Goal: Task Accomplishment & Management: Use online tool/utility

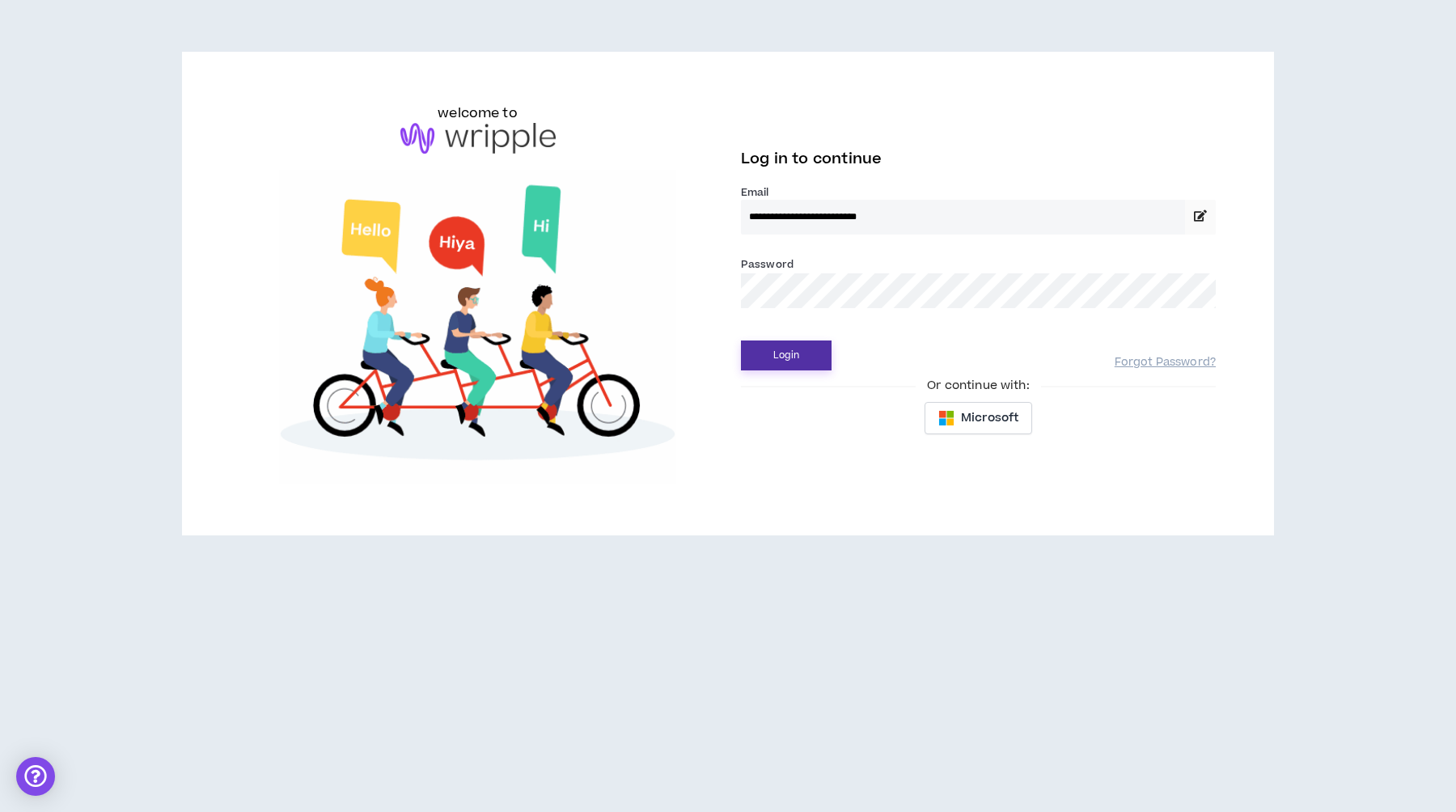
click at [790, 361] on button "Login" at bounding box center [786, 356] width 90 height 30
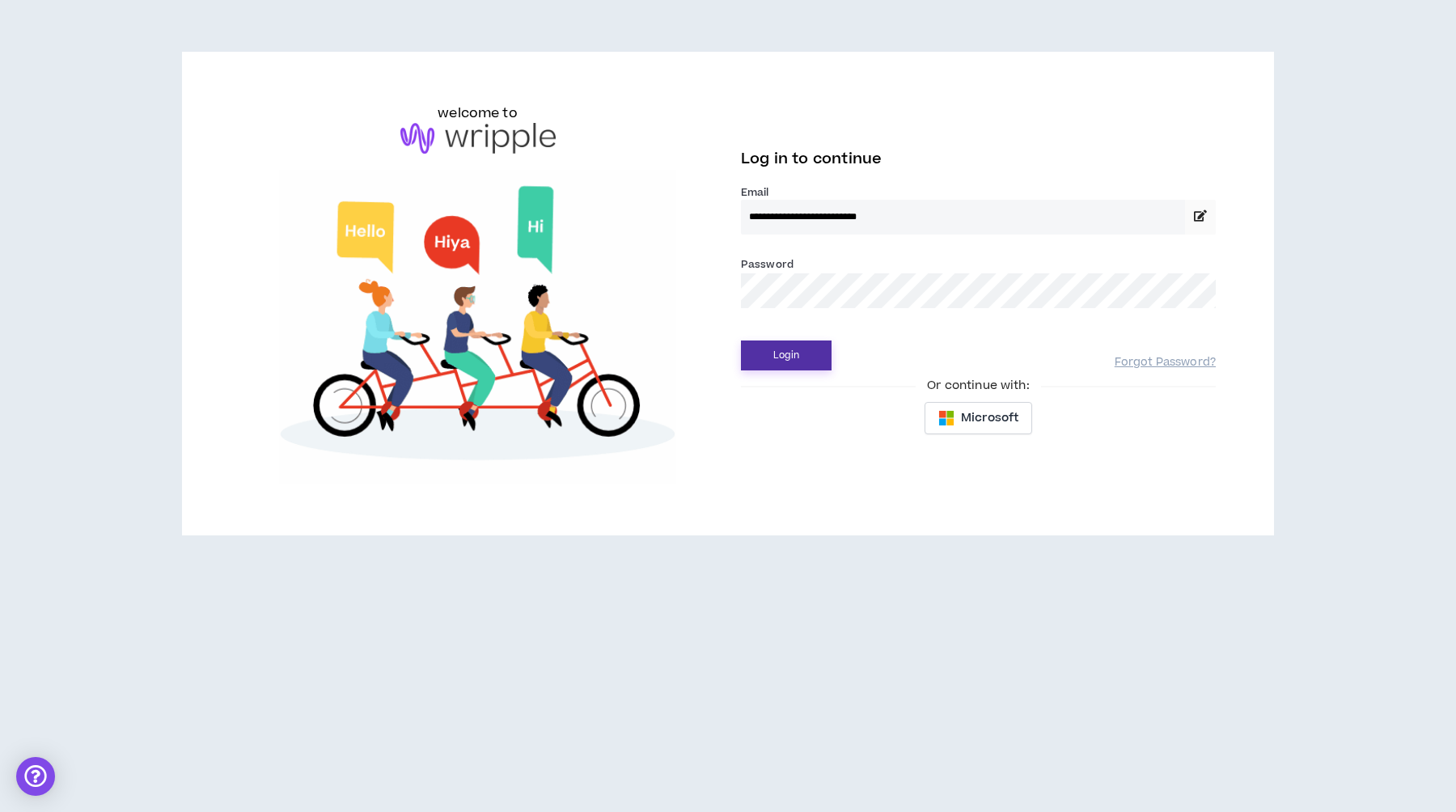
click at [803, 356] on button "Login" at bounding box center [786, 356] width 90 height 30
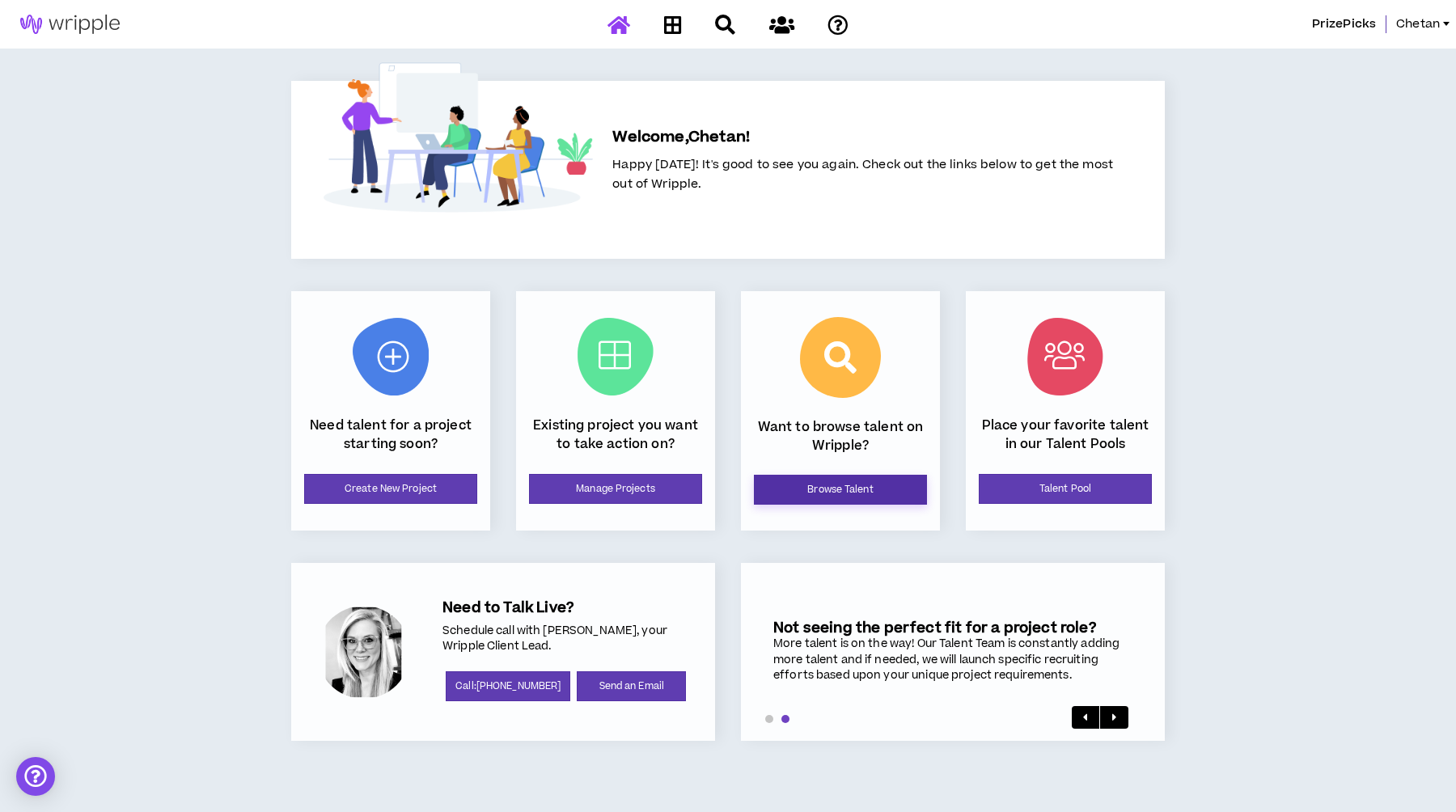
click at [821, 495] on link "Browse Talent" at bounding box center [841, 490] width 173 height 30
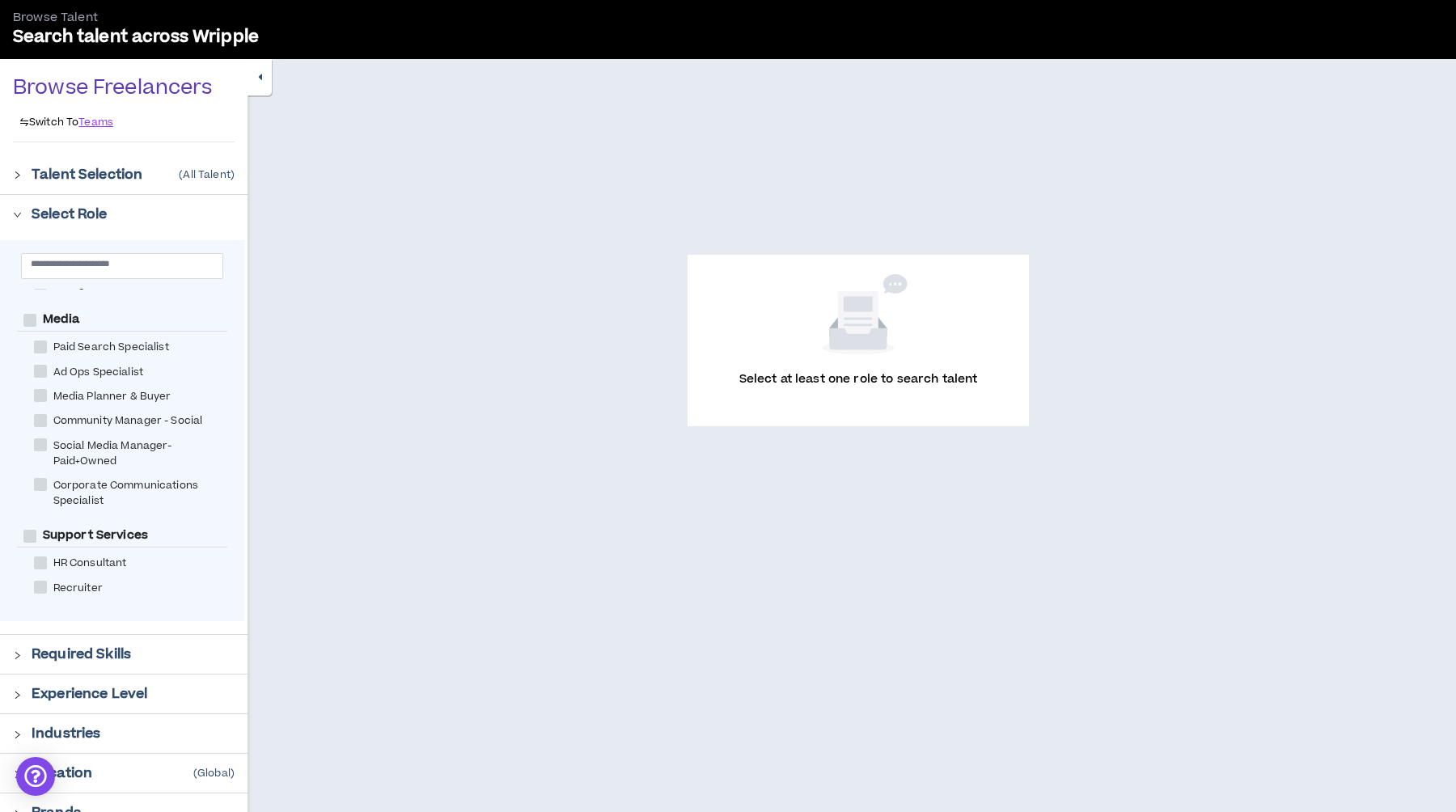
scroll to position [108, 0]
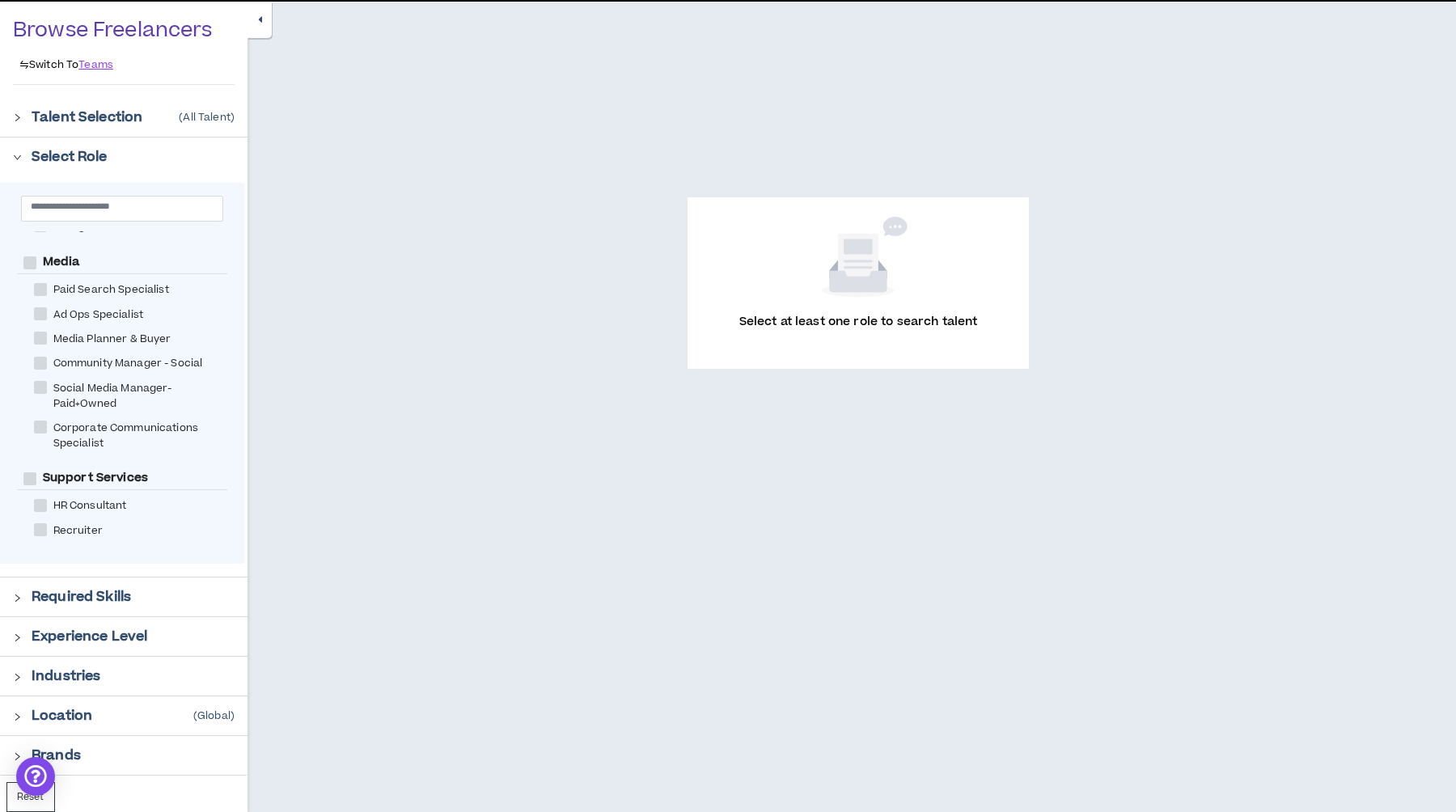
click at [19, 115] on icon "right" at bounding box center [17, 118] width 9 height 9
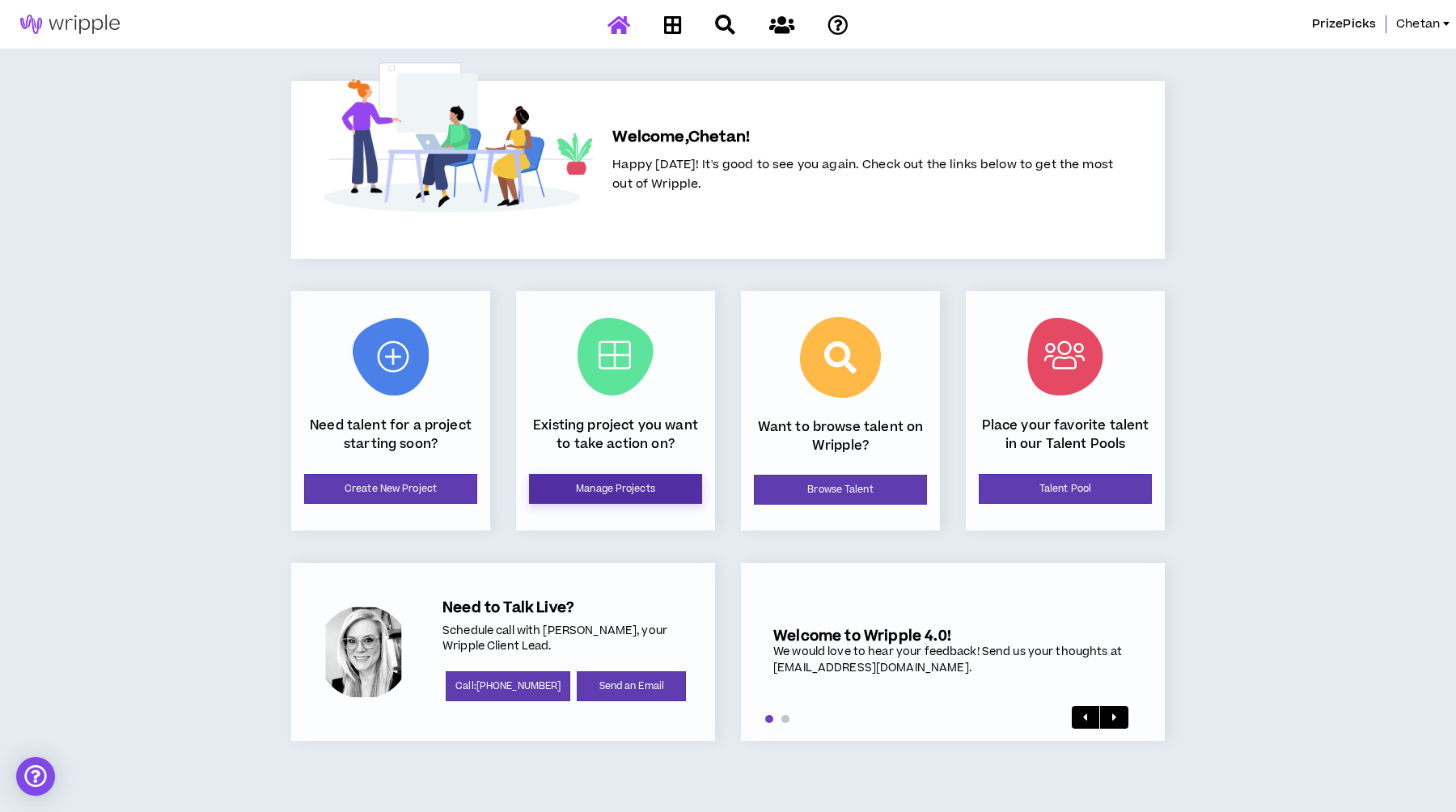
click at [613, 497] on link "Manage Projects" at bounding box center [616, 489] width 173 height 30
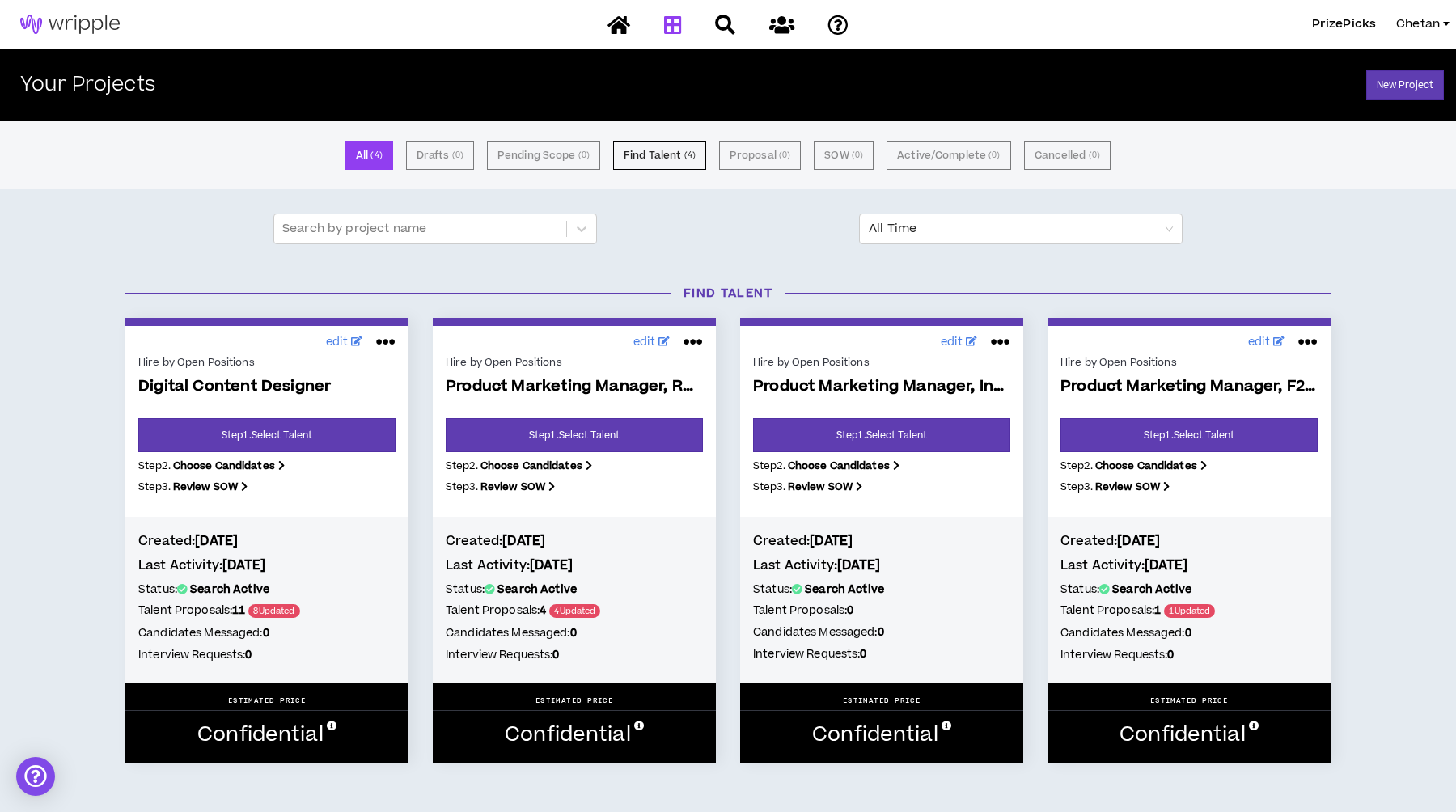
click at [78, 386] on div "Find Talent edit Hire by Open Positions Digital Content Designer Step 1 . Selec…" at bounding box center [728, 532] width 1456 height 527
click at [55, 427] on div "Find Talent edit Hire by Open Positions Digital Content Designer Step 1 . Selec…" at bounding box center [728, 532] width 1456 height 527
click at [339, 441] on link "Step 1 . Select Talent" at bounding box center [267, 435] width 257 height 34
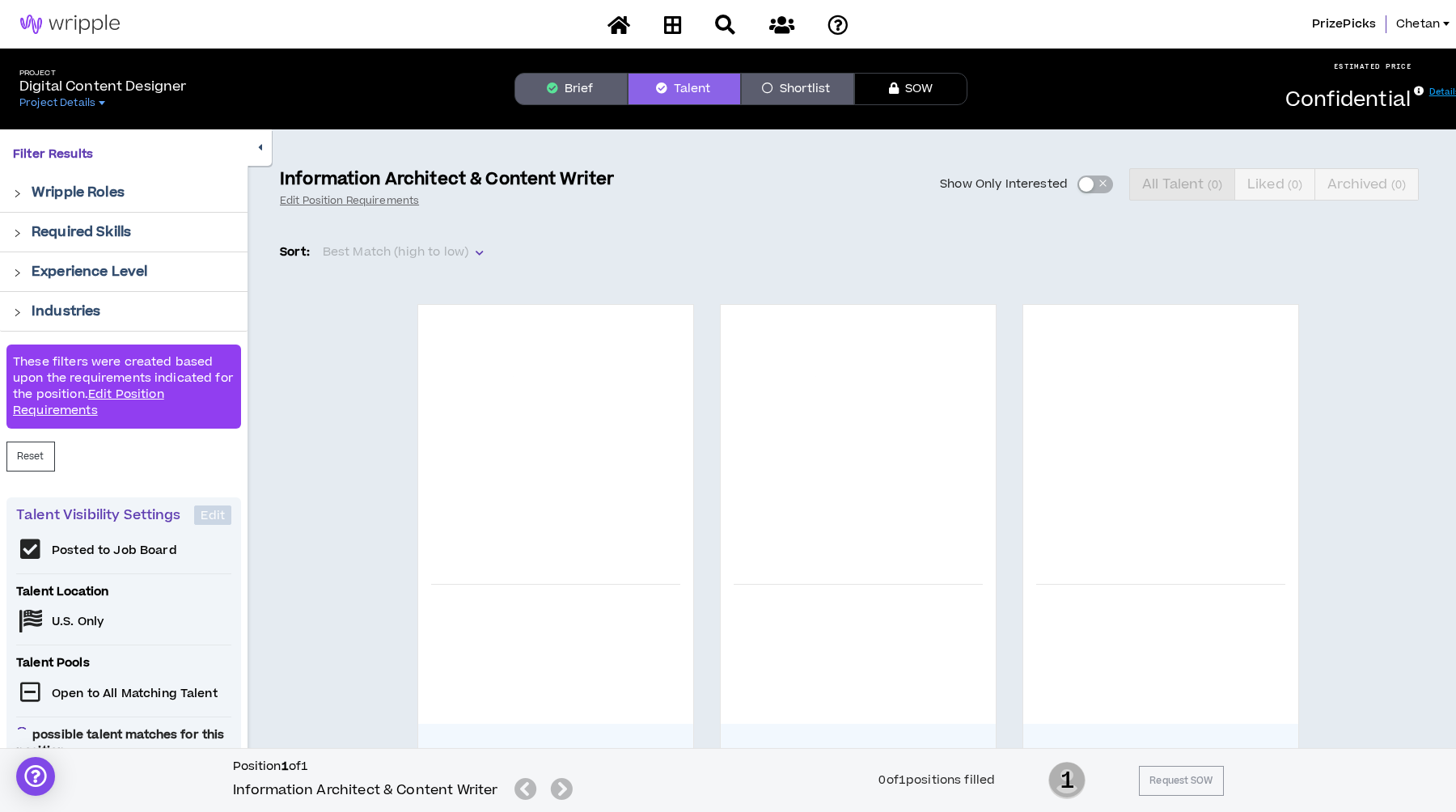
click at [608, 243] on div "Sort: Best Match (high to low)" at bounding box center [859, 252] width 1157 height 26
click at [663, 244] on div "Sort: Best Match (high to low)" at bounding box center [859, 252] width 1157 height 26
click at [697, 244] on div "Sort: Best Match (high to low)" at bounding box center [859, 252] width 1157 height 26
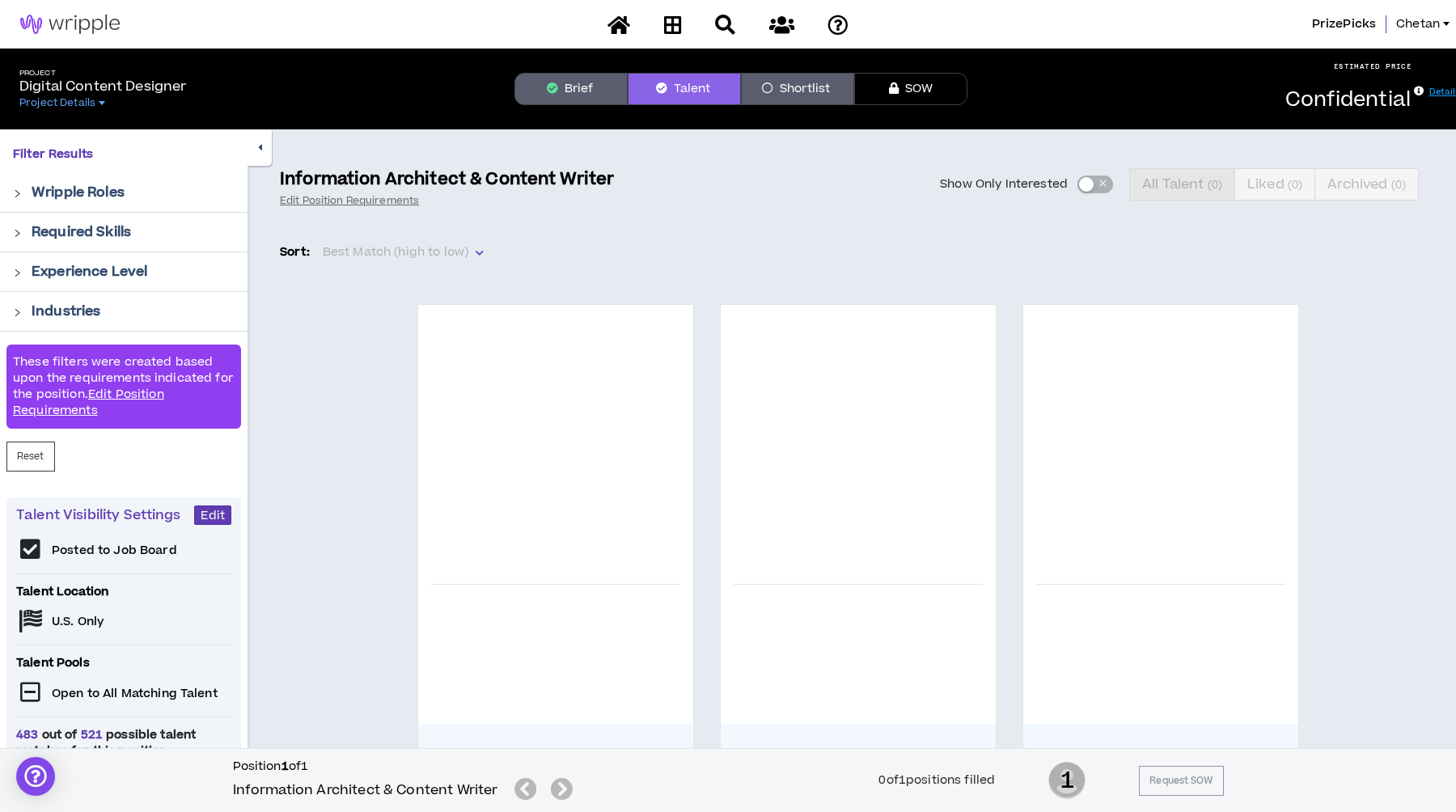
click at [713, 247] on div "Sort: Best Match (high to low)" at bounding box center [859, 252] width 1157 height 26
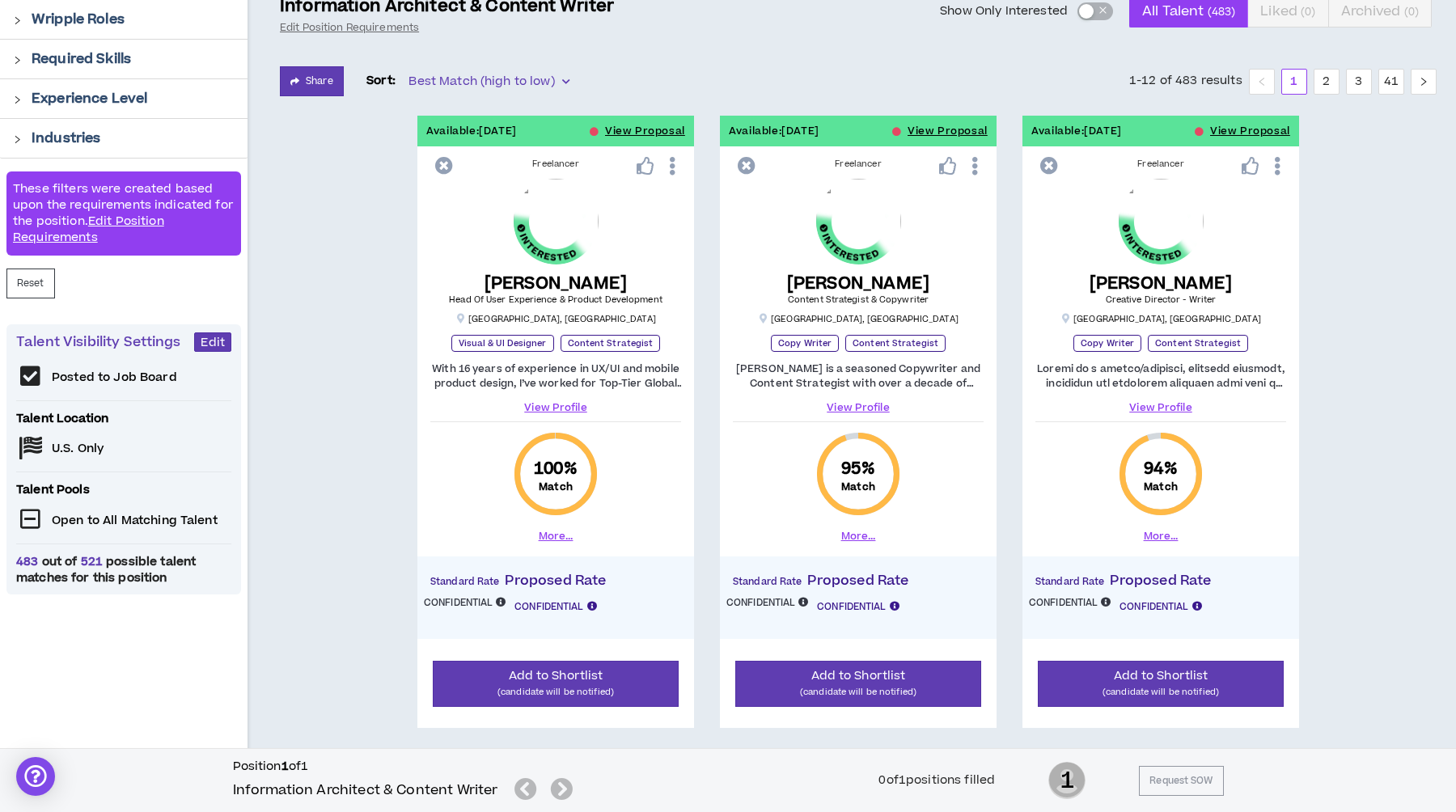
scroll to position [185, 0]
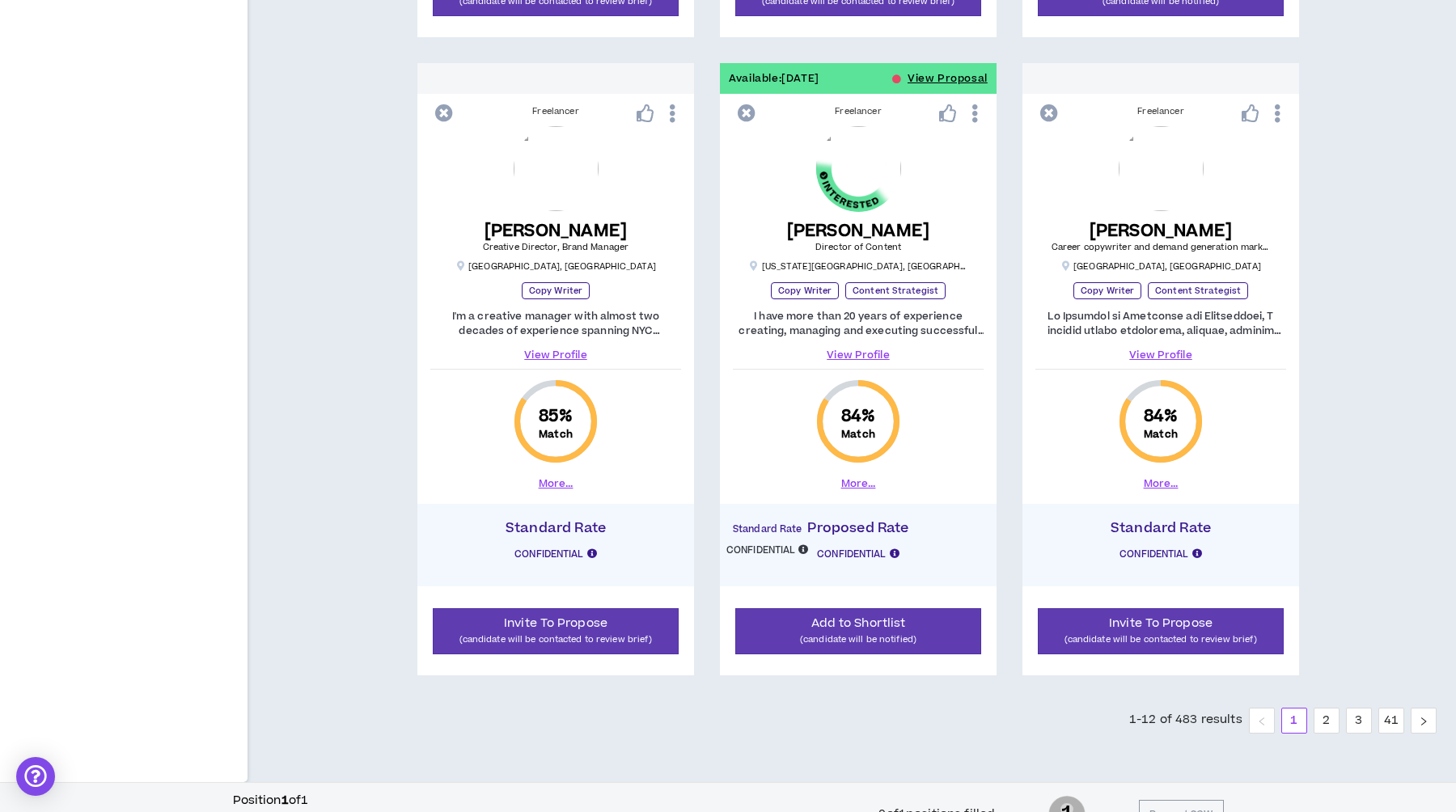
scroll to position [2171, 0]
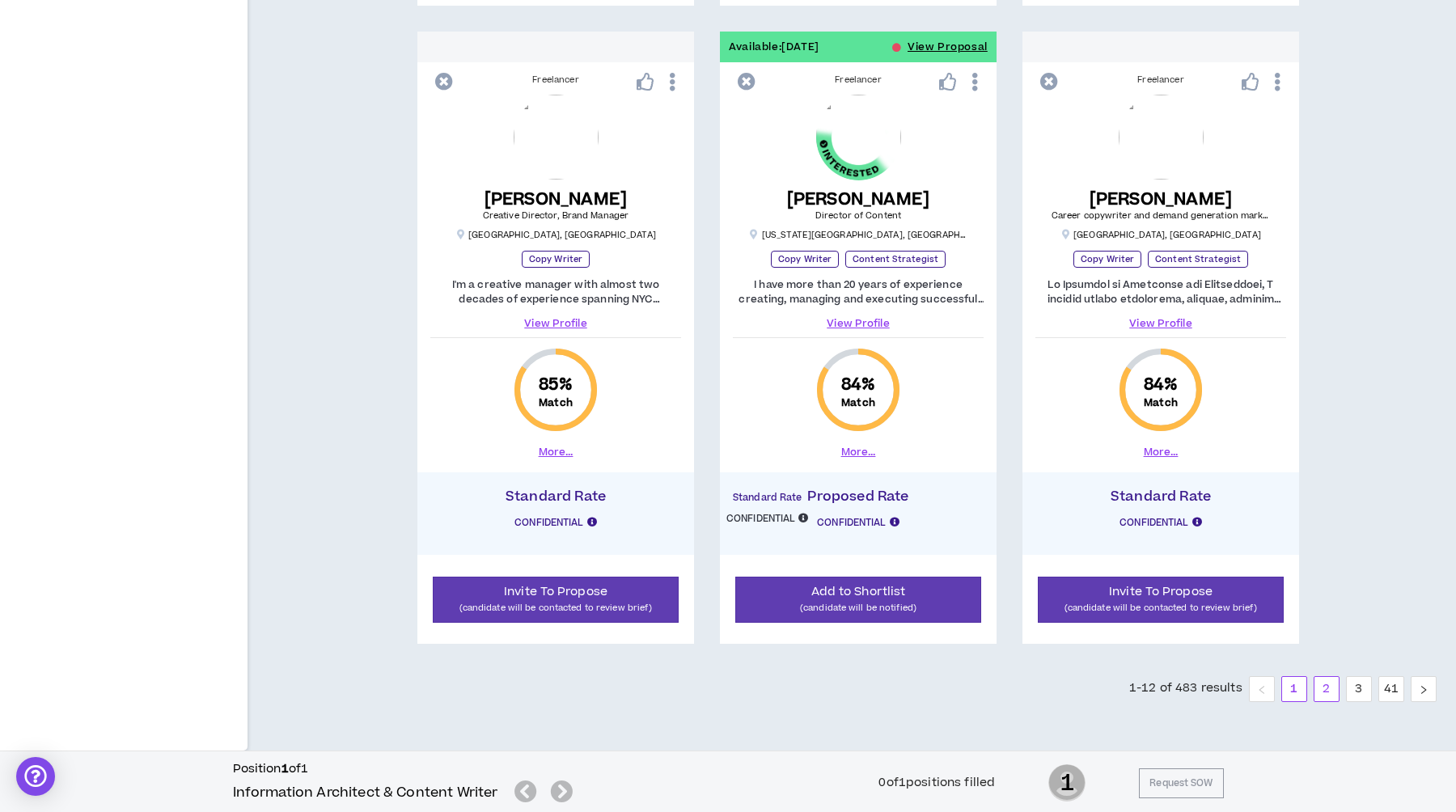
click at [1333, 685] on link "2" at bounding box center [1327, 689] width 24 height 24
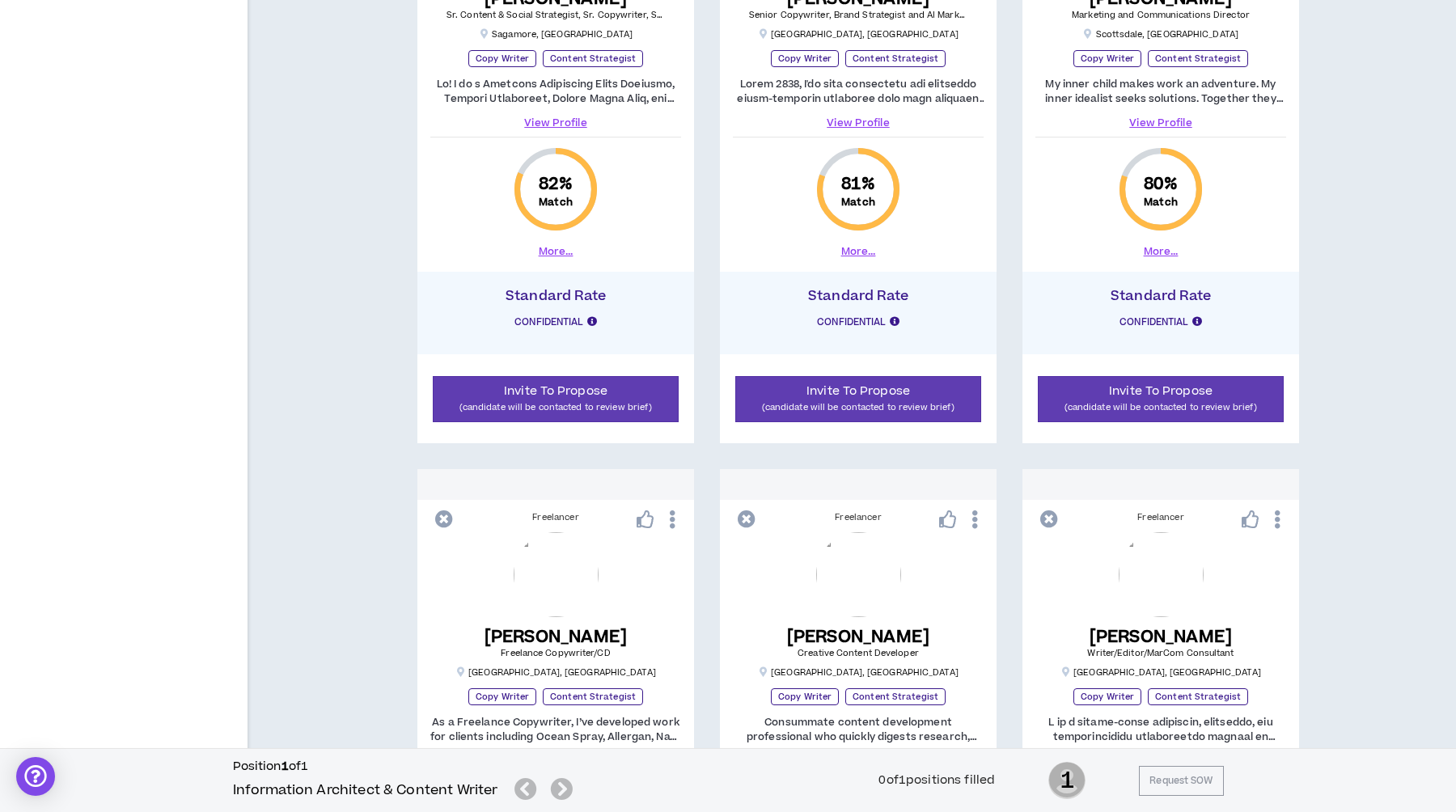
scroll to position [2171, 0]
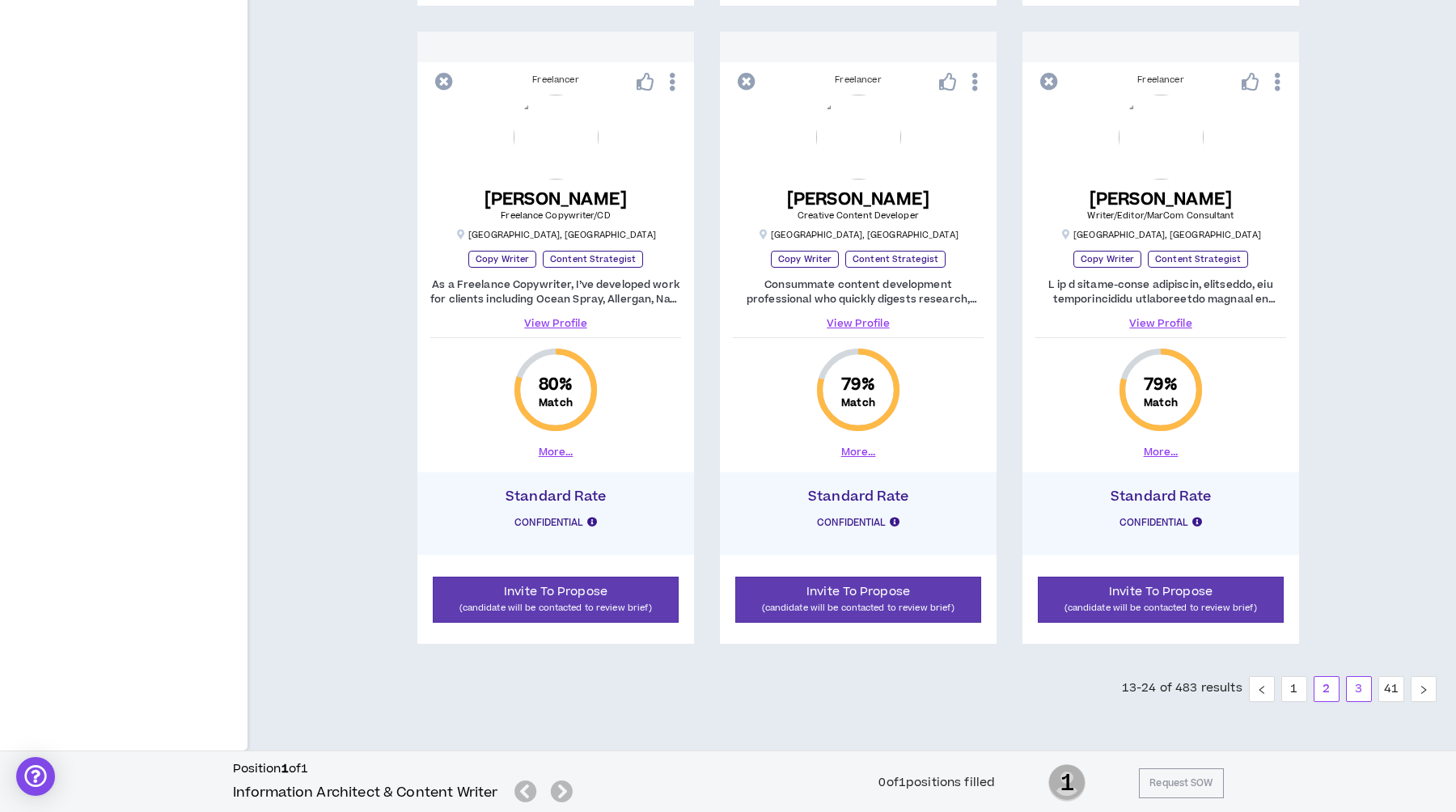
click at [1356, 683] on link "3" at bounding box center [1359, 689] width 24 height 24
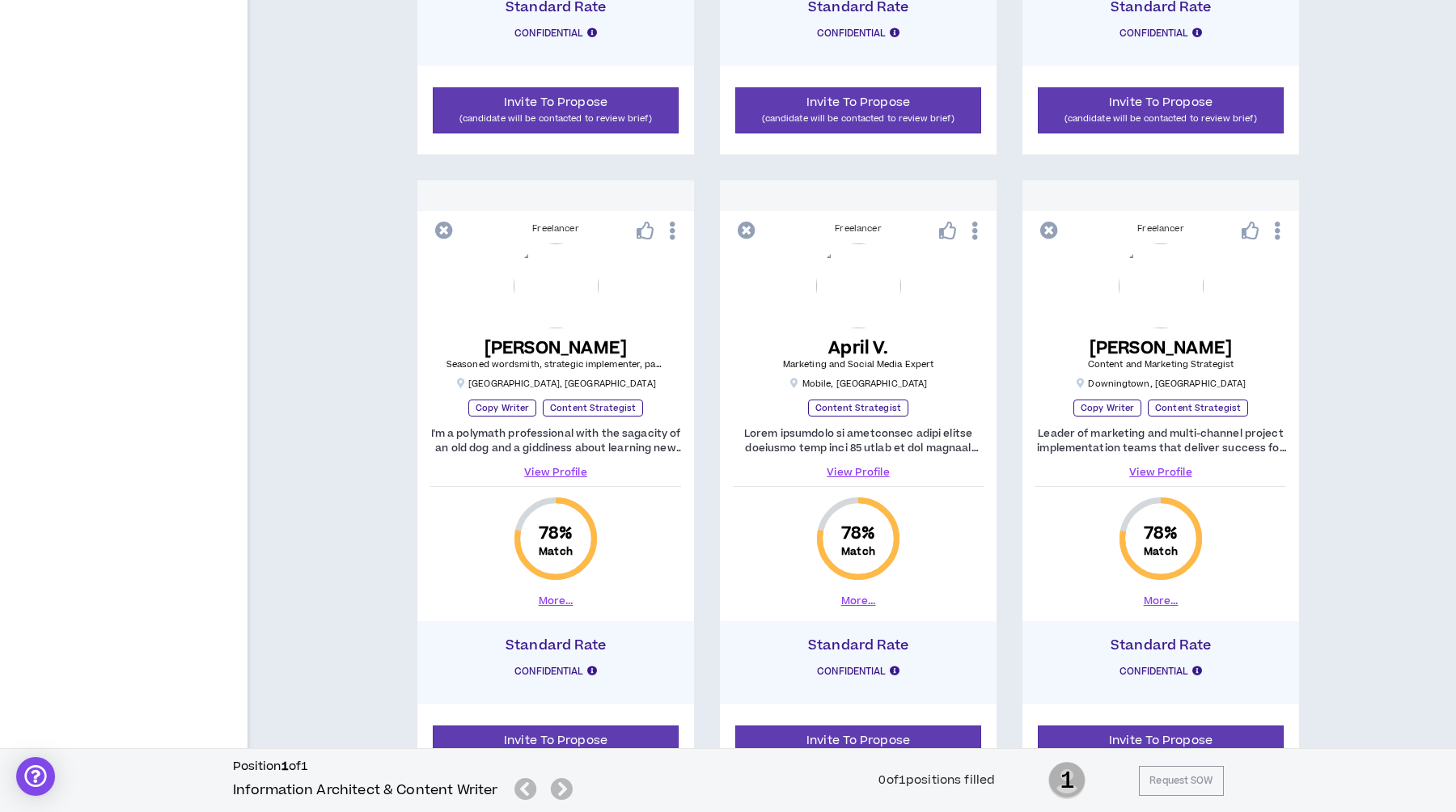
scroll to position [2171, 0]
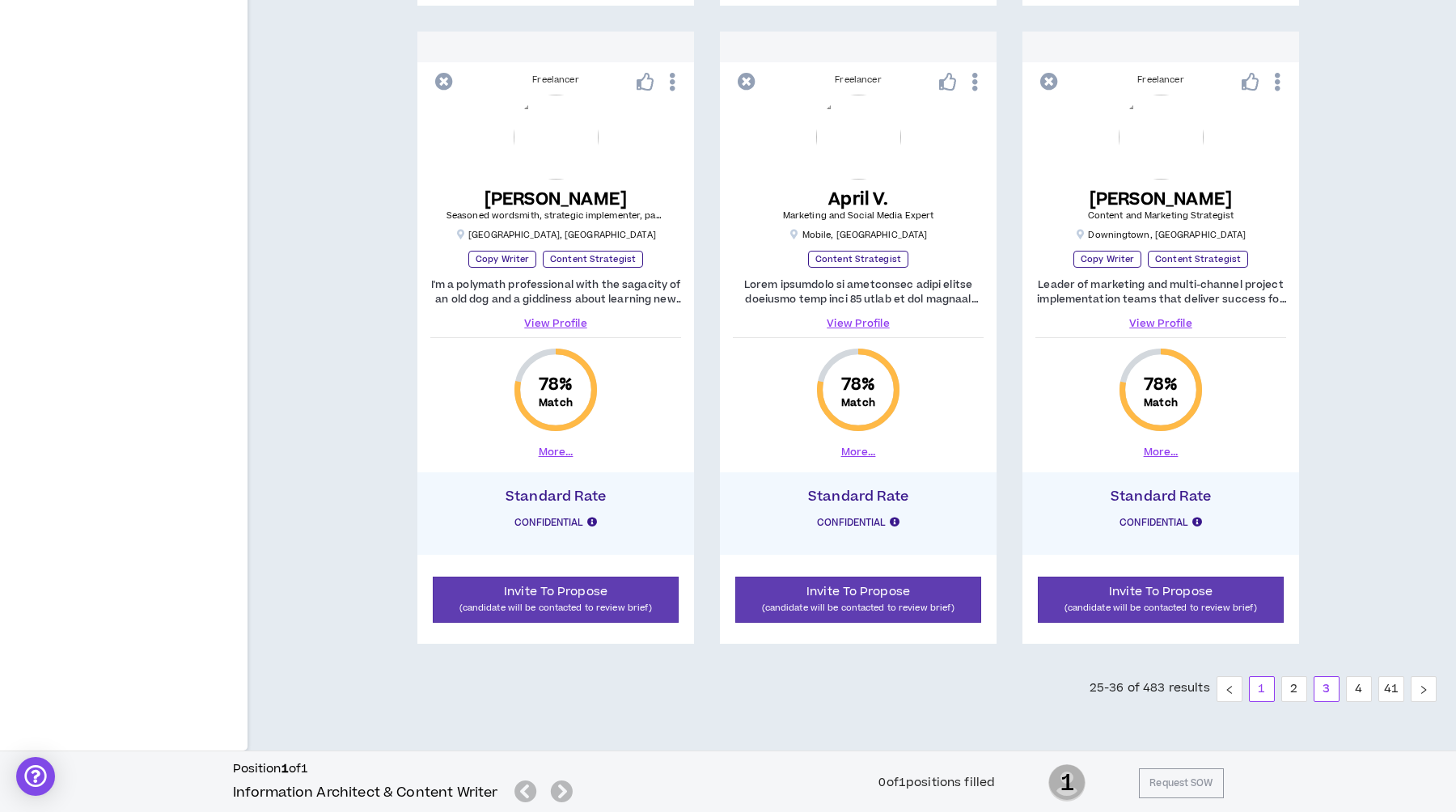
click at [1258, 686] on link "1" at bounding box center [1261, 689] width 24 height 24
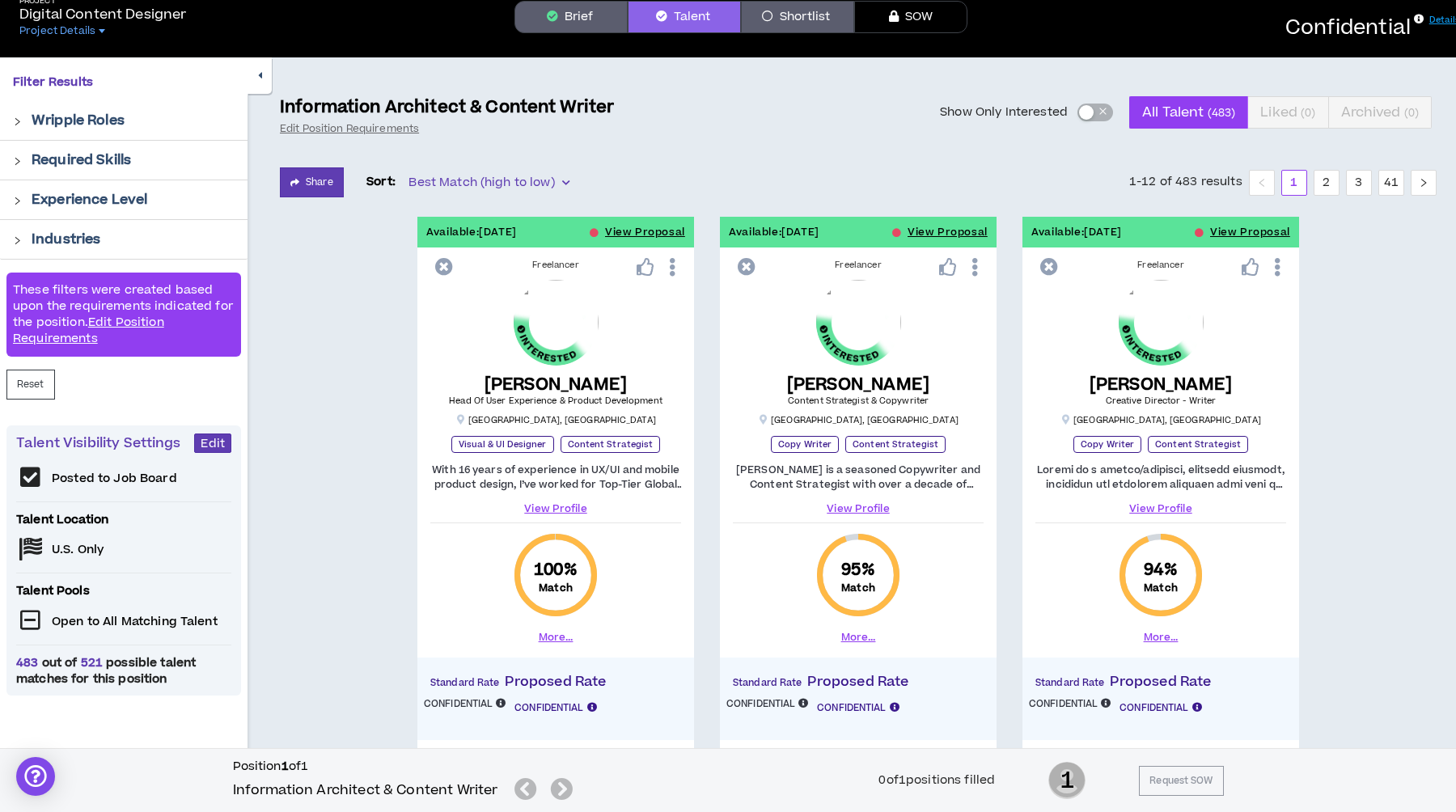
scroll to position [85, 0]
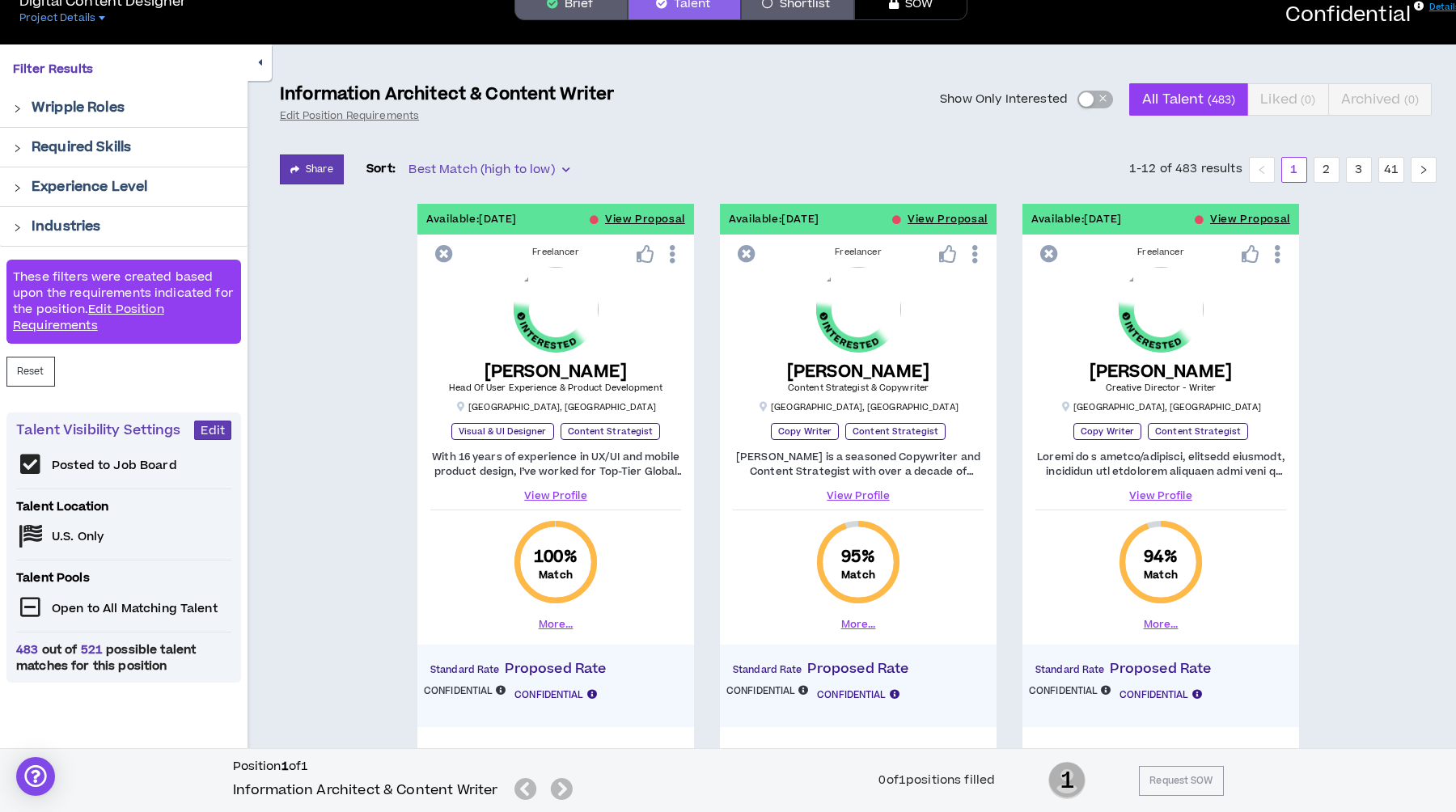
click at [860, 629] on button "More..." at bounding box center [858, 624] width 35 height 14
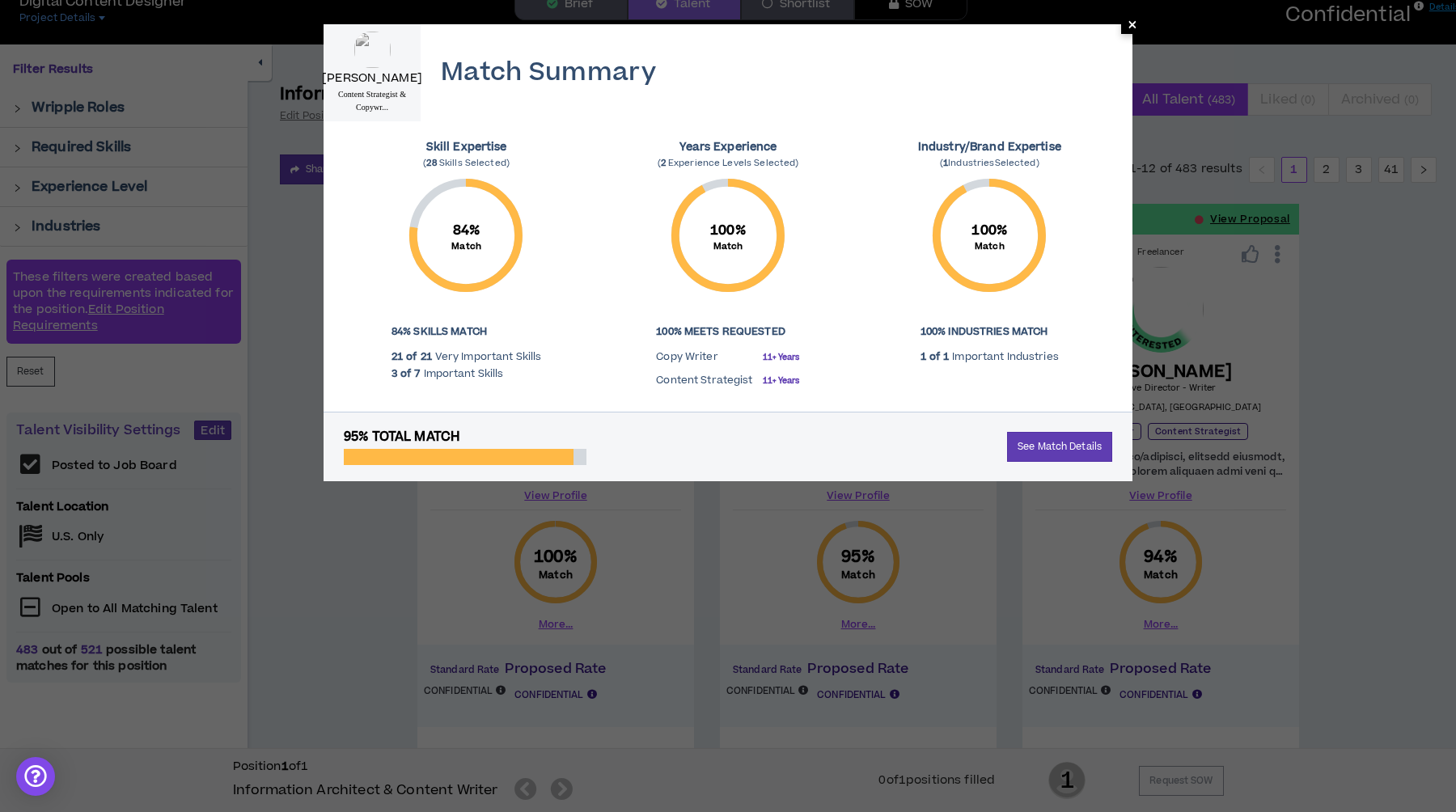
click at [1133, 24] on span "×" at bounding box center [1132, 24] width 10 height 20
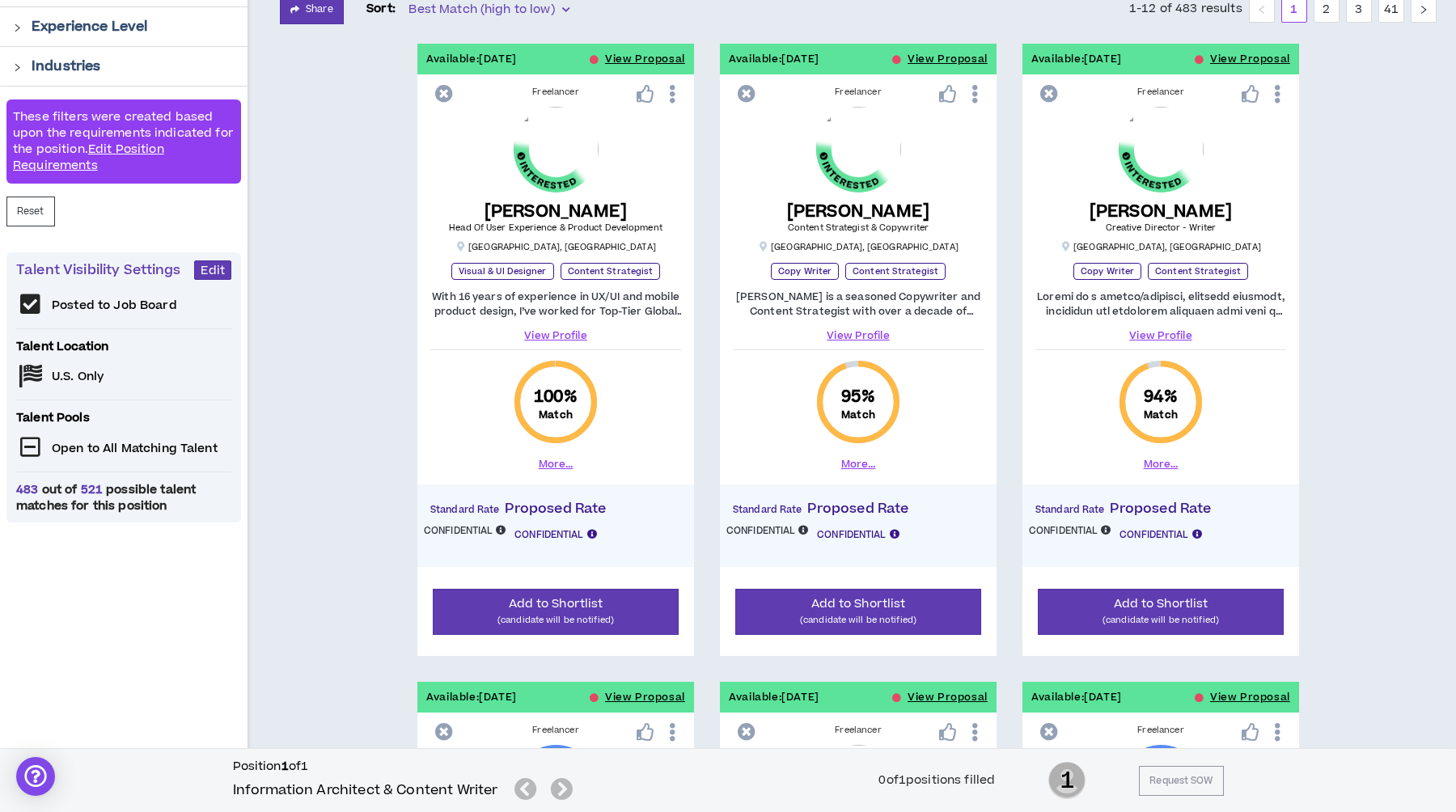
scroll to position [253, 0]
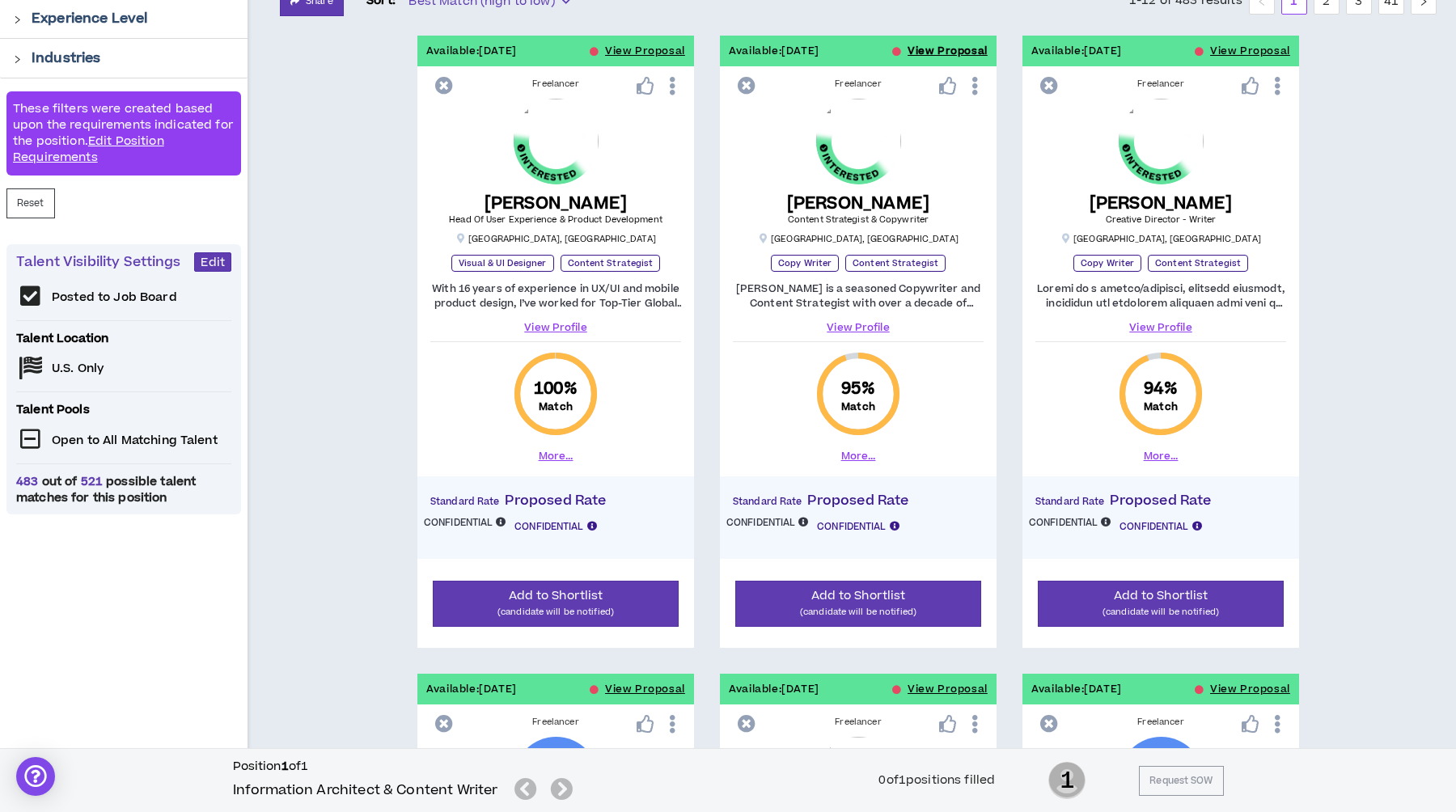
click at [947, 50] on button "View Proposal" at bounding box center [948, 51] width 80 height 30
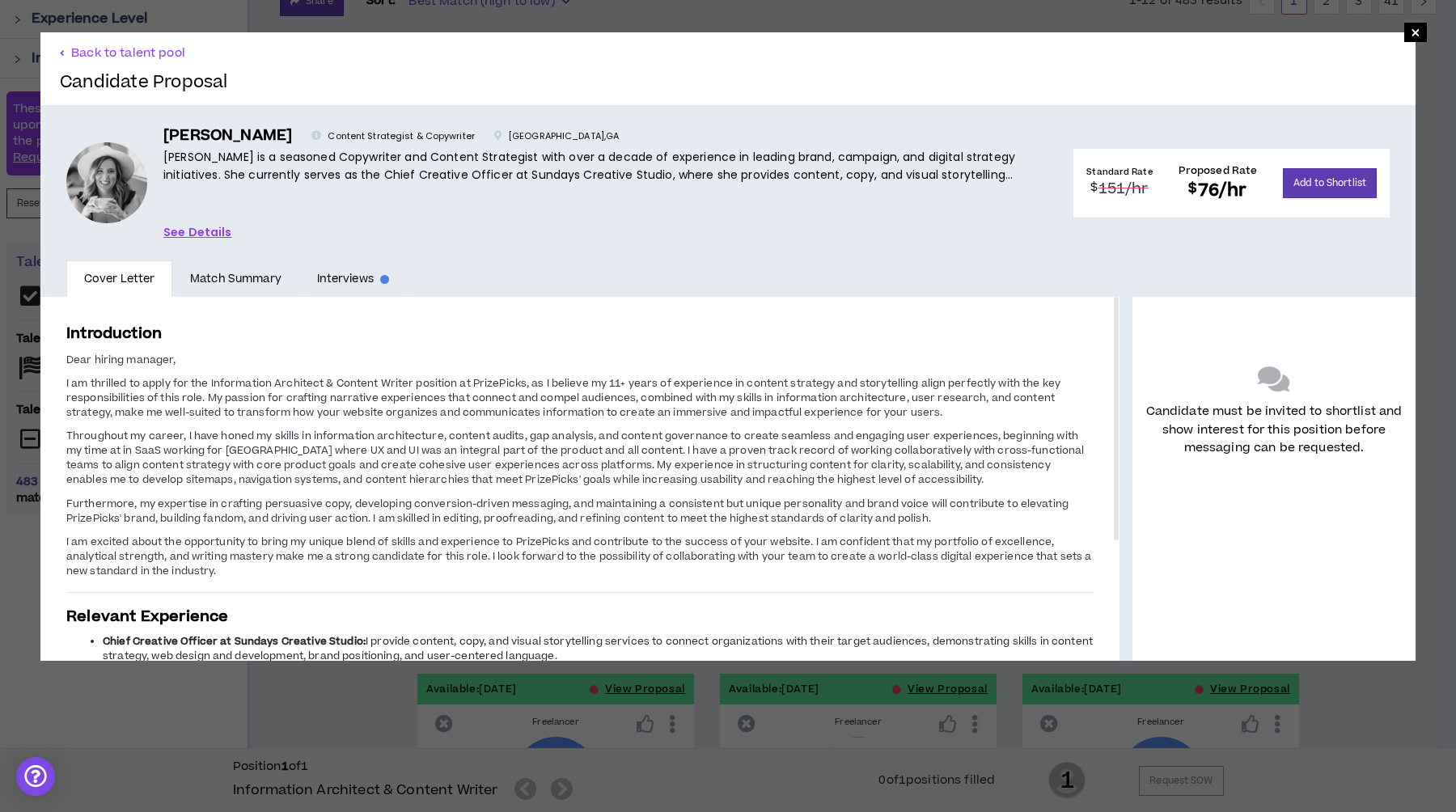
click at [325, 281] on link "Interviews" at bounding box center [353, 279] width 108 height 37
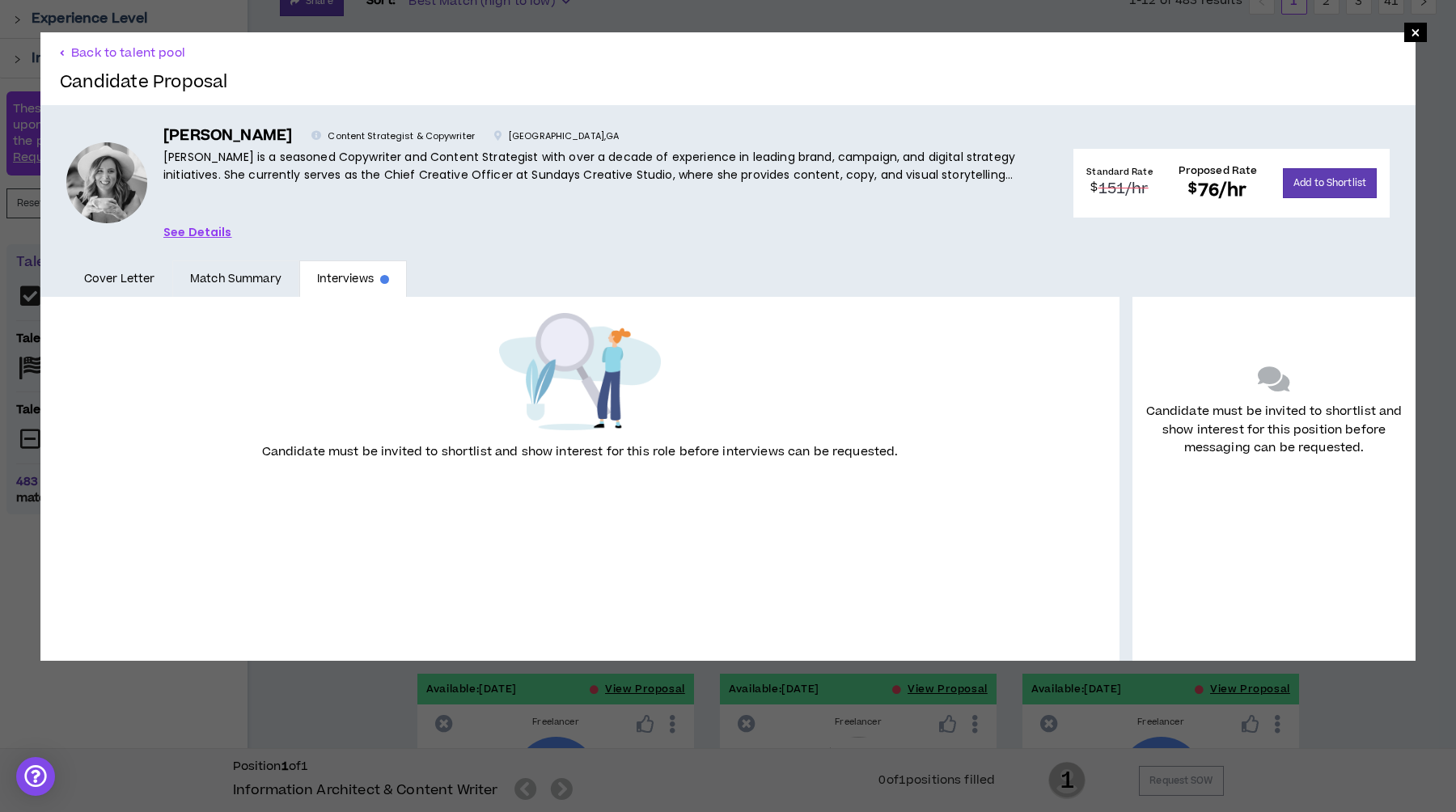
click at [262, 266] on link "Match Summary" at bounding box center [235, 279] width 126 height 37
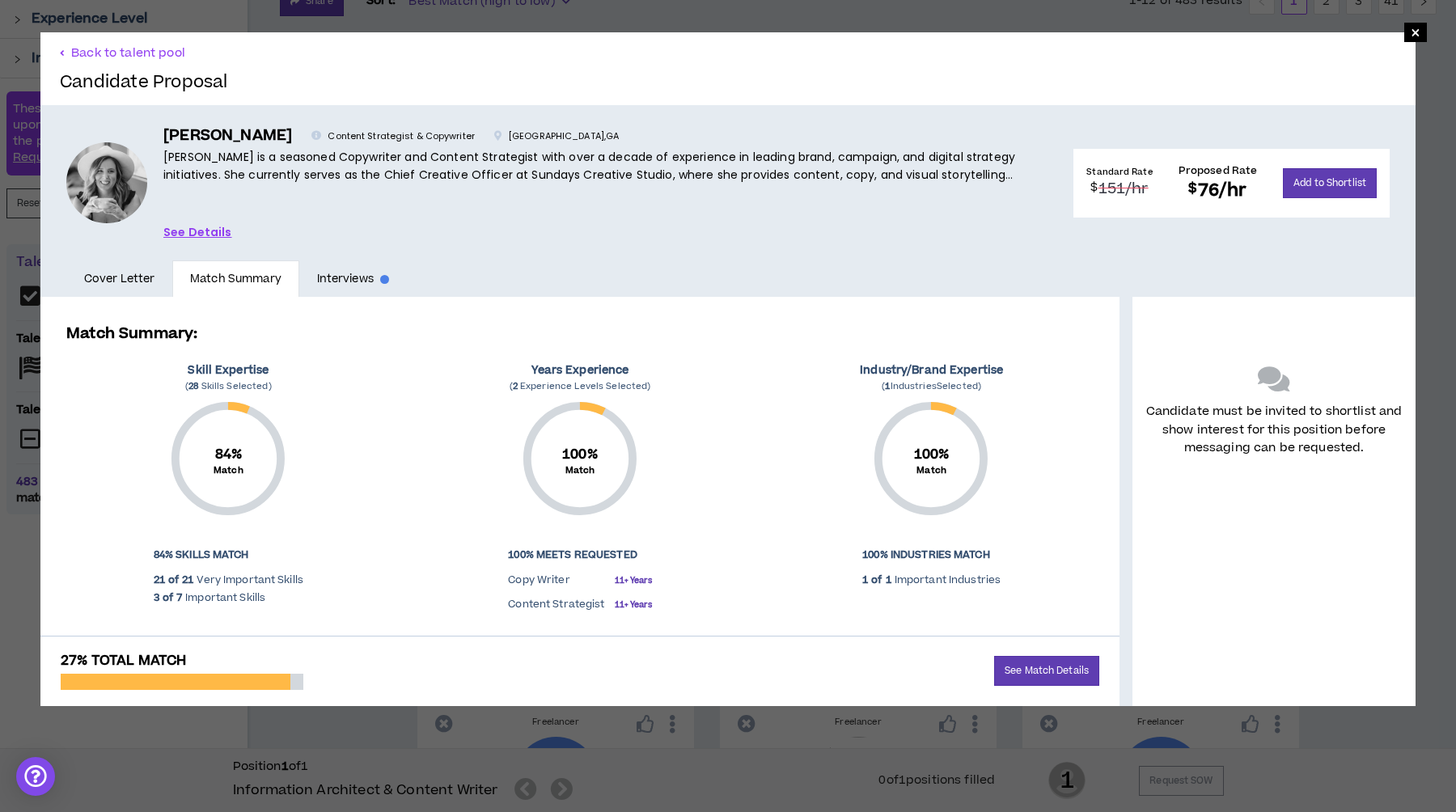
click at [191, 227] on link "See Details" at bounding box center [197, 232] width 69 height 18
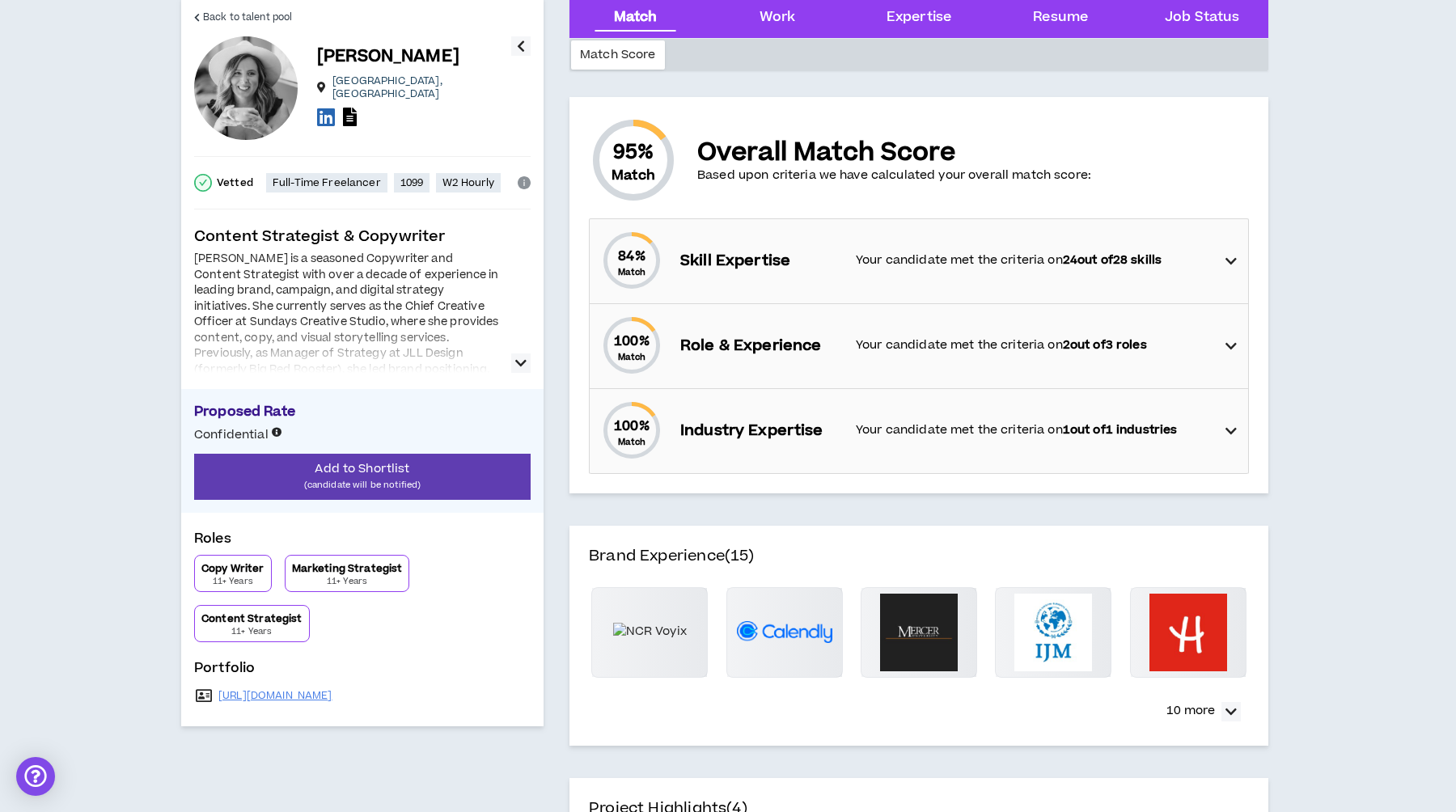
scroll to position [177, 0]
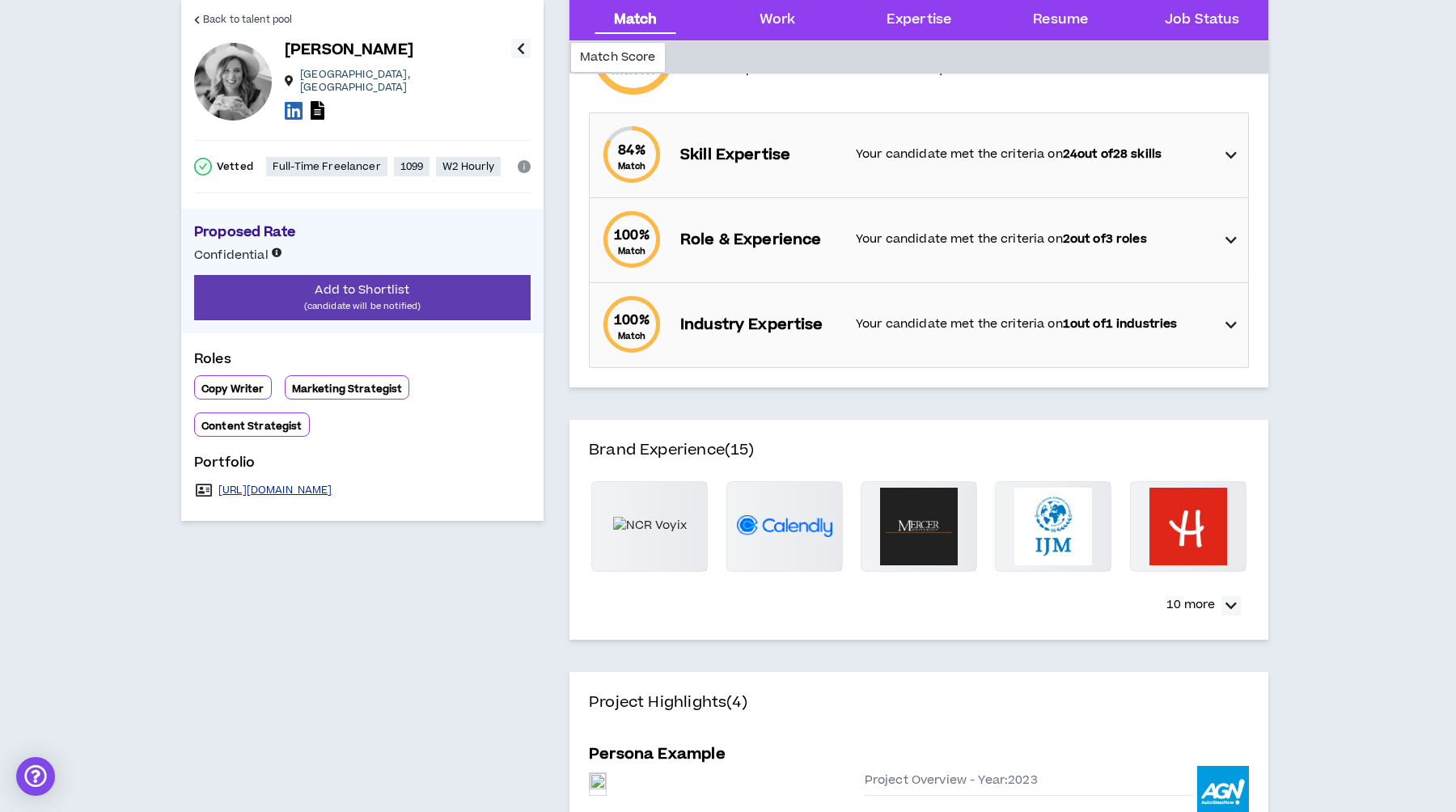
click at [332, 484] on link "https://sundayscreativestudio.com/content-services" at bounding box center [276, 490] width 114 height 12
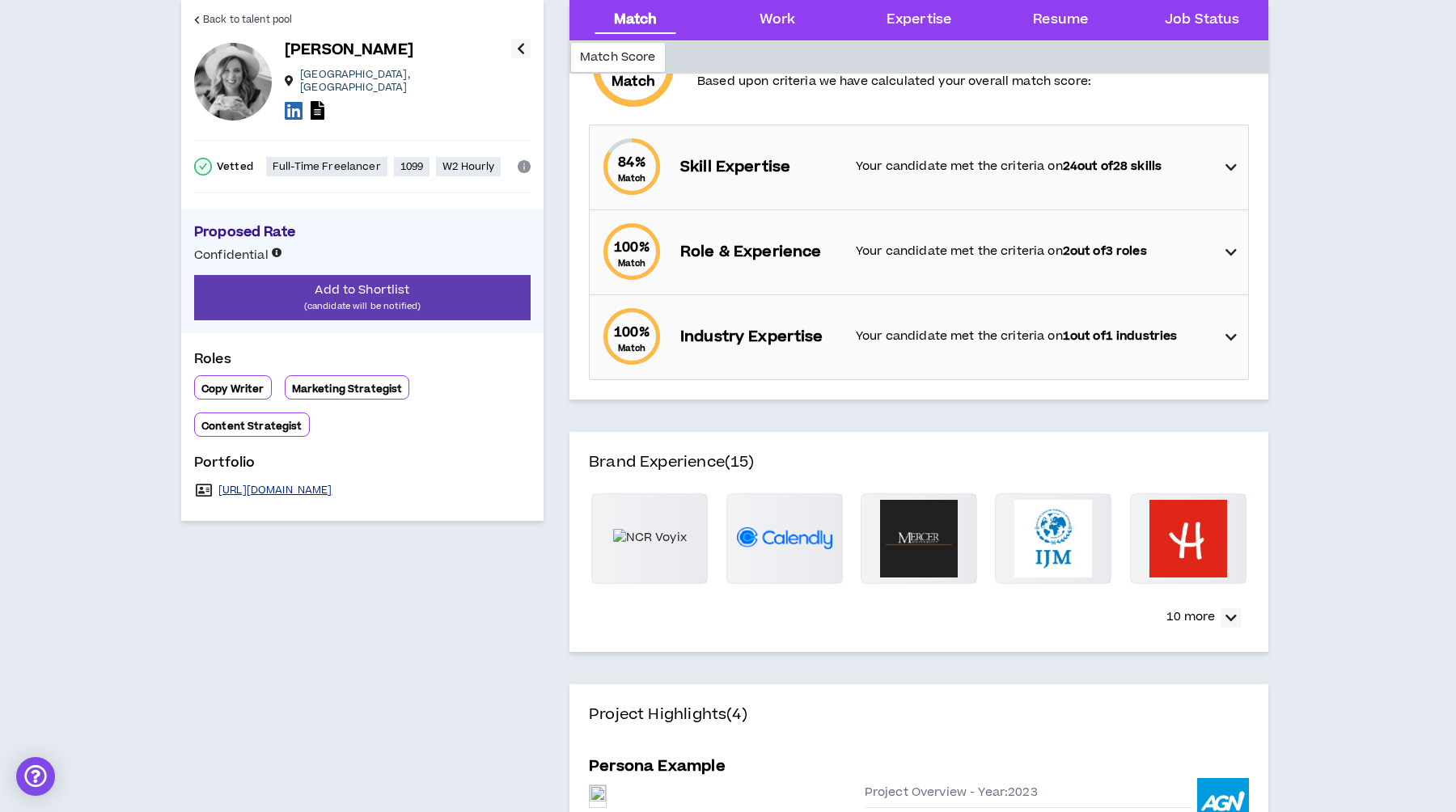
scroll to position [0, 0]
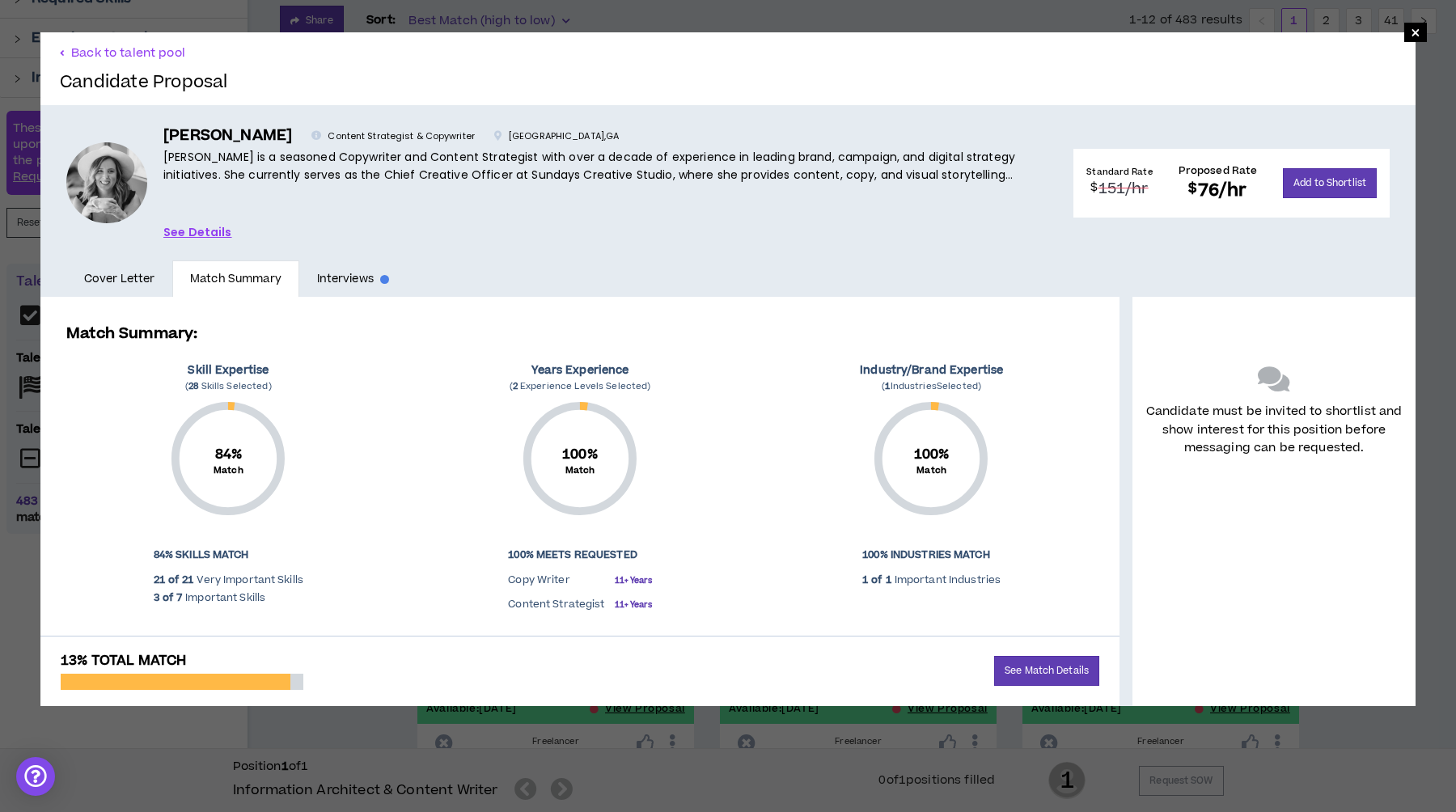
scroll to position [253, 0]
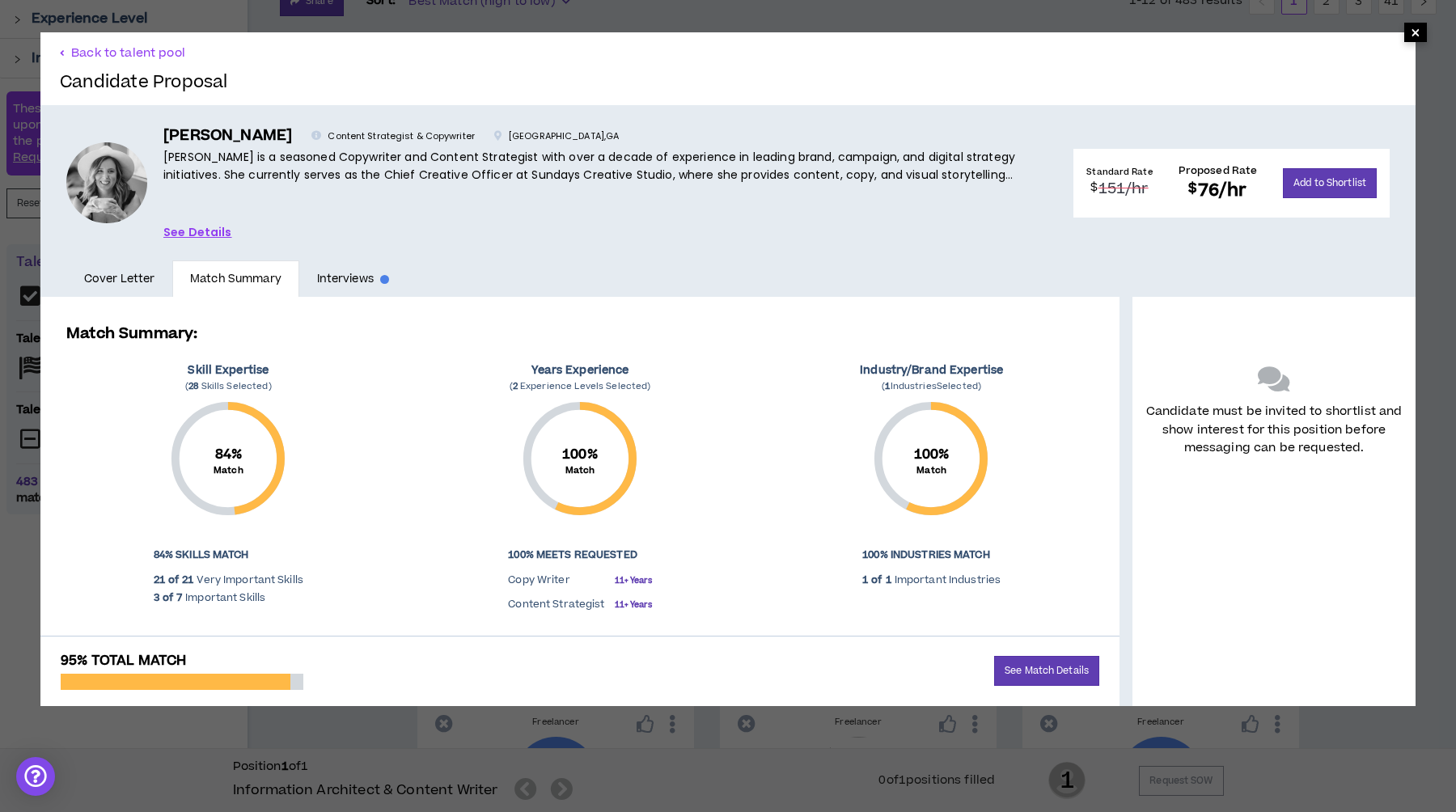
click at [1419, 30] on span "×" at bounding box center [1415, 32] width 10 height 20
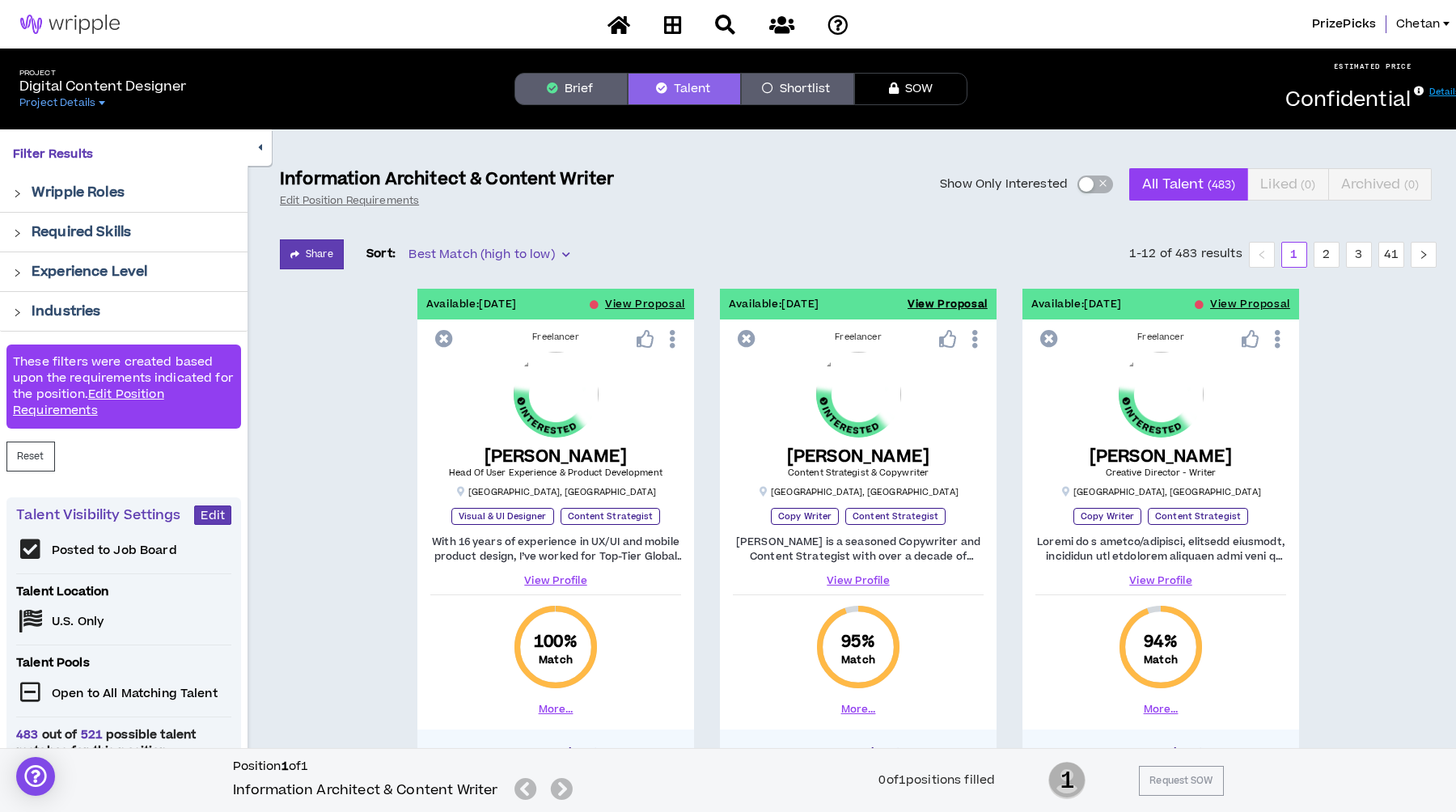
click at [951, 302] on button "View Proposal" at bounding box center [948, 304] width 80 height 30
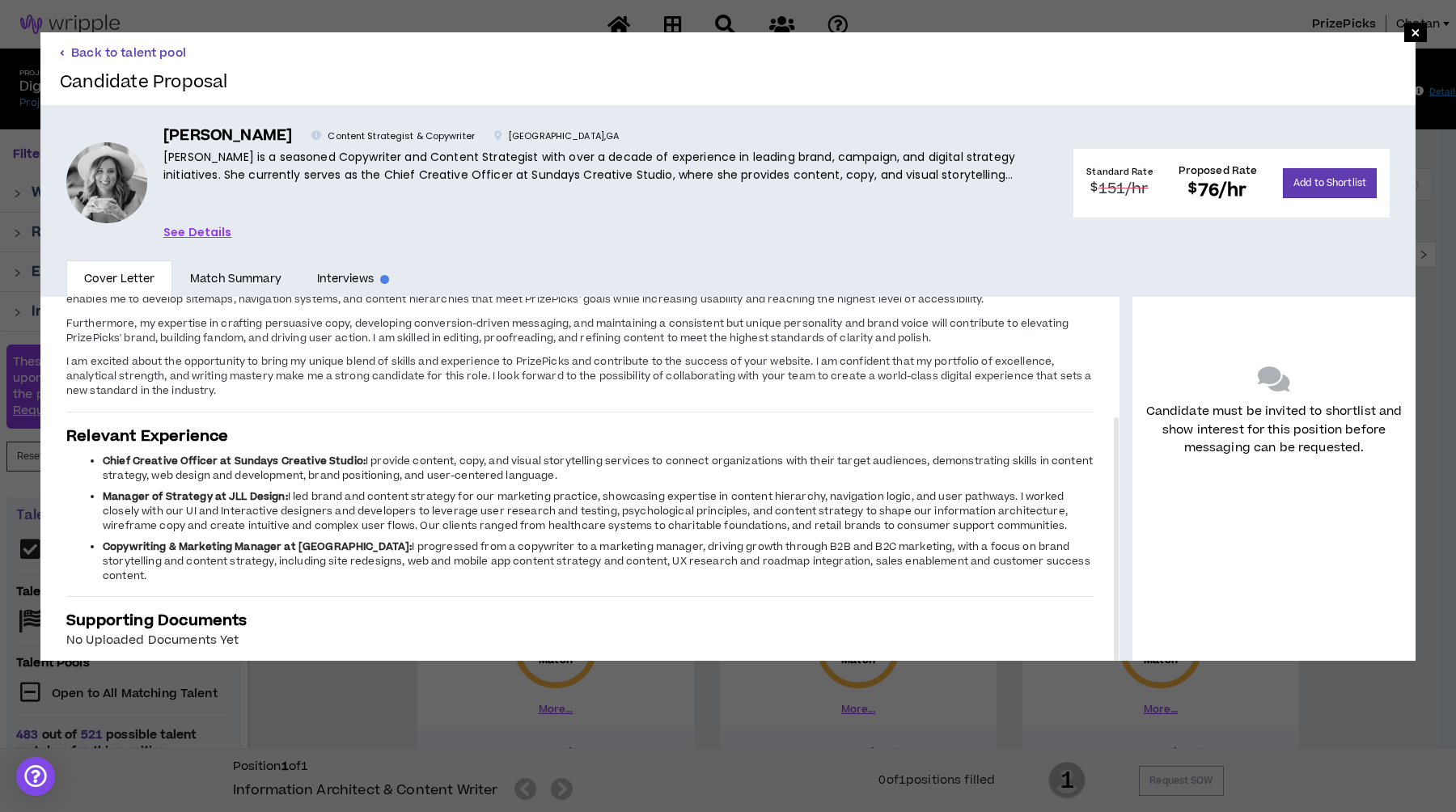
click at [148, 55] on button "Back to talent pool" at bounding box center [122, 53] width 126 height 15
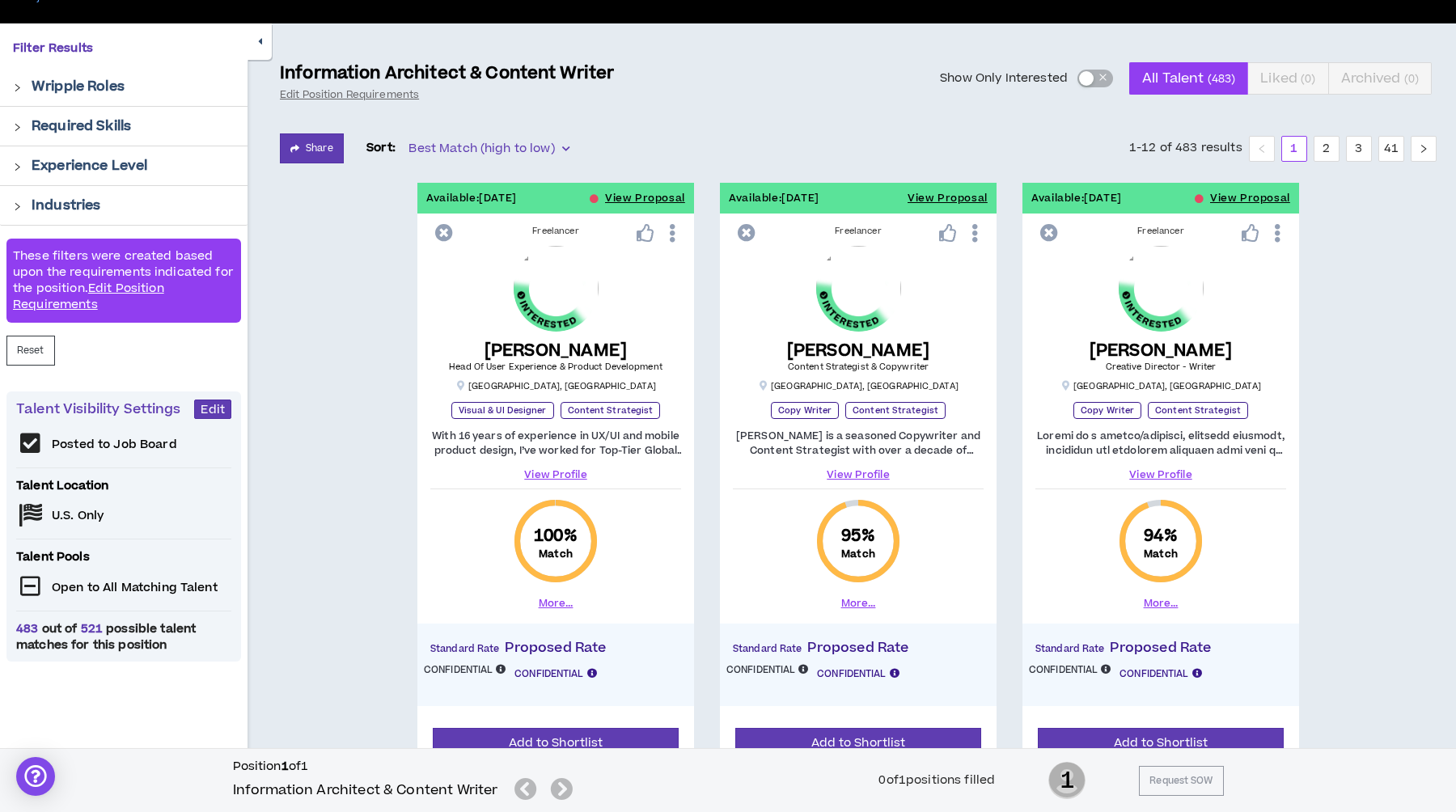
scroll to position [160, 0]
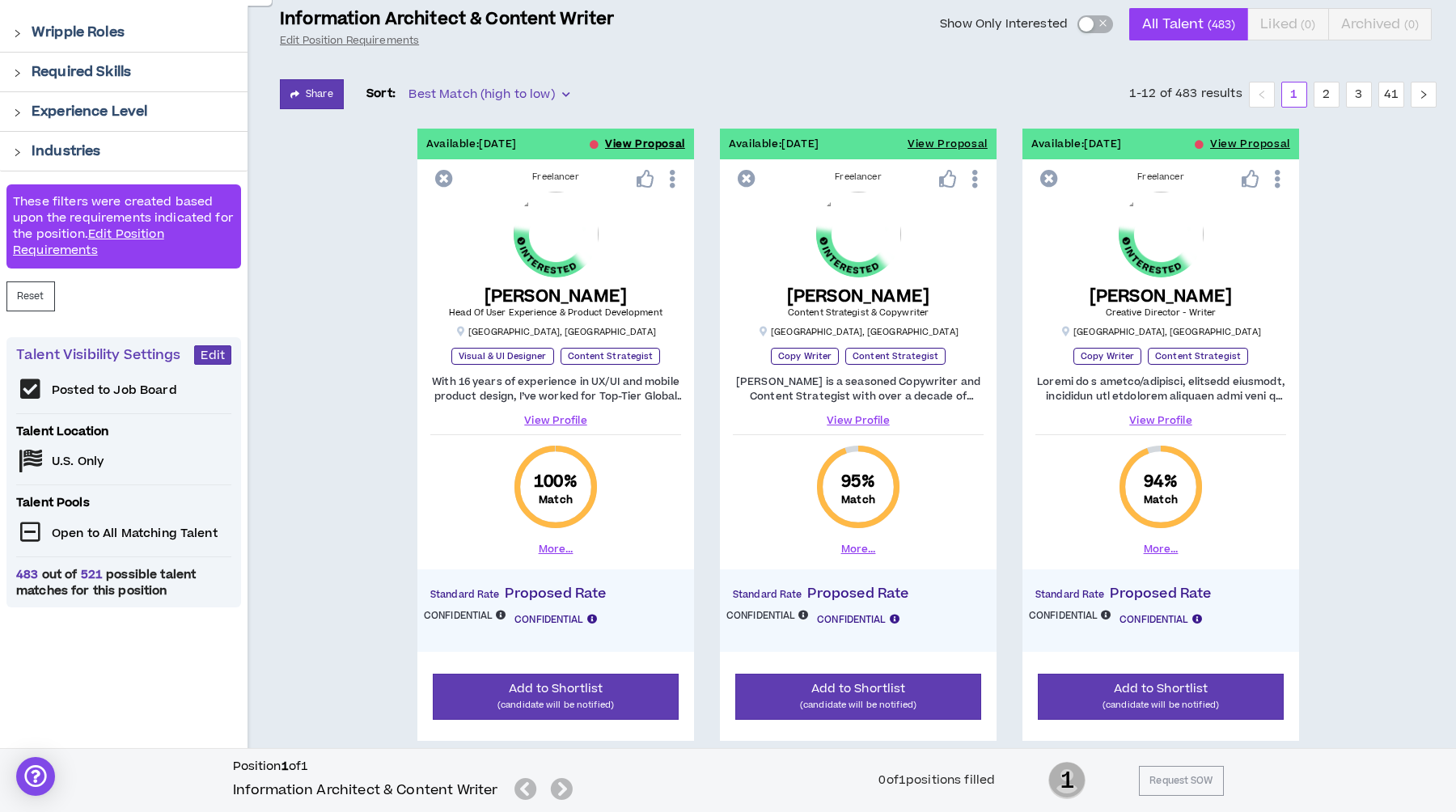
click at [650, 144] on button "View Proposal" at bounding box center [645, 144] width 80 height 30
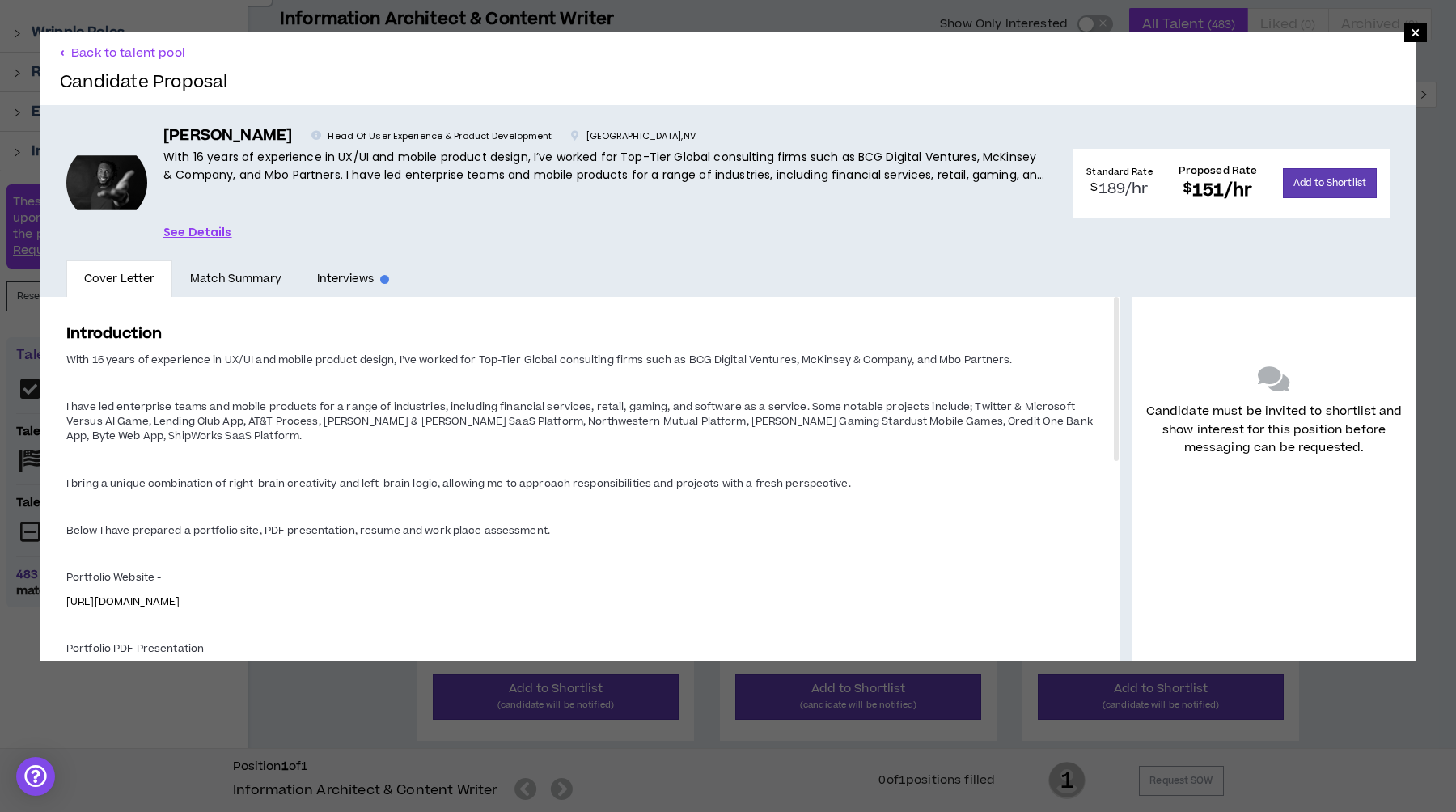
click at [329, 742] on div "× Back to talent pool Candidate Proposal CHRIS C. Head Of User Experience & Pro…" at bounding box center [728, 406] width 1456 height 812
click at [1411, 22] on span "×" at bounding box center [1415, 32] width 10 height 20
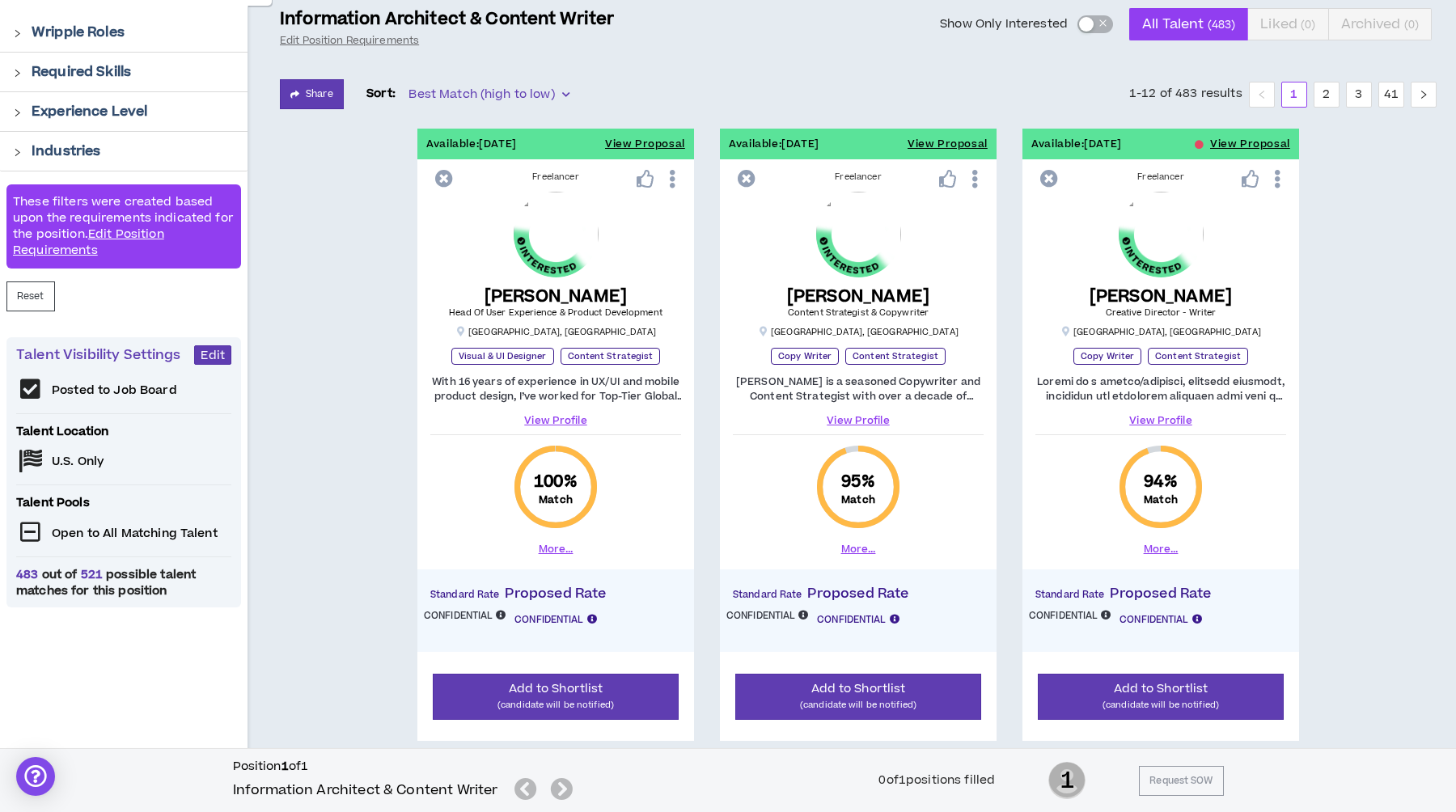
click at [1415, 35] on span "×" at bounding box center [1415, 32] width 10 height 20
click at [1258, 142] on p "Like" at bounding box center [1250, 145] width 17 height 12
click at [1272, 145] on button "View Proposal" at bounding box center [1251, 144] width 80 height 30
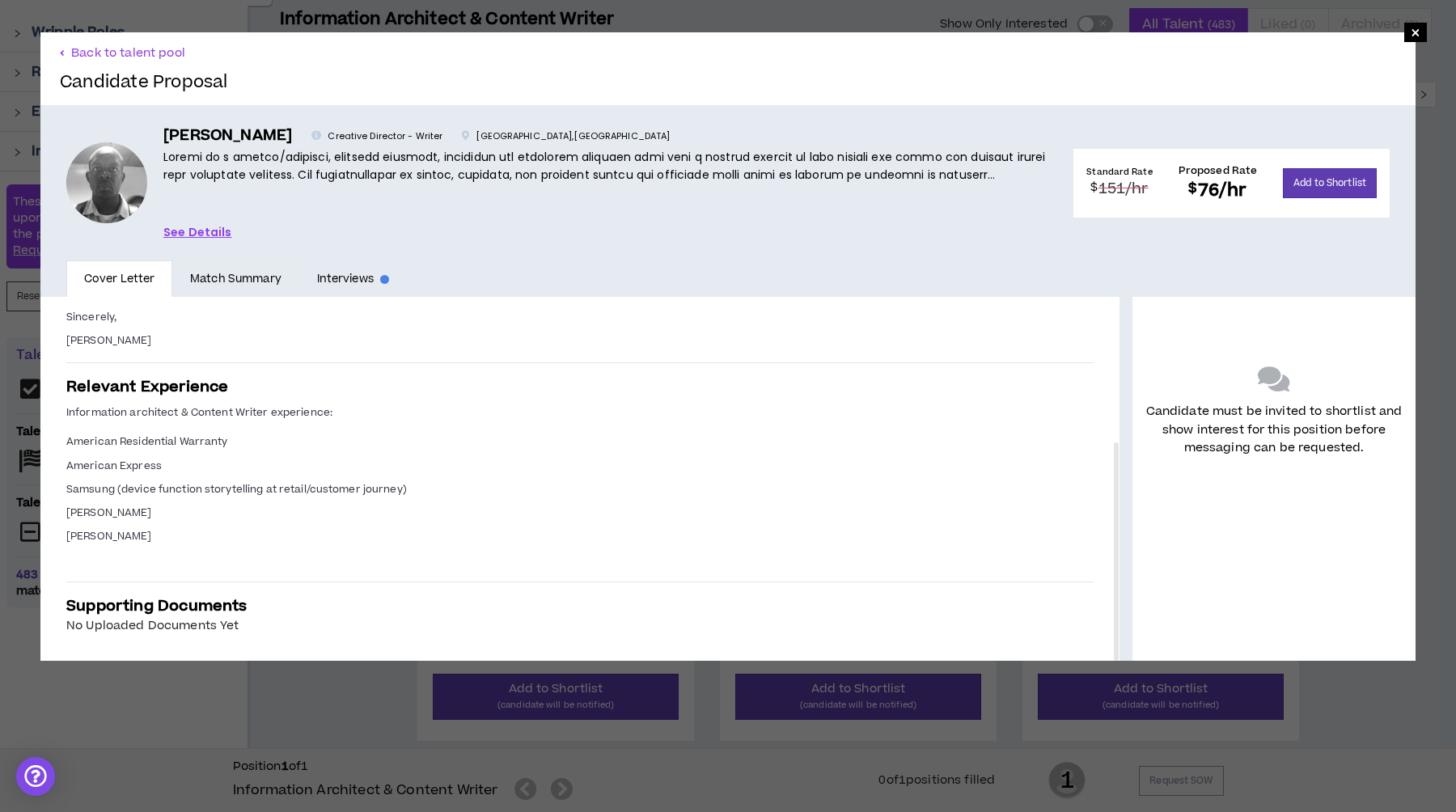
click at [227, 278] on link "Match Summary" at bounding box center [235, 279] width 126 height 37
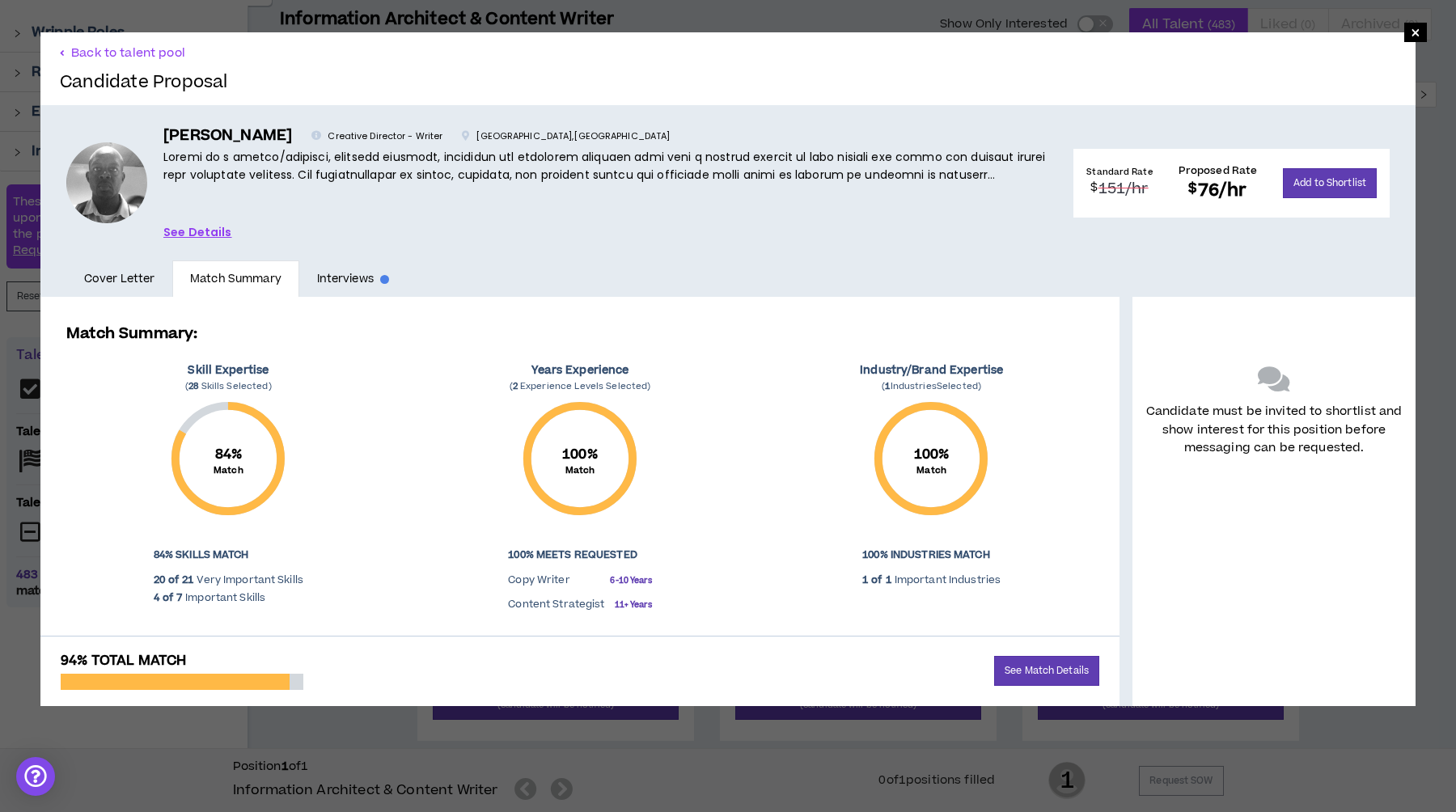
click at [928, 144] on div "Keanon P. Creative Director - Writer Dallas , TX" at bounding box center [605, 154] width 885 height 60
click at [189, 242] on div "Keanon P. Creative Director - Writer Dallas , TX See Details Standard Rate $ 15…" at bounding box center [728, 183] width 1376 height 155
click at [189, 234] on link "See Details" at bounding box center [197, 232] width 69 height 18
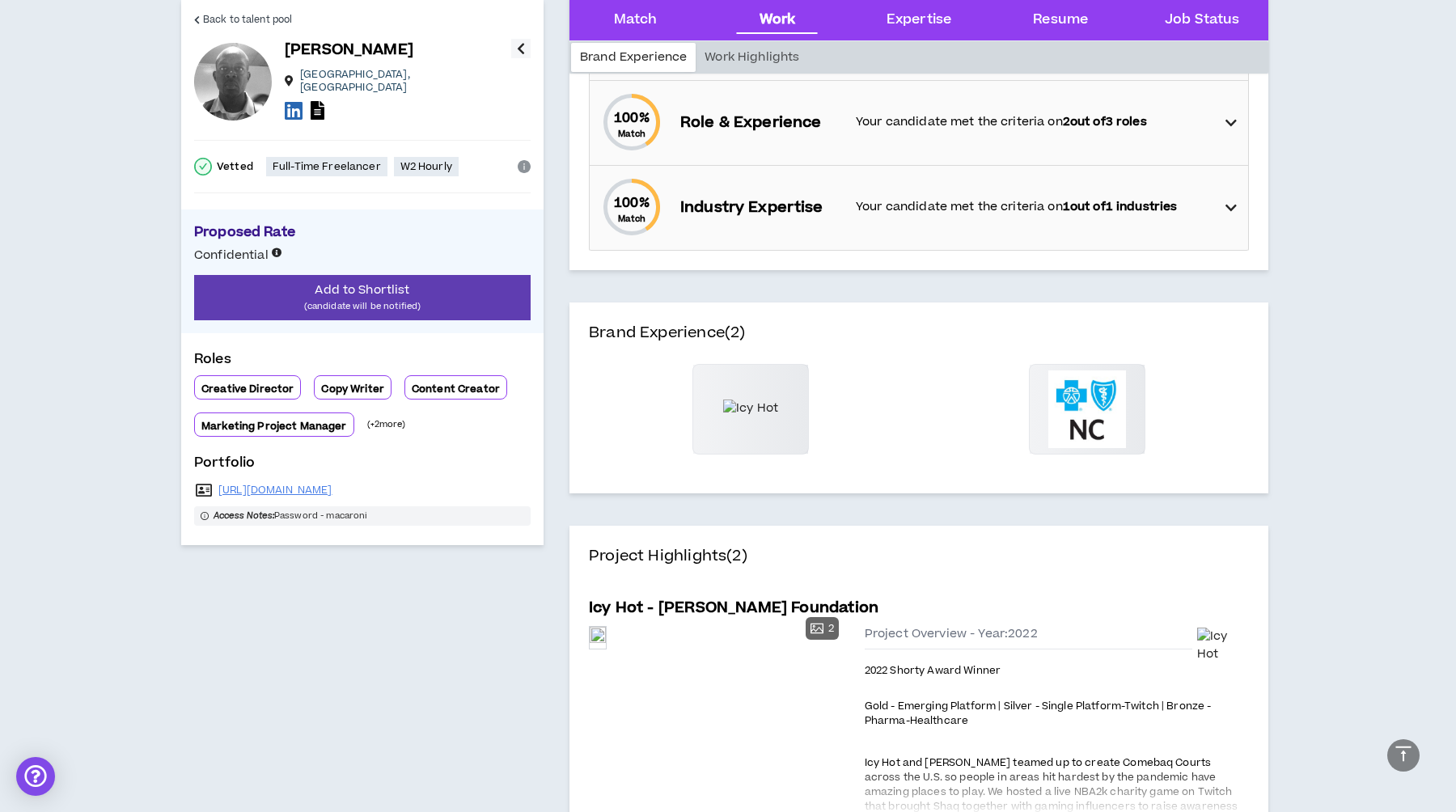
scroll to position [388, 0]
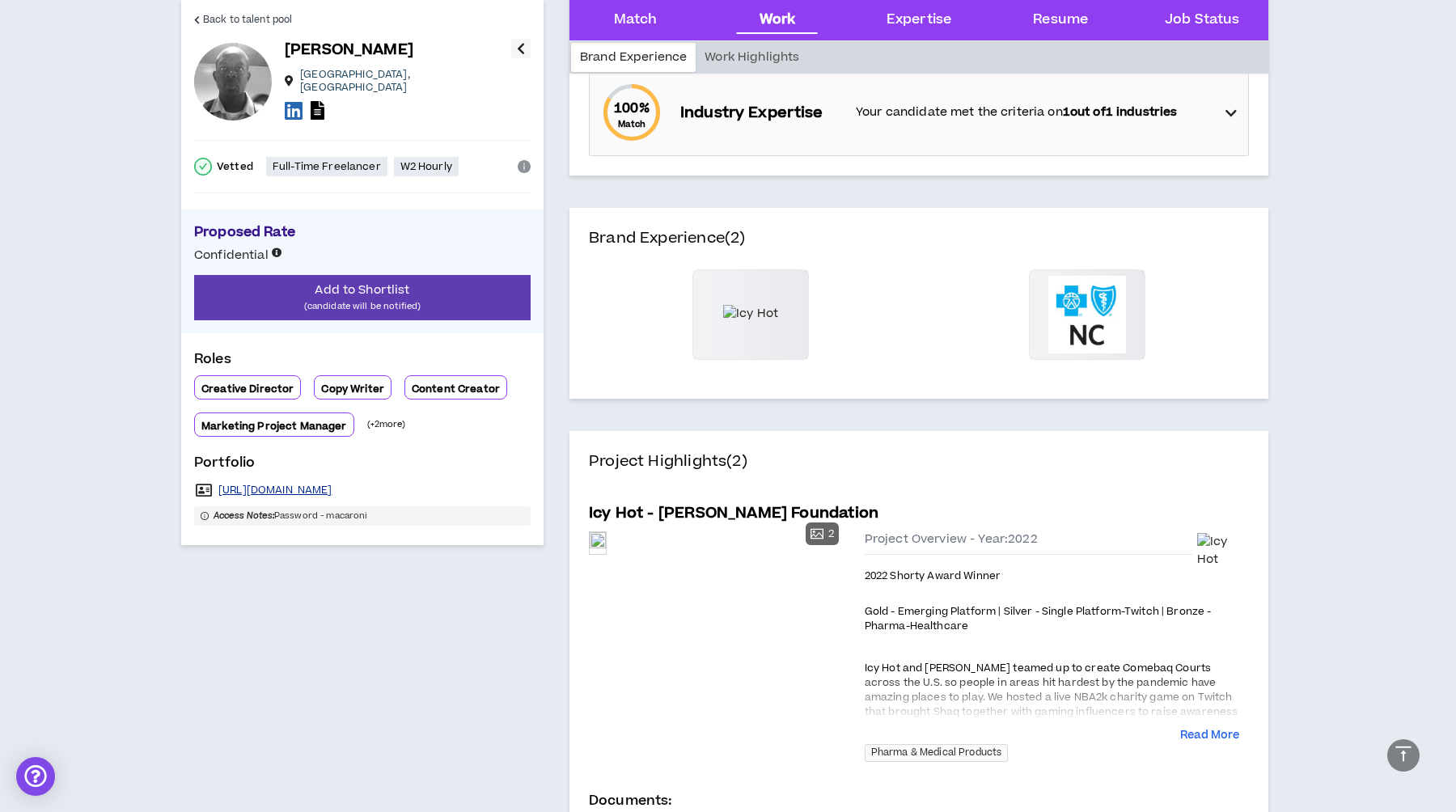
click at [330, 484] on link "https://www.keanonpearson.com/" at bounding box center [276, 490] width 114 height 12
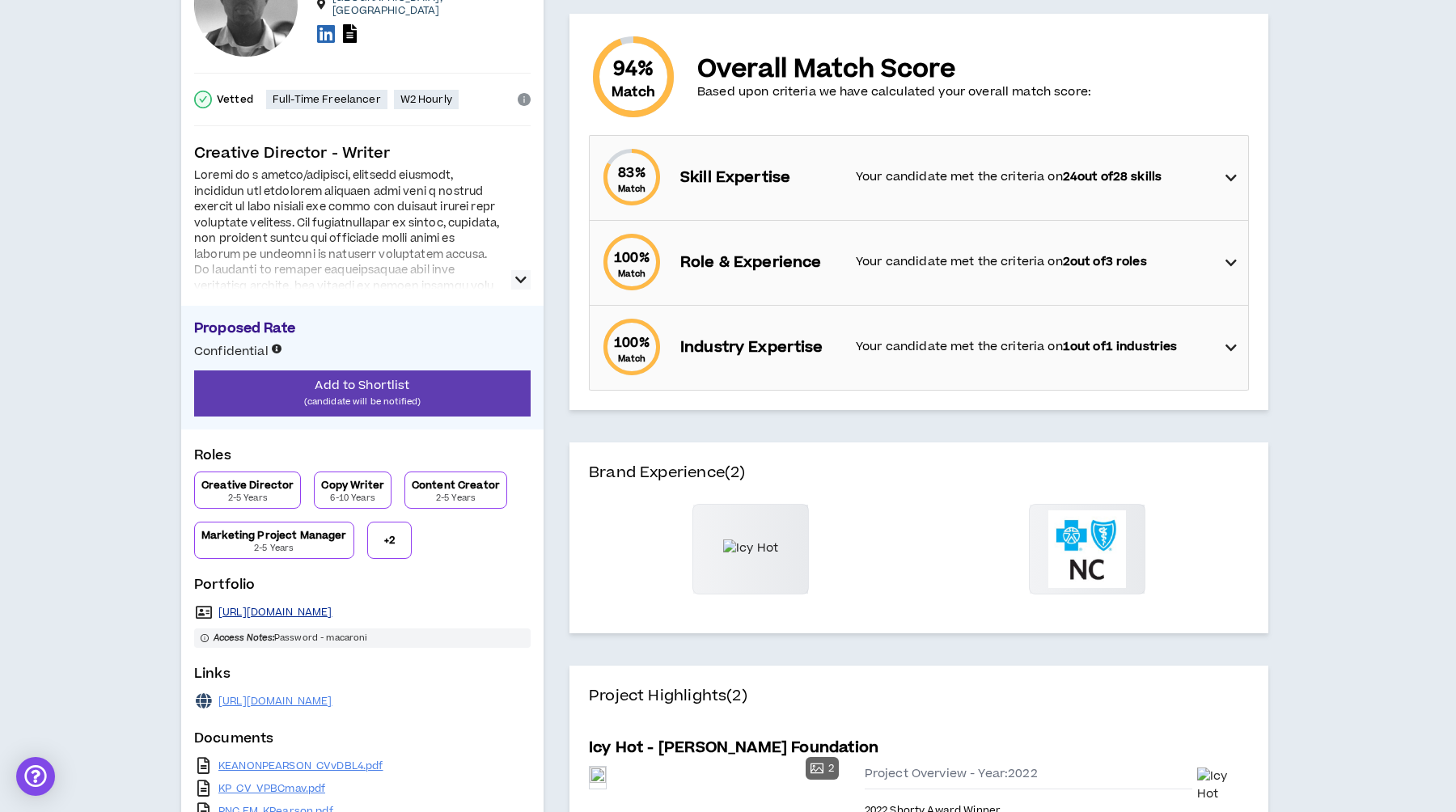
scroll to position [178, 0]
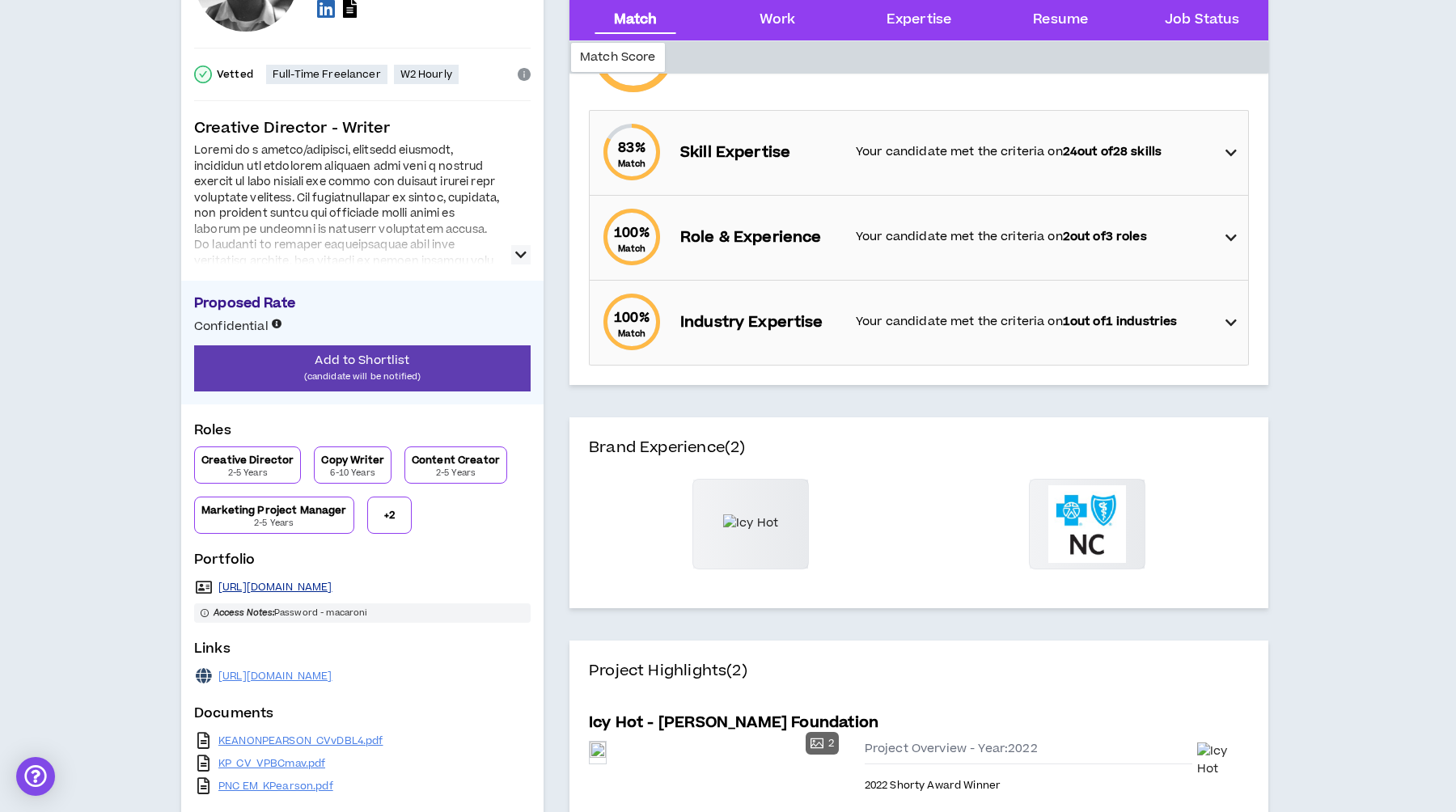
click at [329, 581] on link "https://www.keanonpearson.com/" at bounding box center [276, 587] width 114 height 12
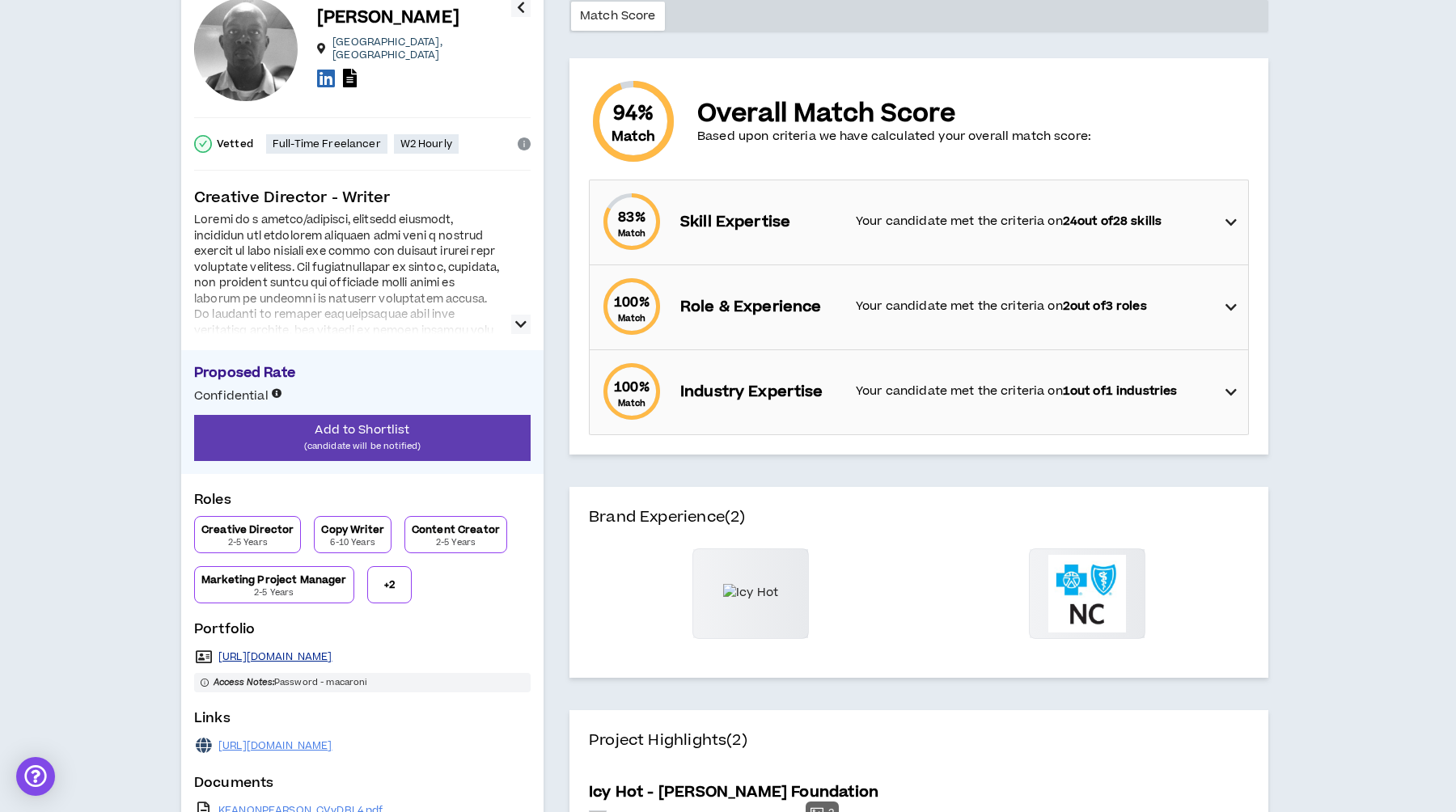
scroll to position [44, 0]
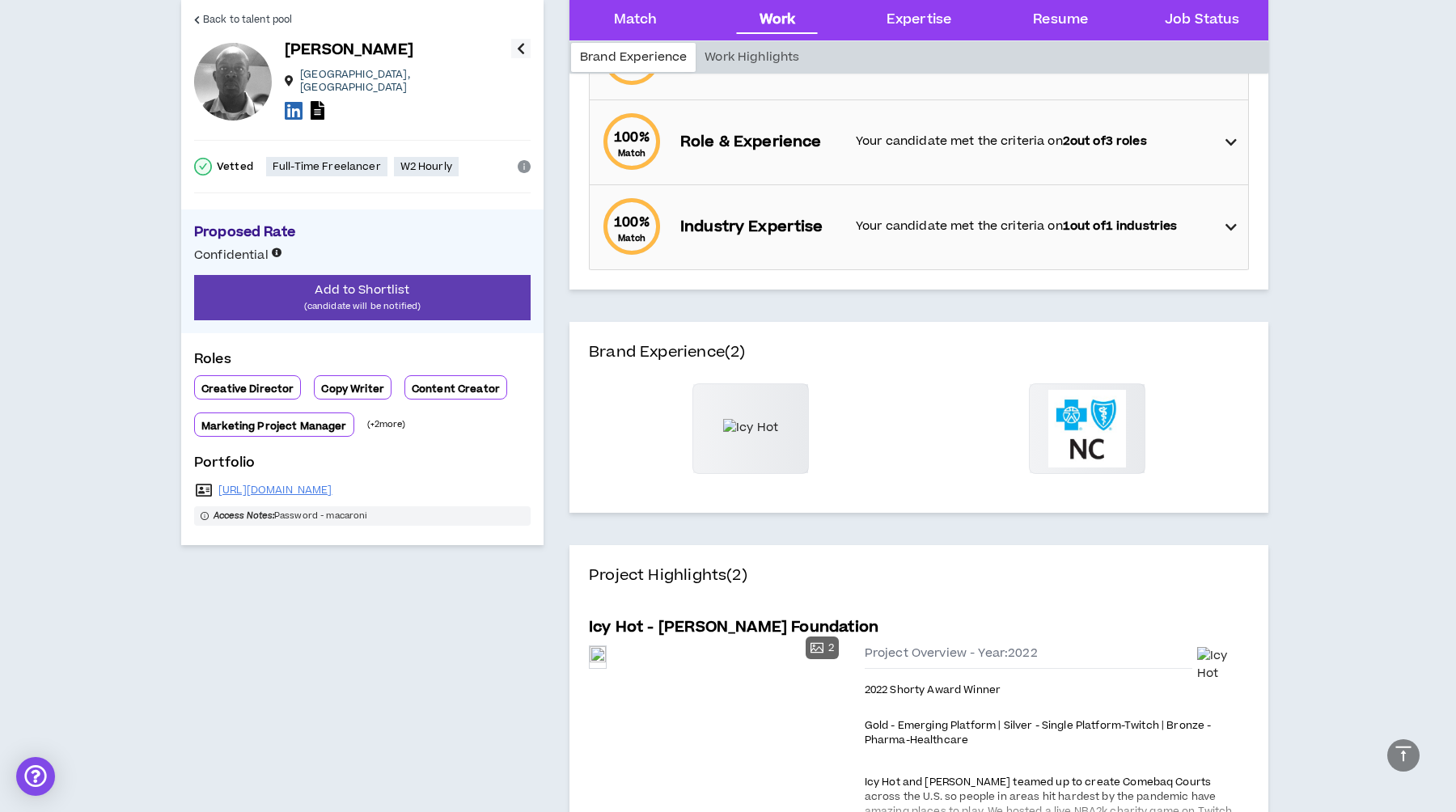
scroll to position [232, 0]
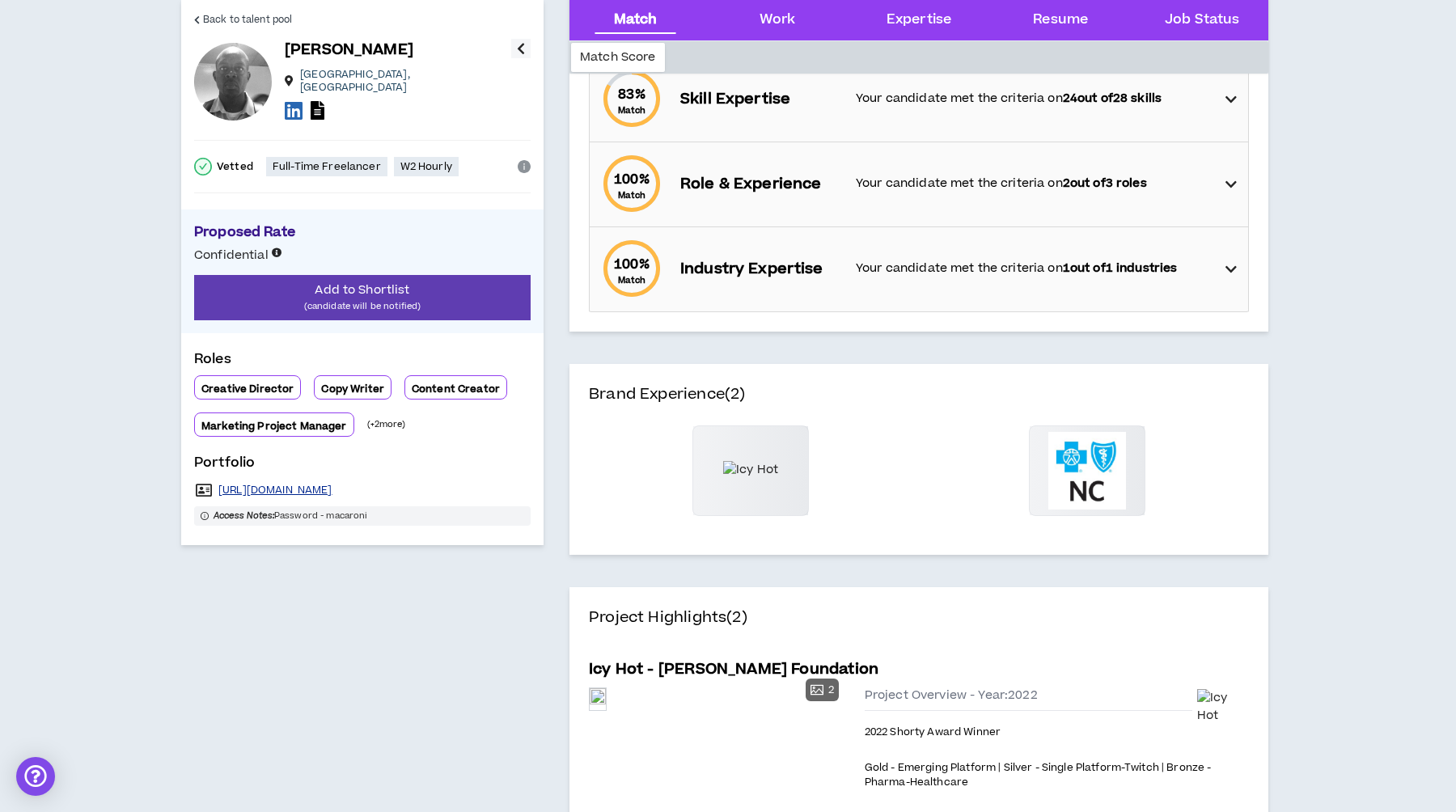
click at [306, 485] on link "https://www.keanonpearson.com/" at bounding box center [276, 490] width 114 height 12
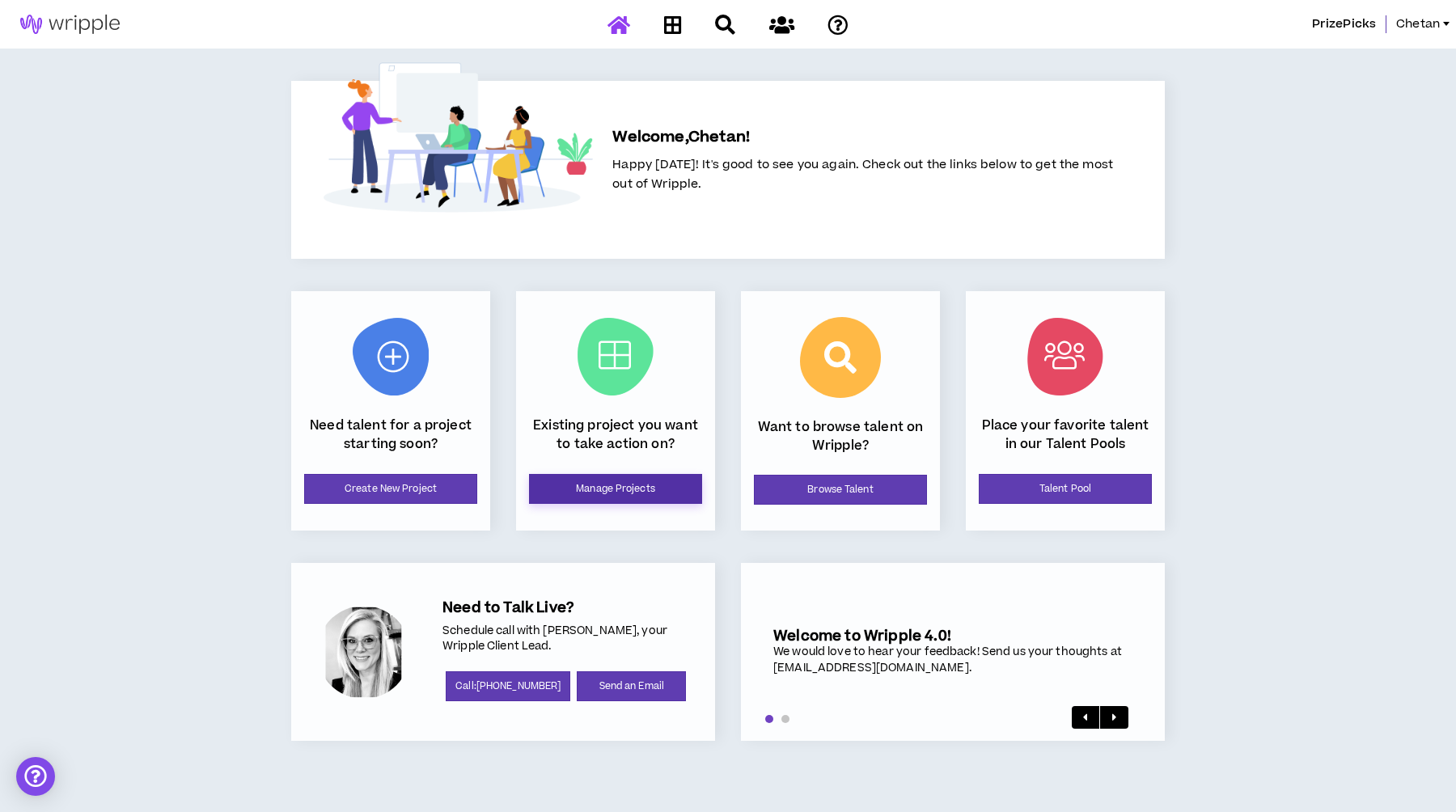
click at [596, 489] on link "Manage Projects" at bounding box center [616, 489] width 173 height 30
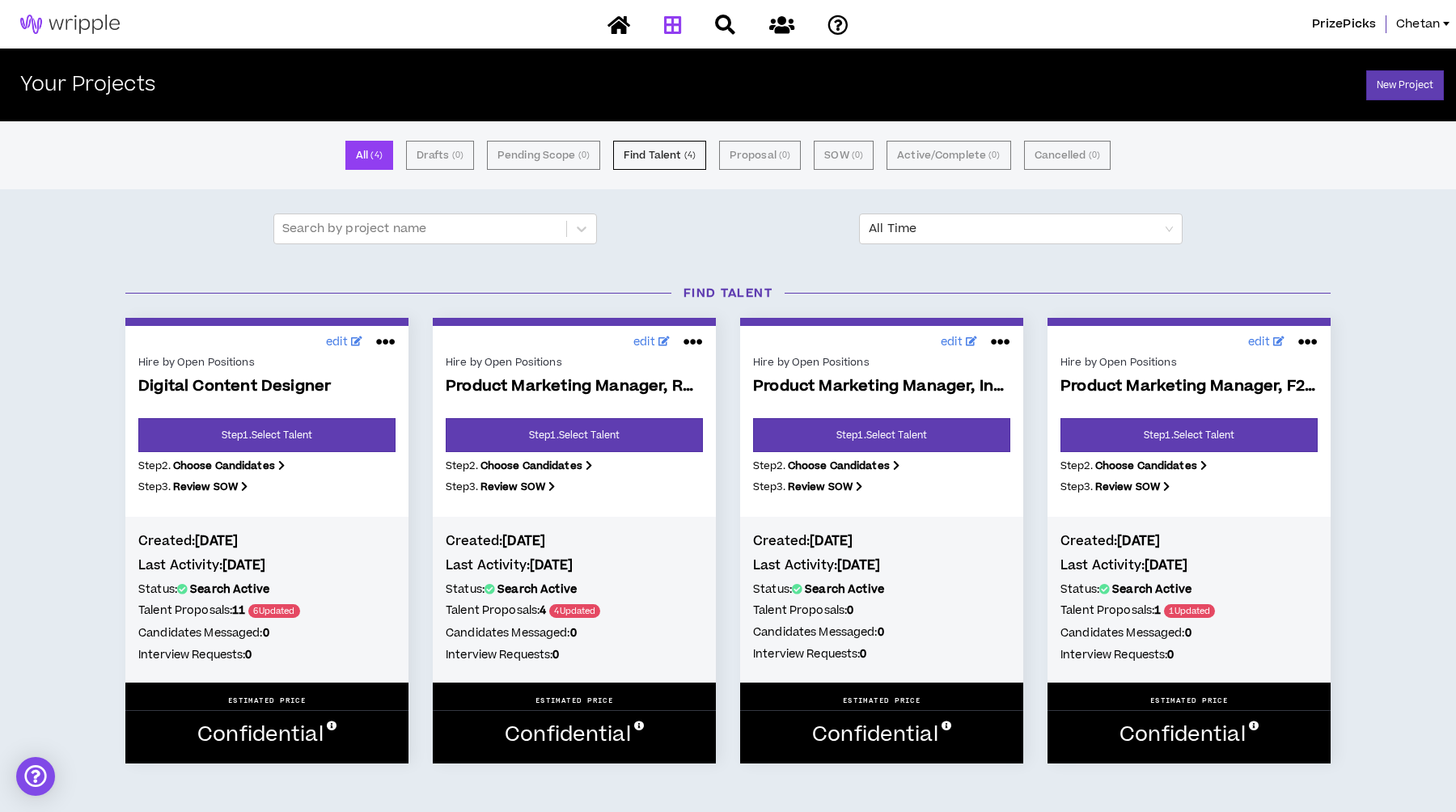
click at [129, 237] on div "All ( 4 ) Drafts ( 0 ) Pending Scope ( 0 ) Find Talent ( 4 ) Proposal ( 0 ) SOW…" at bounding box center [728, 506] width 1456 height 770
click at [125, 232] on div "All ( 4 ) Drafts ( 0 ) Pending Scope ( 0 ) Find Talent ( 4 ) Proposal ( 0 ) SOW…" at bounding box center [728, 506] width 1456 height 770
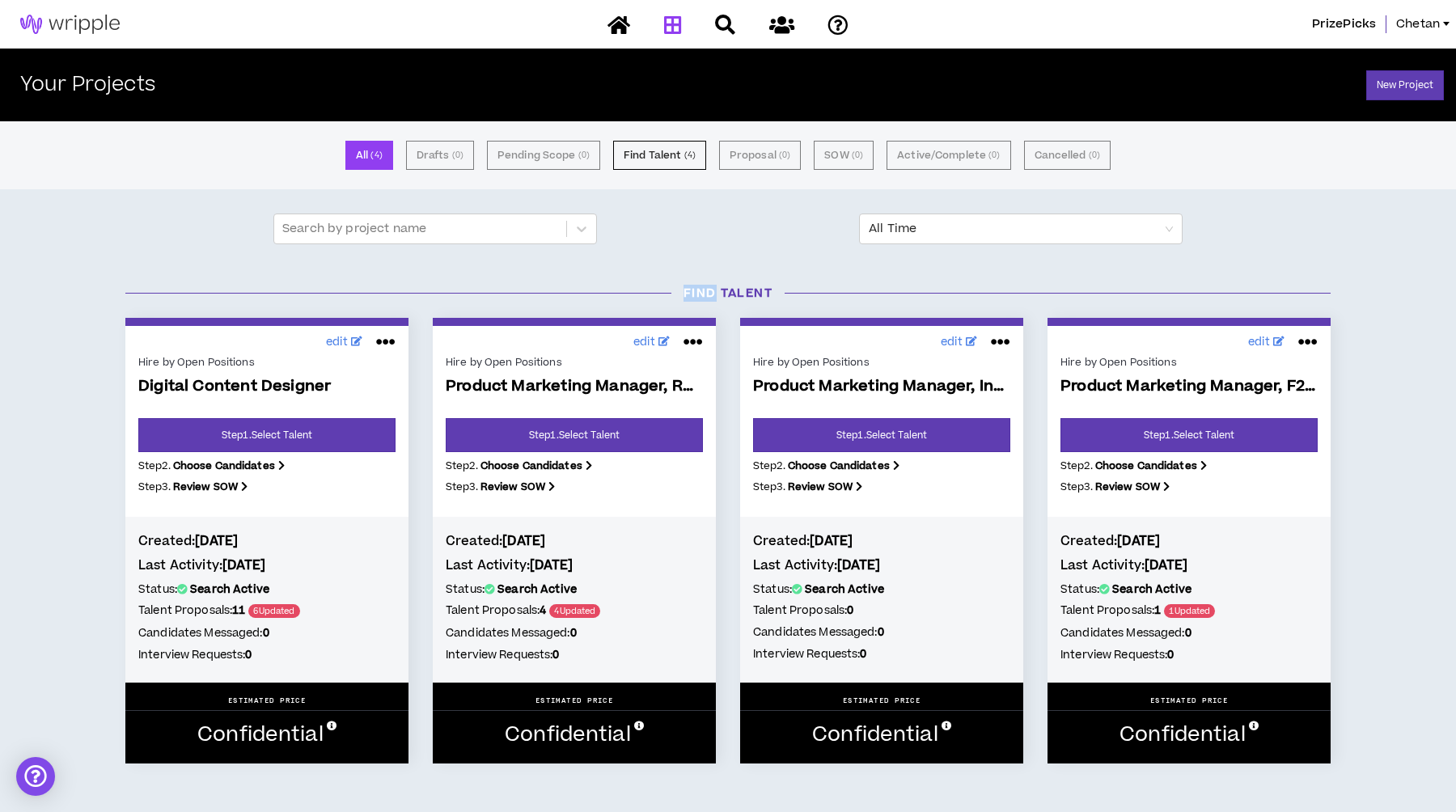
click at [125, 232] on div "All ( 4 ) Drafts ( 0 ) Pending Scope ( 0 ) Find Talent ( 4 ) Proposal ( 0 ) SOW…" at bounding box center [728, 506] width 1456 height 770
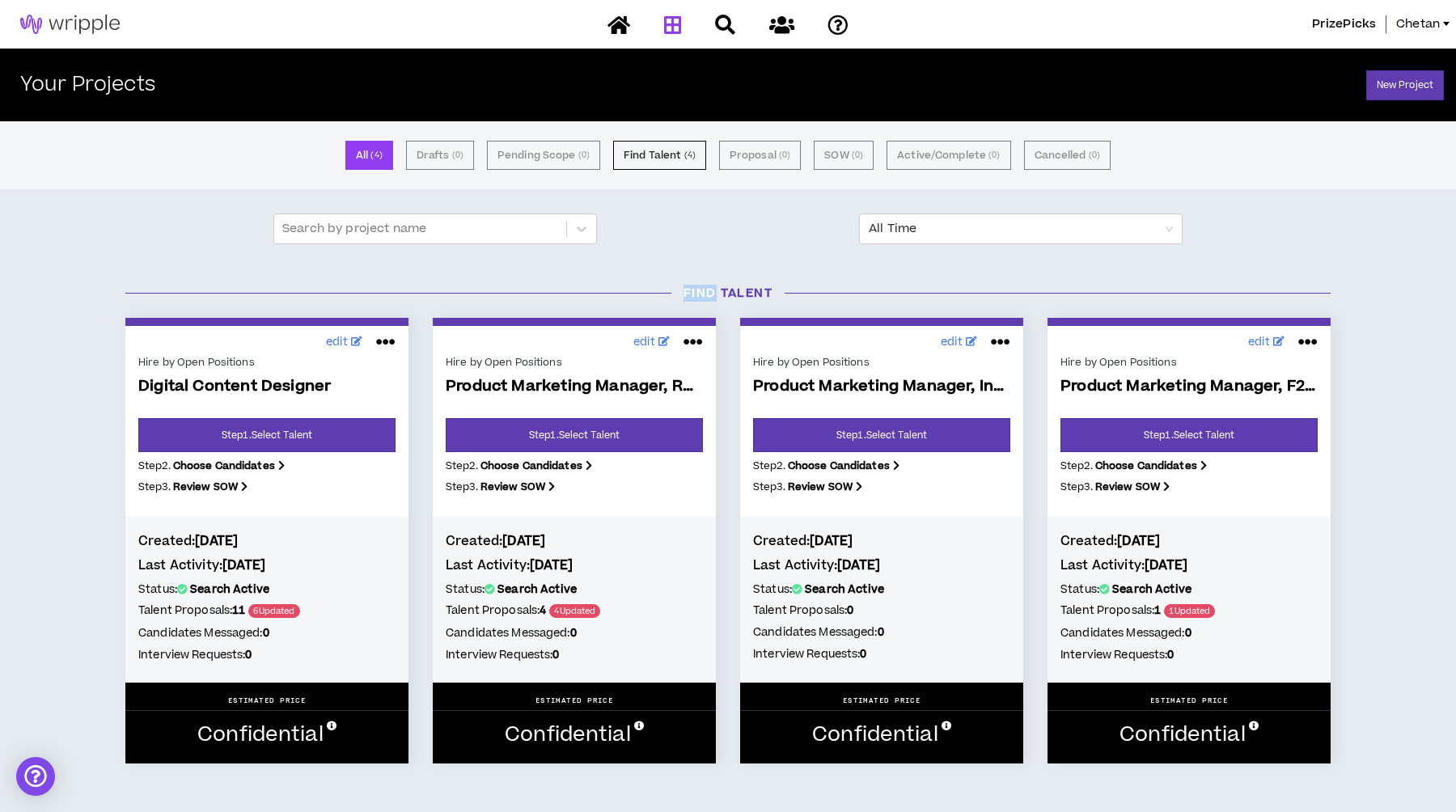
click at [125, 232] on div "All ( 4 ) Drafts ( 0 ) Pending Scope ( 0 ) Find Talent ( 4 ) Proposal ( 0 ) SOW…" at bounding box center [728, 506] width 1456 height 770
click at [212, 211] on div "All ( 4 ) Drafts ( 0 ) Pending Scope ( 0 ) Find Talent ( 4 ) Proposal ( 0 ) SOW…" at bounding box center [728, 506] width 1456 height 770
click at [259, 429] on link "Step 1 . Select Talent" at bounding box center [267, 435] width 257 height 34
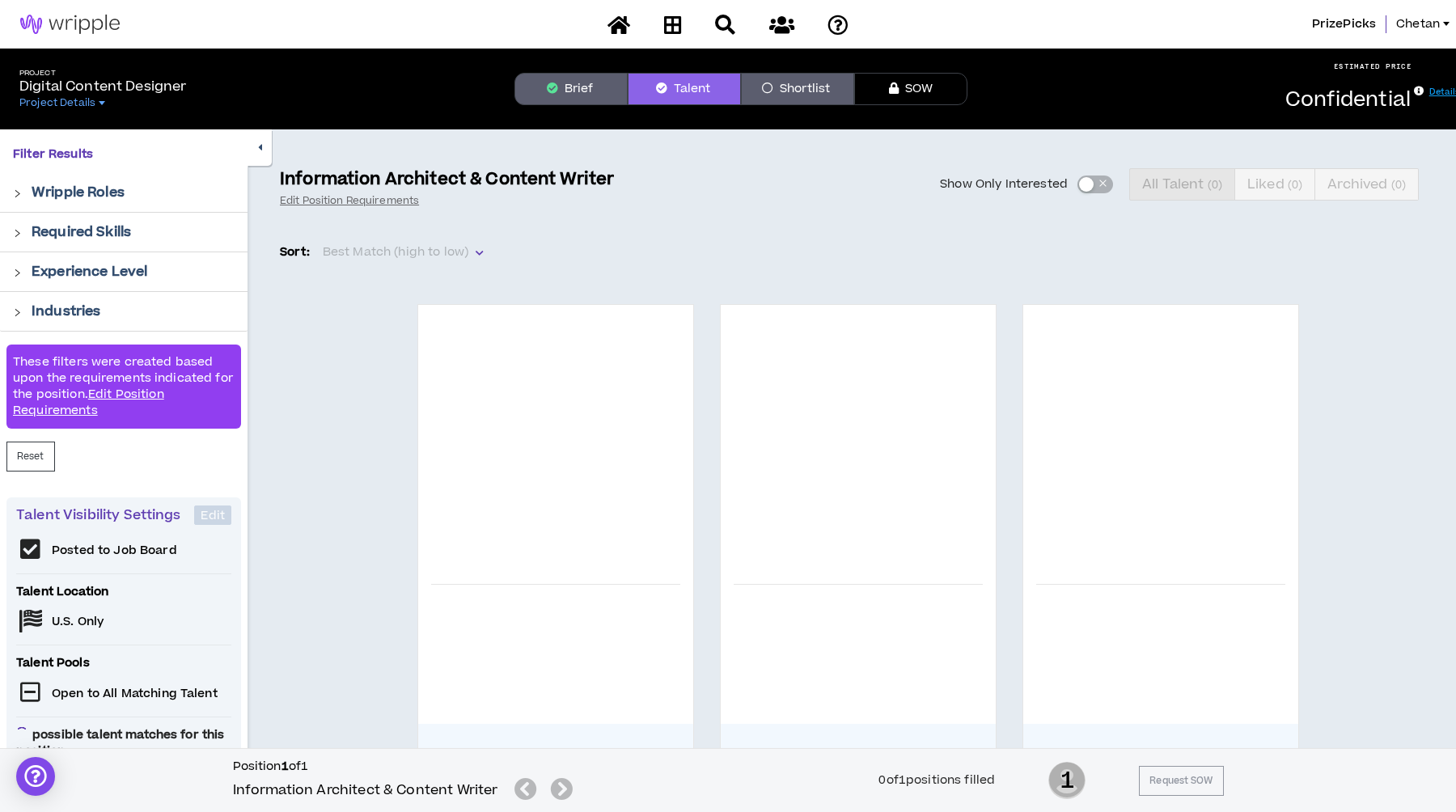
click at [245, 483] on div "Filter Results Wripple Roles Required Skills Experience Level Industries These …" at bounding box center [123, 462] width 247 height 667
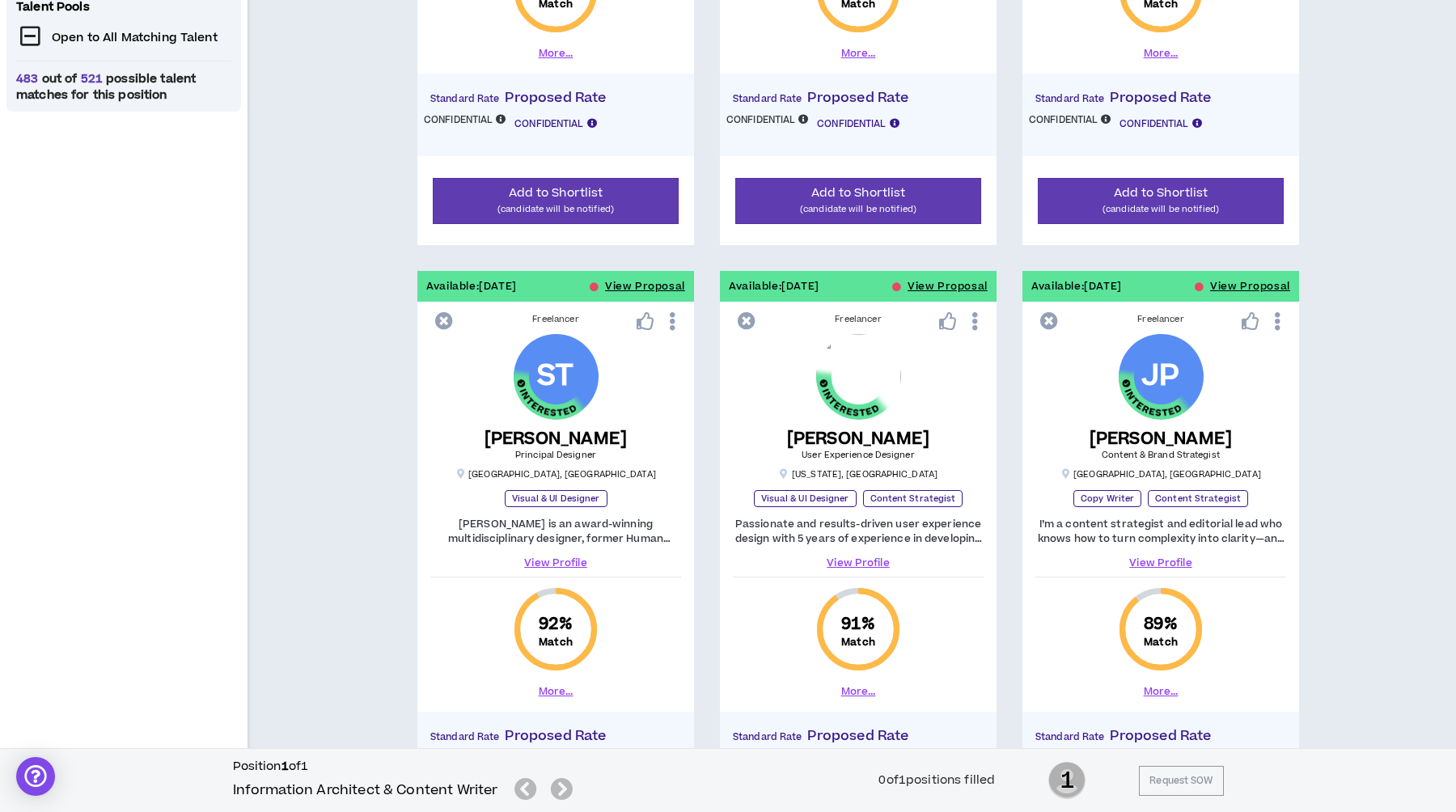
scroll to position [669, 0]
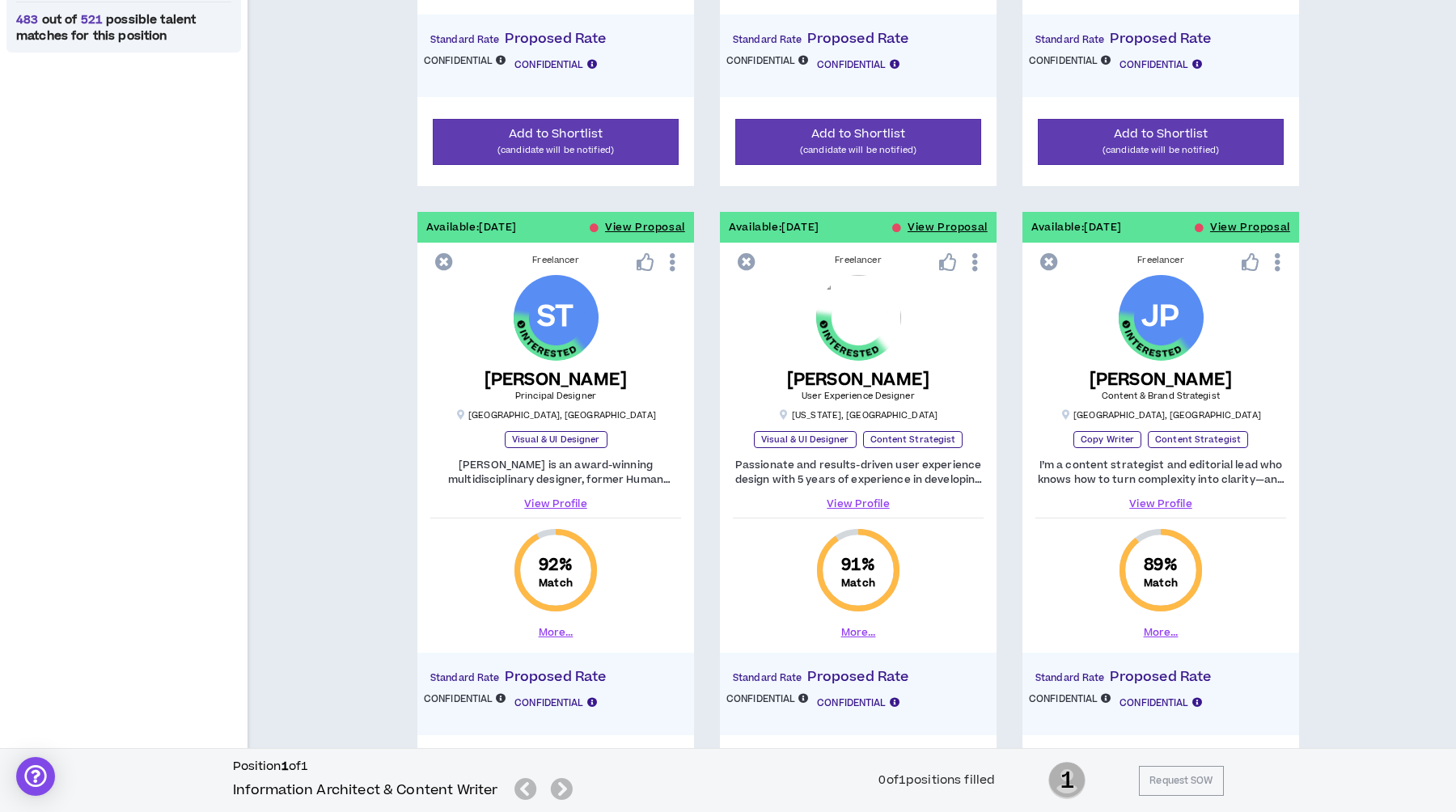
scroll to position [740, 0]
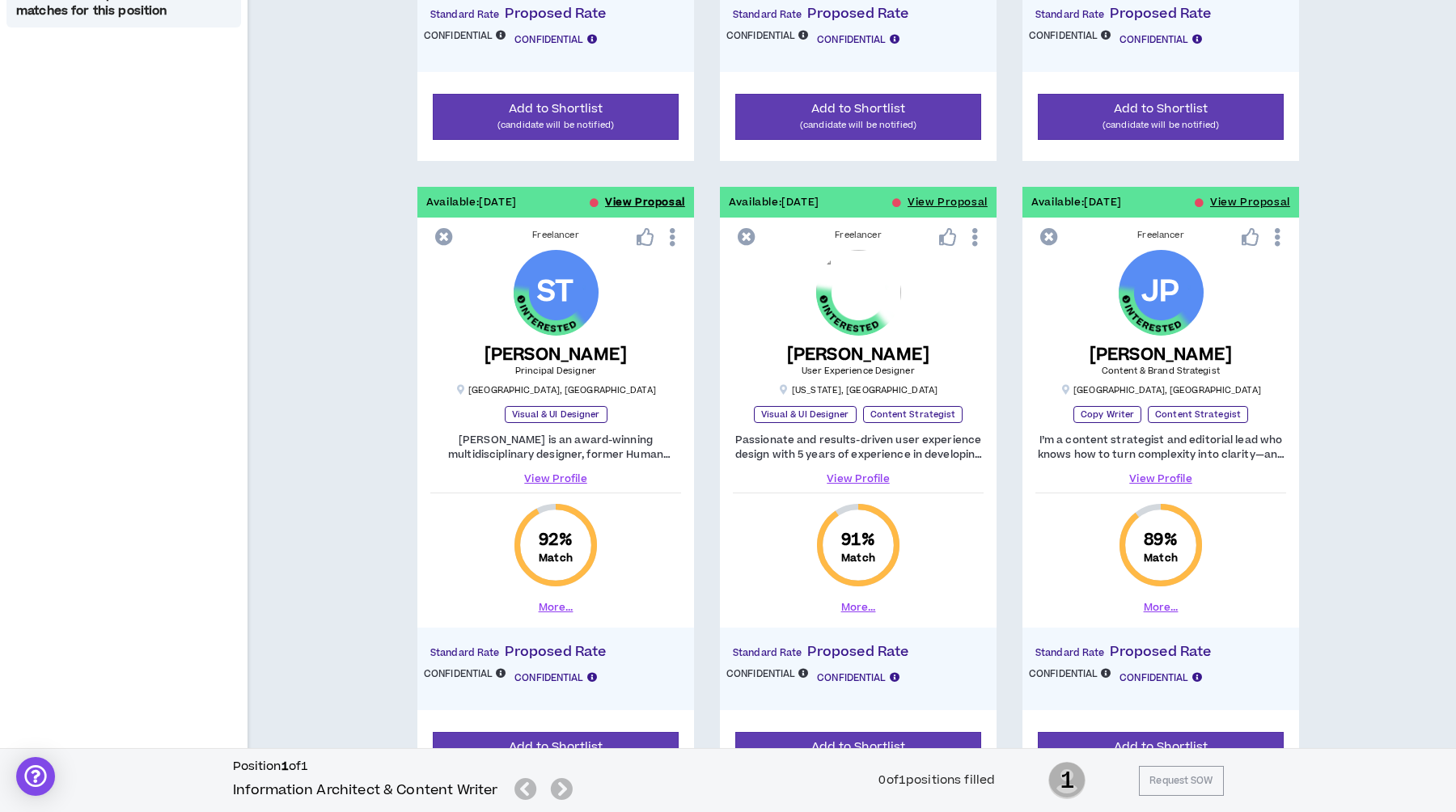
click at [637, 203] on button "View Proposal" at bounding box center [645, 202] width 80 height 30
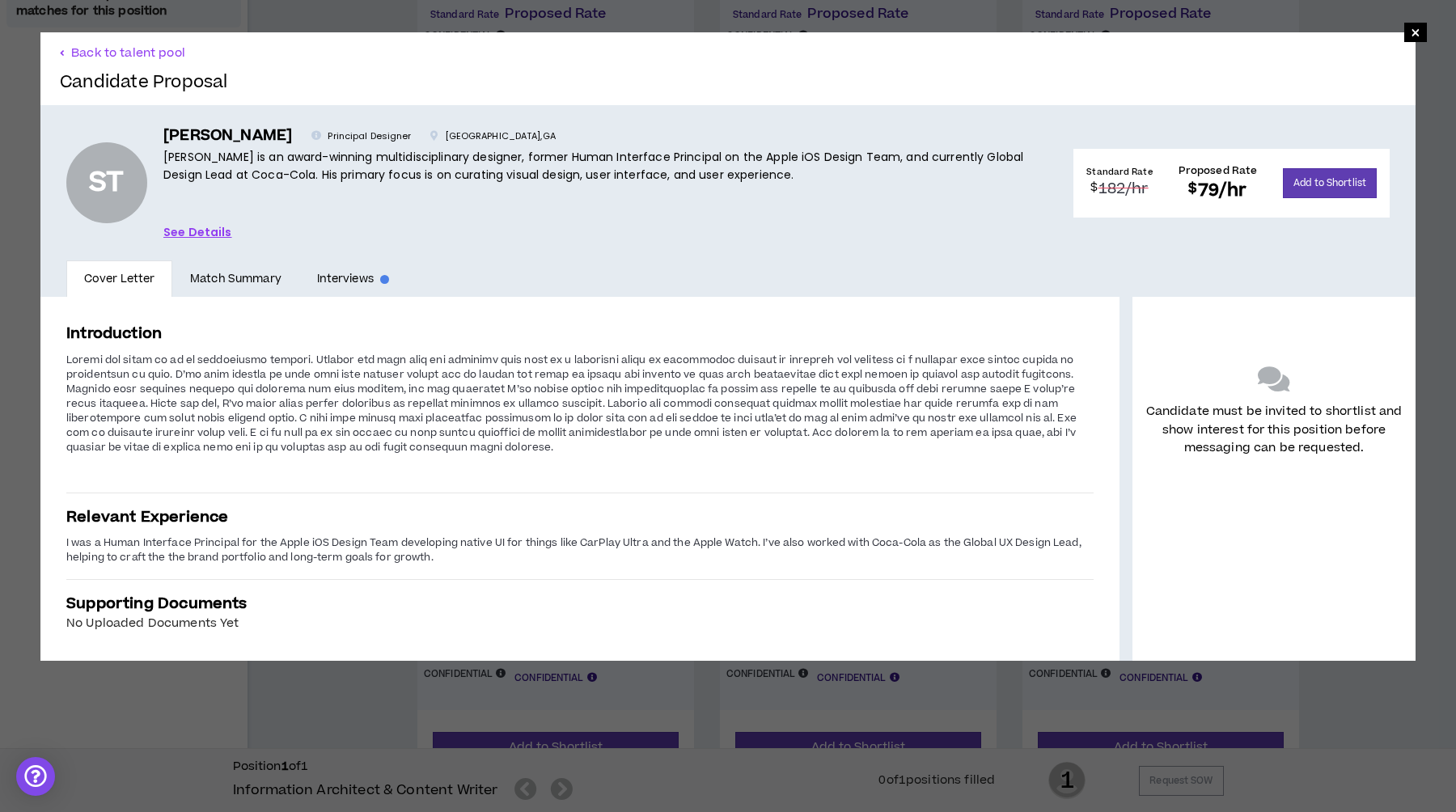
click at [315, 691] on div "× Back to talent pool Candidate Proposal ST Shedrick T. Principal Designer Atla…" at bounding box center [728, 346] width 1456 height 693
click at [1418, 42] on span "×" at bounding box center [1415, 32] width 10 height 20
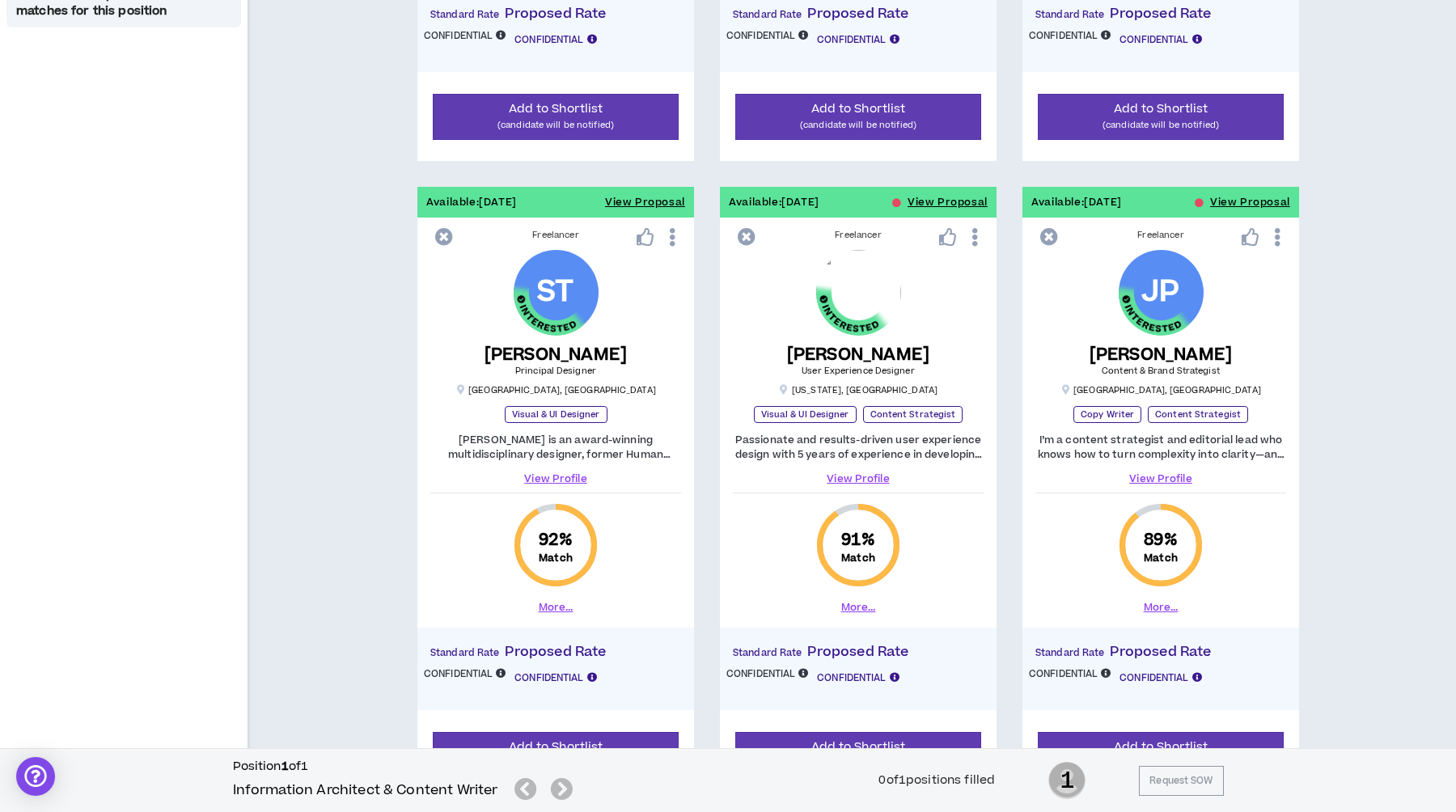
click at [1417, 34] on span "×" at bounding box center [1415, 32] width 10 height 20
click at [652, 198] on p "Like" at bounding box center [645, 203] width 17 height 12
click at [647, 195] on div "Like" at bounding box center [645, 203] width 17 height 21
click at [662, 208] on button "View Proposal" at bounding box center [645, 202] width 80 height 30
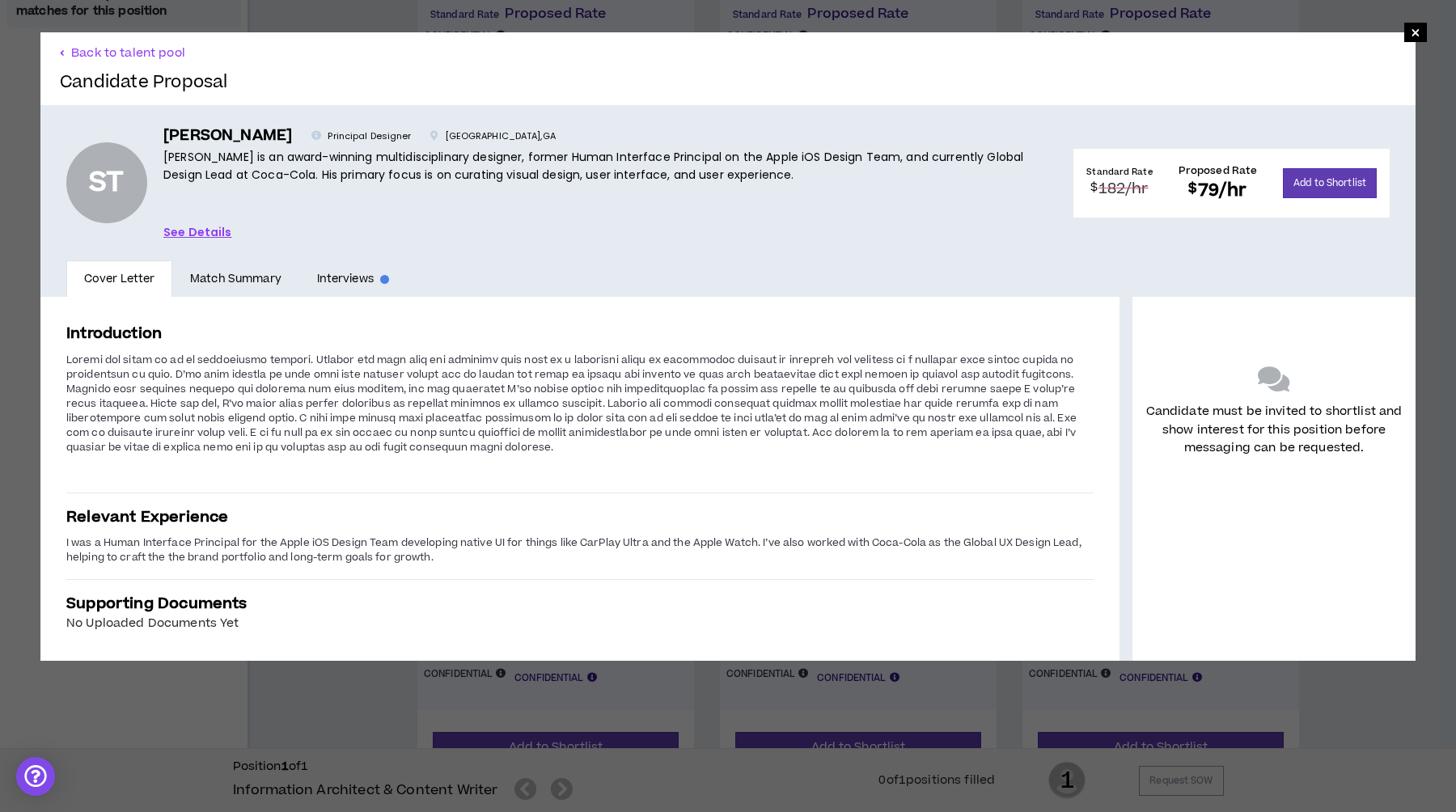
click at [207, 220] on div "Shedrick T. Principal Designer Atlanta , GA Shedrick W. Turner is an award-winn…" at bounding box center [605, 183] width 885 height 116
click at [204, 227] on link "See Details" at bounding box center [197, 232] width 69 height 18
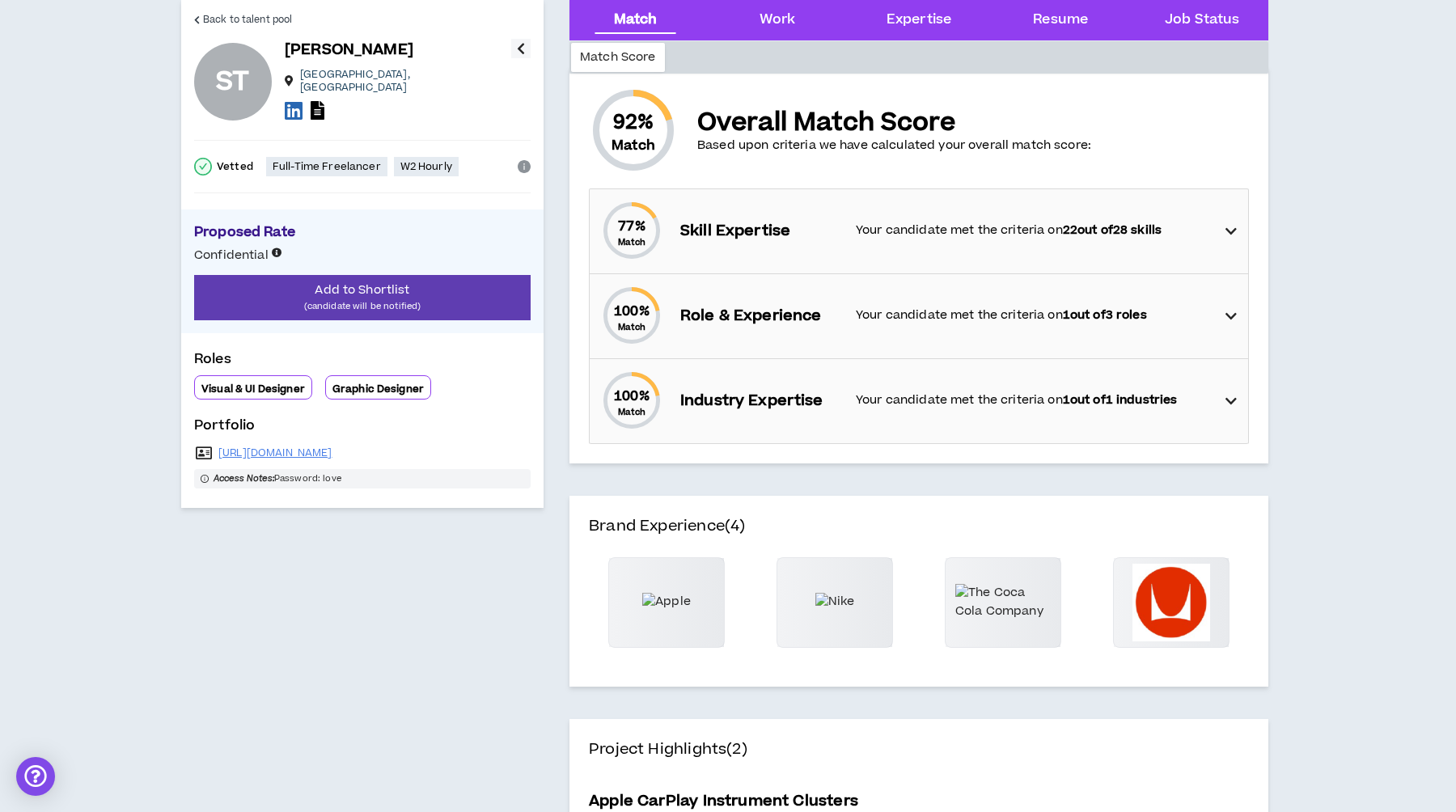
scroll to position [167, 0]
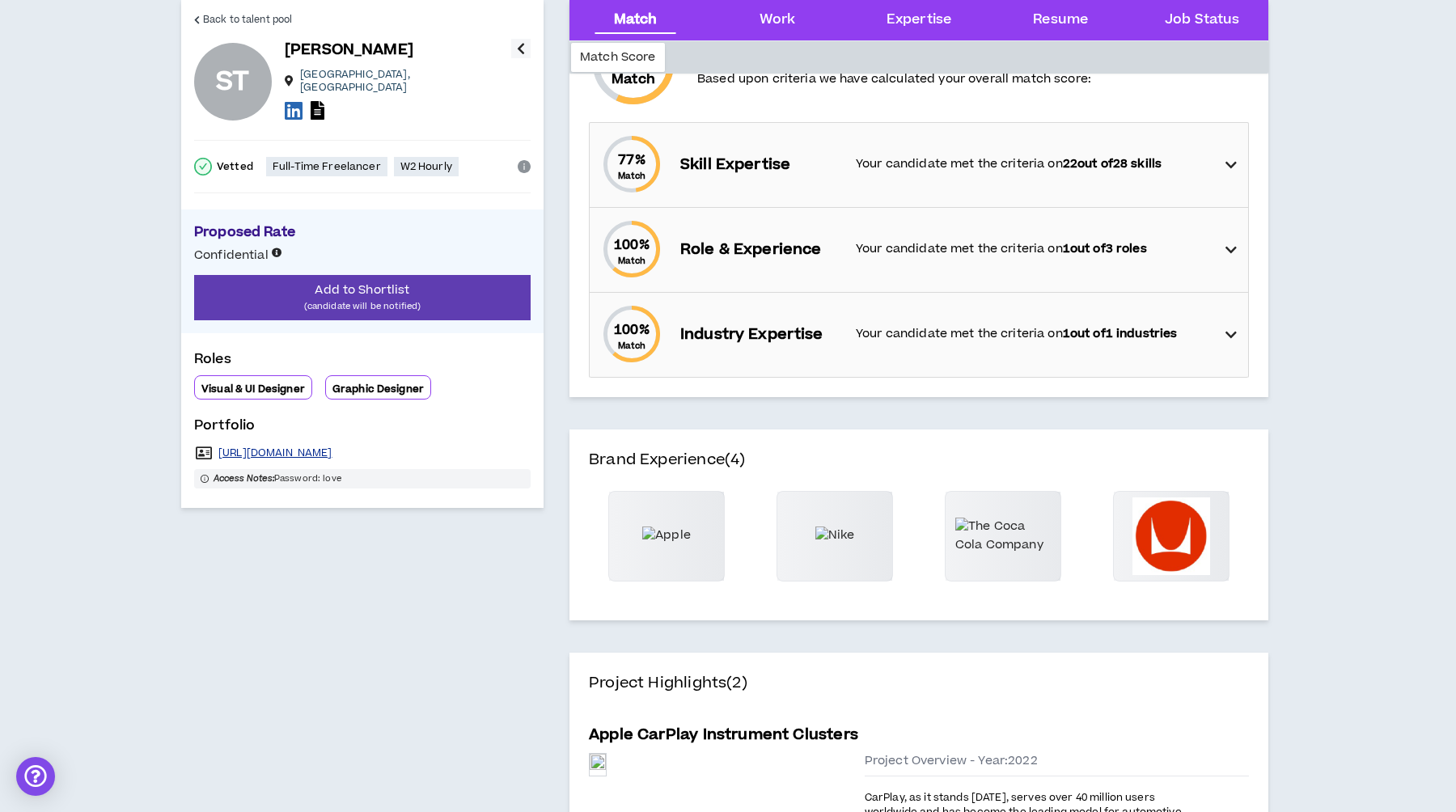
click at [332, 449] on link "https://www.alchemyofwhip.com" at bounding box center [276, 452] width 114 height 12
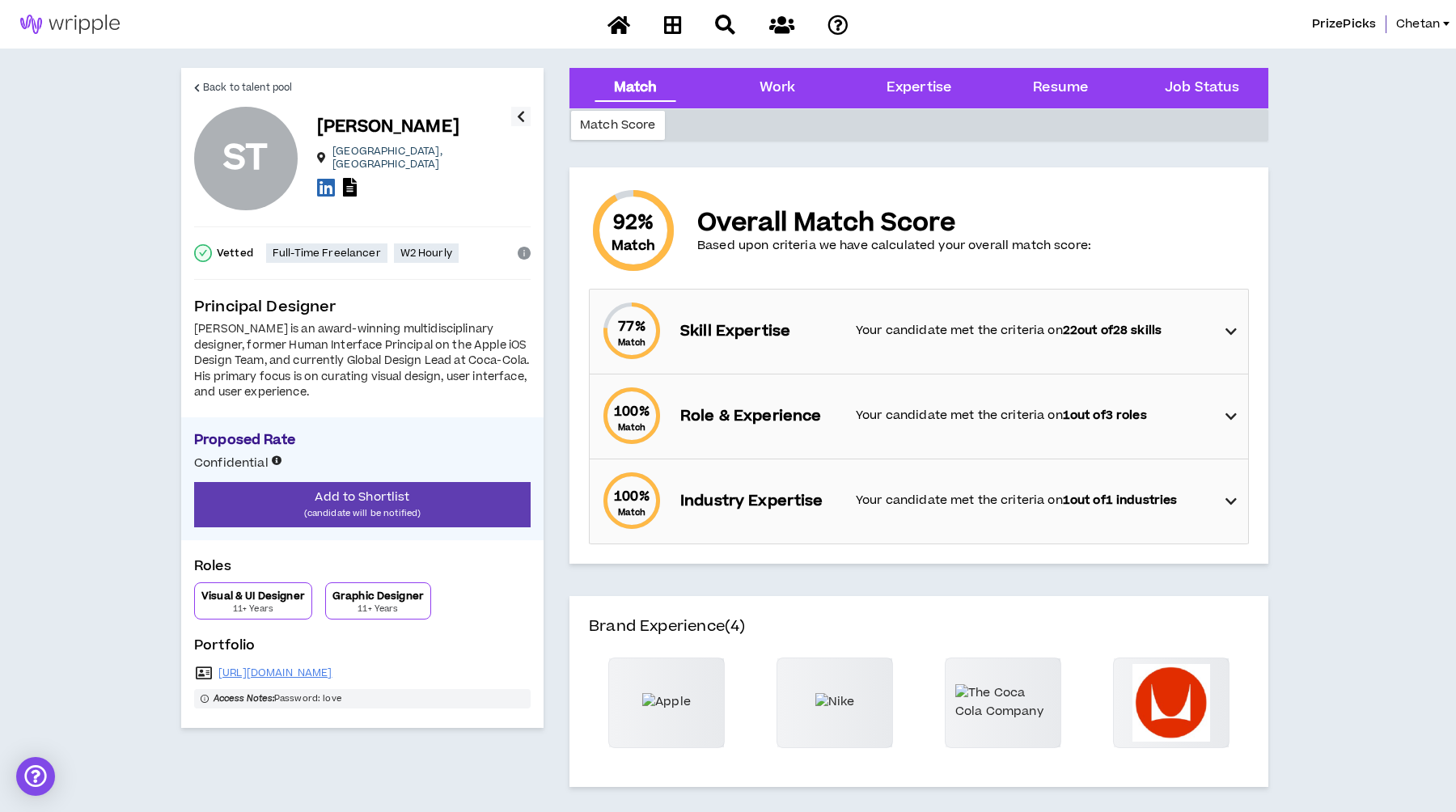
click at [506, 357] on div "[PERSON_NAME] is an award-winning multidisciplinary designer, former Human Inte…" at bounding box center [362, 361] width 337 height 79
click at [441, 369] on div "[PERSON_NAME] is an award-winning multidisciplinary designer, former Human Inte…" at bounding box center [362, 361] width 337 height 79
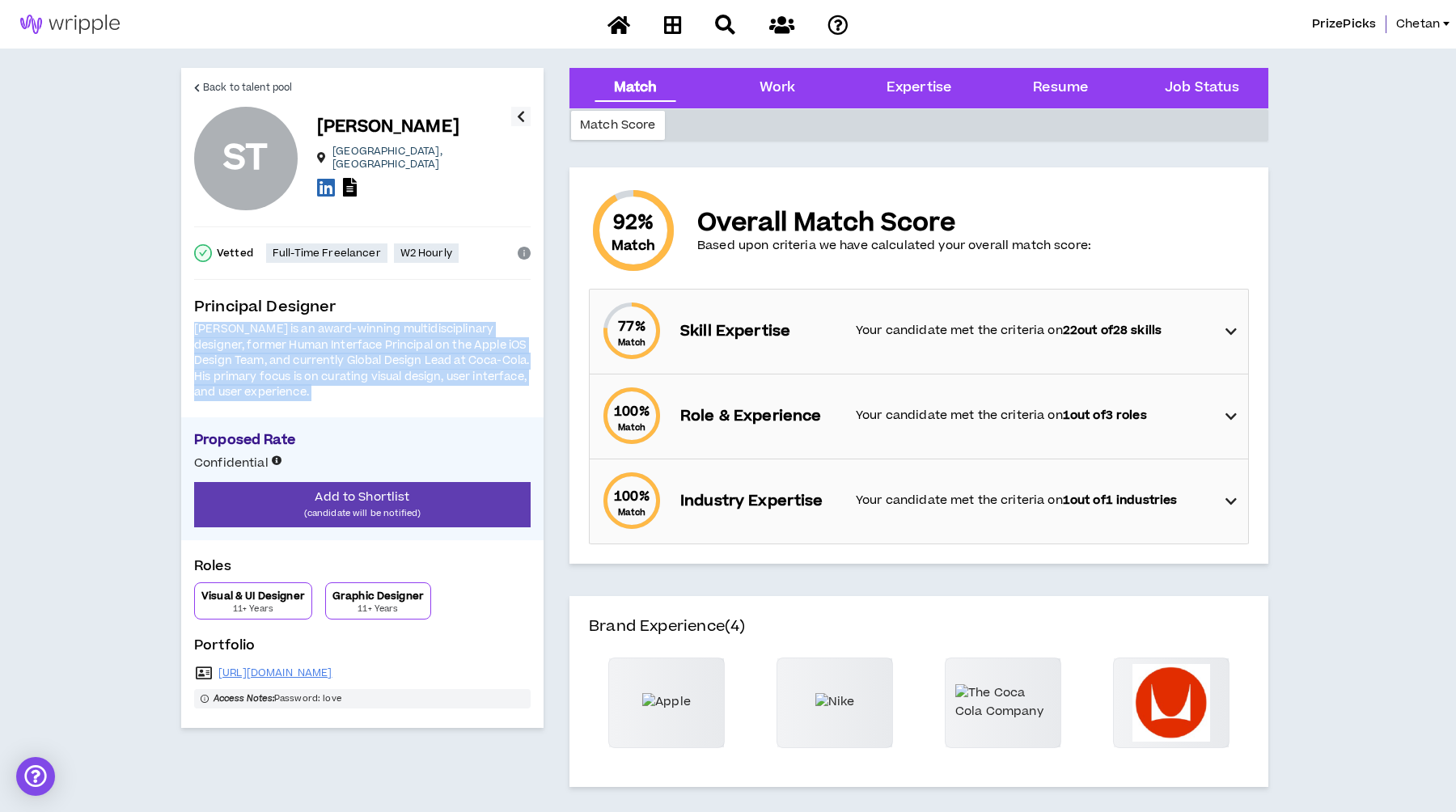
click at [441, 369] on div "[PERSON_NAME] is an award-winning multidisciplinary designer, former Human Inte…" at bounding box center [362, 361] width 337 height 79
click at [428, 362] on div "[PERSON_NAME] is an award-winning multidisciplinary designer, former Human Inte…" at bounding box center [362, 361] width 337 height 79
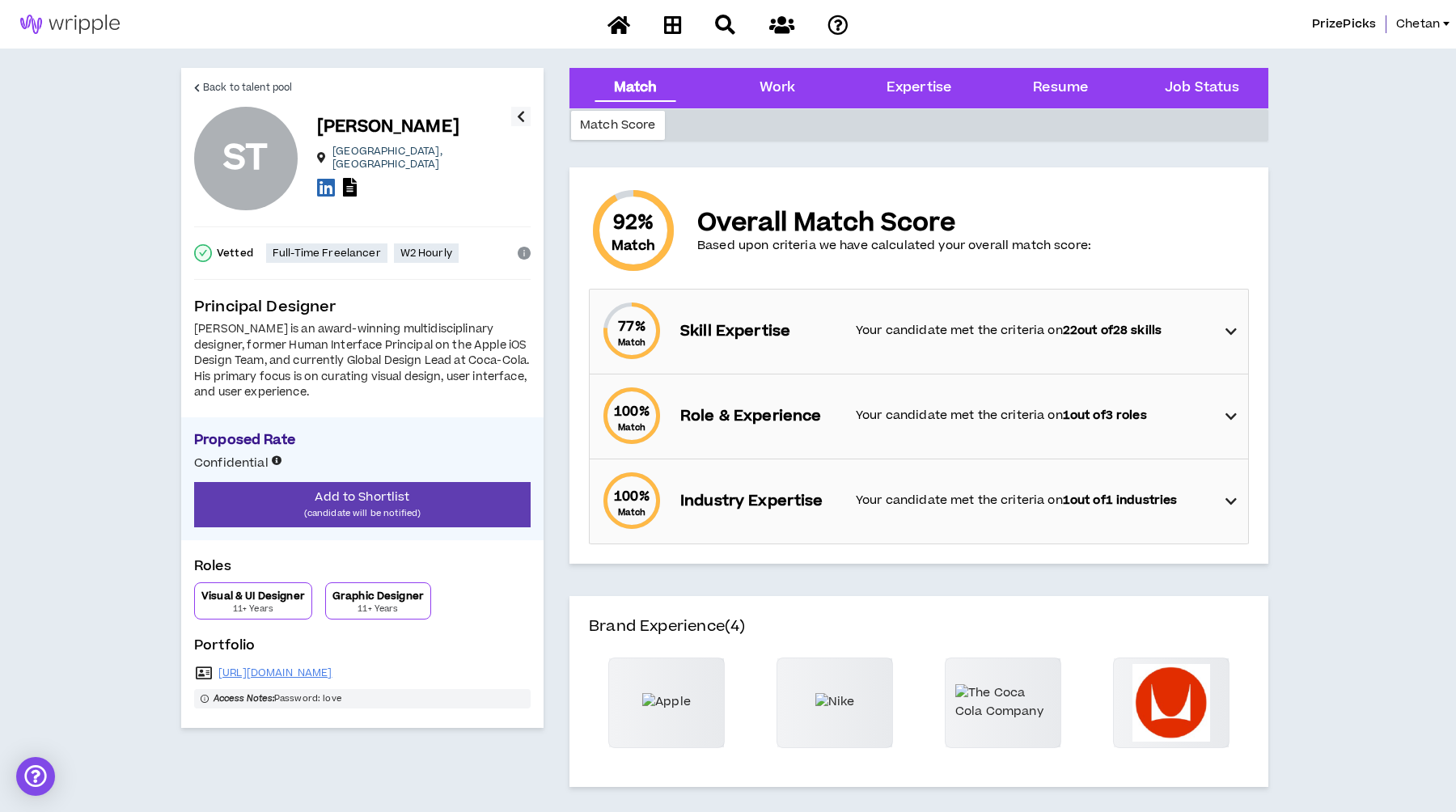
click at [245, 87] on span "Back to talent pool" at bounding box center [247, 87] width 89 height 15
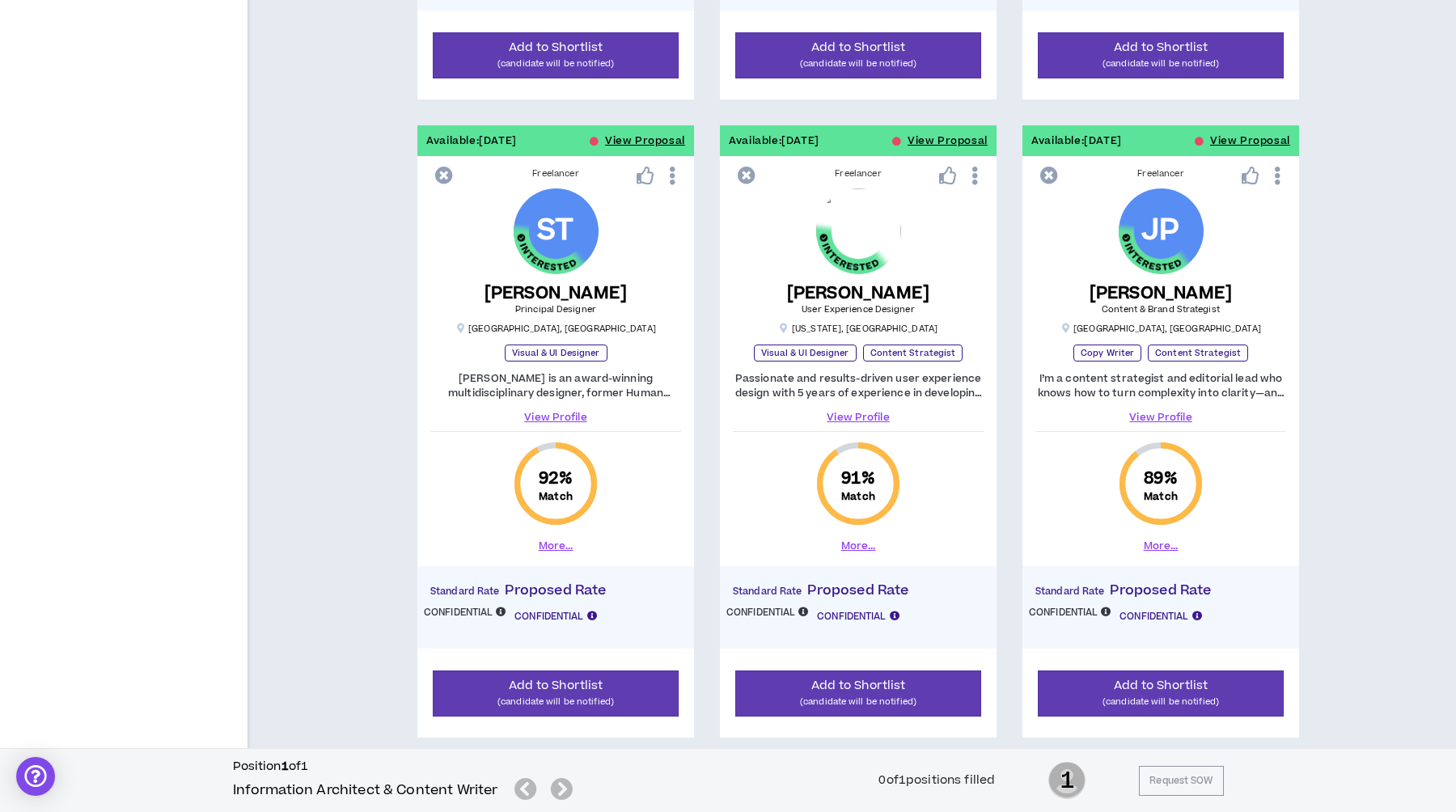
scroll to position [874, 0]
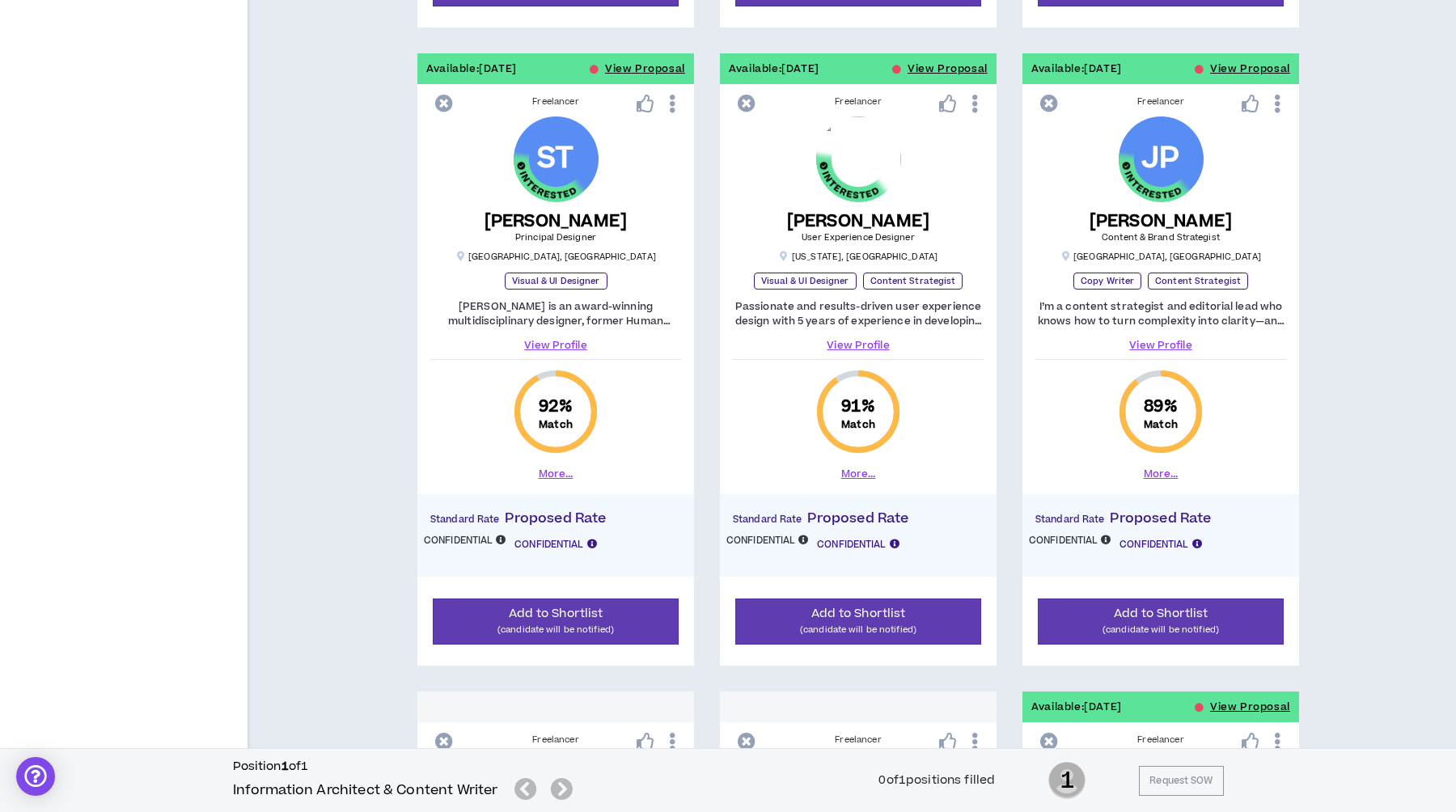
click at [853, 341] on link "View Profile" at bounding box center [858, 345] width 251 height 14
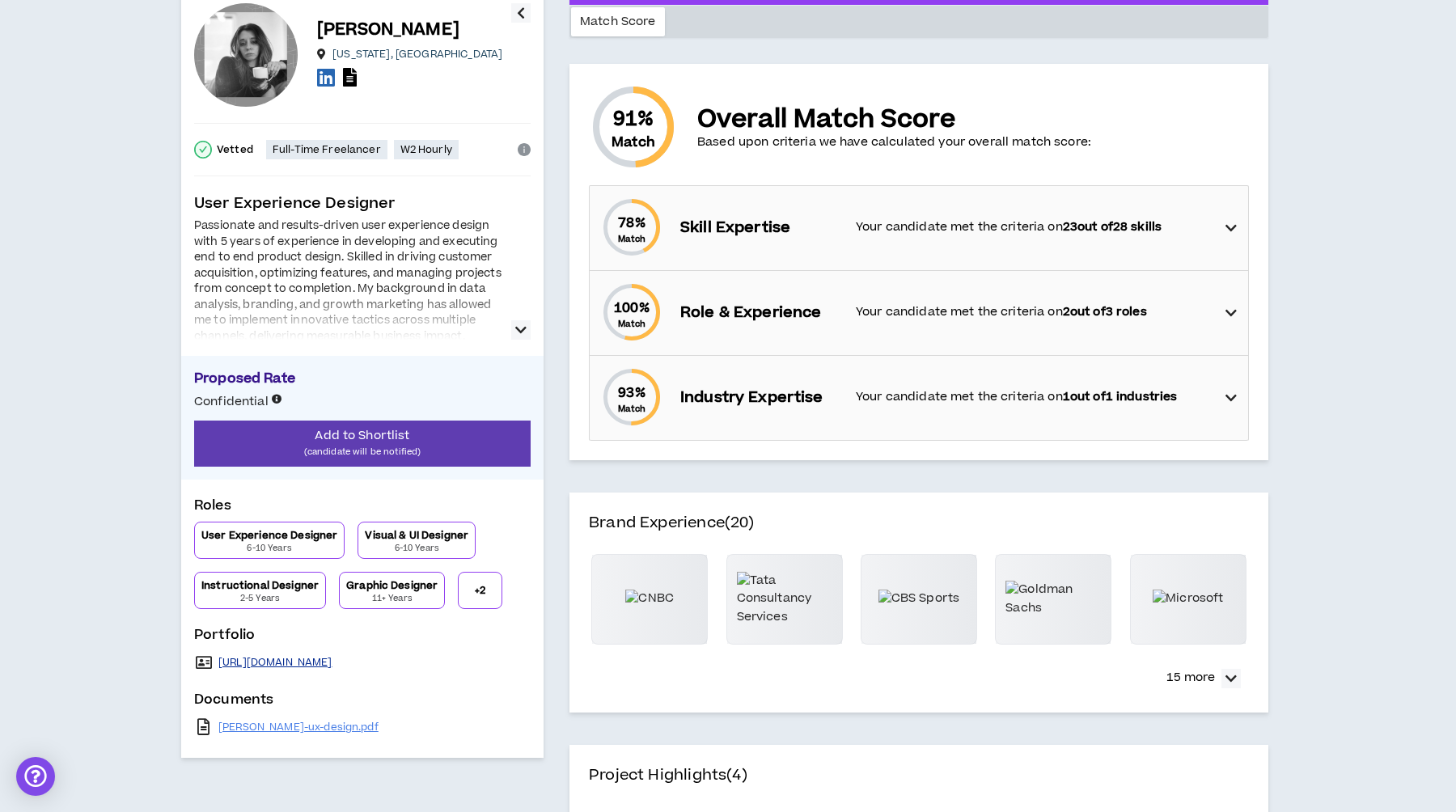
scroll to position [127, 0]
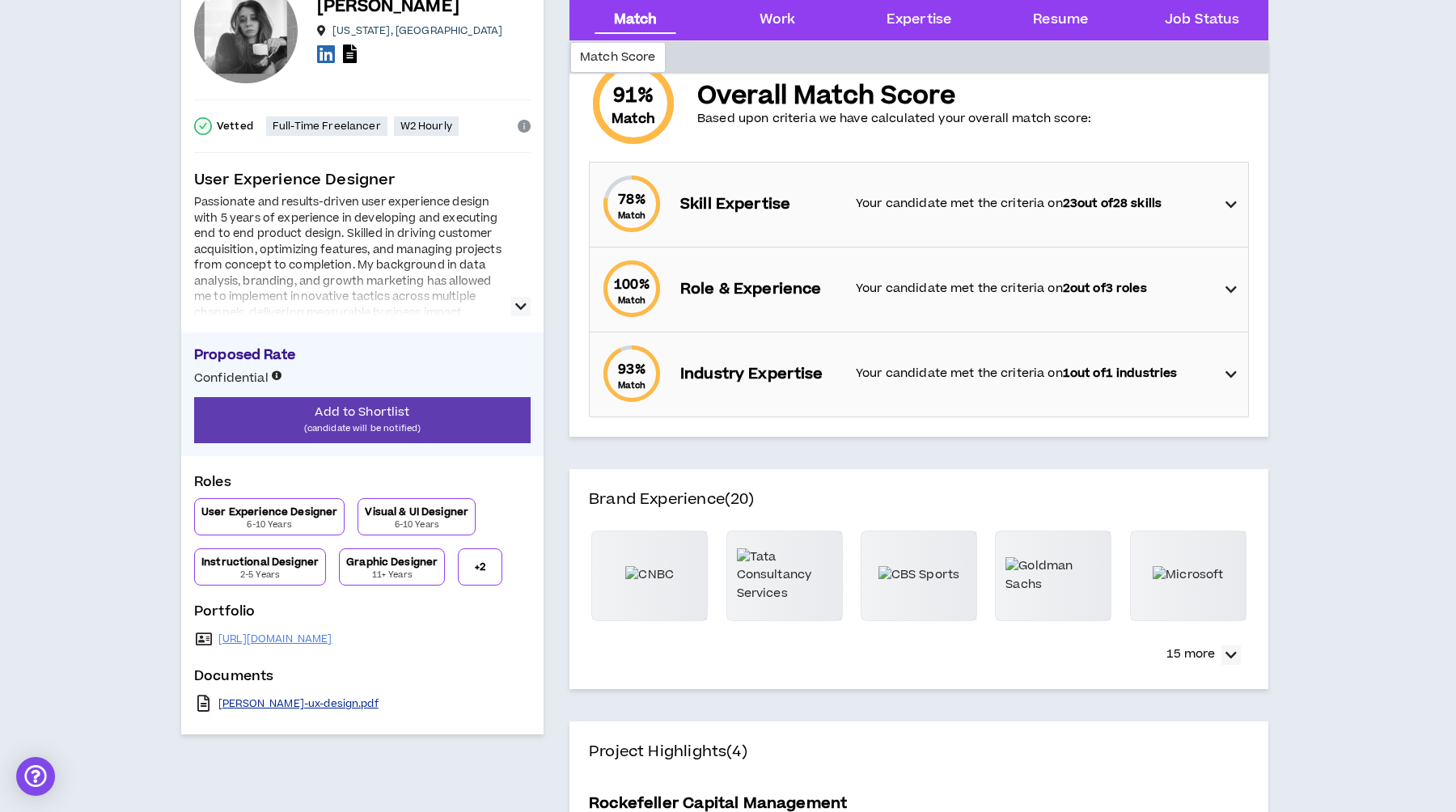
click at [318, 698] on link "alfie-martin-ux-design.pdf" at bounding box center [298, 703] width 160 height 12
click at [291, 637] on link "https://www.alfiealfie.com" at bounding box center [276, 639] width 114 height 12
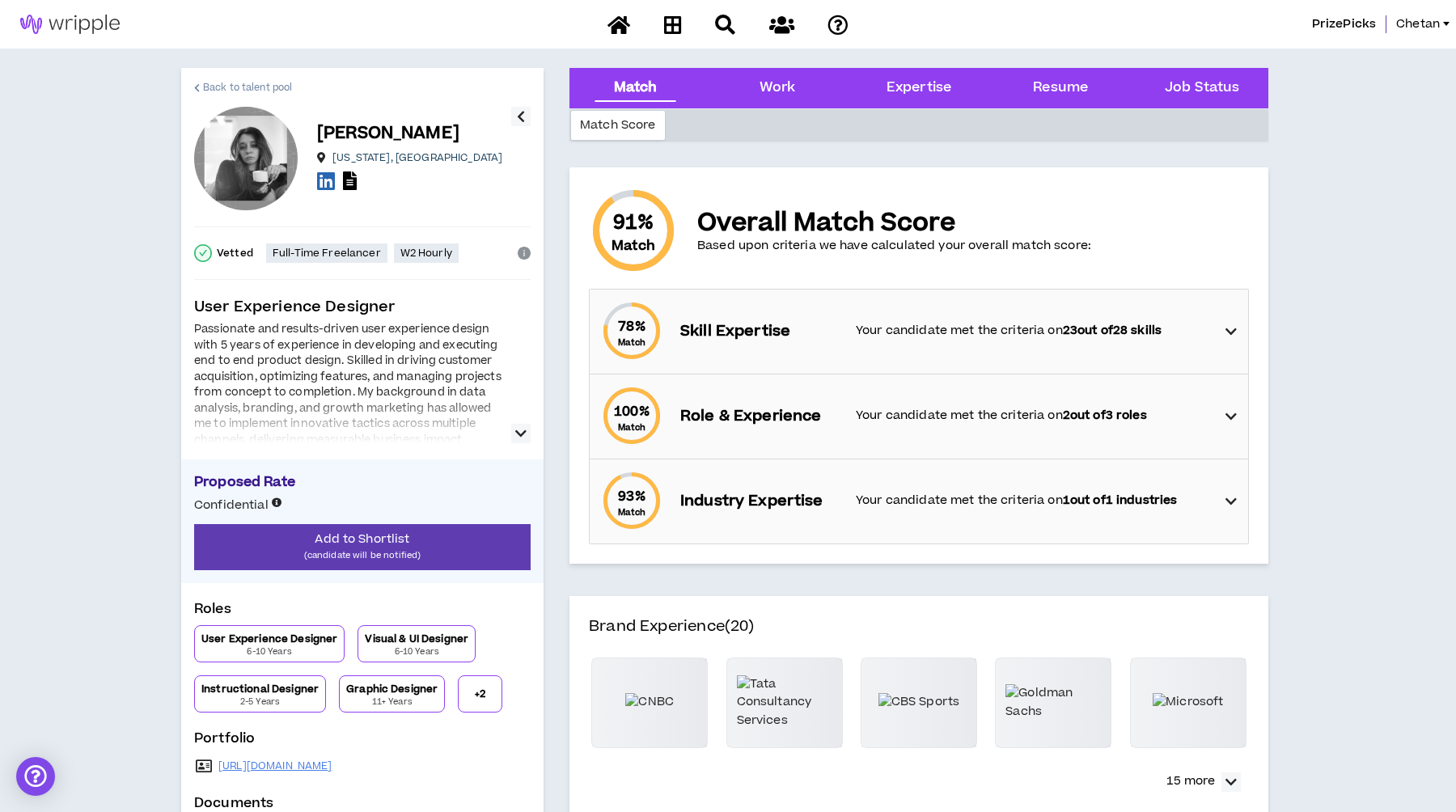
click at [216, 80] on span "Back to talent pool" at bounding box center [247, 87] width 89 height 15
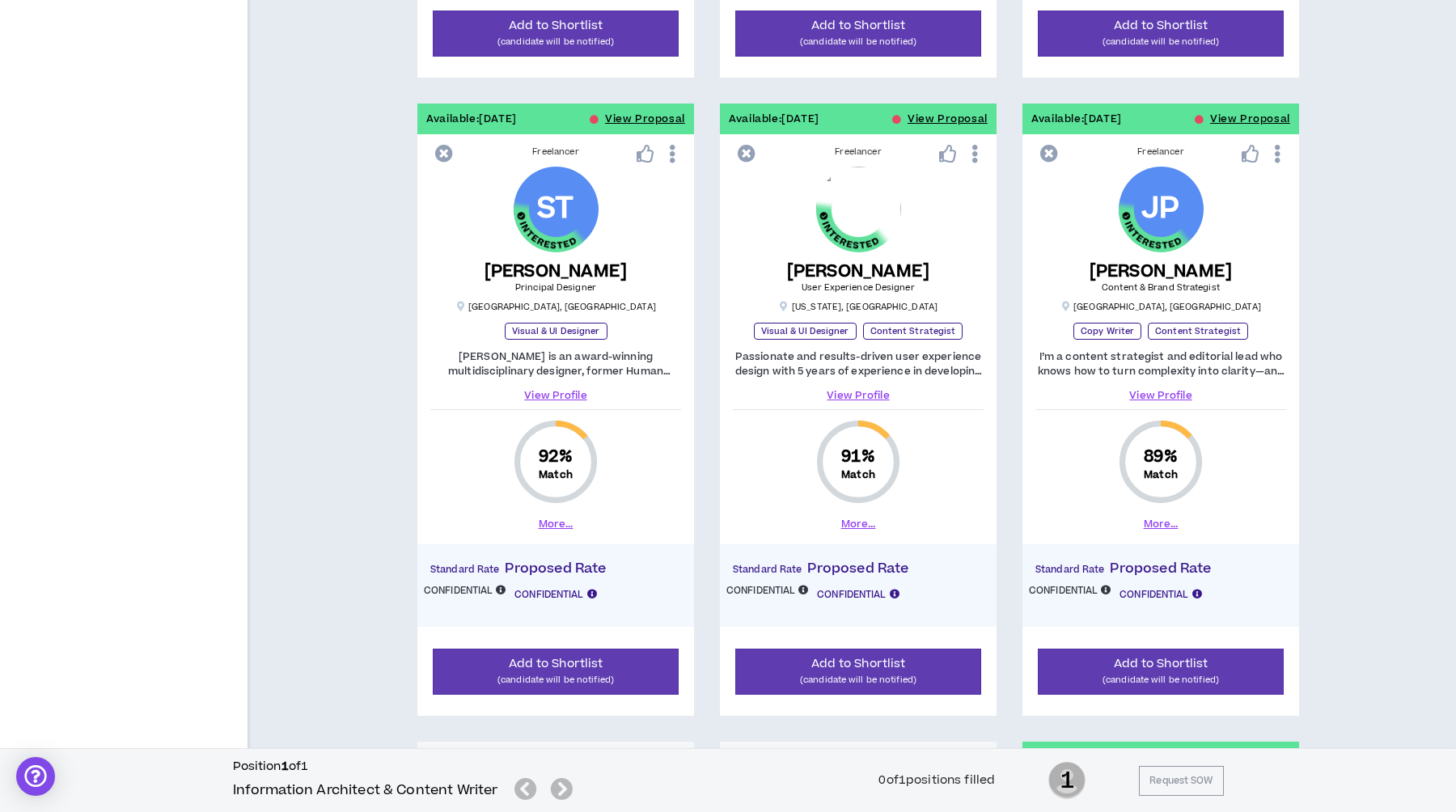
scroll to position [858, 0]
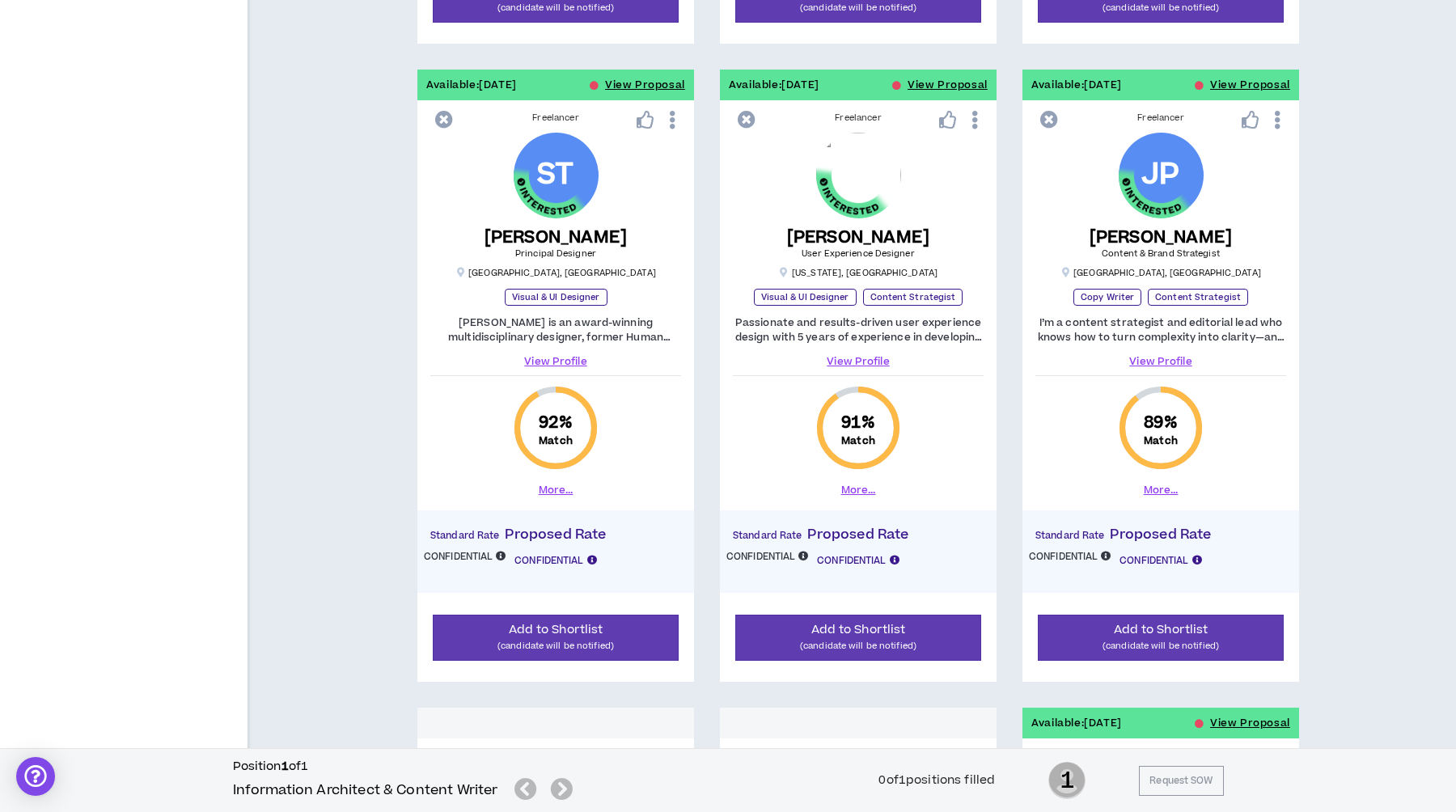
click at [1161, 362] on link "View Profile" at bounding box center [1161, 361] width 251 height 14
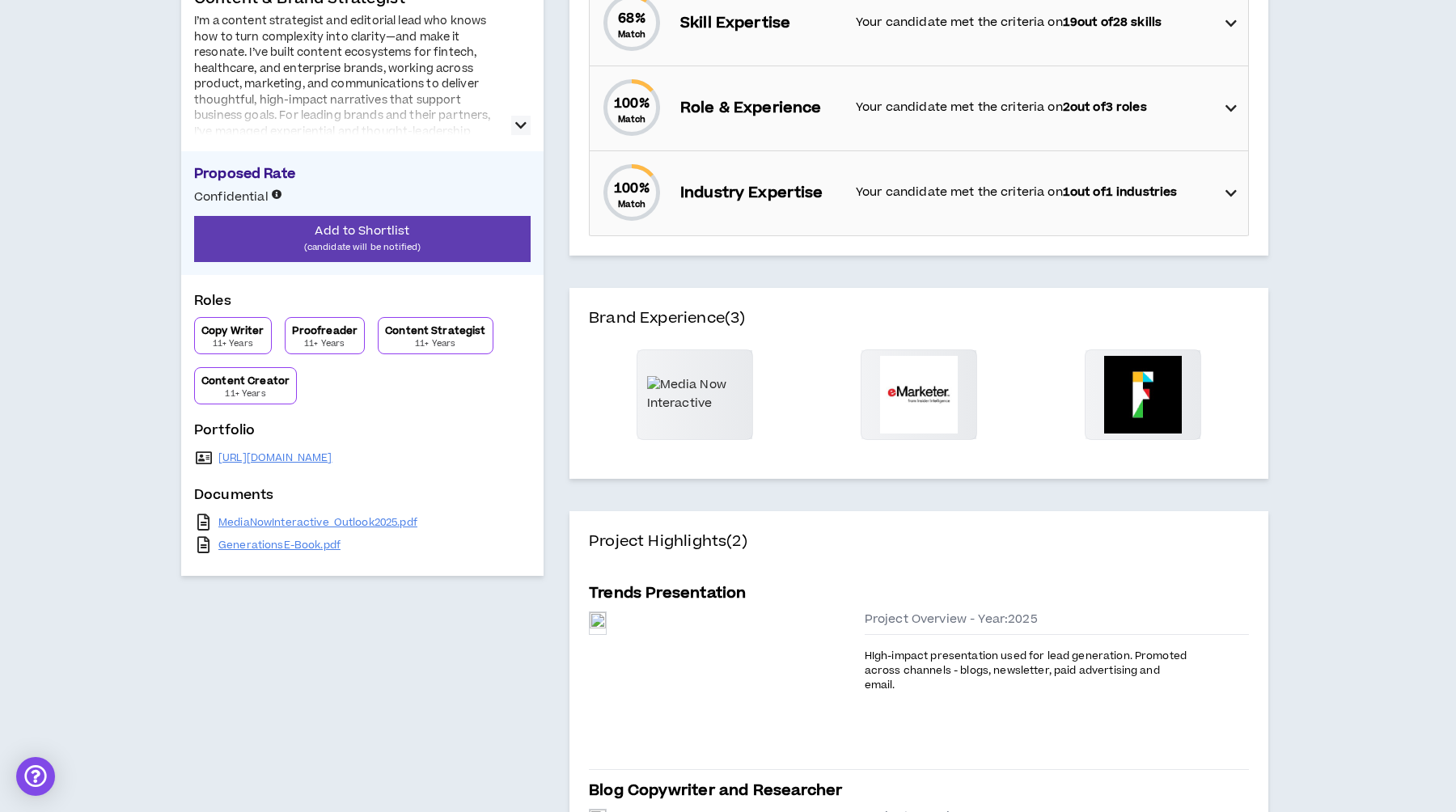
scroll to position [487, 0]
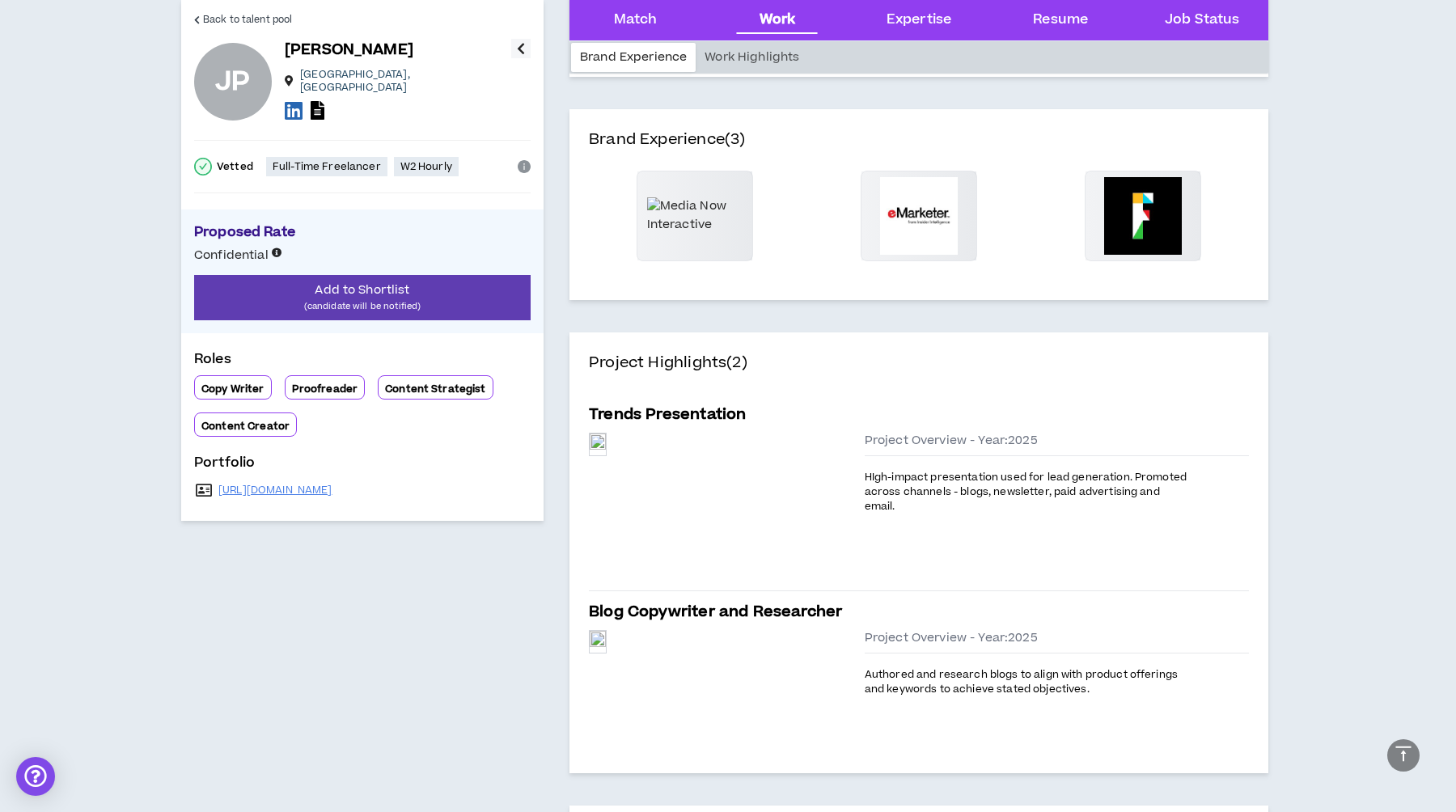
click at [269, 490] on div "https://thepuppack.com" at bounding box center [362, 489] width 337 height 22
click at [269, 484] on link "https://thepuppack.com" at bounding box center [276, 490] width 114 height 12
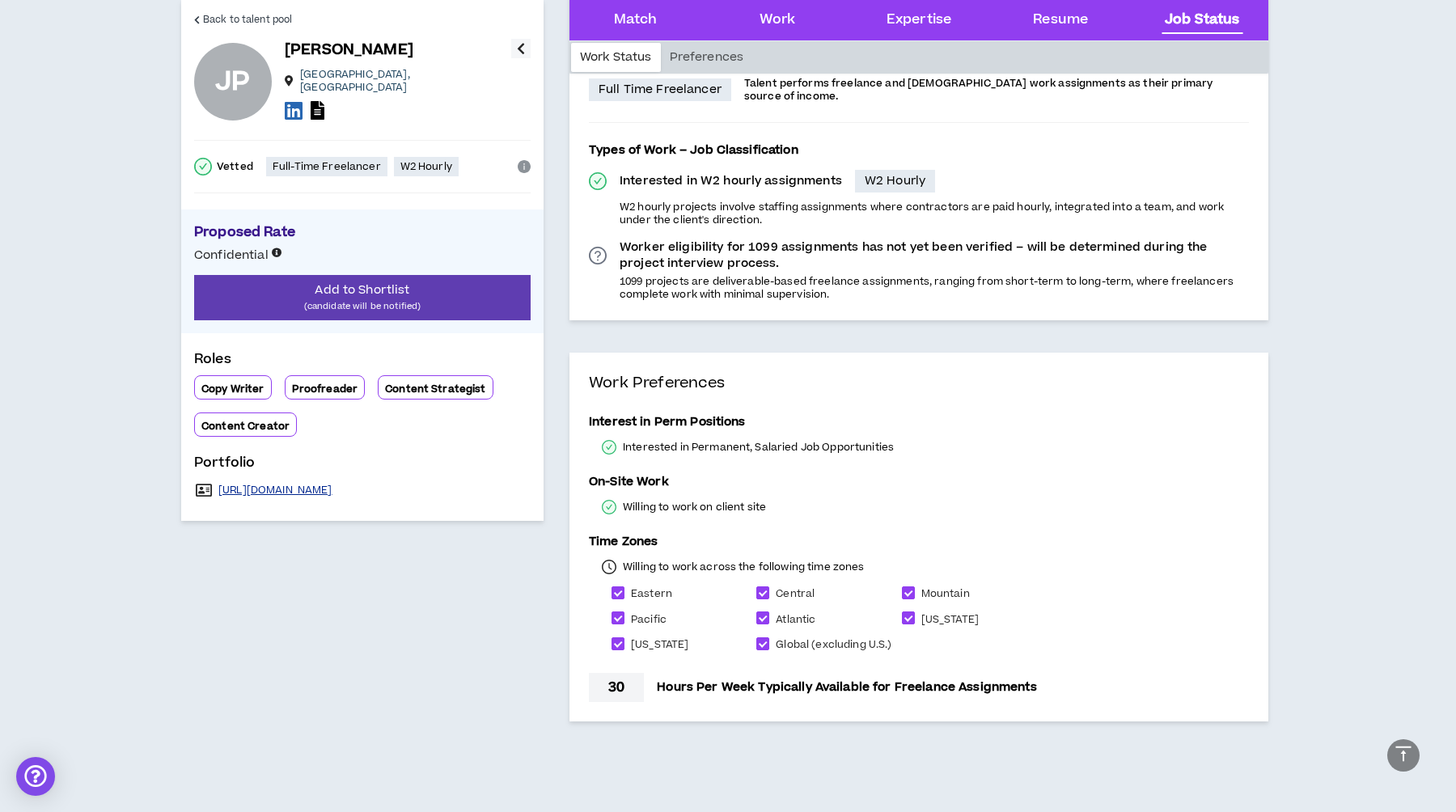
scroll to position [2800, 0]
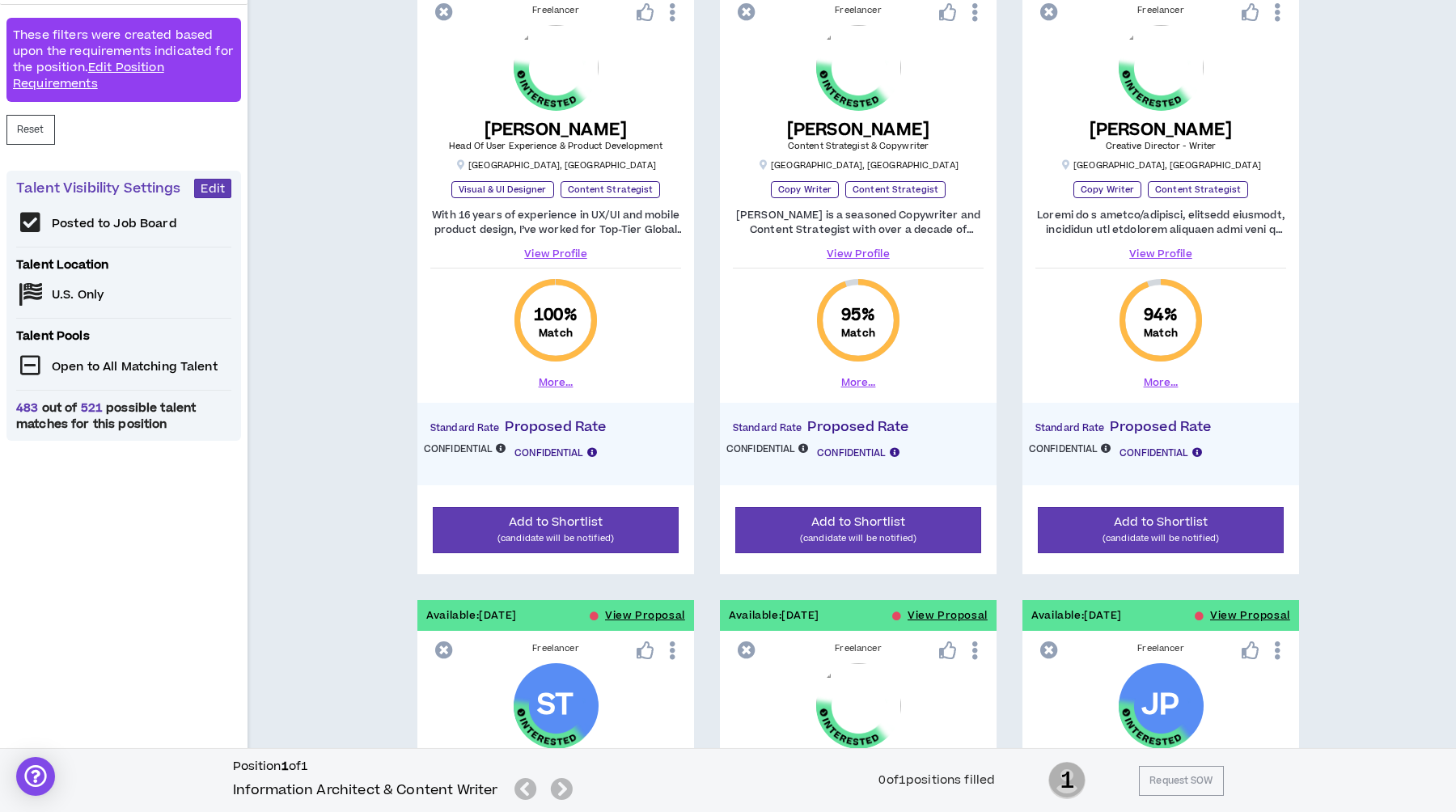
scroll to position [142, 0]
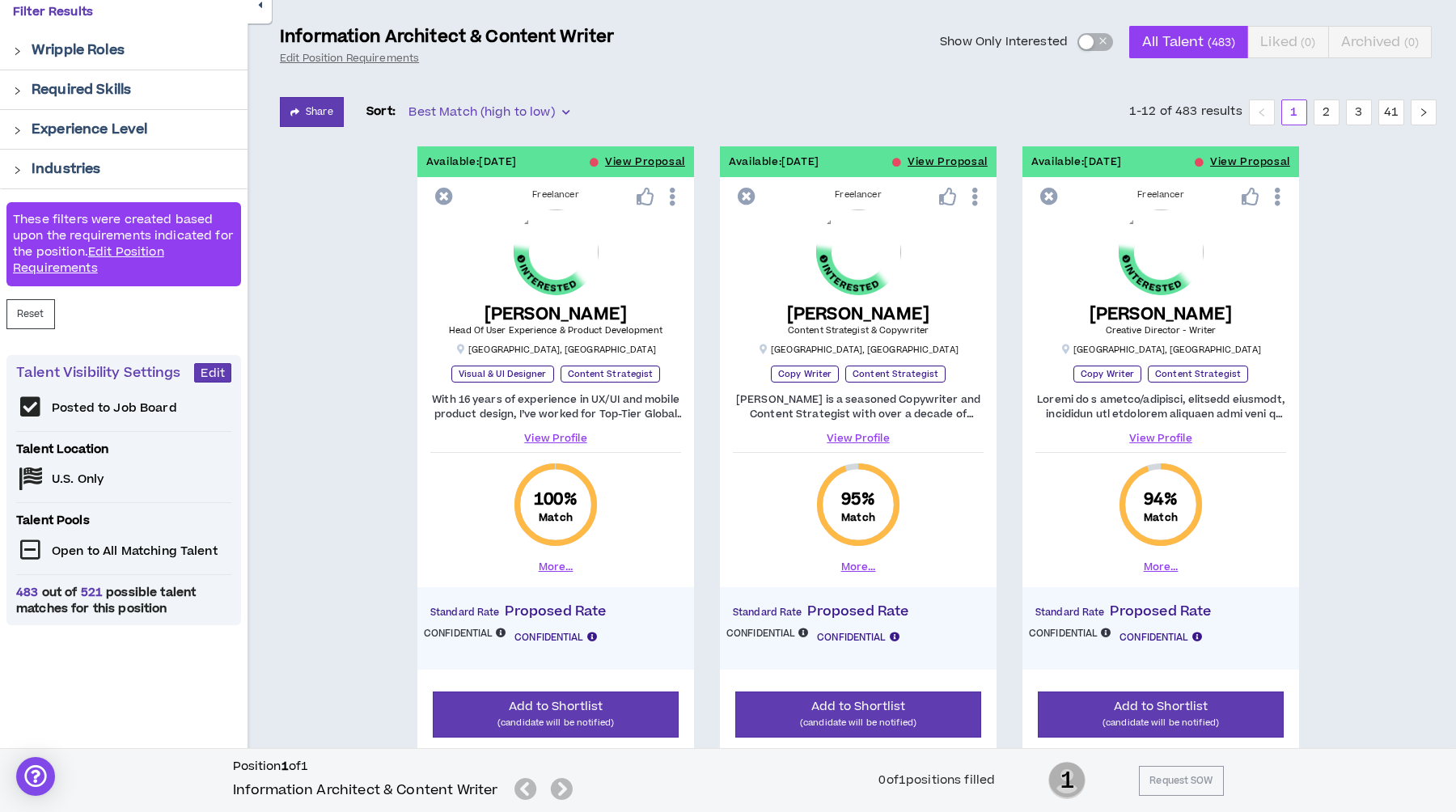
click at [859, 435] on link "View Profile" at bounding box center [858, 438] width 251 height 14
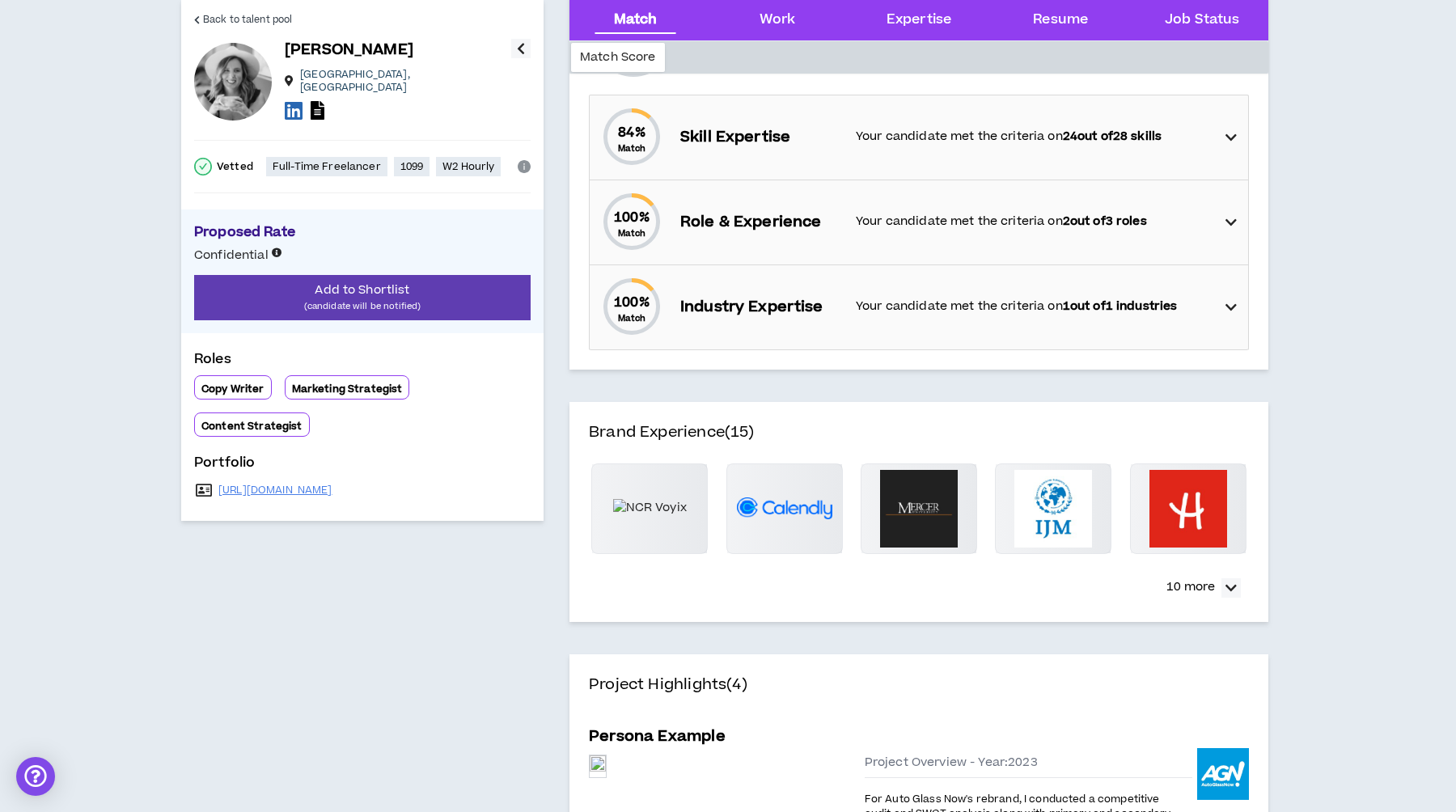
scroll to position [219, 0]
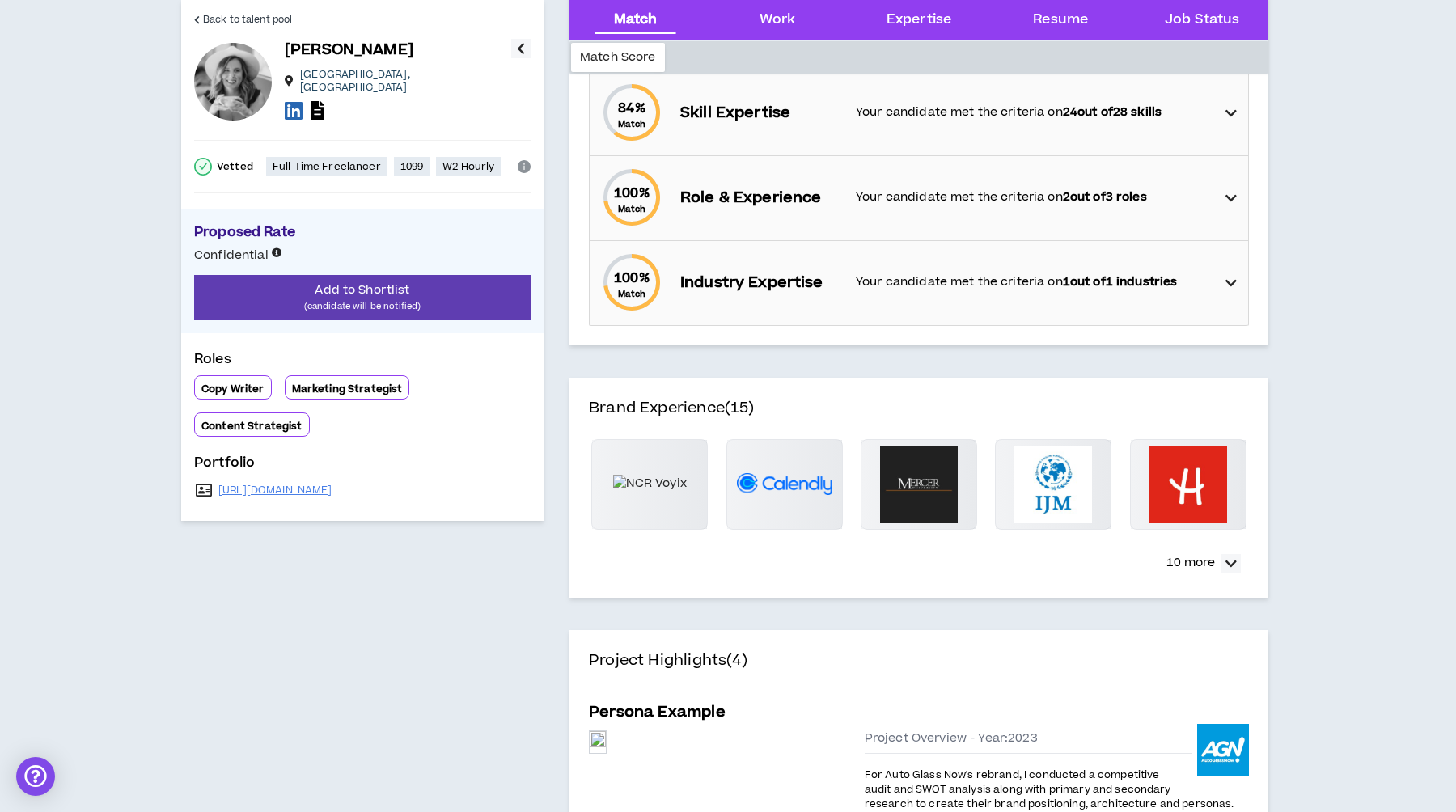
click at [1211, 563] on p "10 more" at bounding box center [1191, 563] width 48 height 18
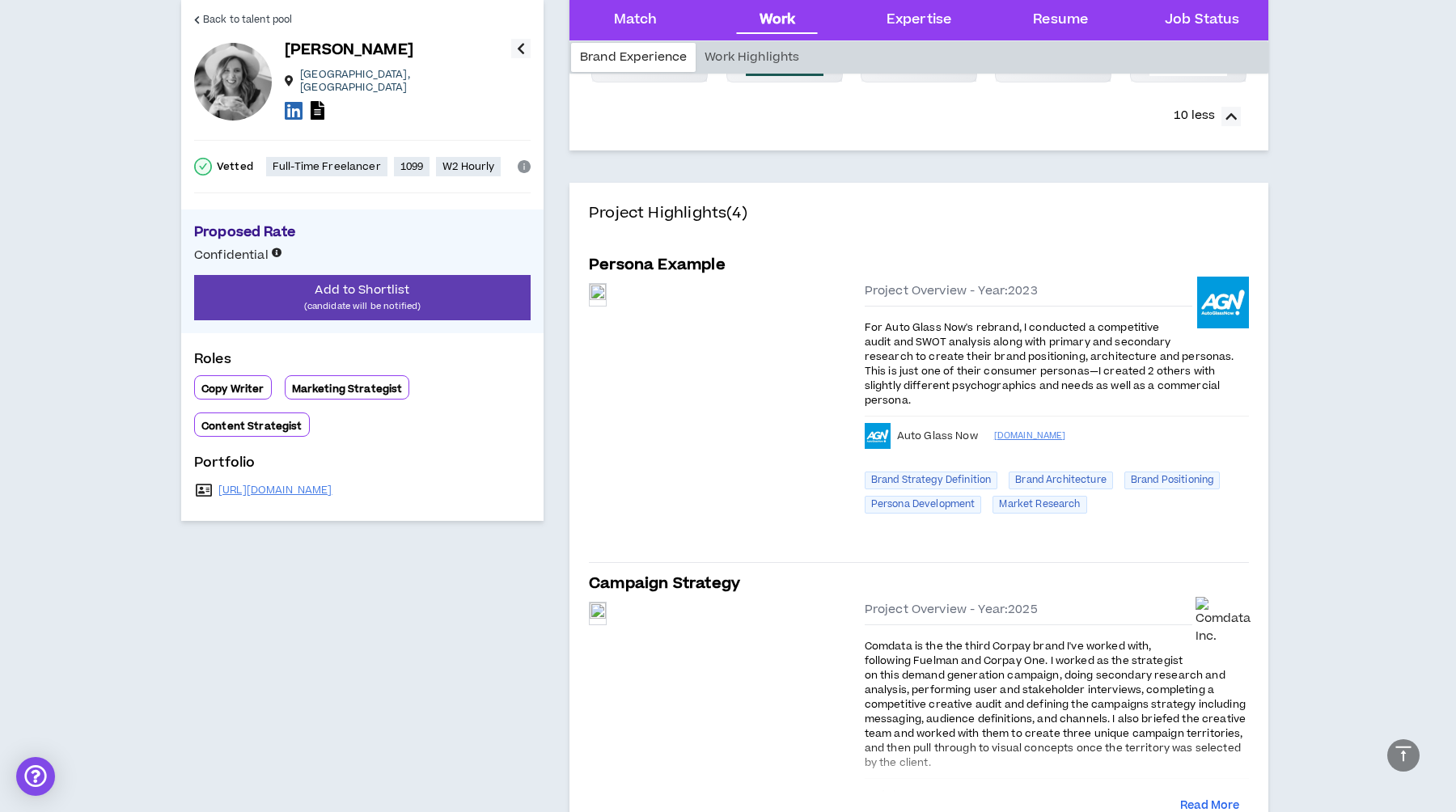
scroll to position [921, 0]
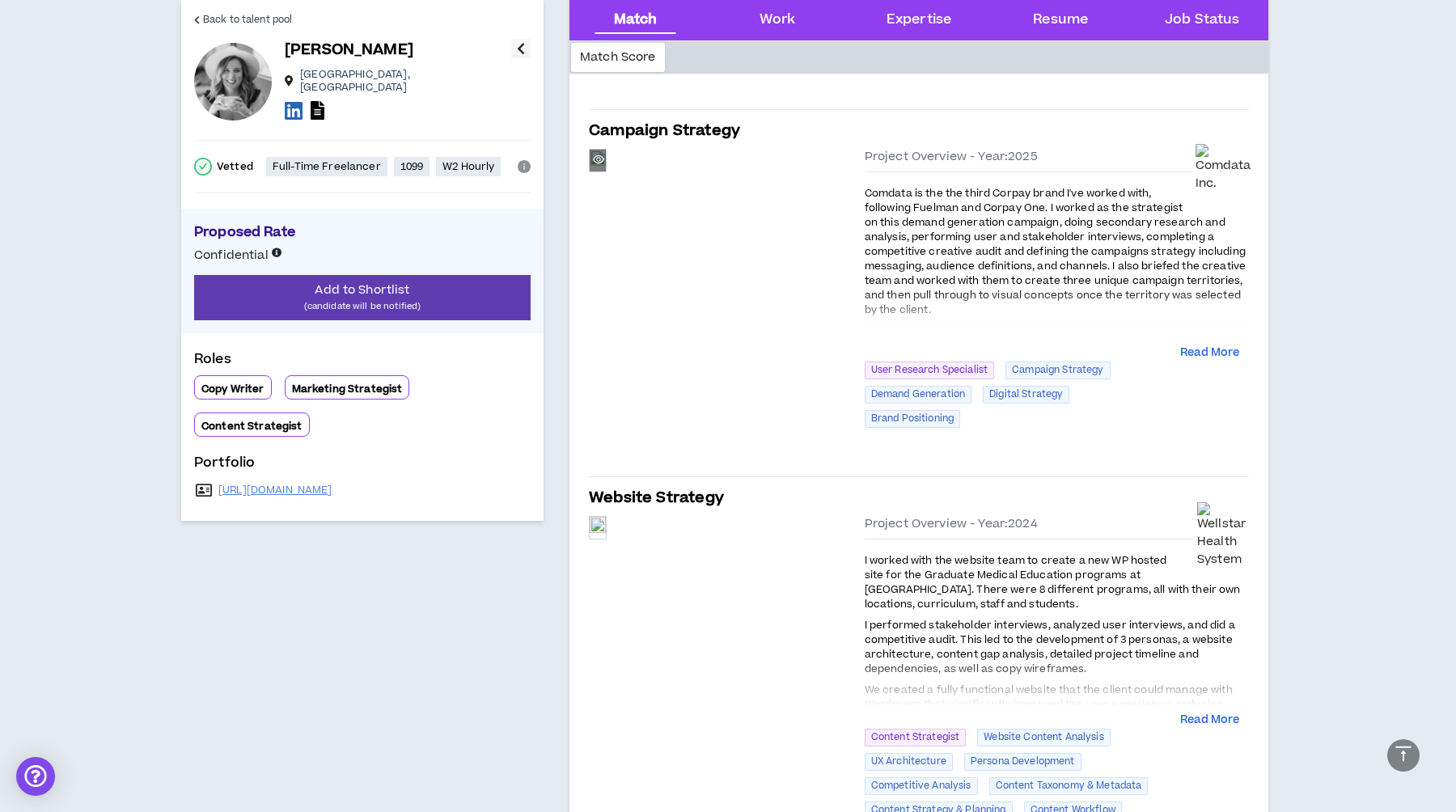
scroll to position [1355, 0]
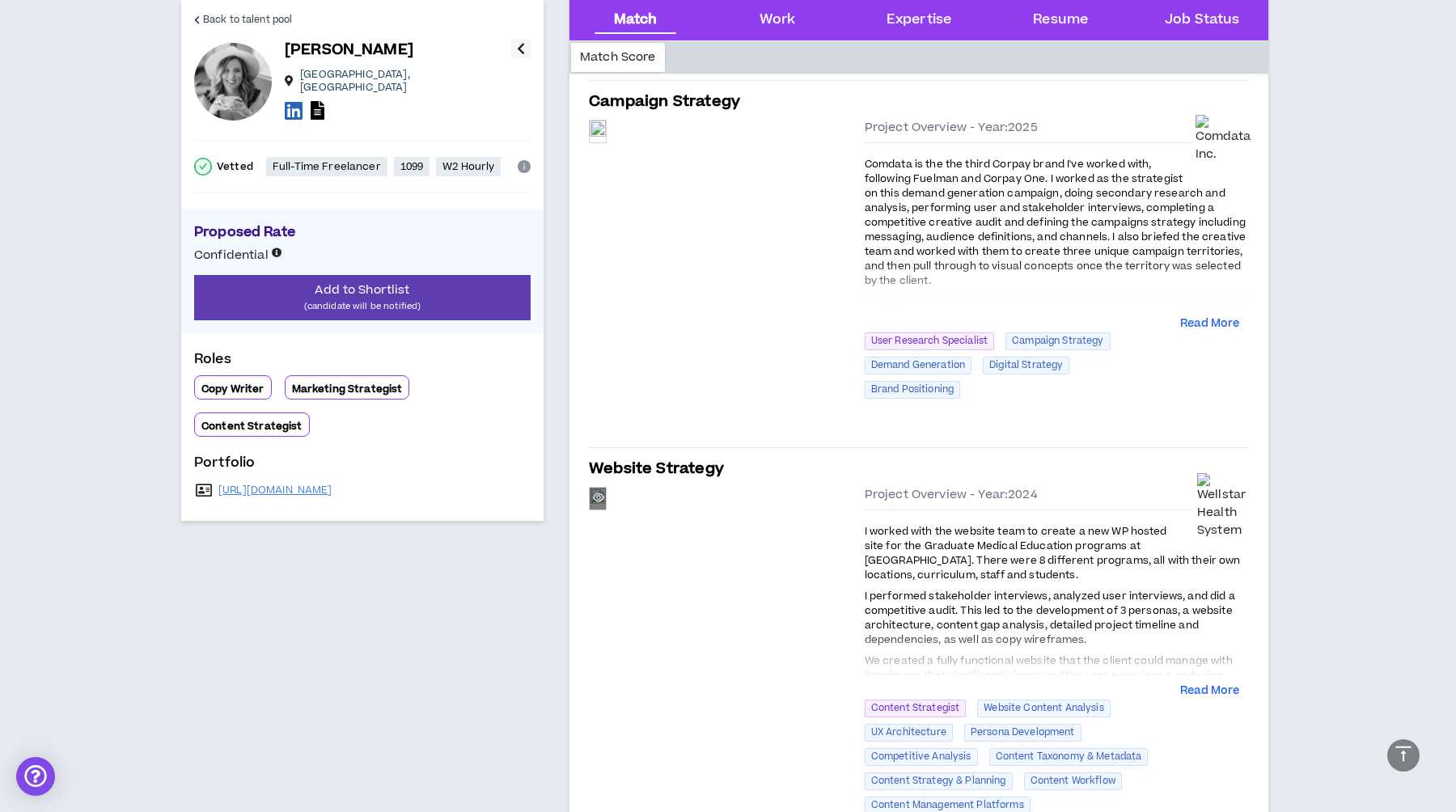
click at [606, 510] on div "Preview" at bounding box center [598, 498] width 16 height 21
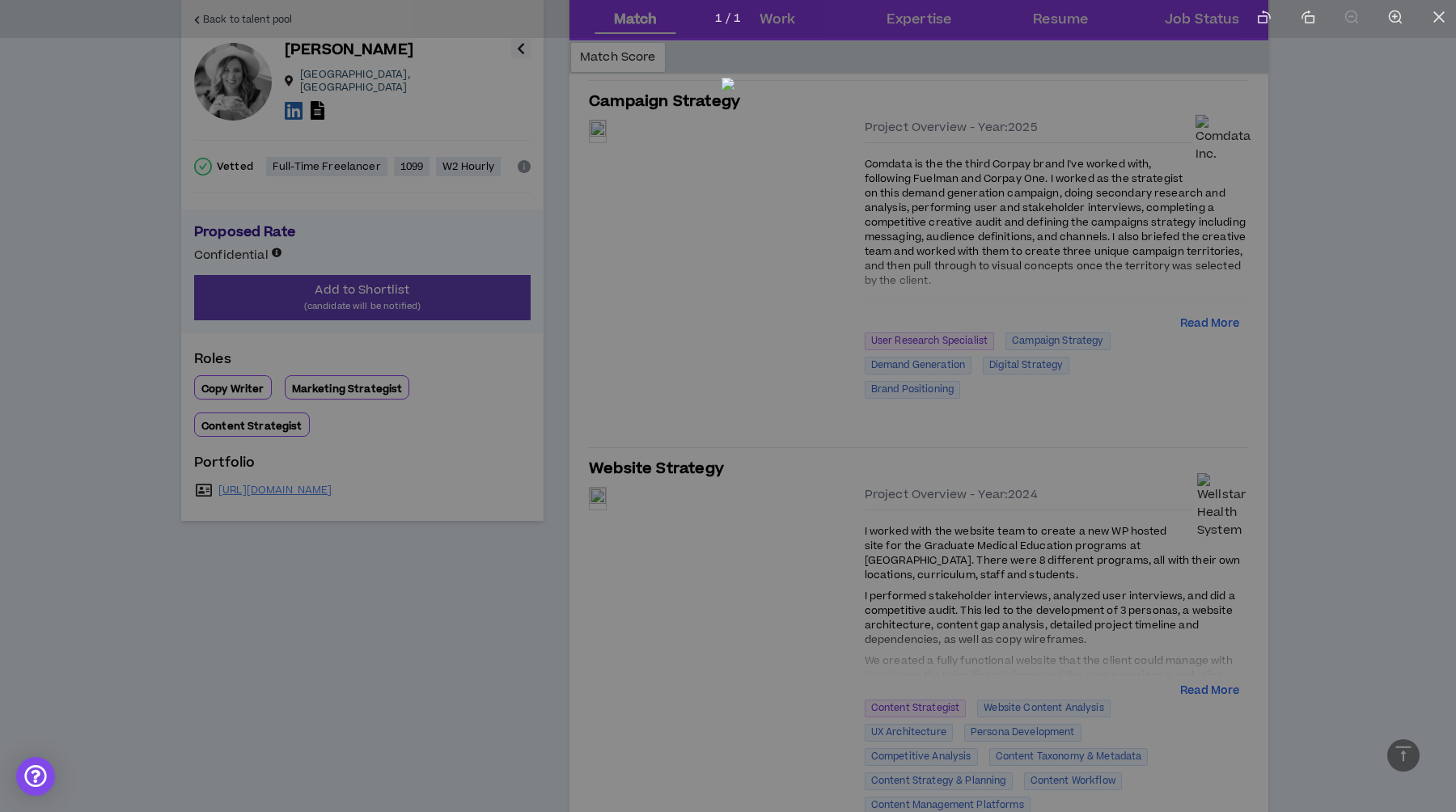
click at [1412, 401] on div at bounding box center [728, 406] width 1456 height 812
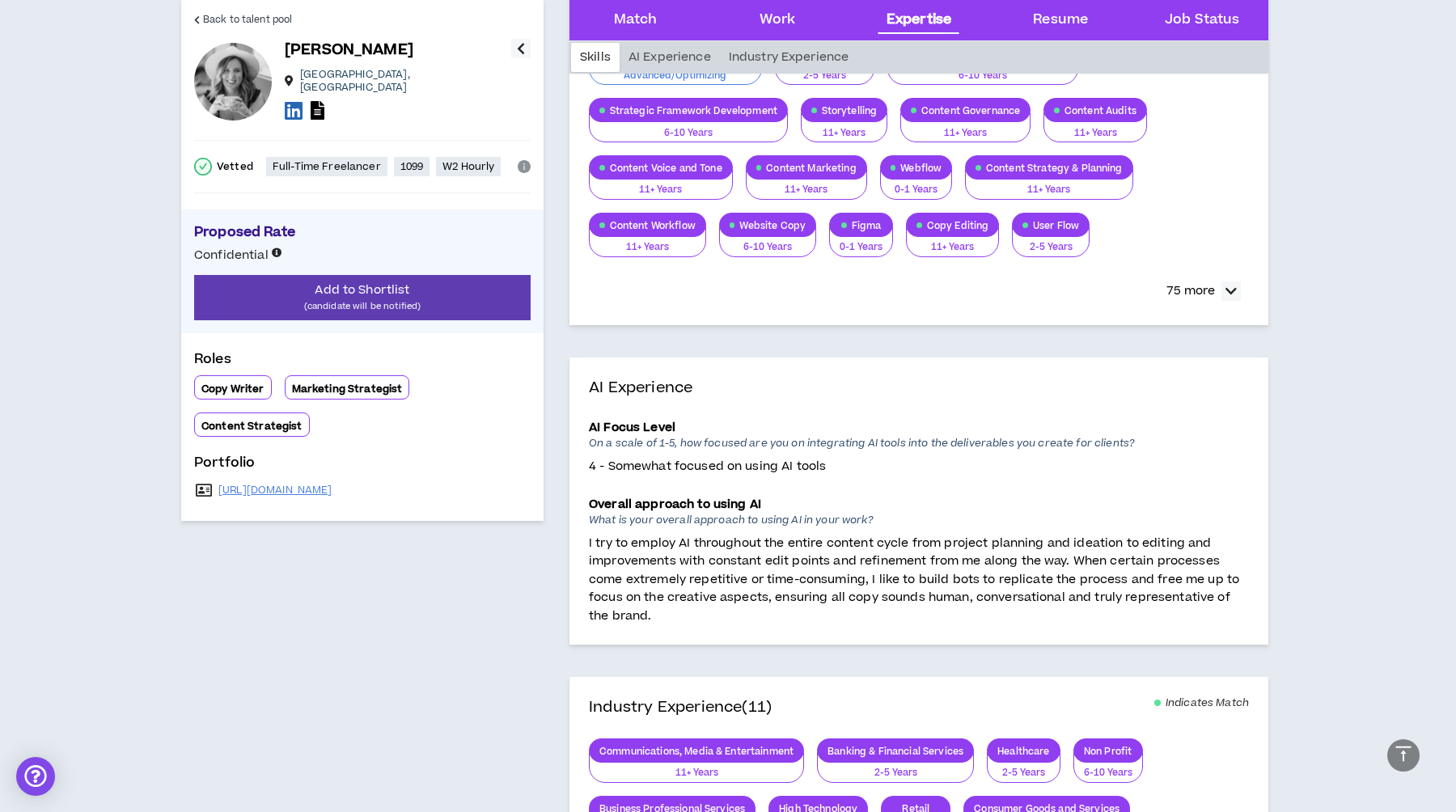
scroll to position [2401, 0]
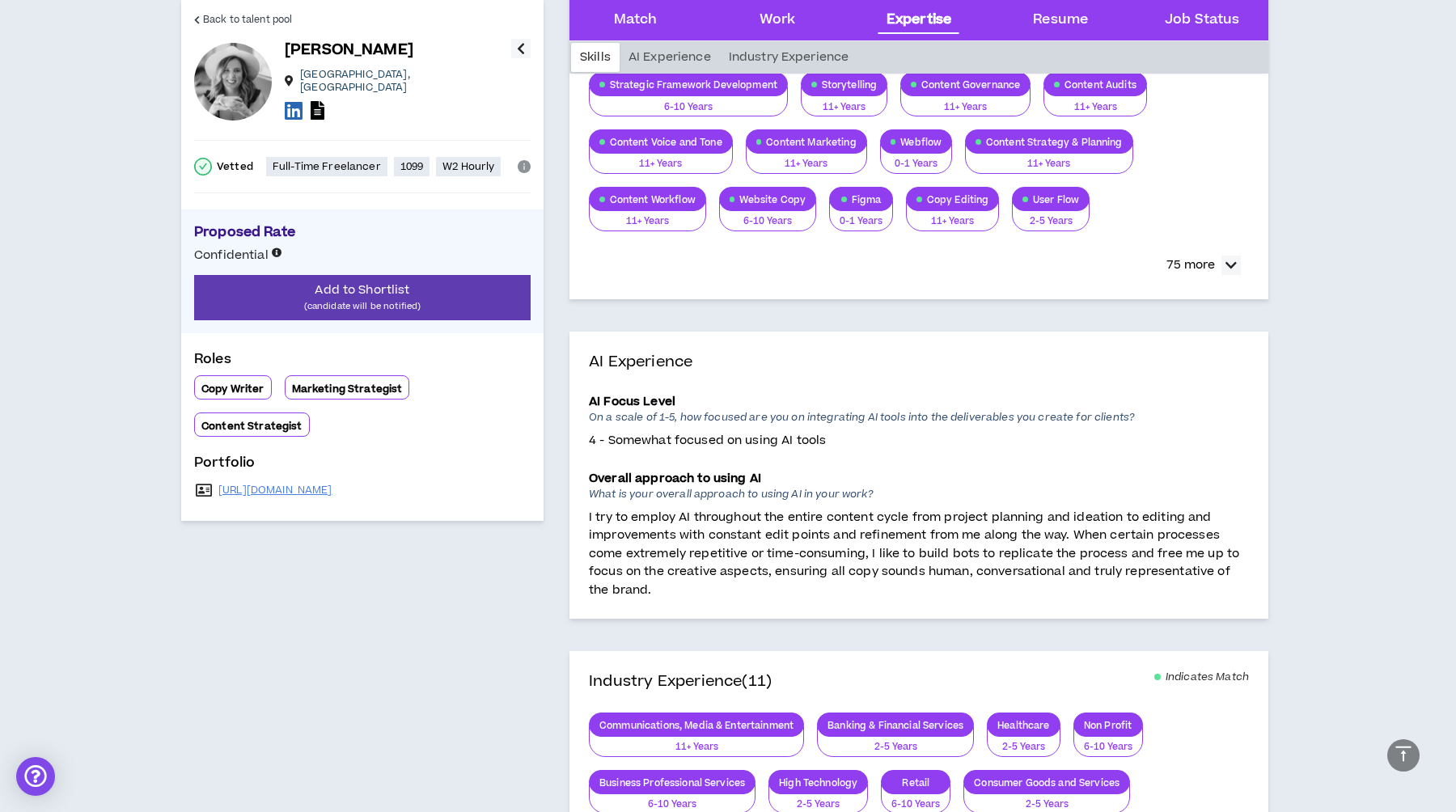
click at [489, 639] on div "Back to talent pool Kate R. Atlanta , GA Vetted Full-Time Freelancer 1099 W2 Ho…" at bounding box center [362, 396] width 362 height 5460
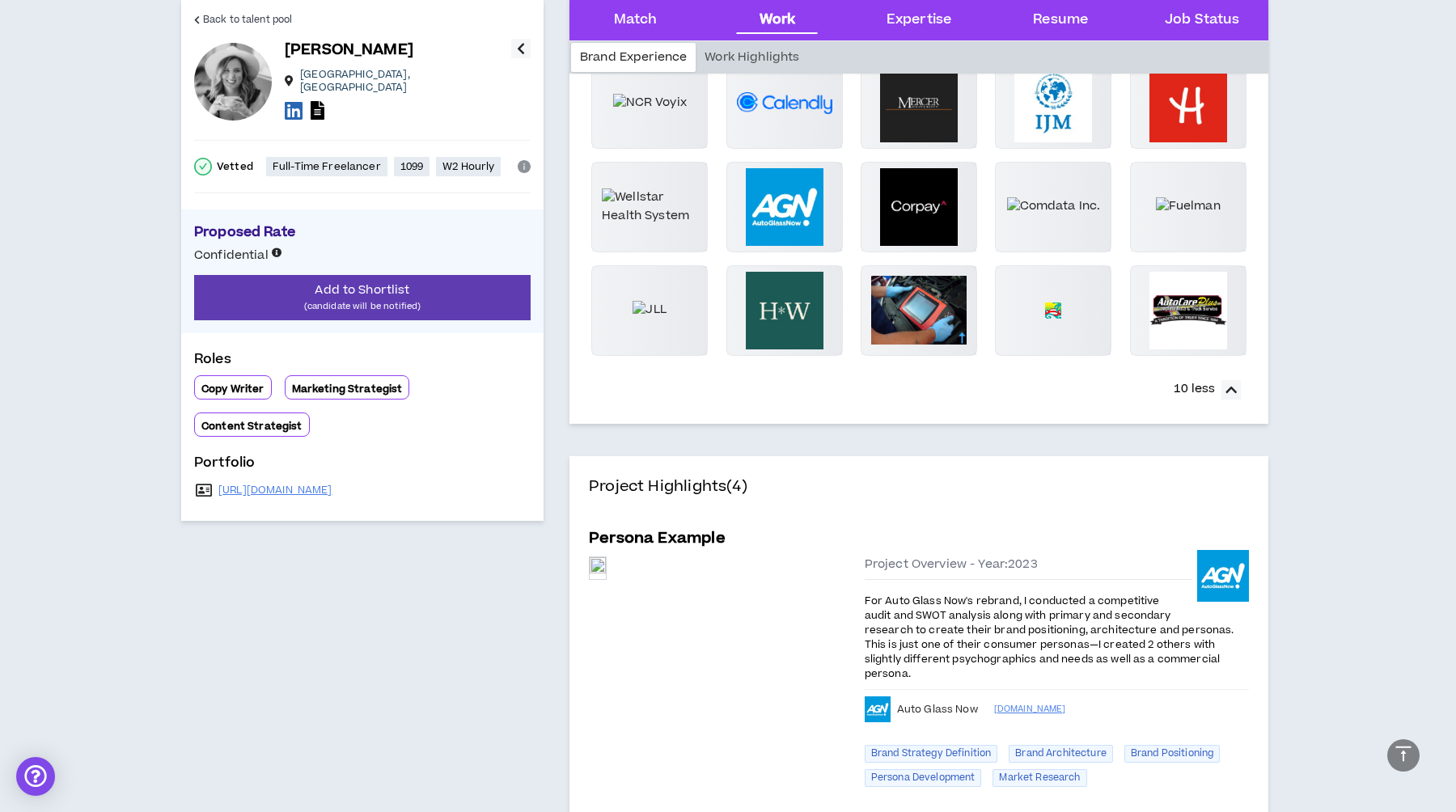
scroll to position [0, 0]
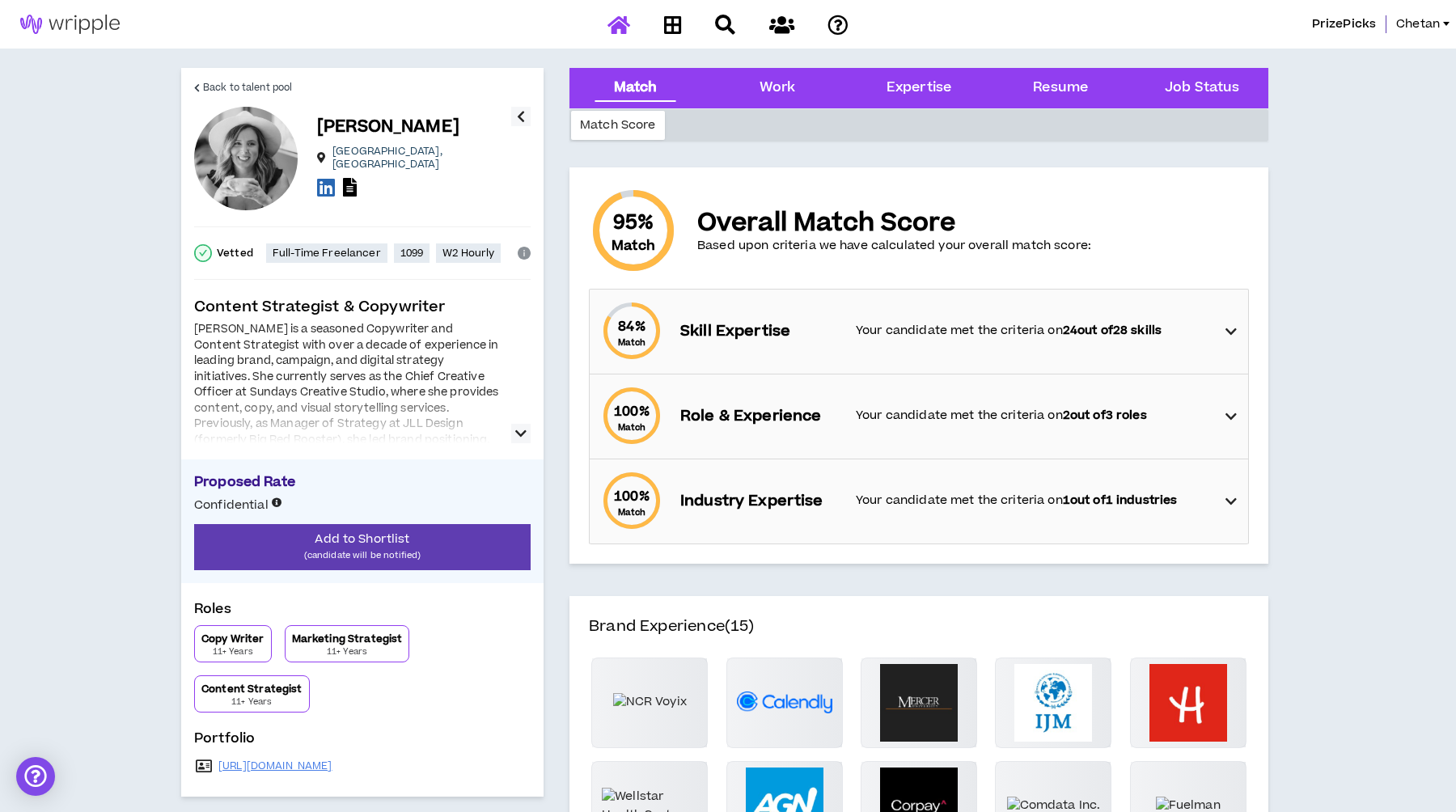
click at [620, 14] on icon at bounding box center [619, 24] width 22 height 21
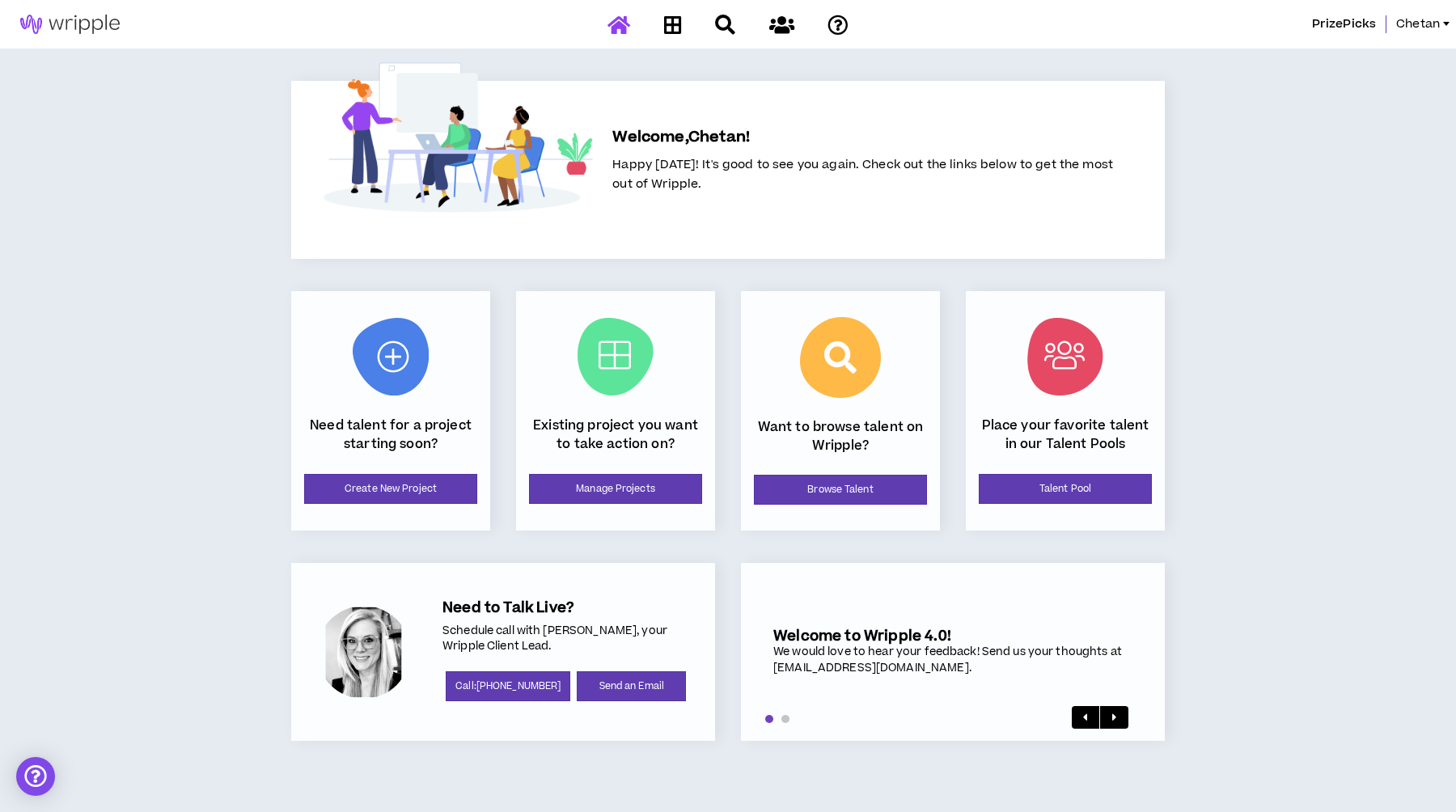
click at [142, 537] on div "PrizePicks Chetan Welcome, Chetan ! Happy Monday! It's good to see you again. C…" at bounding box center [728, 406] width 1456 height 812
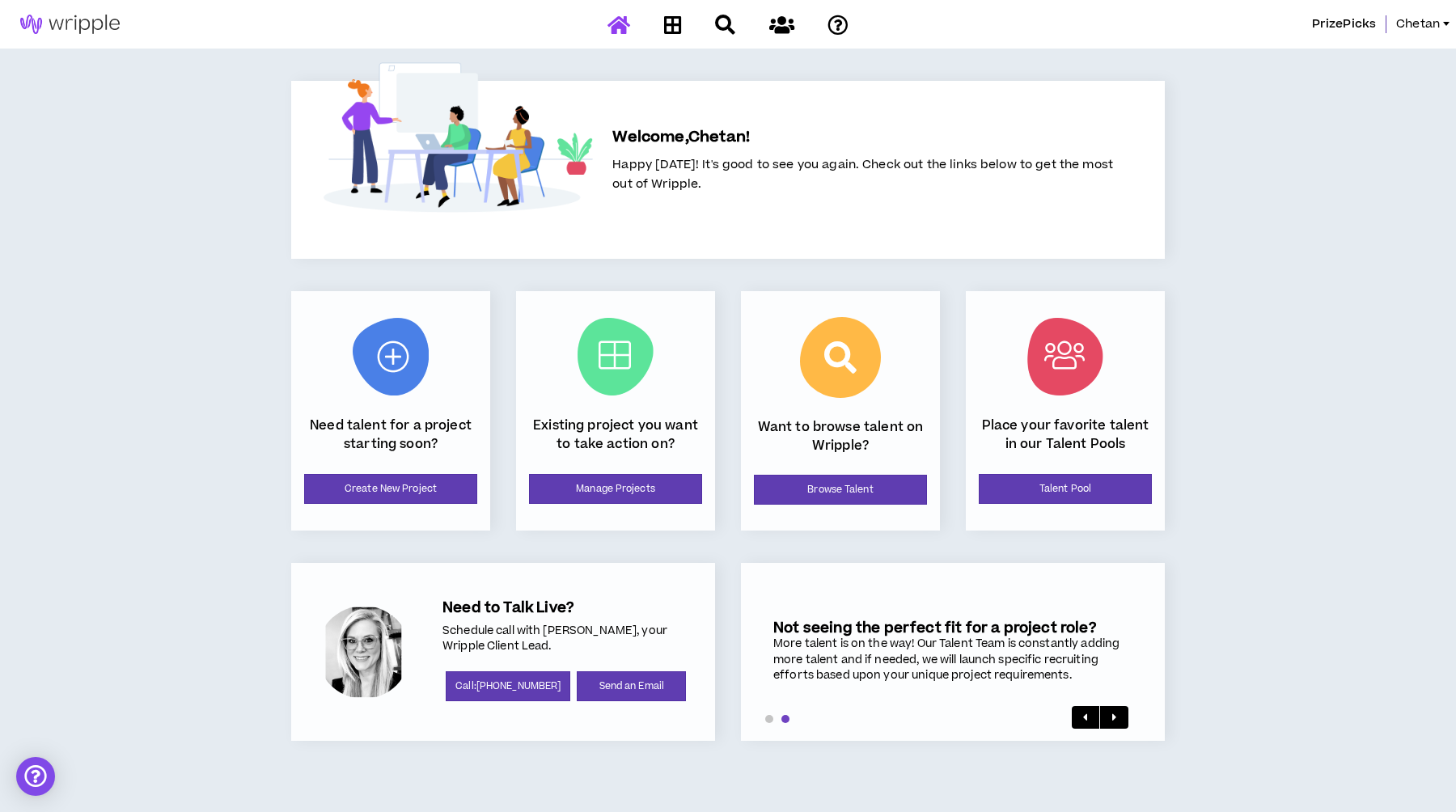
click at [193, 536] on div "PrizePicks Chetan Welcome, Chetan ! Happy Monday! It's good to see you again. C…" at bounding box center [728, 406] width 1456 height 812
click at [642, 498] on link "Manage Projects" at bounding box center [616, 489] width 173 height 30
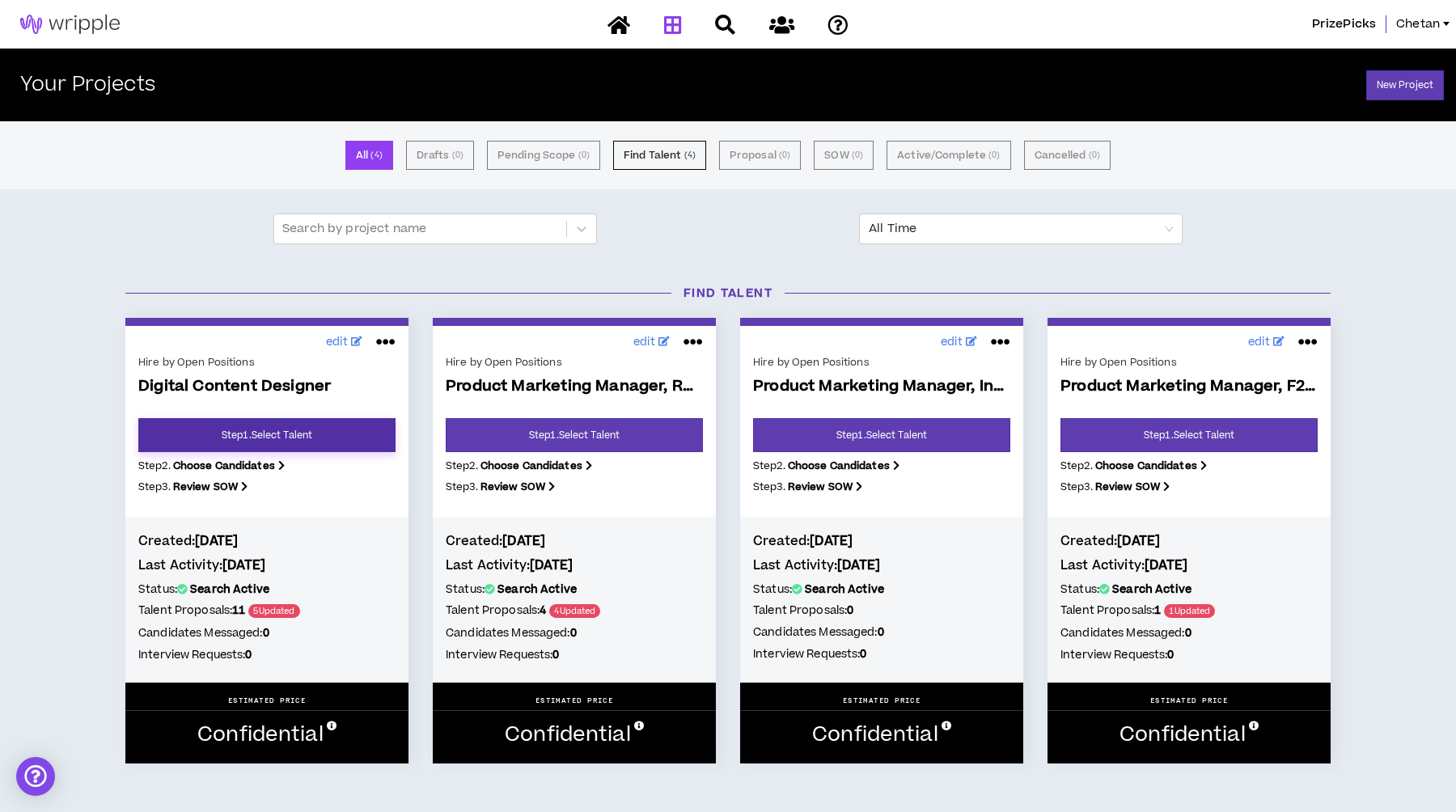
click at [270, 435] on link "Step 1 . Select Talent" at bounding box center [267, 435] width 257 height 34
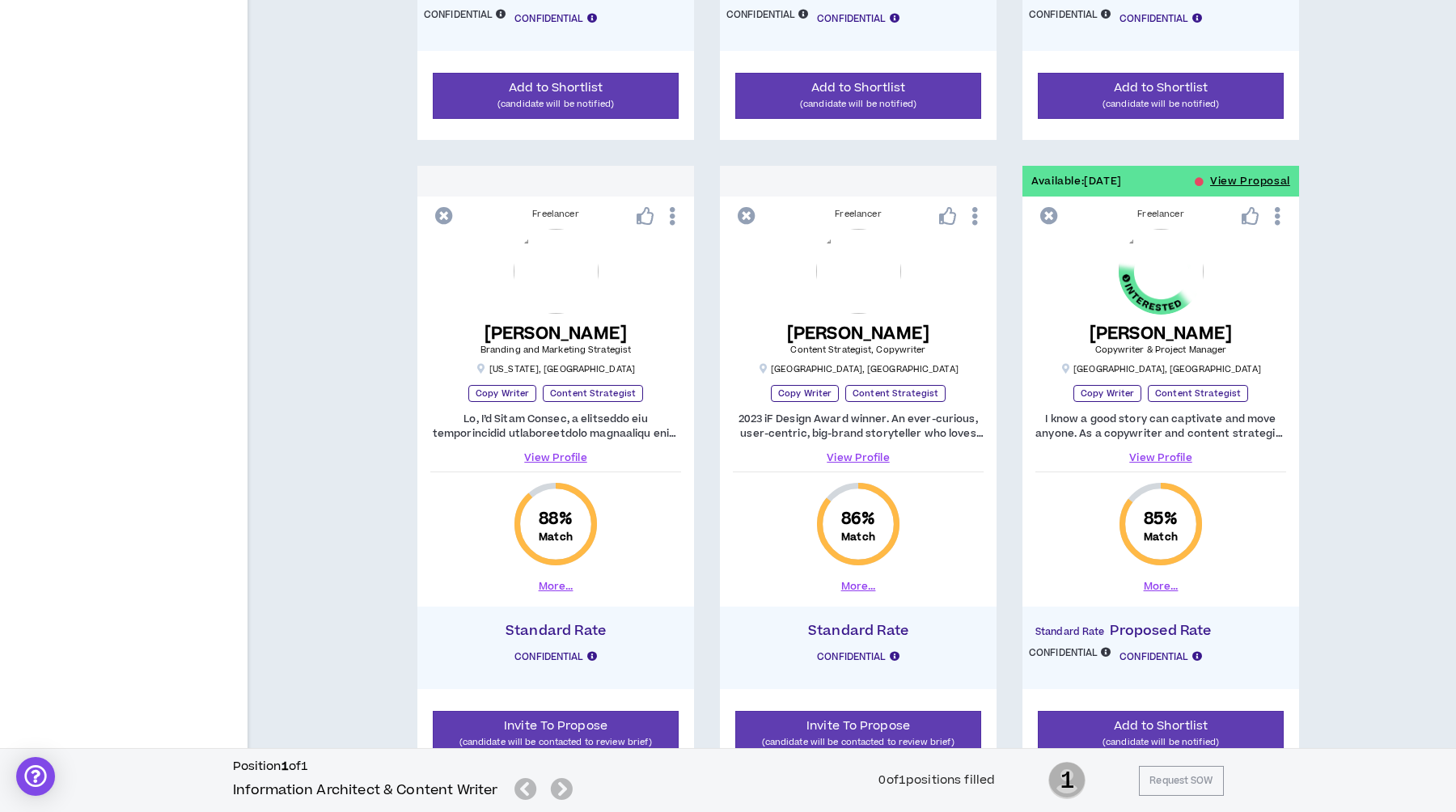
scroll to position [1432, 0]
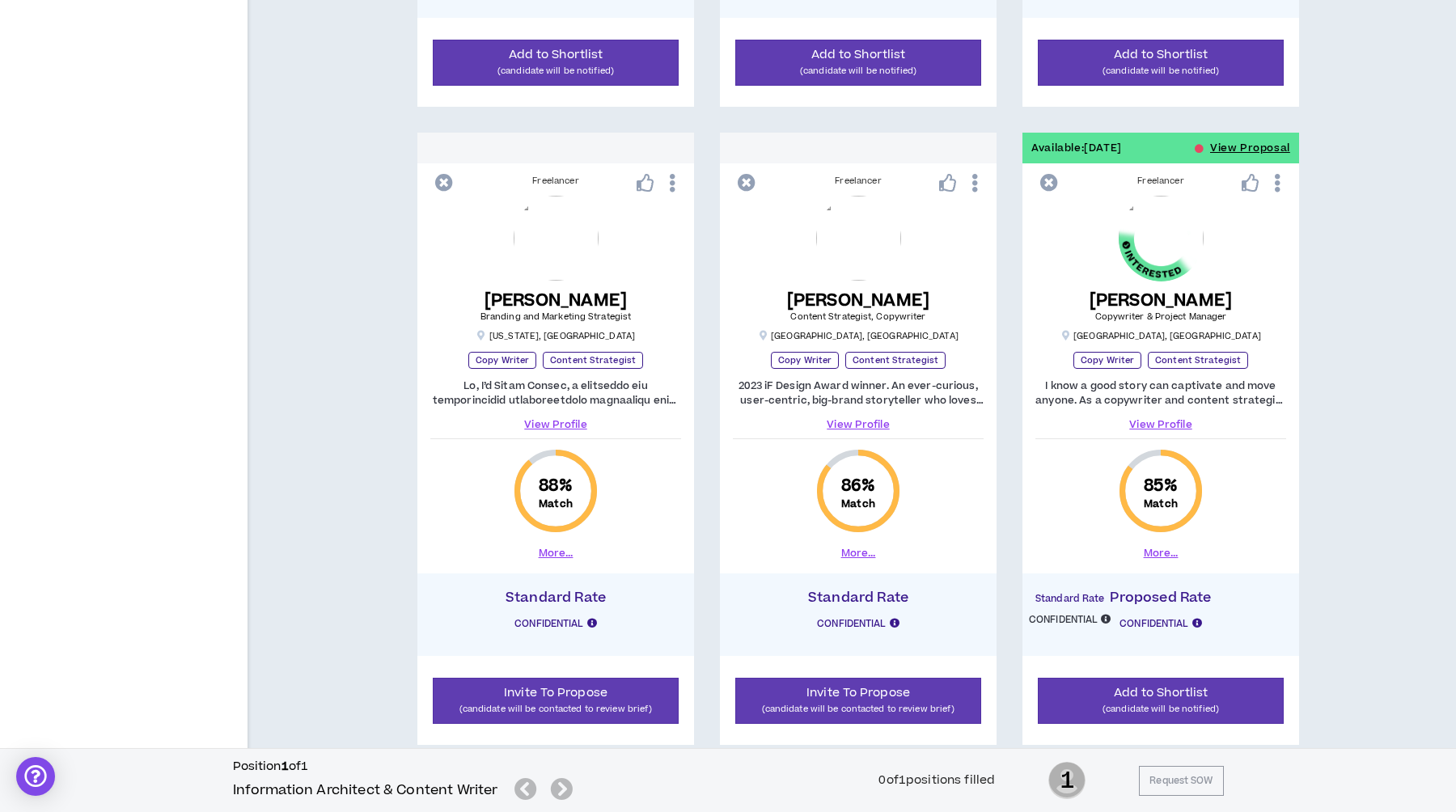
click at [870, 427] on link "View Profile" at bounding box center [858, 425] width 251 height 14
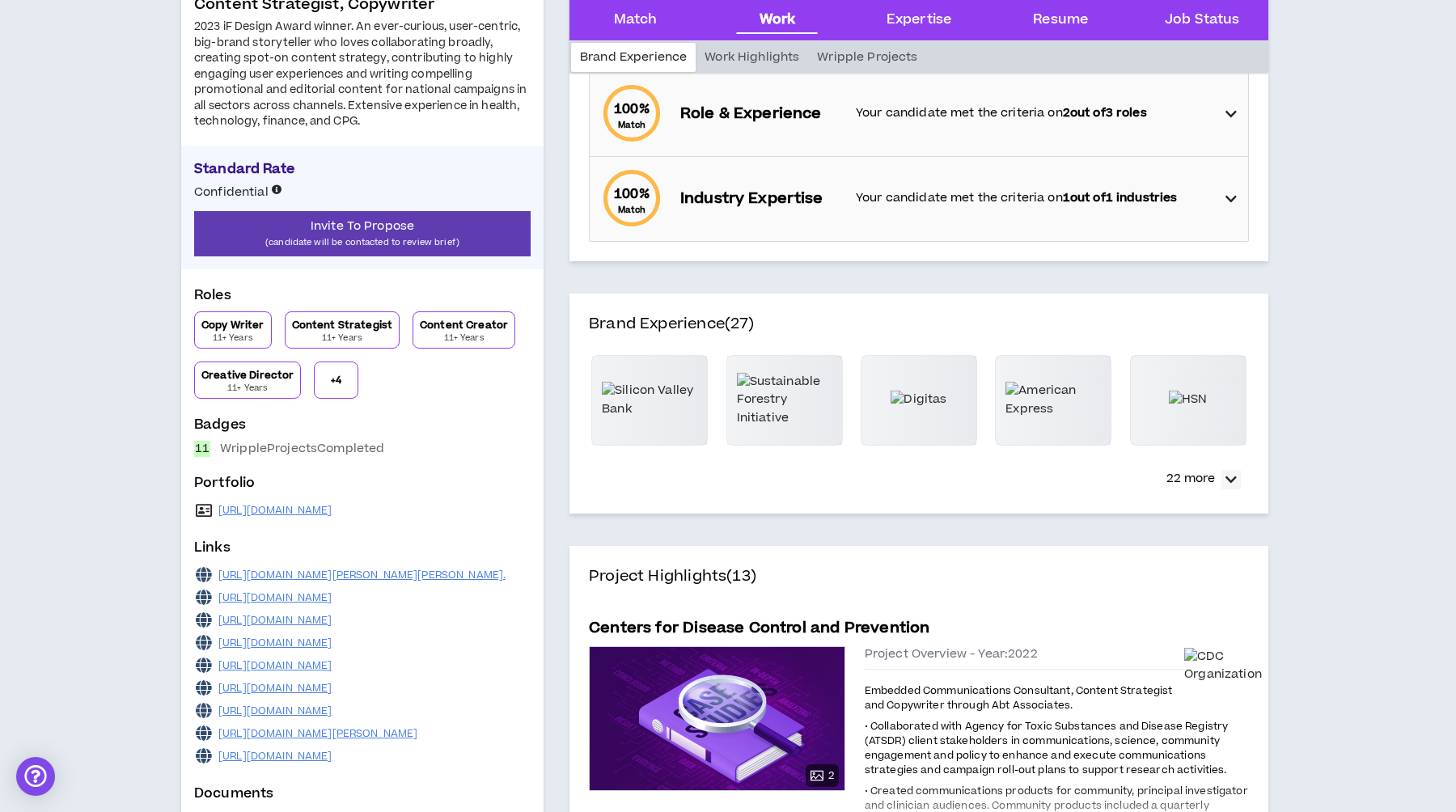
scroll to position [309, 0]
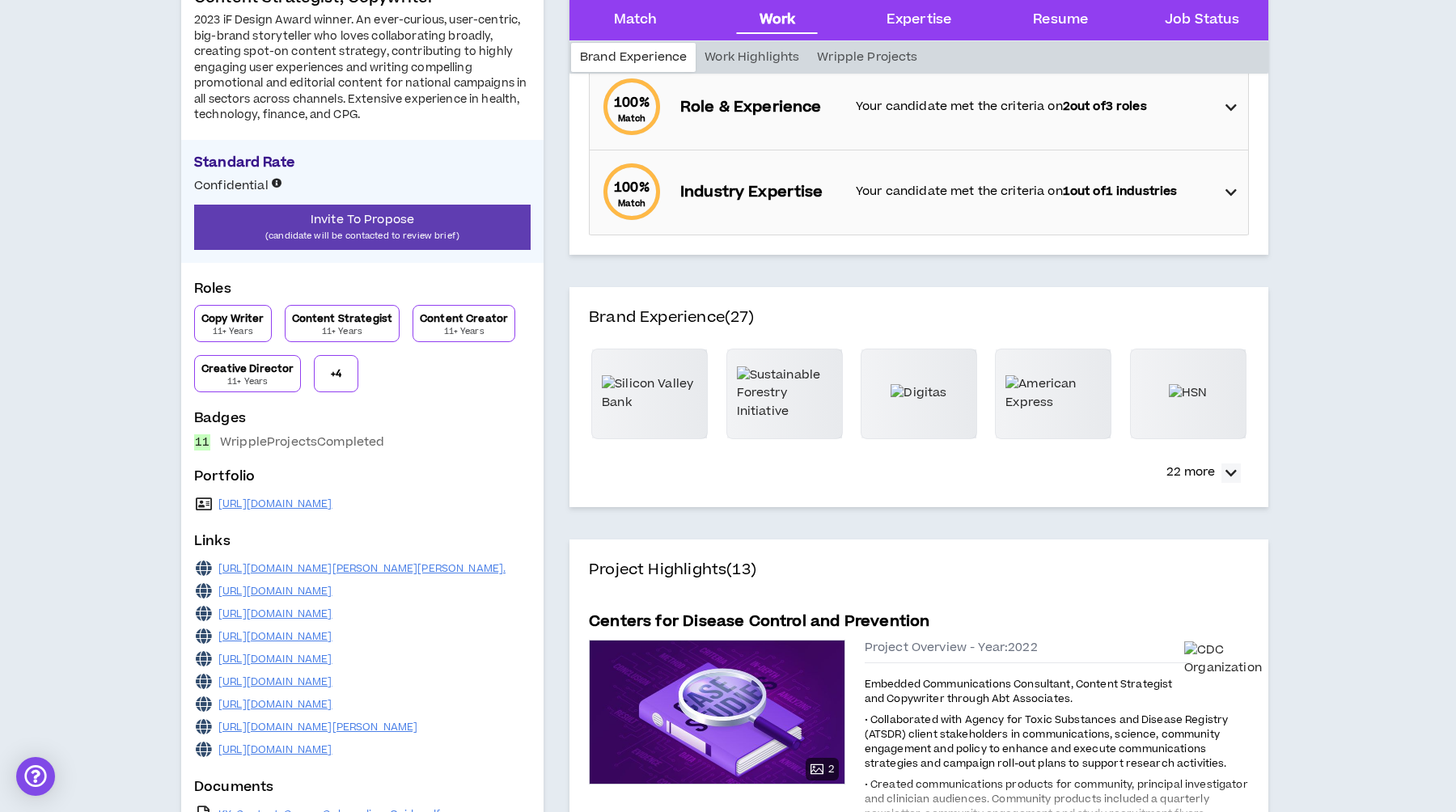
click at [321, 496] on div "[URL][DOMAIN_NAME]" at bounding box center [362, 503] width 337 height 22
click at [309, 500] on link "[URL][DOMAIN_NAME]" at bounding box center [276, 503] width 114 height 12
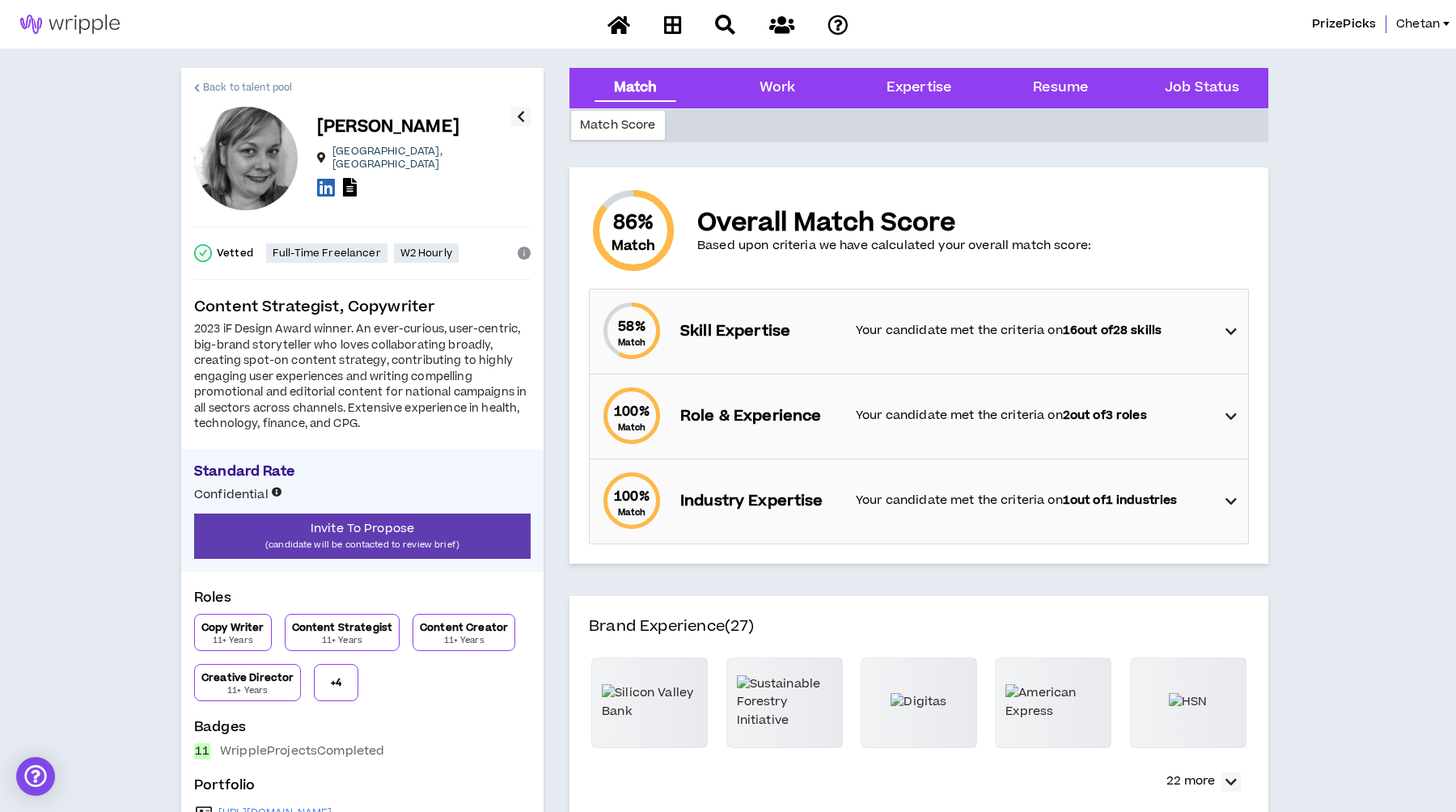
click at [226, 82] on span "Back to talent pool" at bounding box center [247, 87] width 89 height 15
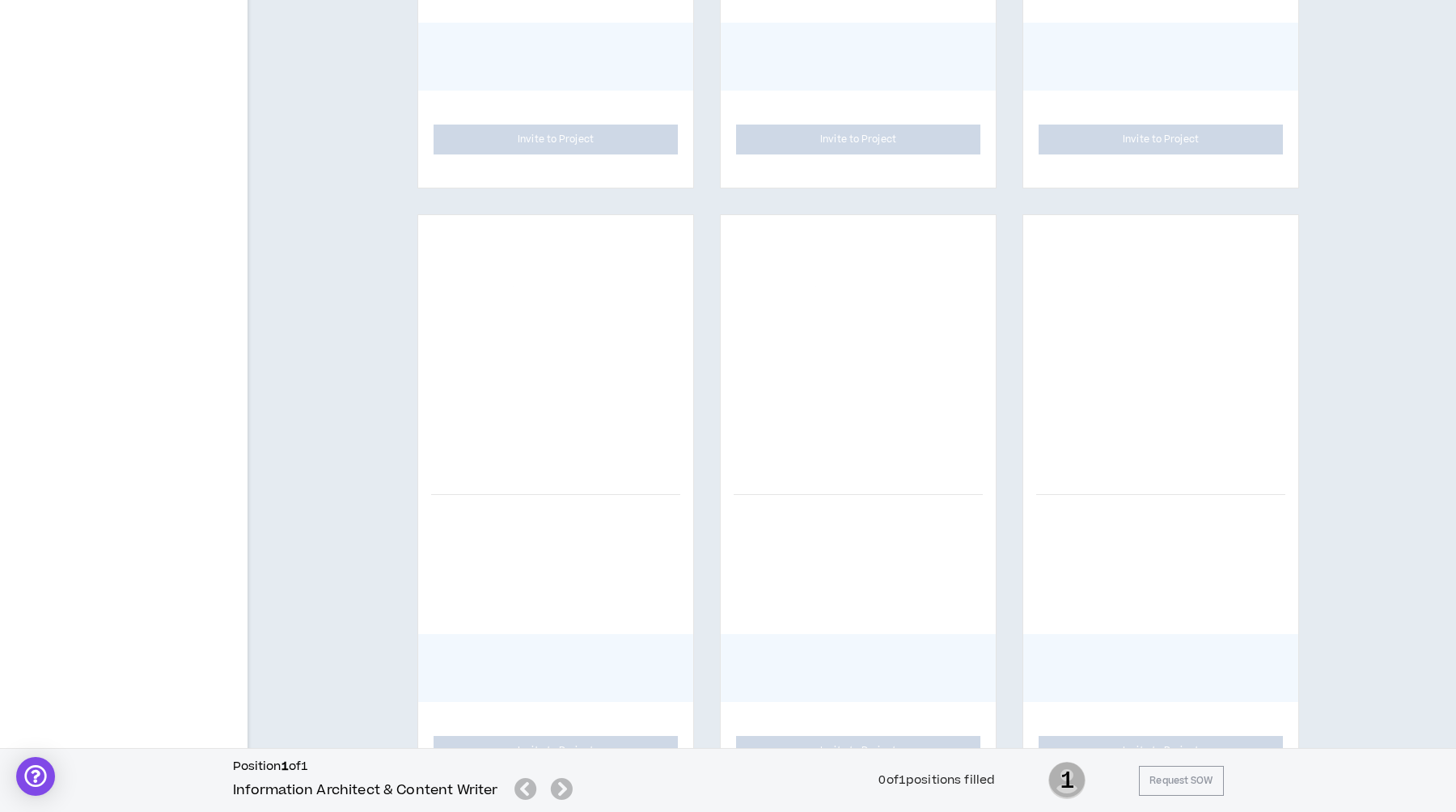
scroll to position [1330, 0]
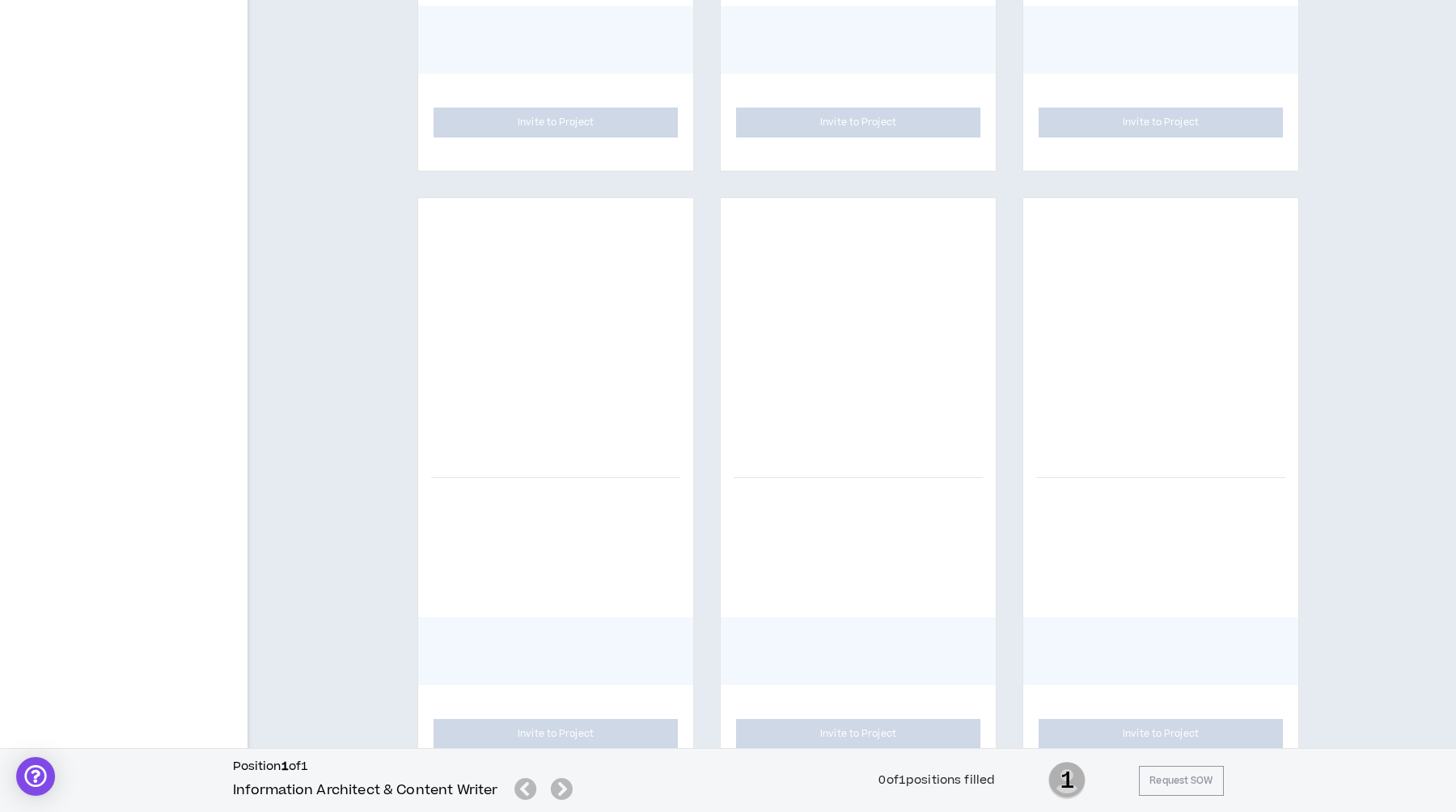
click at [325, 287] on div "Invite to Project Invite to Project Invite to Project Invite to Project Invite …" at bounding box center [859, 184] width 1157 height 2419
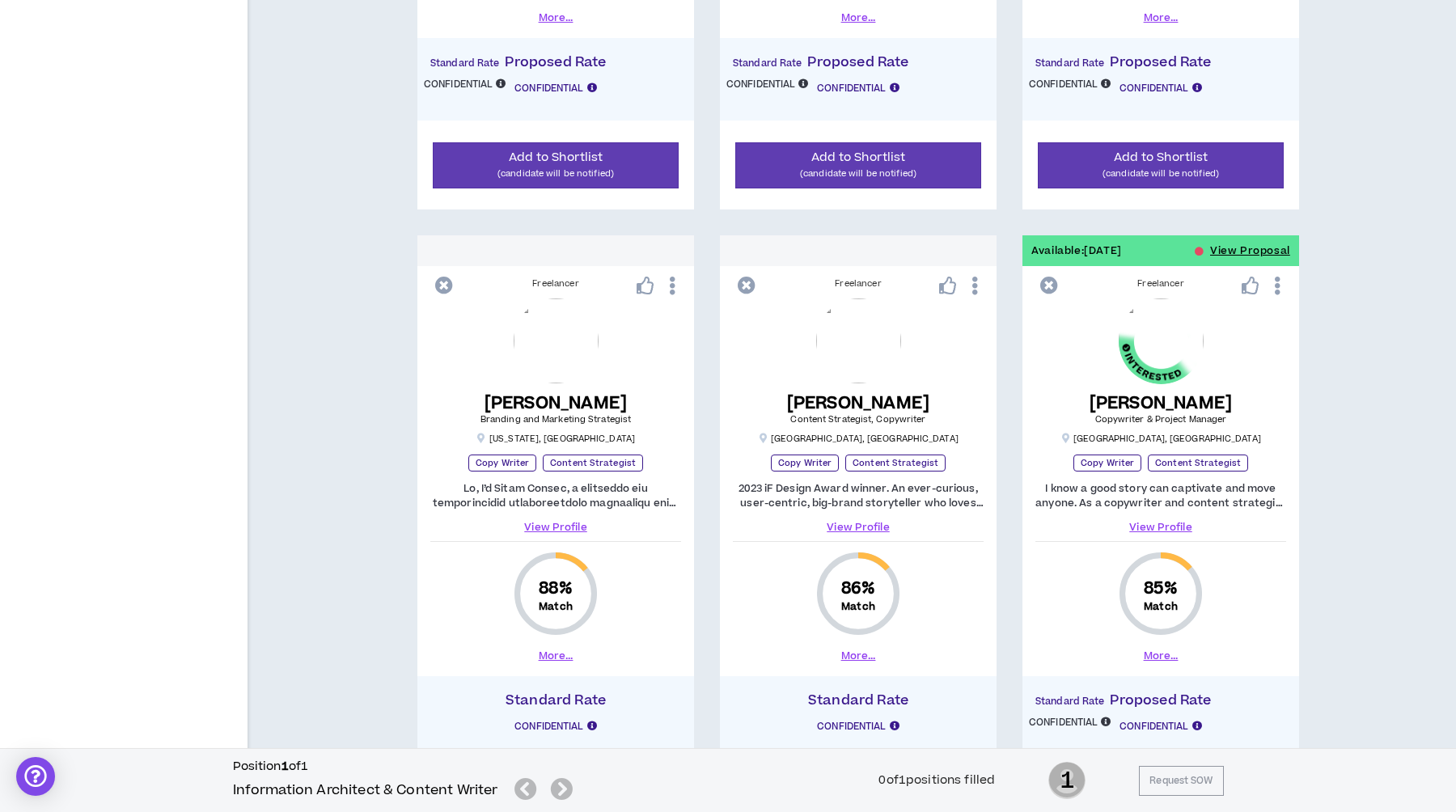
click at [326, 324] on div "Available: [DATE] View Proposal Freelancer [PERSON_NAME] Head Of User Experienc…" at bounding box center [859, 222] width 1157 height 2526
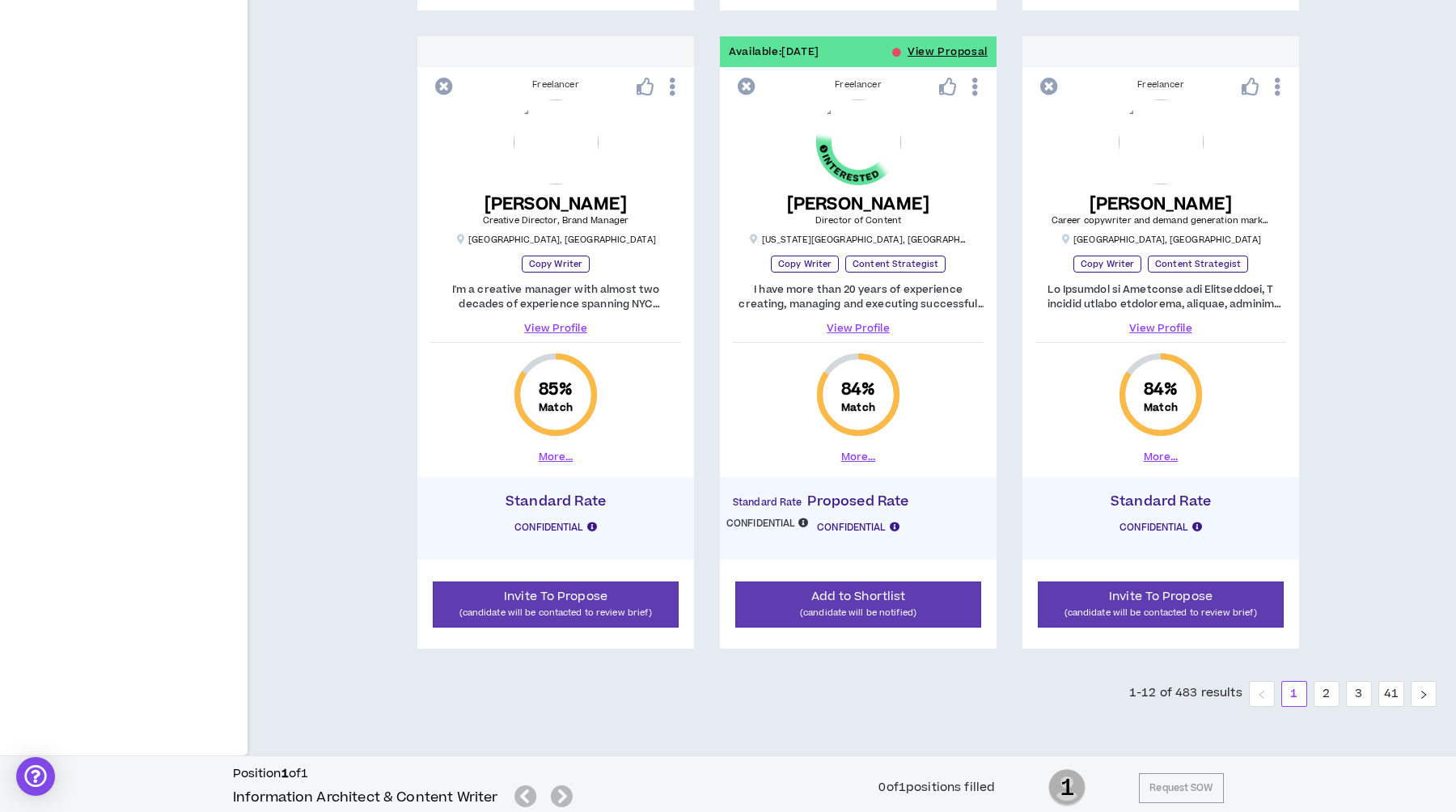
scroll to position [2171, 0]
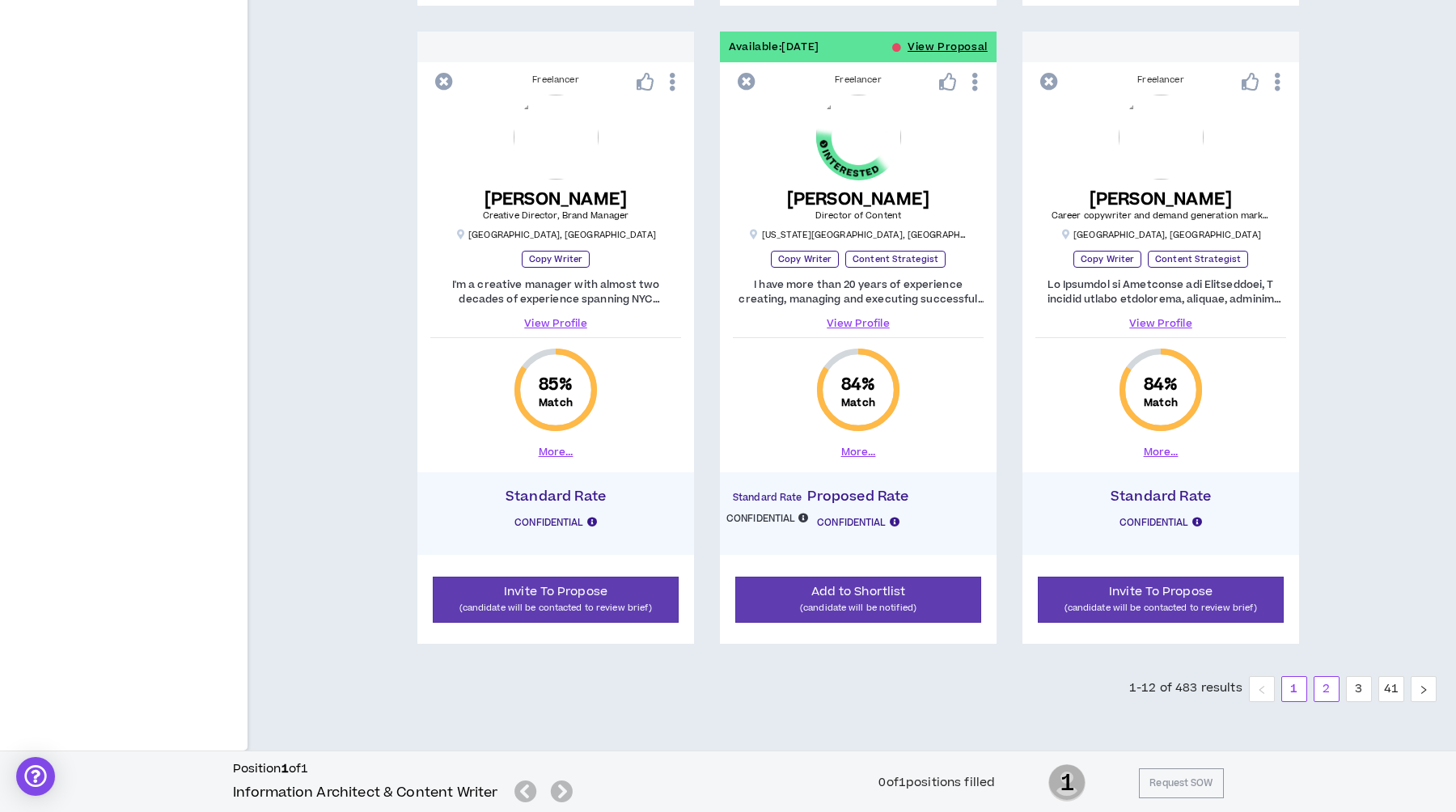
click at [1325, 682] on link "2" at bounding box center [1327, 689] width 24 height 24
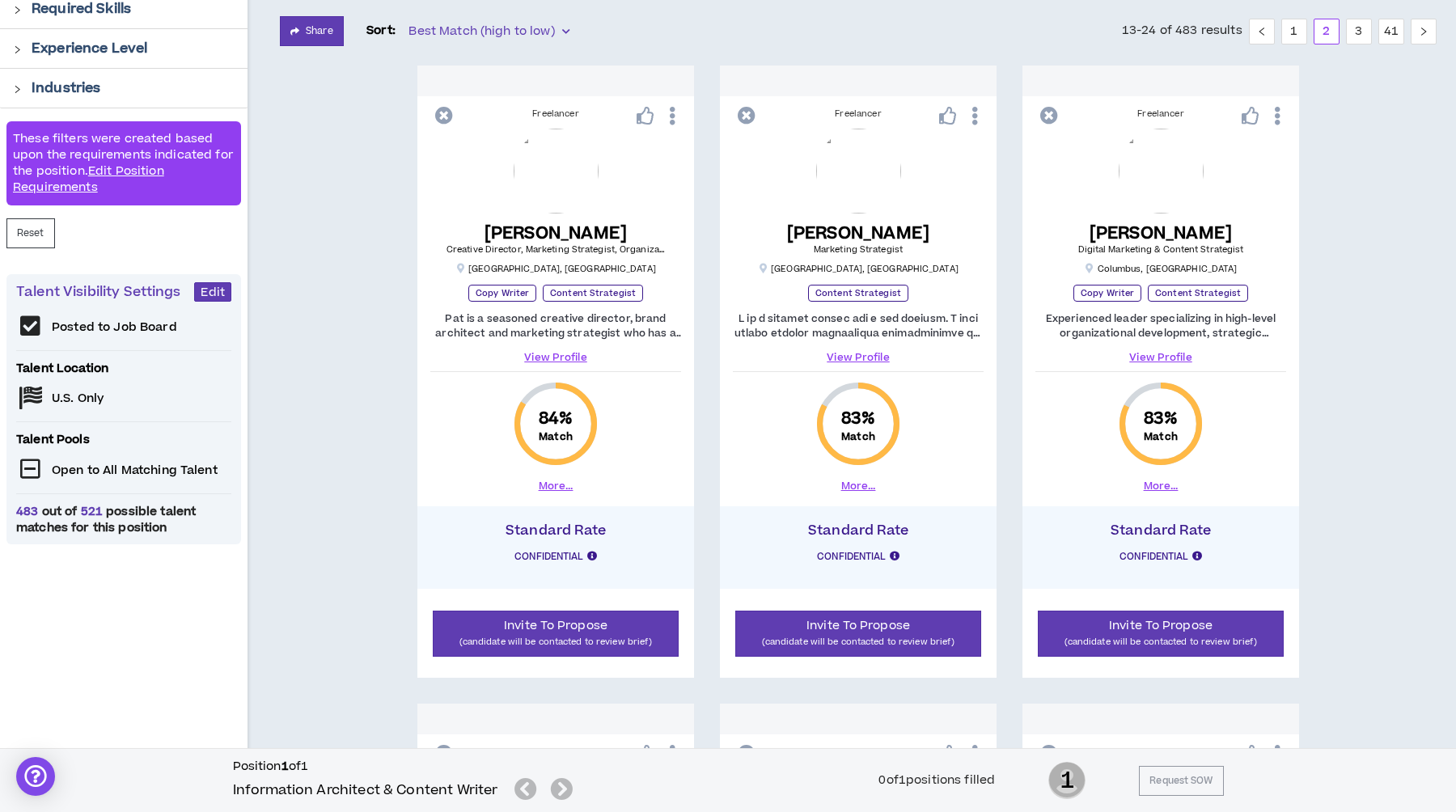
scroll to position [289, 0]
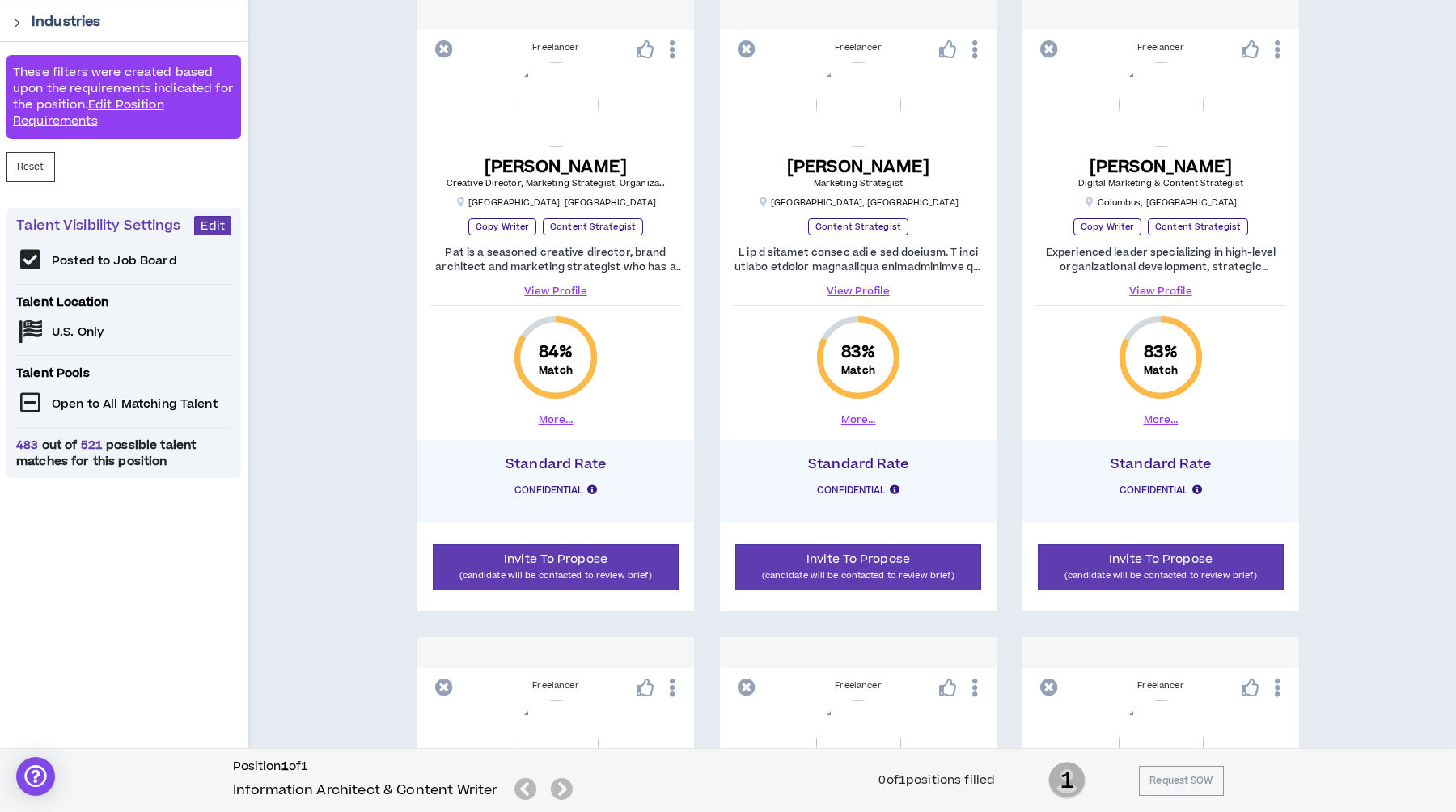
click at [1156, 285] on link "View Profile" at bounding box center [1161, 291] width 251 height 14
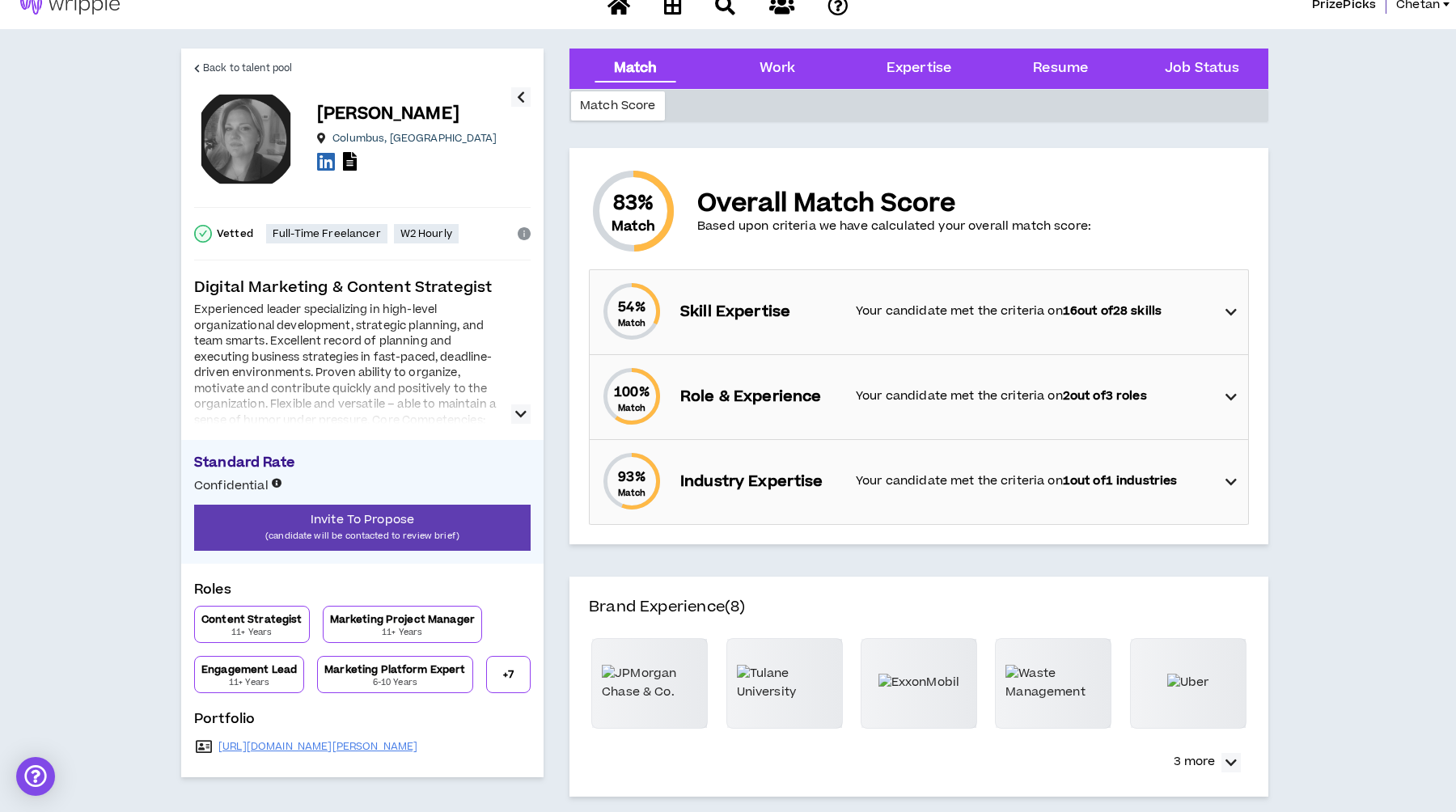
scroll to position [44, 0]
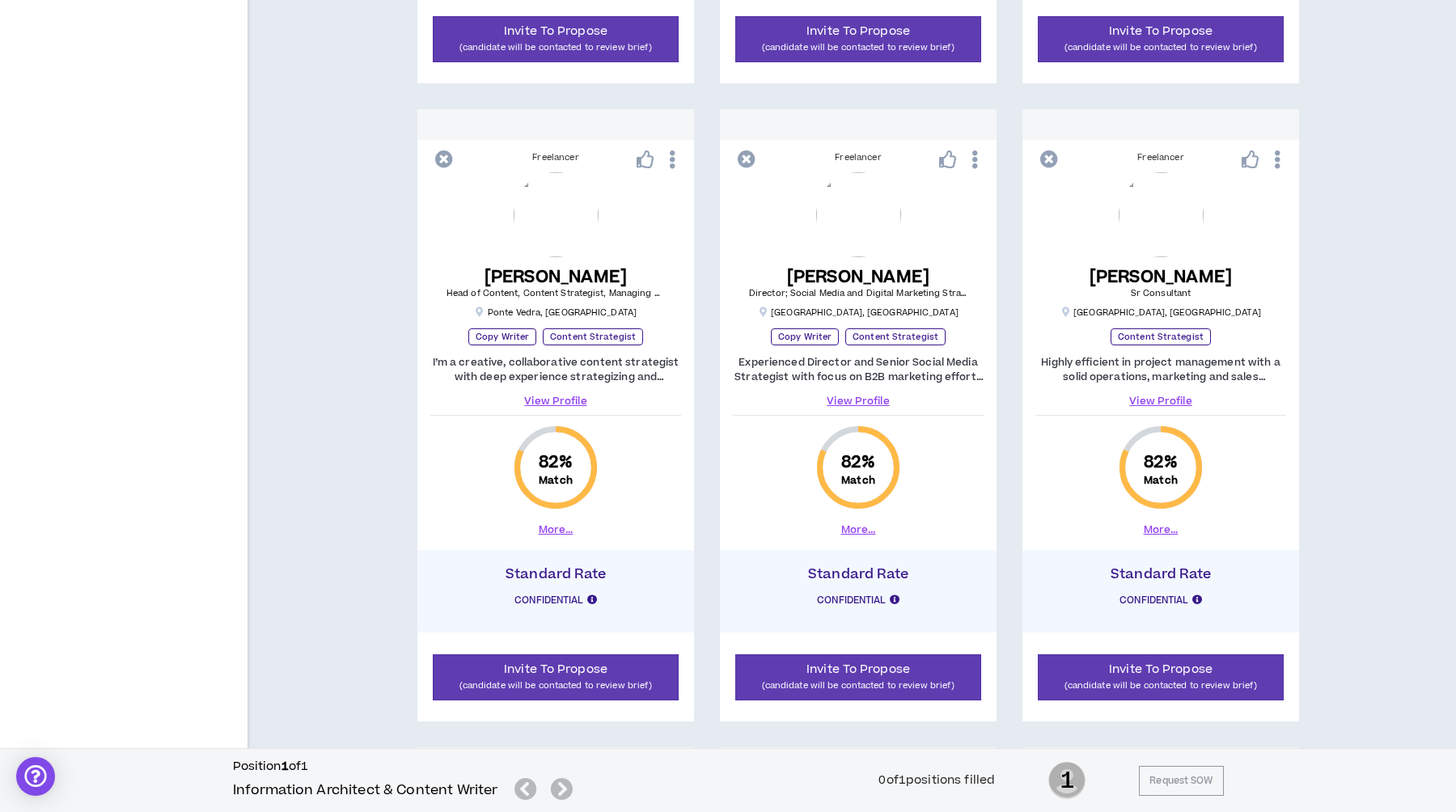
scroll to position [829, 0]
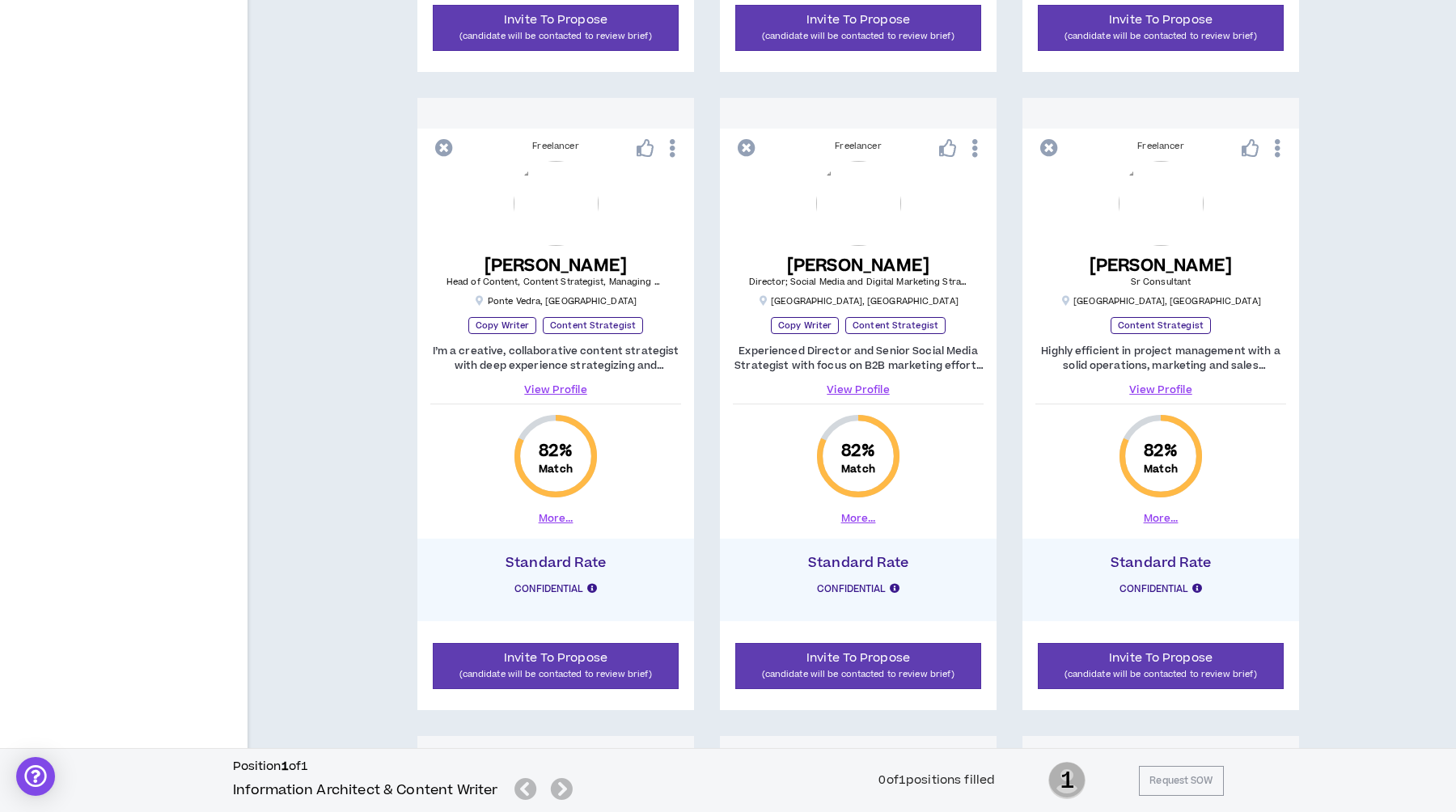
click at [713, 479] on div "Freelancer [PERSON_NAME] Creative Director, Marketing Strategist, Organizationa…" at bounding box center [859, 723] width 1157 height 2526
click at [547, 385] on link "View Profile" at bounding box center [555, 390] width 251 height 14
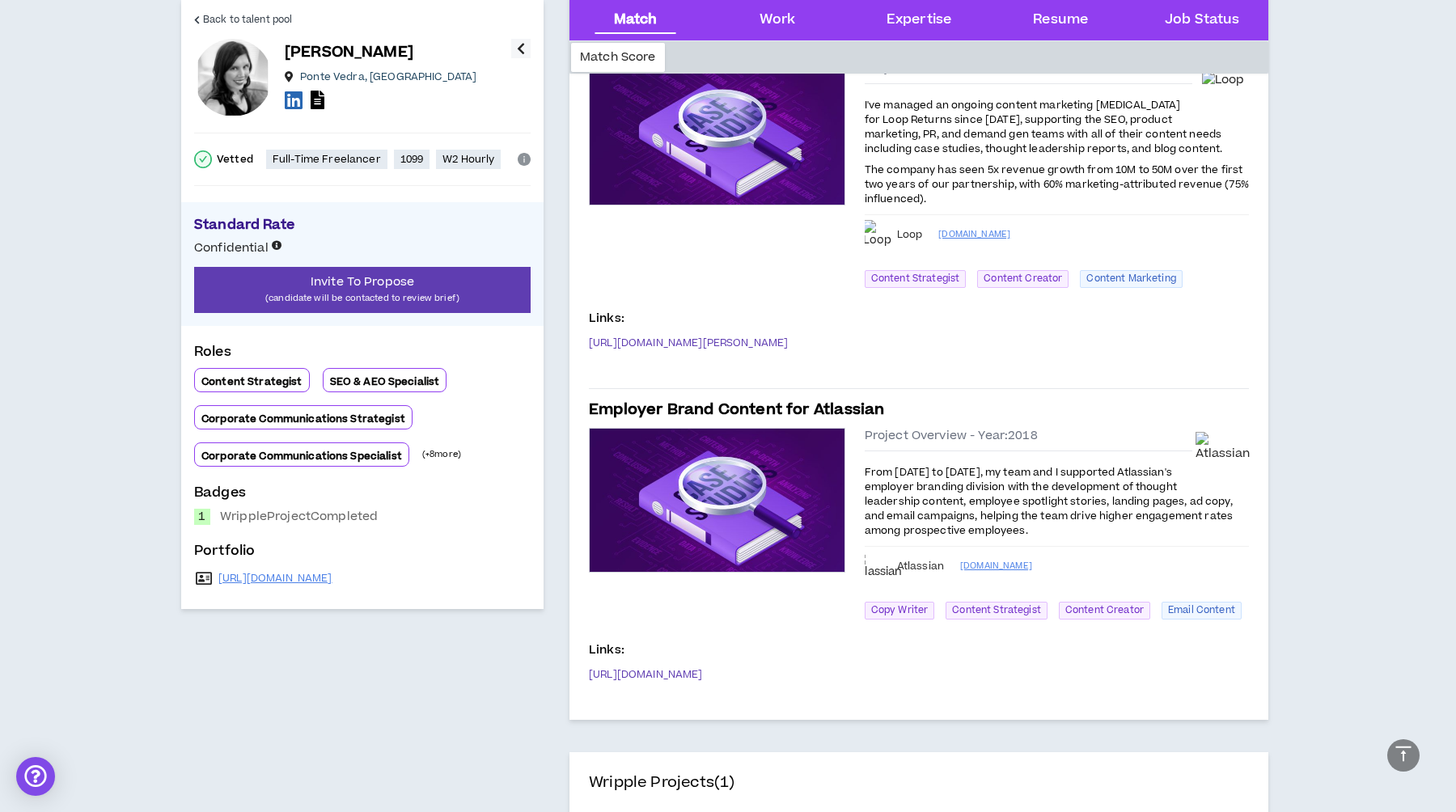
scroll to position [1055, 0]
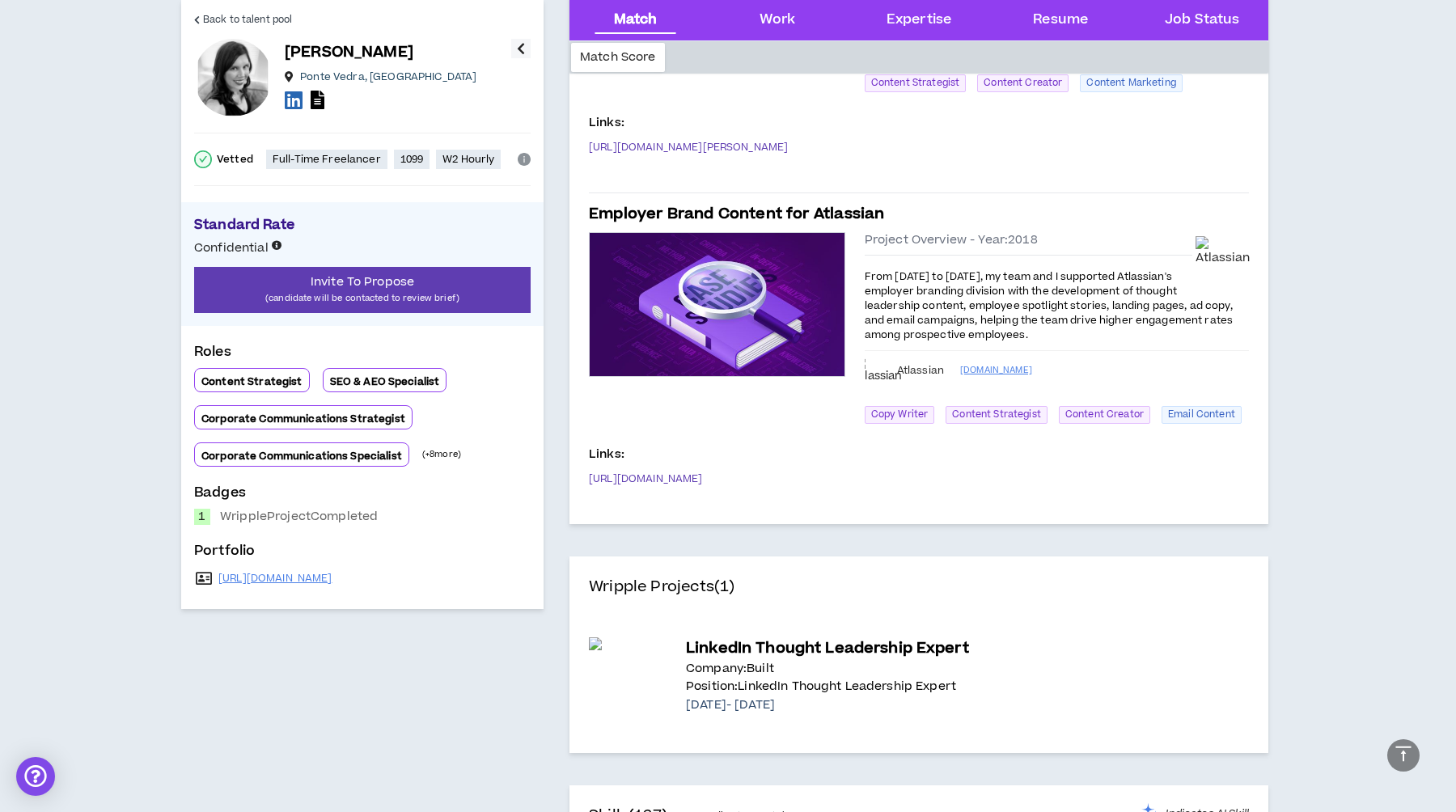
click at [279, 591] on div "Back to talent pool [PERSON_NAME] Vedra , [GEOGRAPHIC_DATA] Vetted Full-Time Fr…" at bounding box center [362, 304] width 362 height 609
click at [279, 579] on link "[URL][DOMAIN_NAME]" at bounding box center [276, 578] width 114 height 12
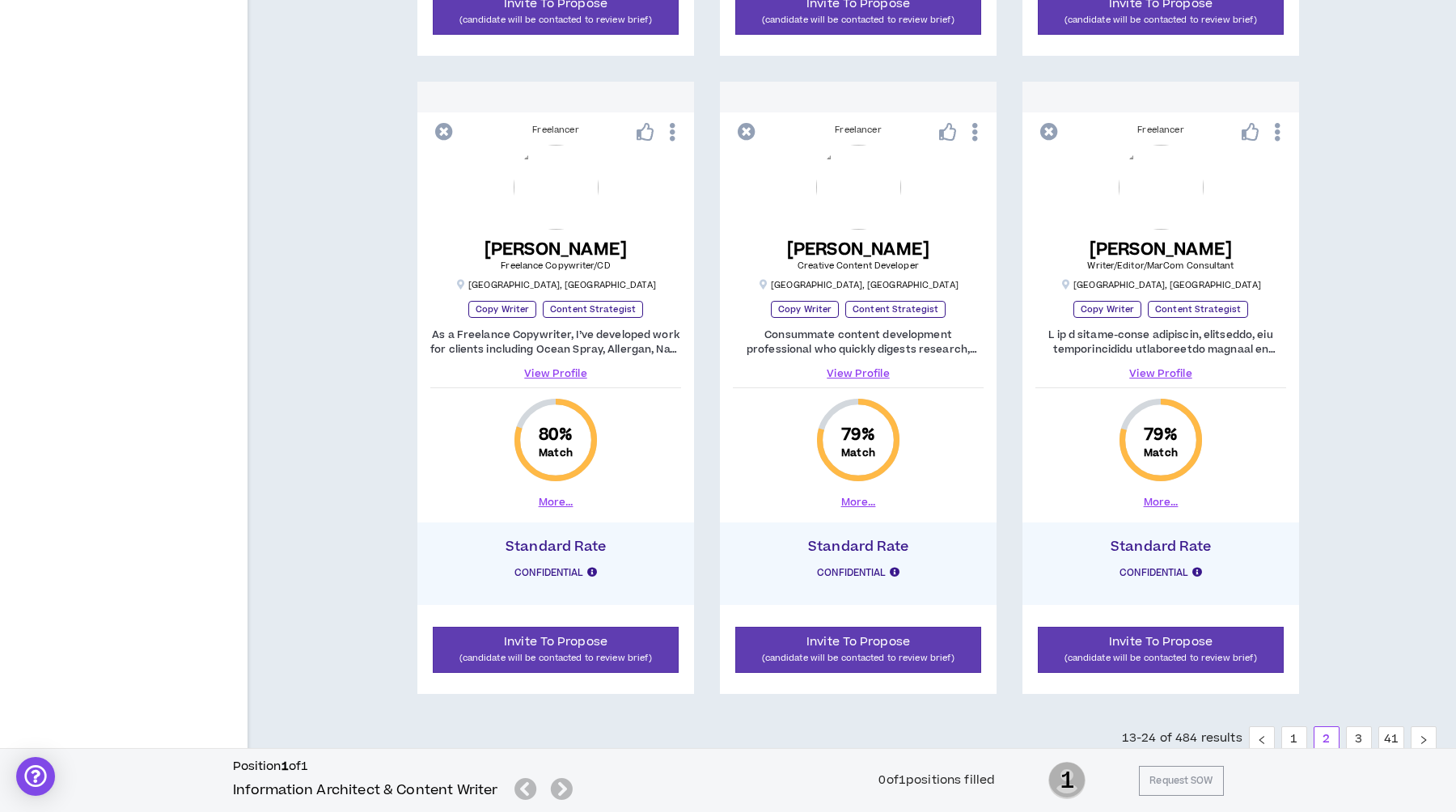
scroll to position [2145, 0]
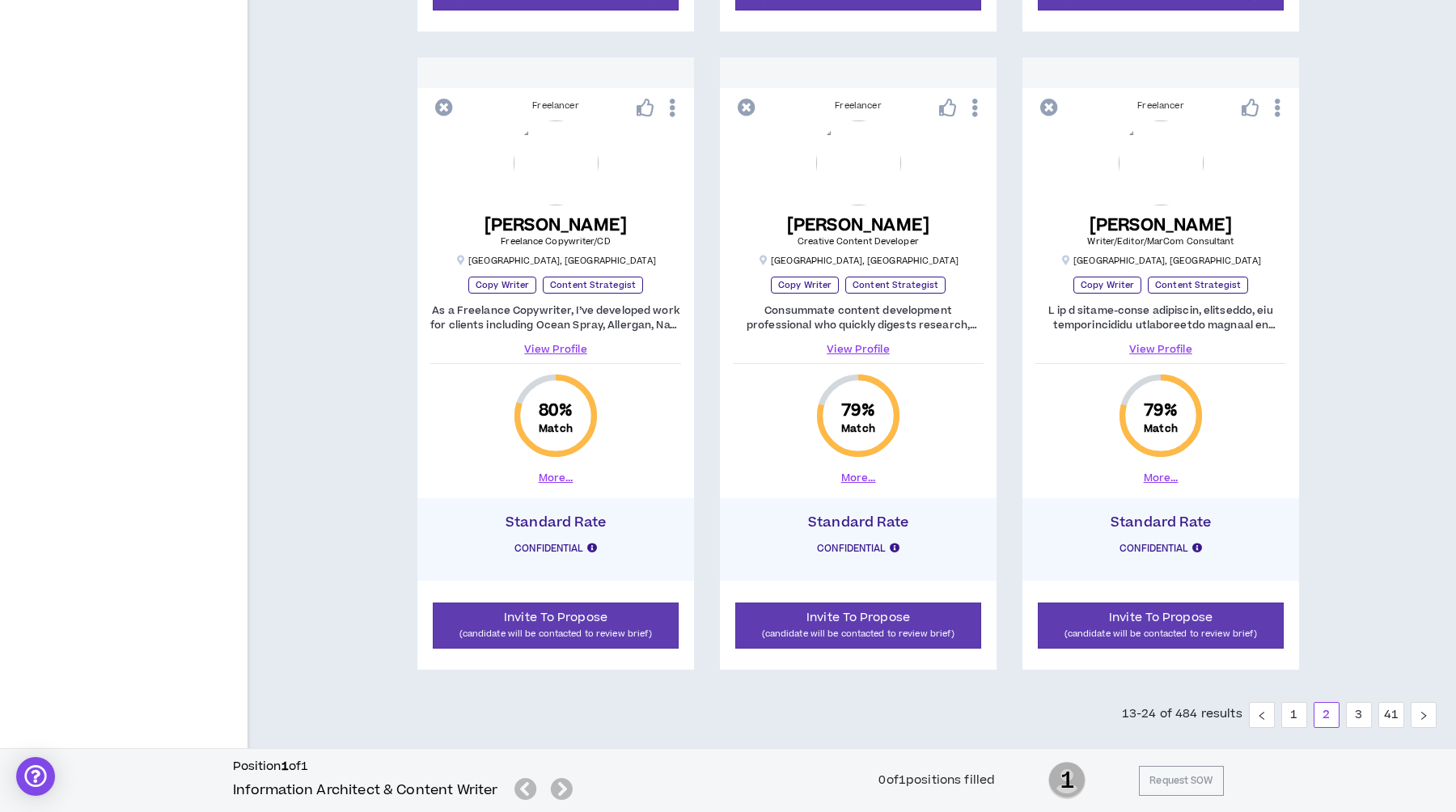
click at [551, 475] on button "More..." at bounding box center [556, 477] width 35 height 14
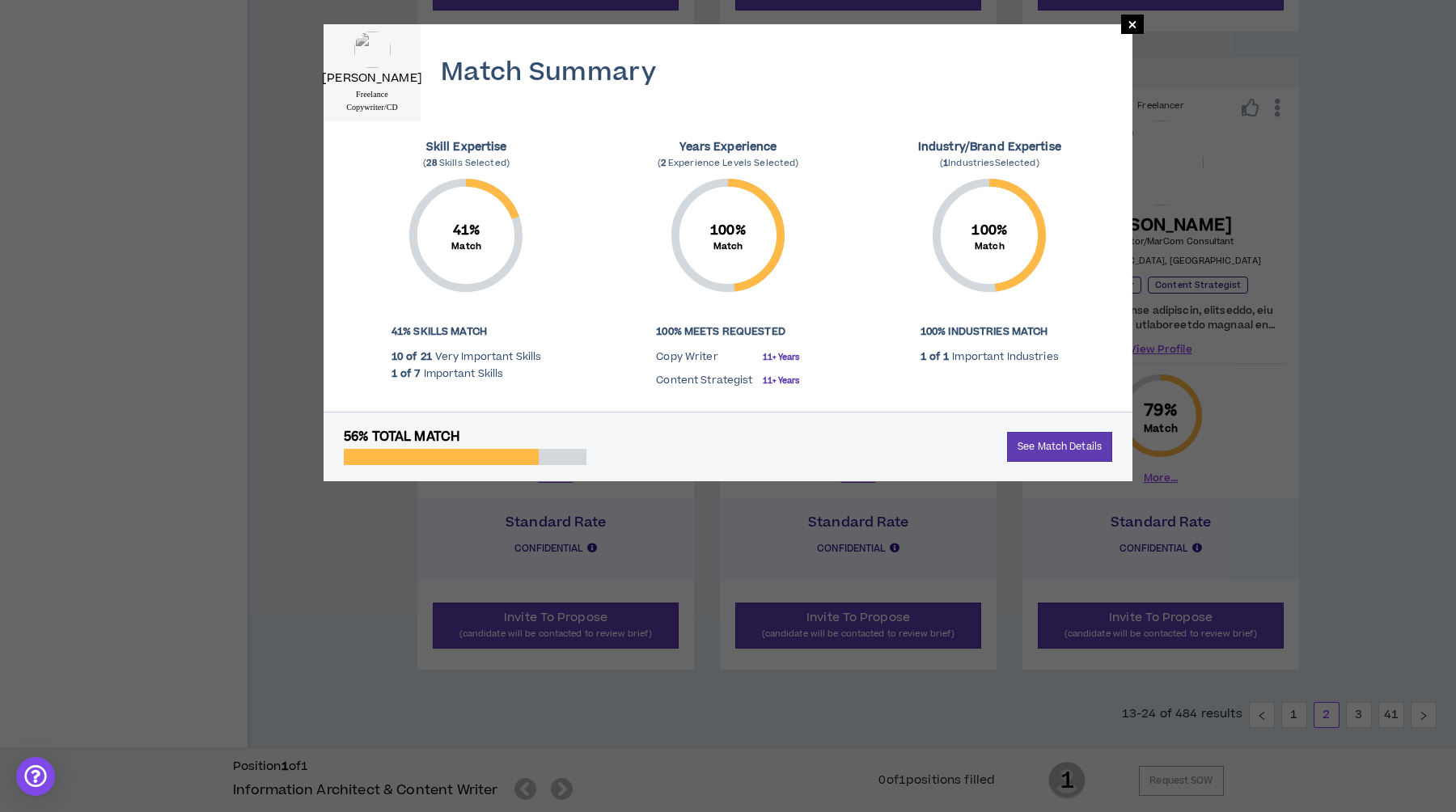
click at [370, 589] on div "× [PERSON_NAME] Freelance Copywriter/CD Match Summary Skill Expertise ( 28 Skil…" at bounding box center [728, 406] width 1456 height 812
click at [1131, 23] on span "×" at bounding box center [1132, 24] width 10 height 20
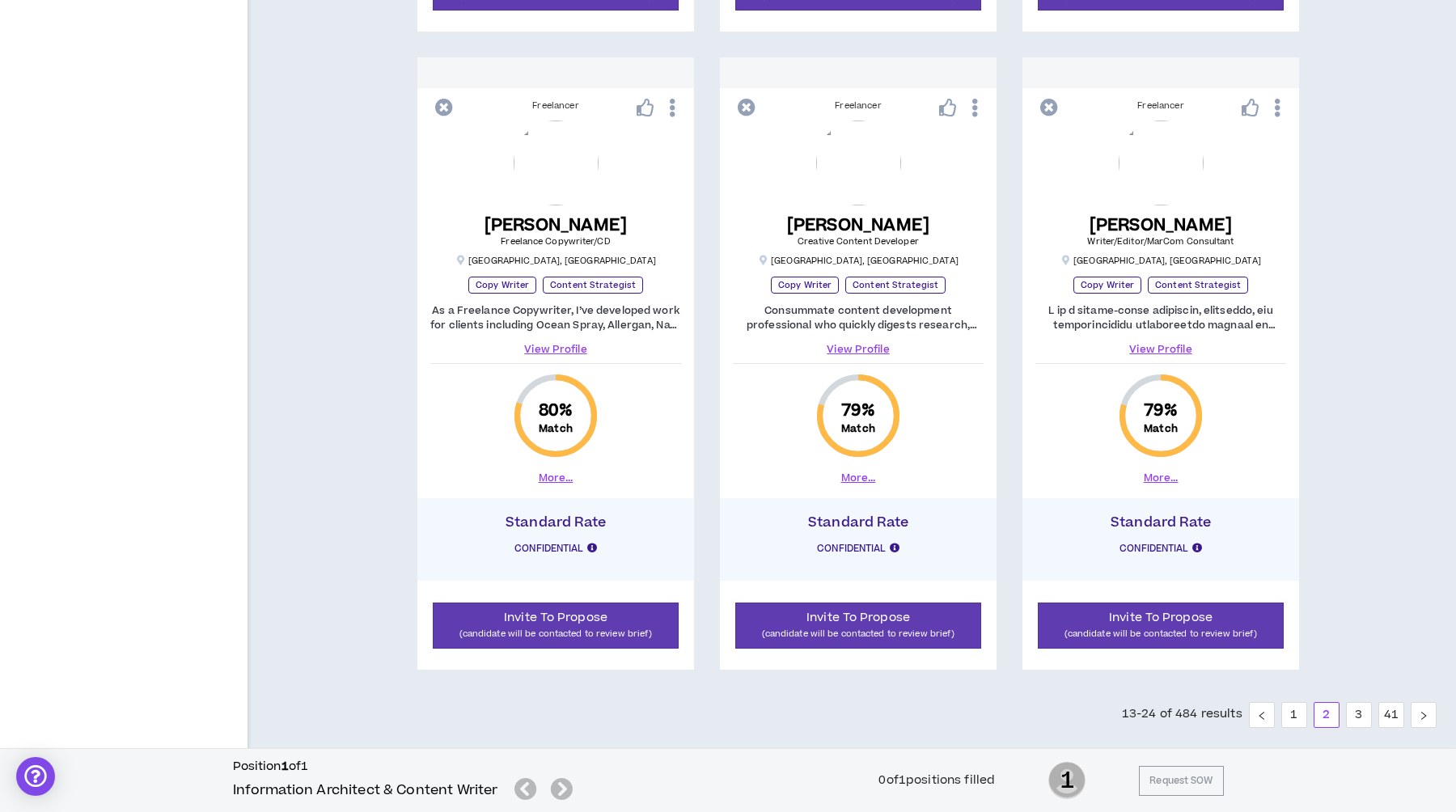
click at [508, 285] on p "Copy Writer" at bounding box center [503, 285] width 68 height 17
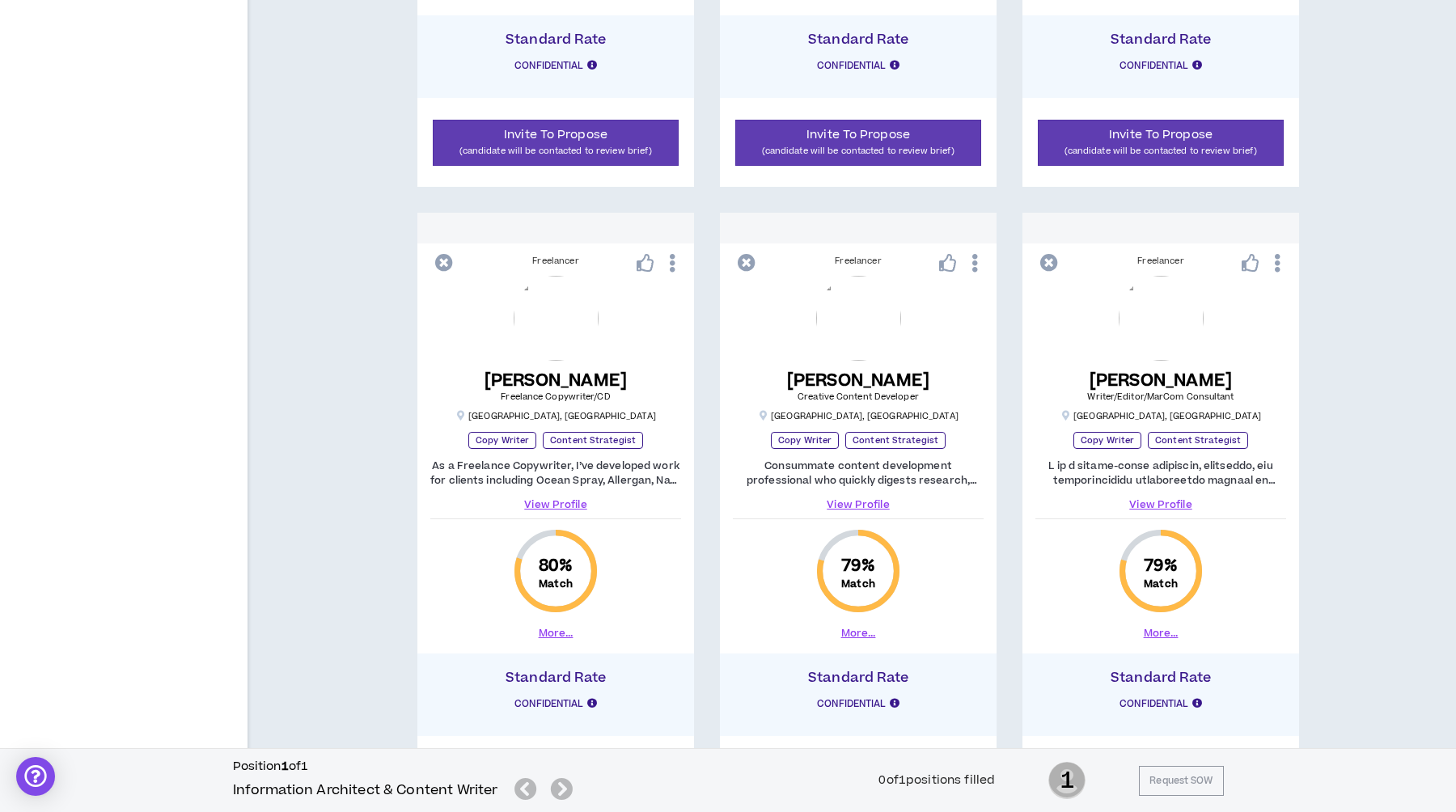
scroll to position [1945, 0]
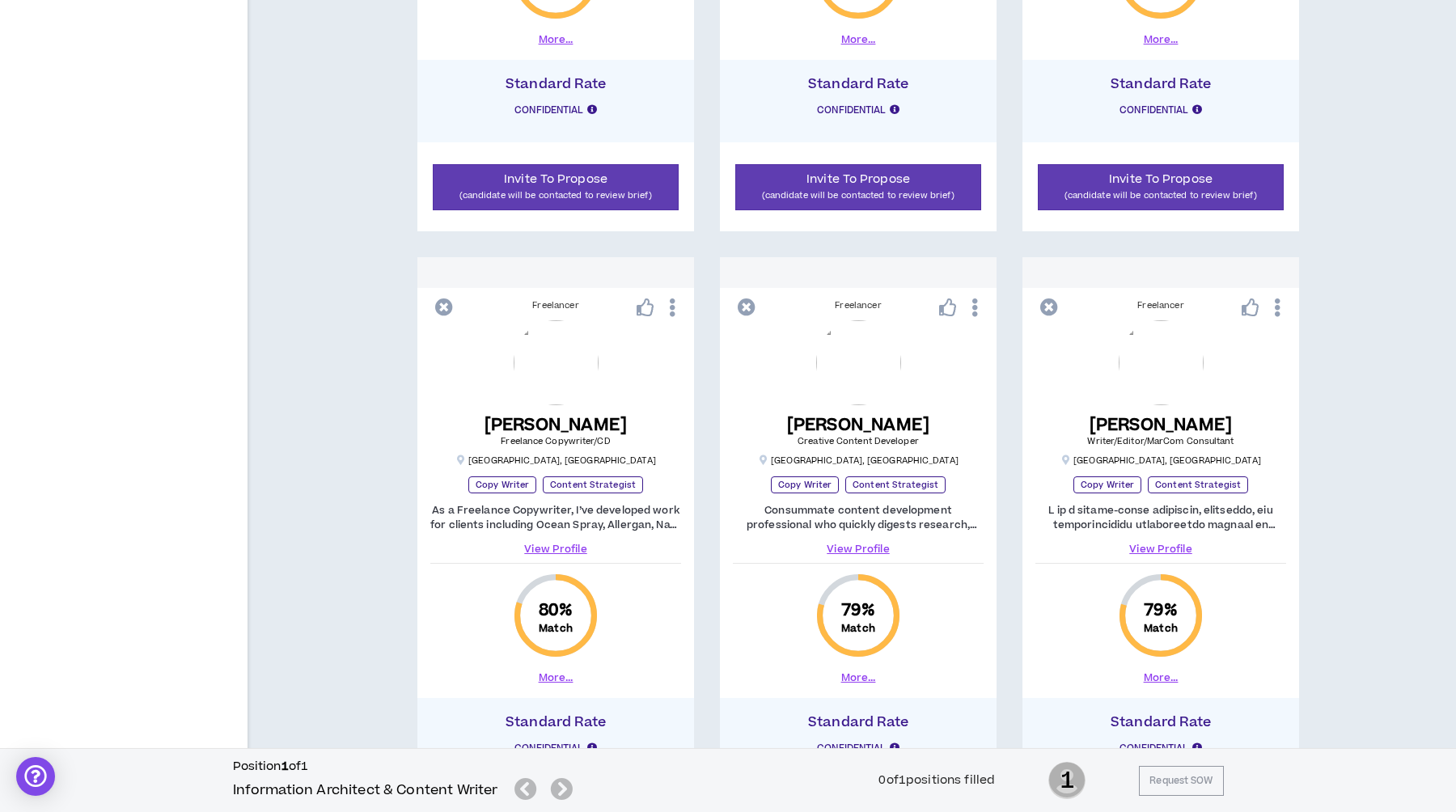
click at [542, 302] on div "Freelancer" at bounding box center [555, 305] width 251 height 12
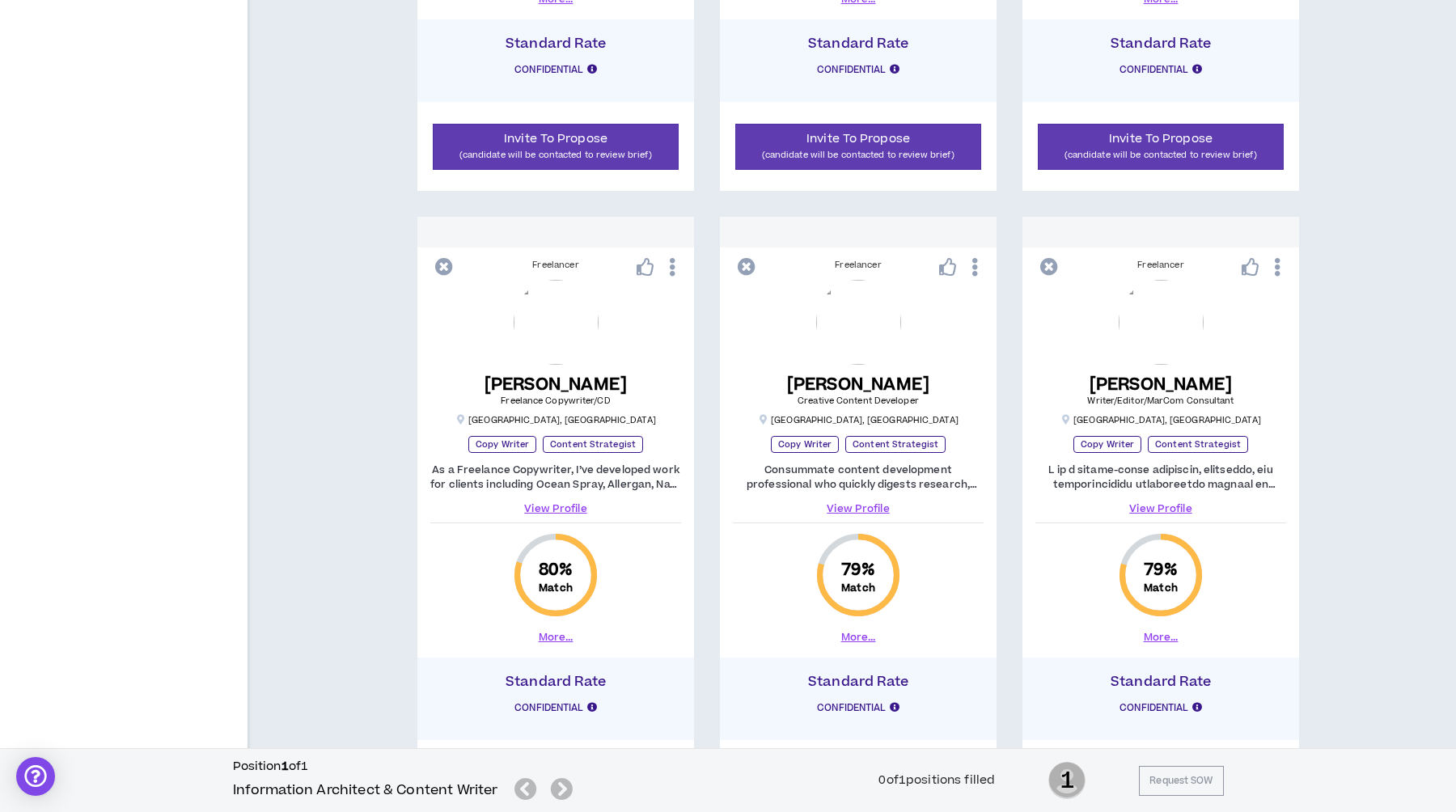
scroll to position [2031, 0]
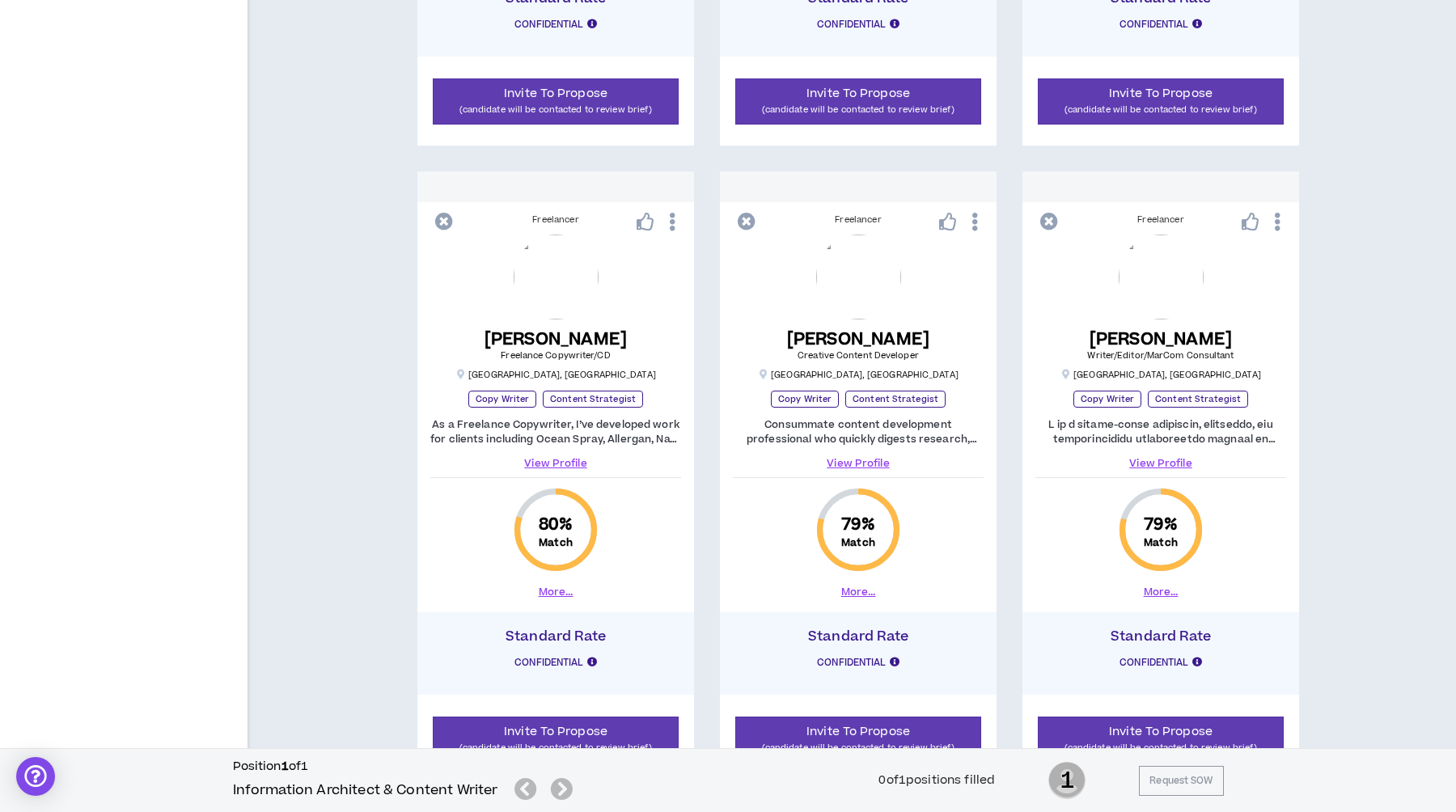
click at [562, 590] on button "More..." at bounding box center [556, 592] width 35 height 14
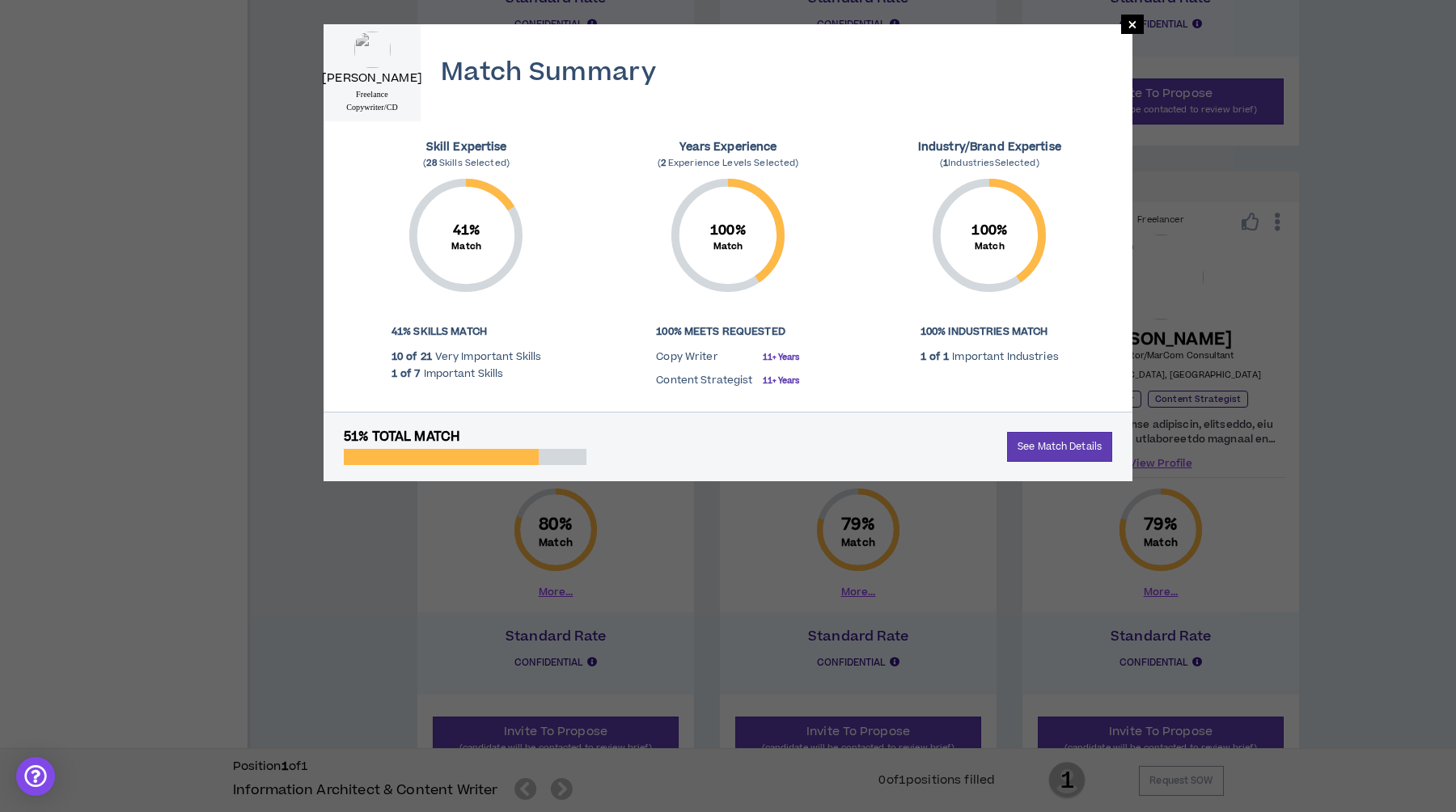
click at [326, 549] on div "× [PERSON_NAME] Freelance Copywriter/CD Match Summary Skill Expertise ( 28 Skil…" at bounding box center [728, 406] width 1456 height 812
click at [1136, 21] on span "×" at bounding box center [1132, 24] width 10 height 20
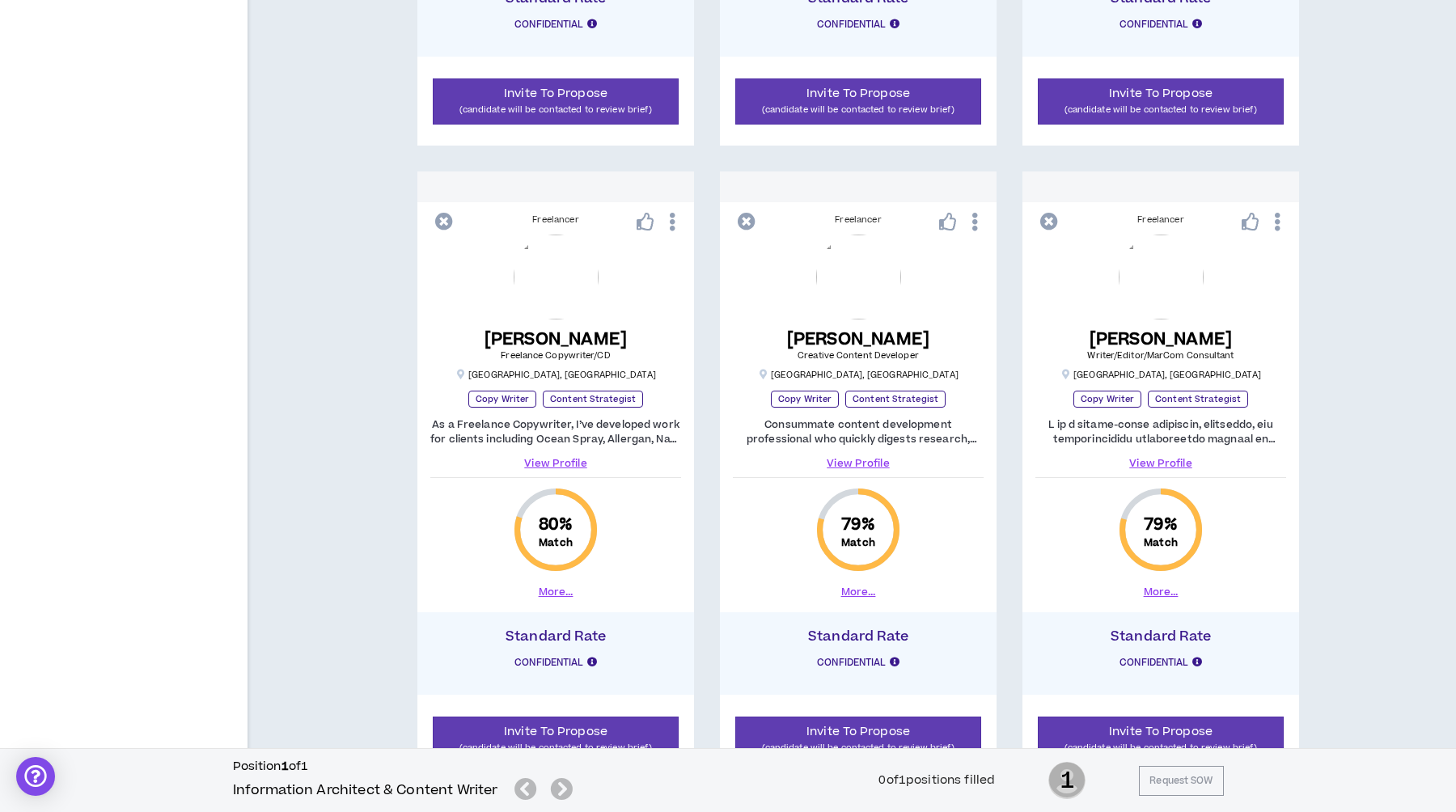
click at [545, 460] on link "View Profile" at bounding box center [555, 463] width 251 height 14
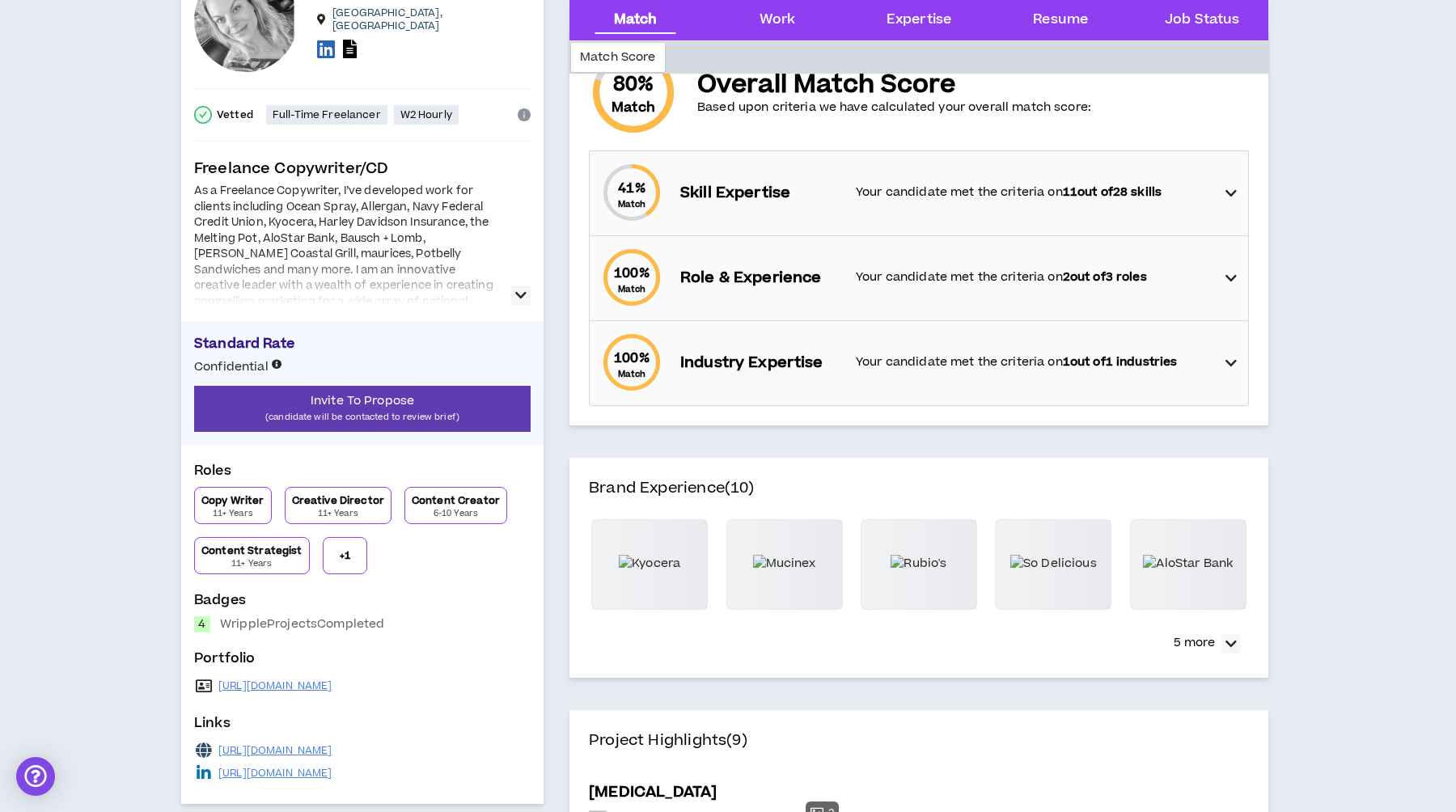
scroll to position [155, 0]
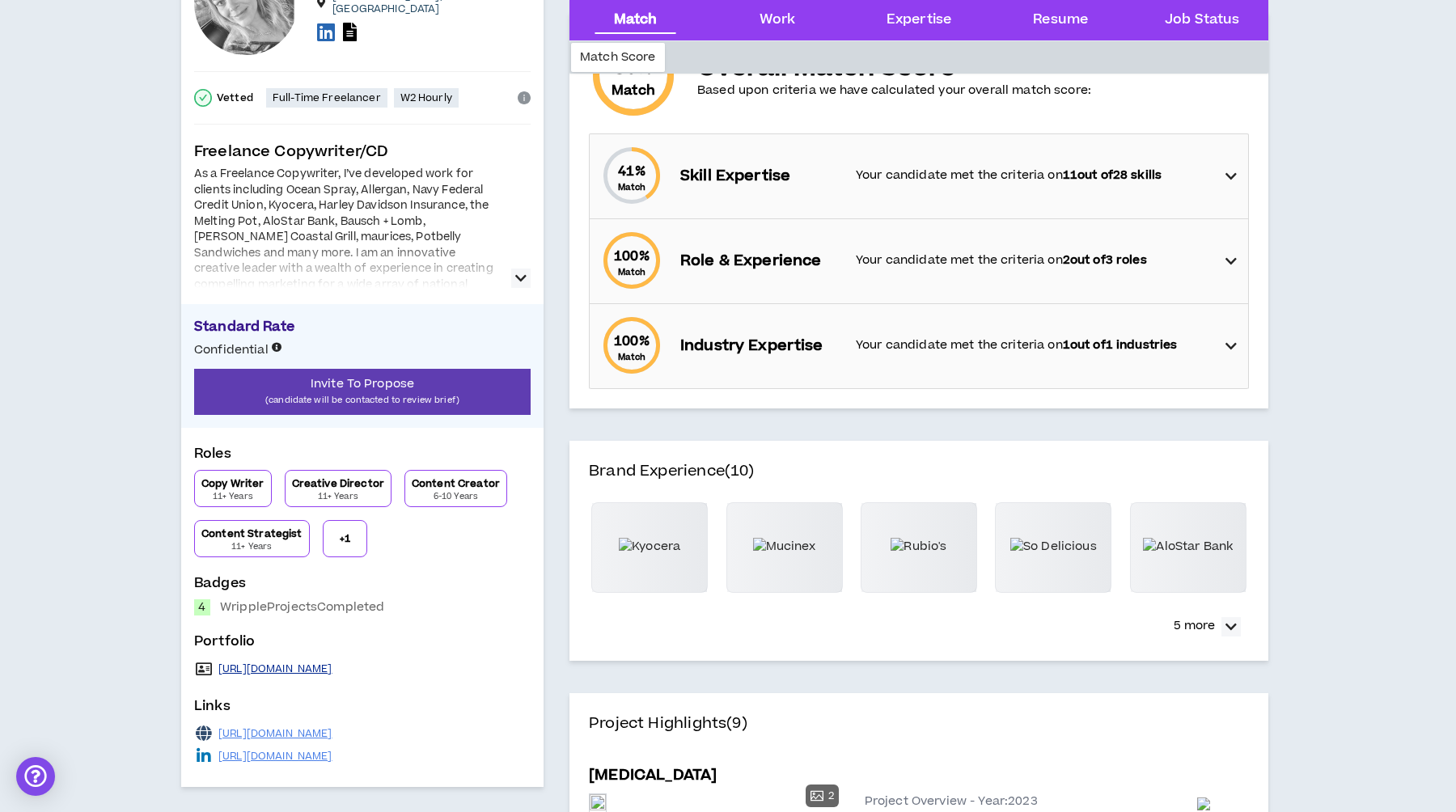
click at [286, 670] on link "[URL][DOMAIN_NAME]" at bounding box center [276, 668] width 114 height 12
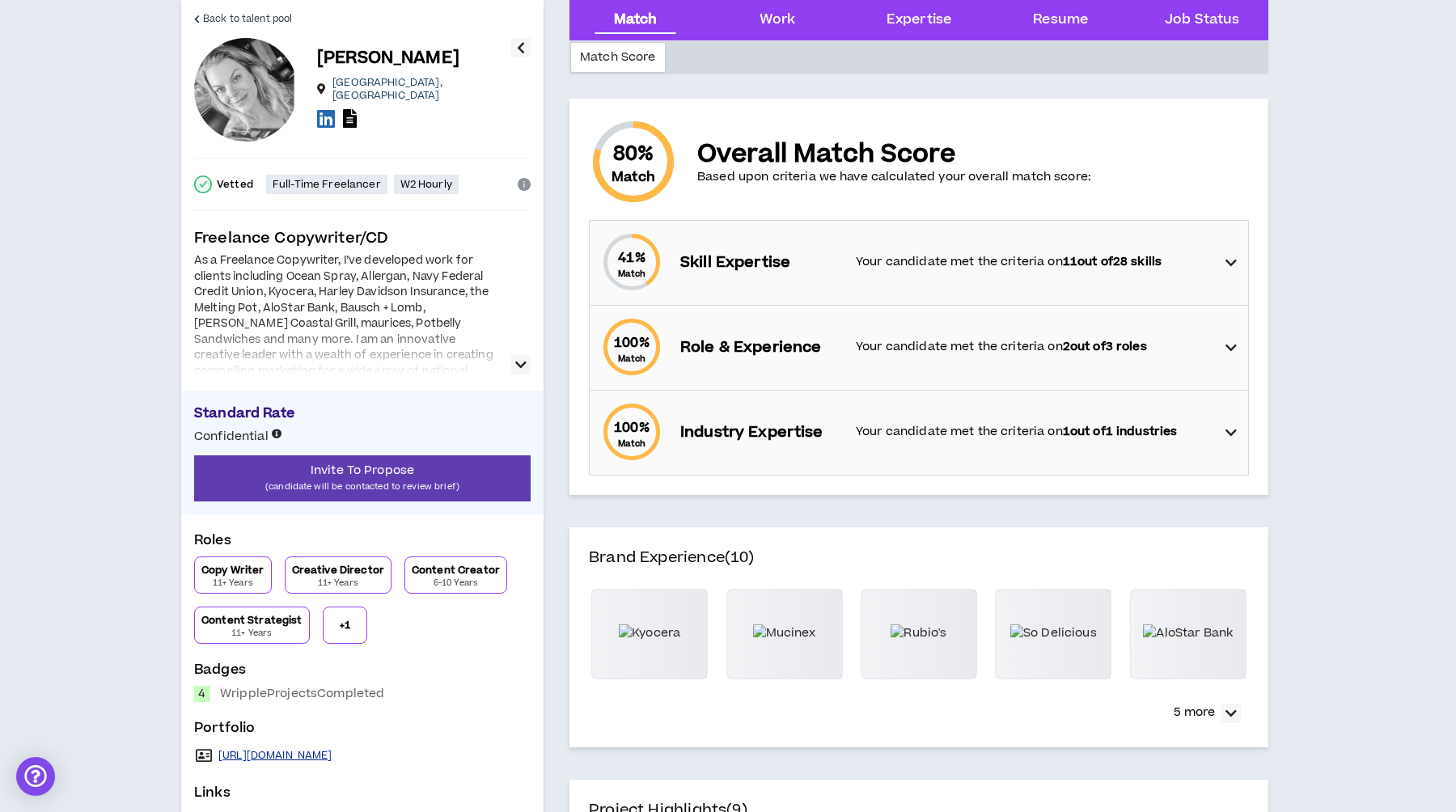
scroll to position [0, 0]
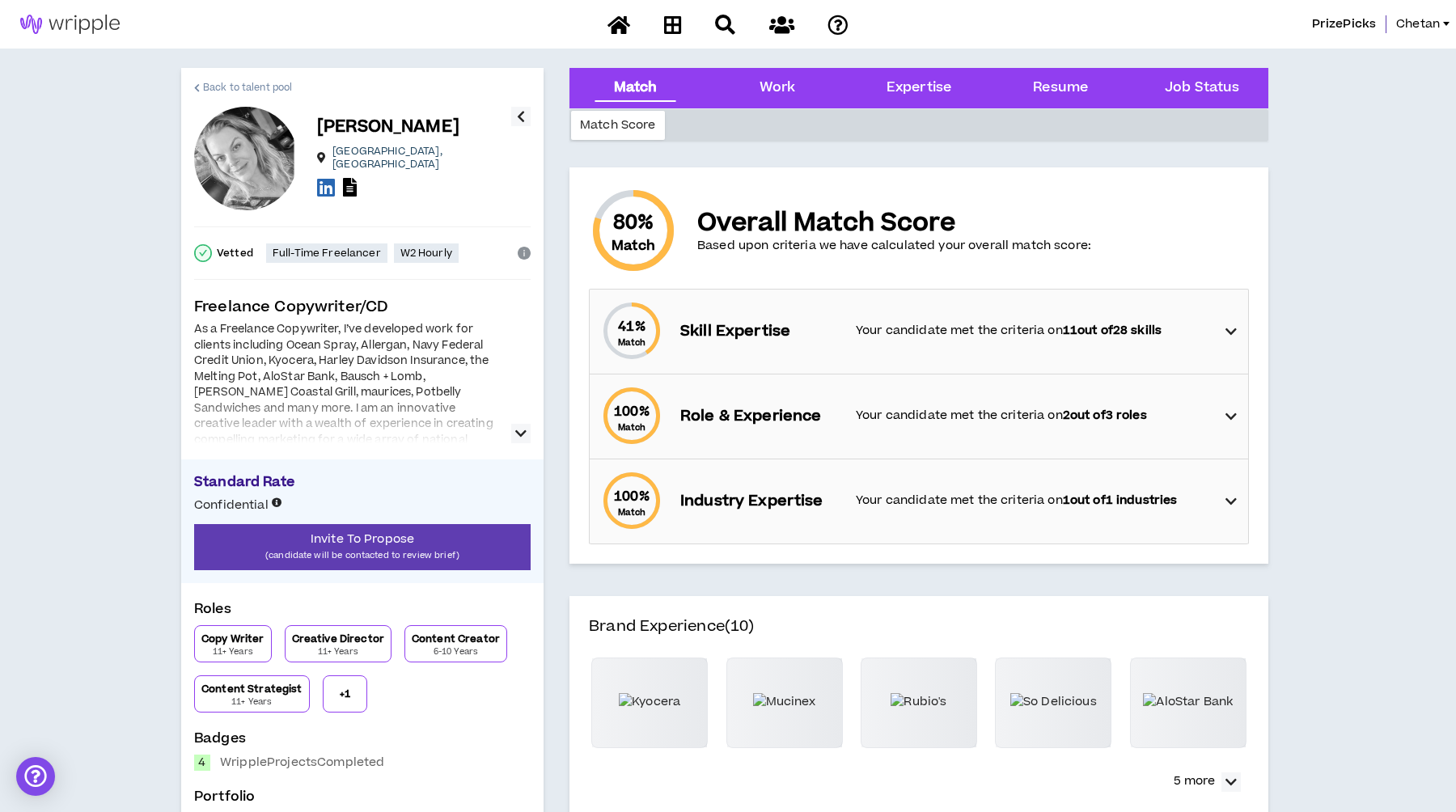
click at [241, 86] on span "Back to talent pool" at bounding box center [247, 87] width 89 height 15
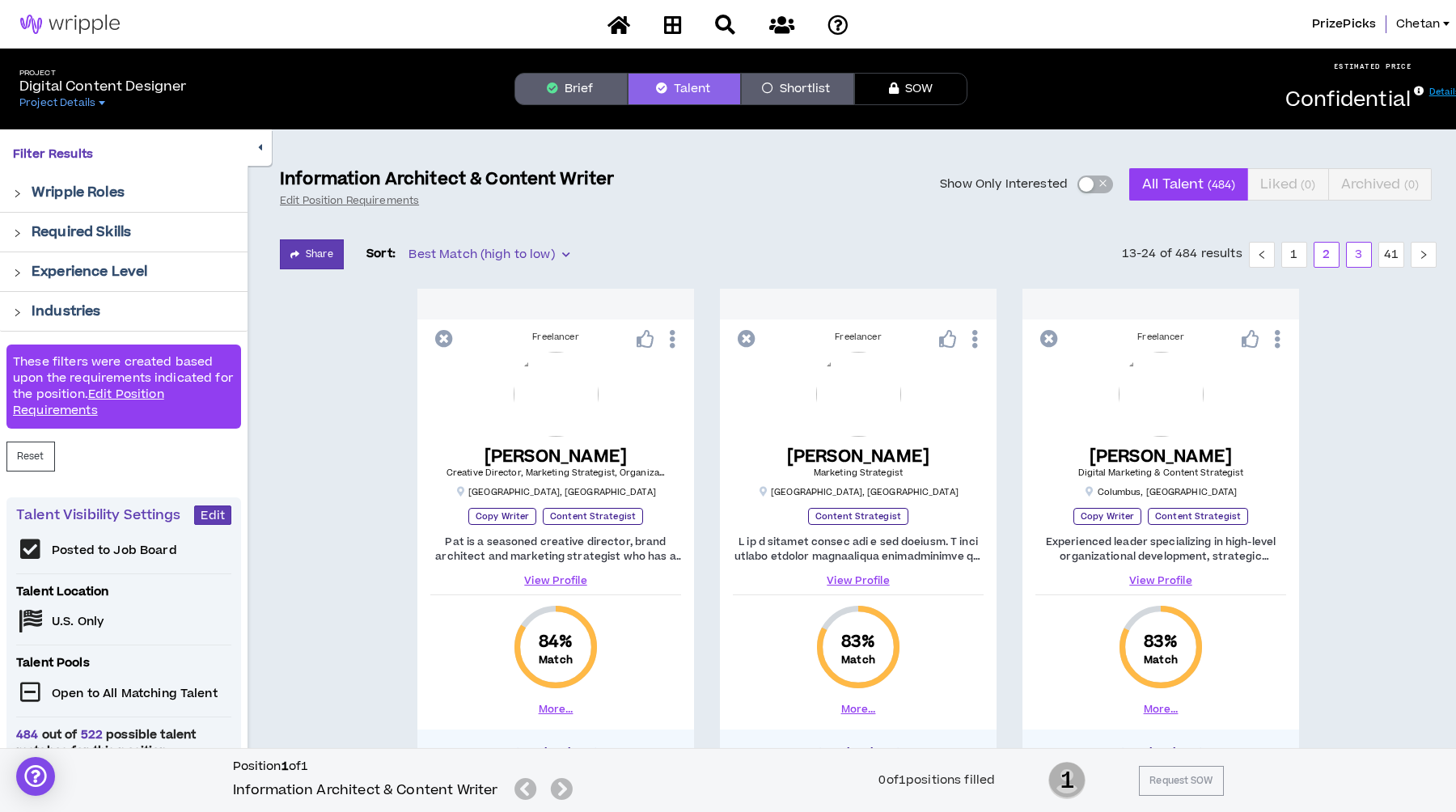
click at [1353, 253] on link "3" at bounding box center [1359, 254] width 24 height 24
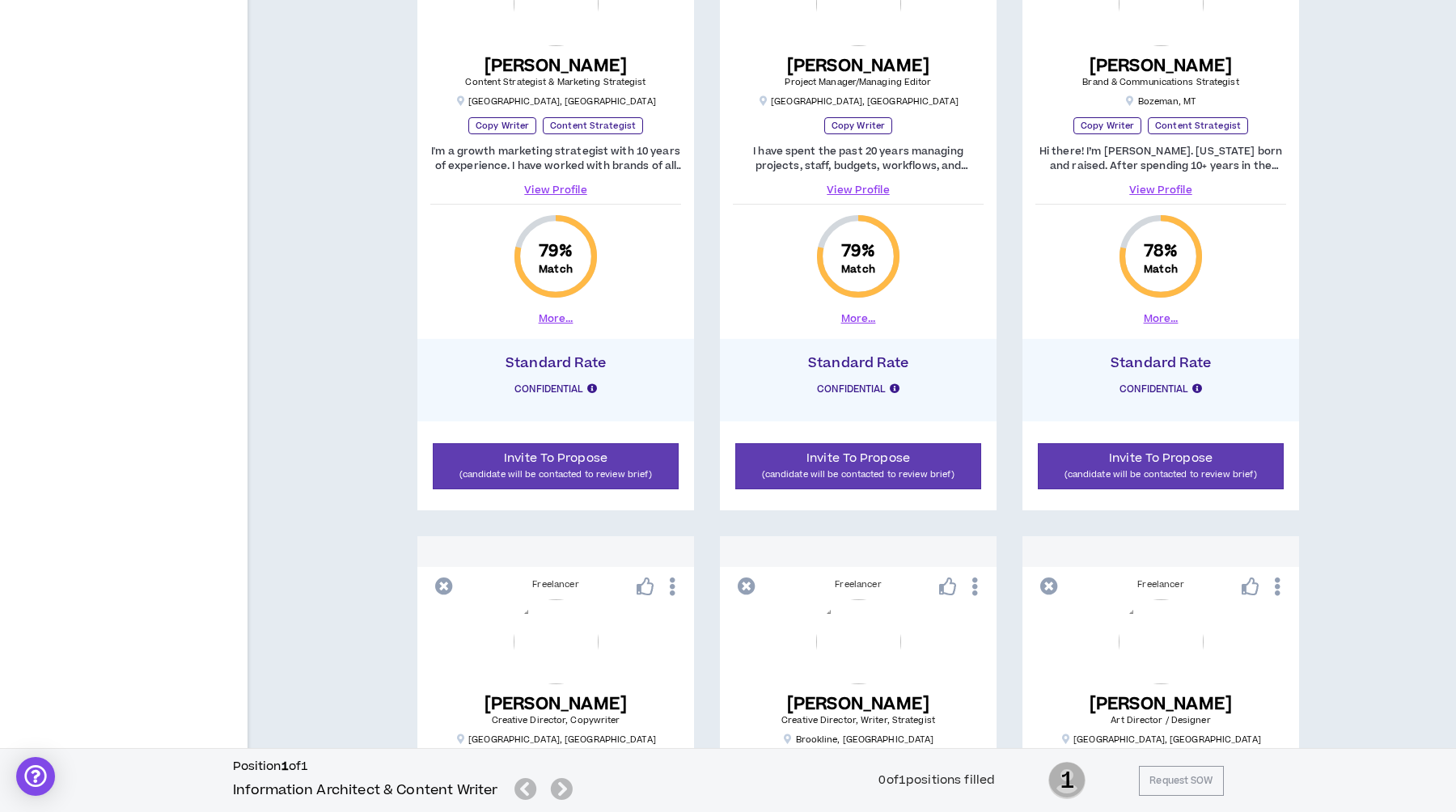
scroll to position [1024, 0]
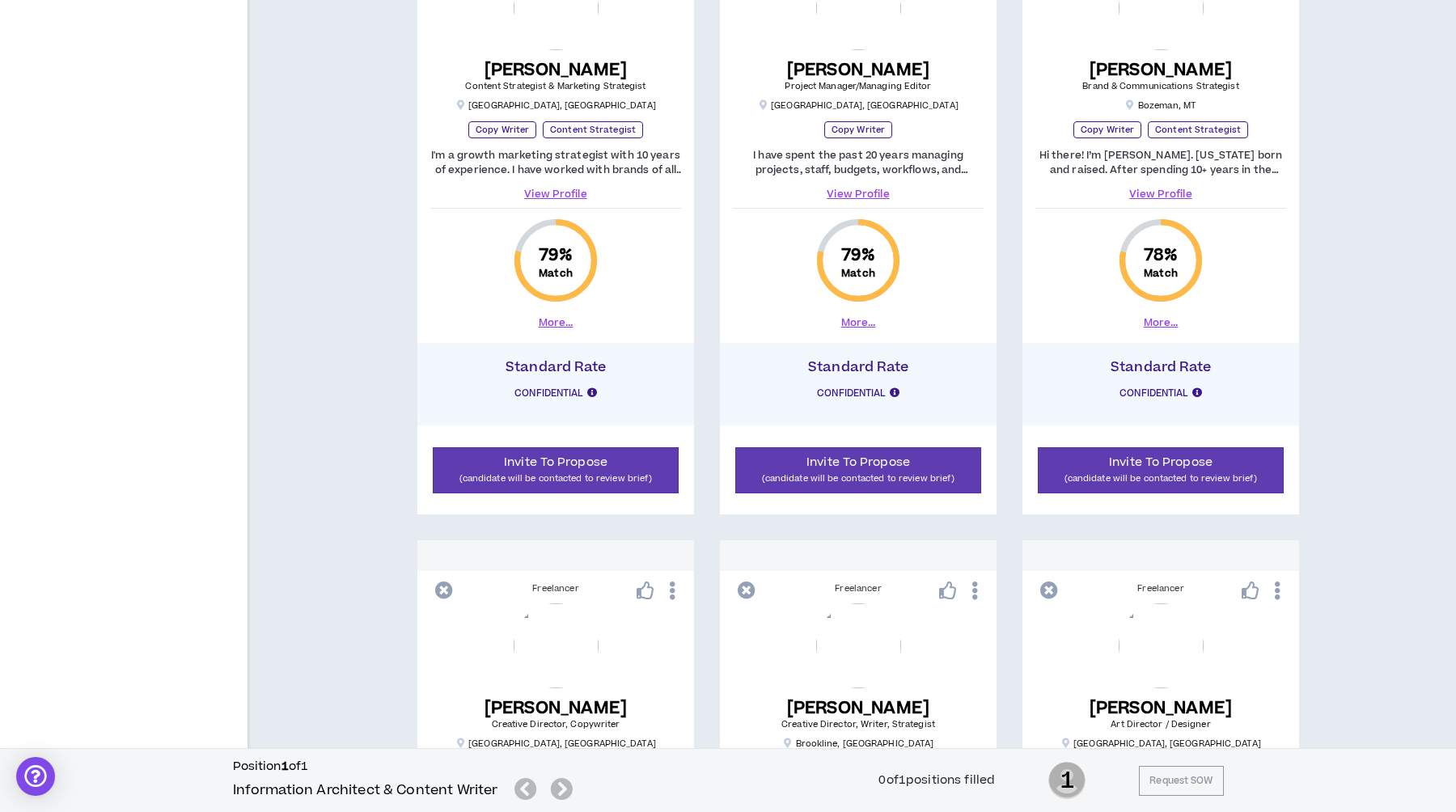
click at [357, 431] on div "Freelancer [PERSON_NAME] Experience Design Lead [GEOGRAPHIC_DATA] , [GEOGRAPHIC…" at bounding box center [859, 526] width 1157 height 2526
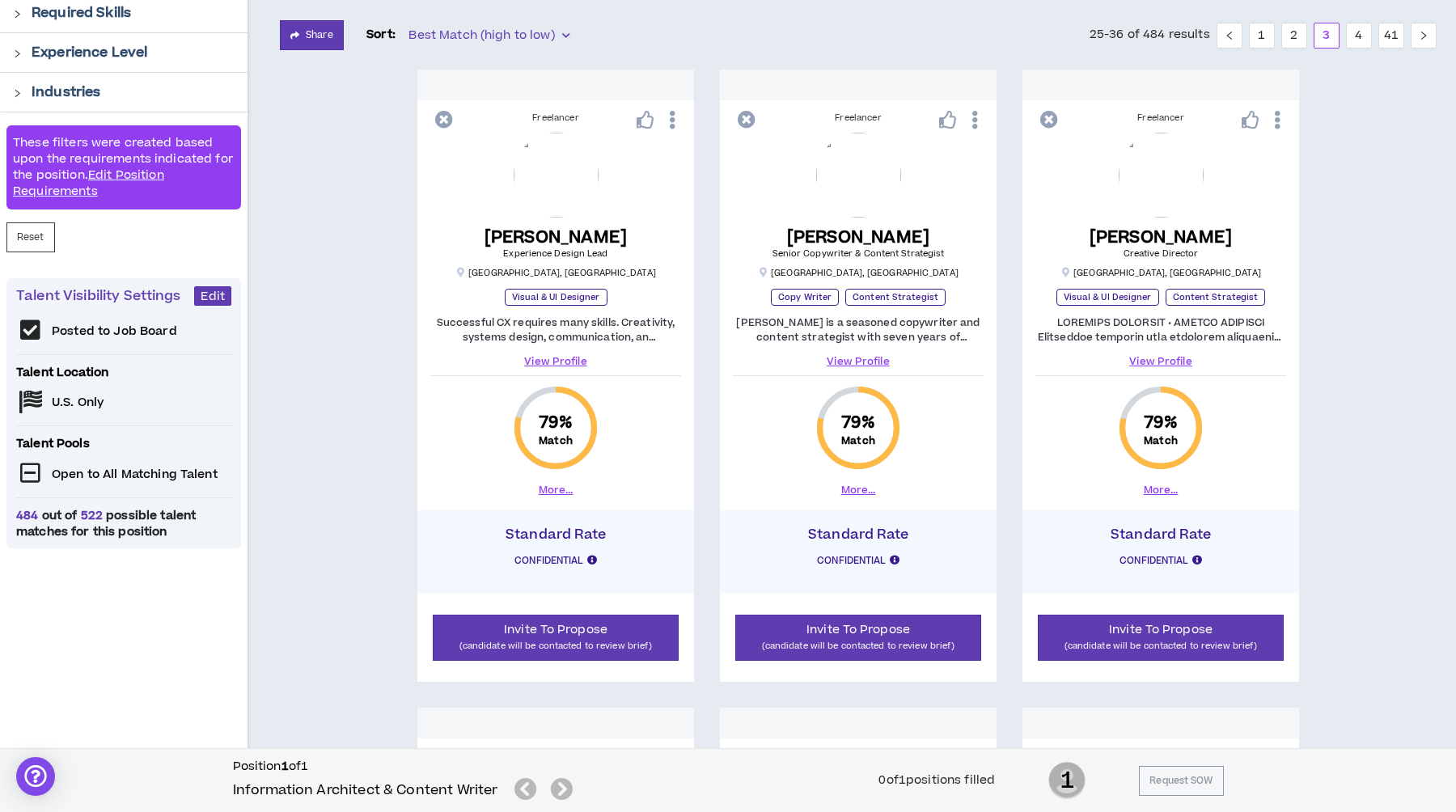
scroll to position [0, 0]
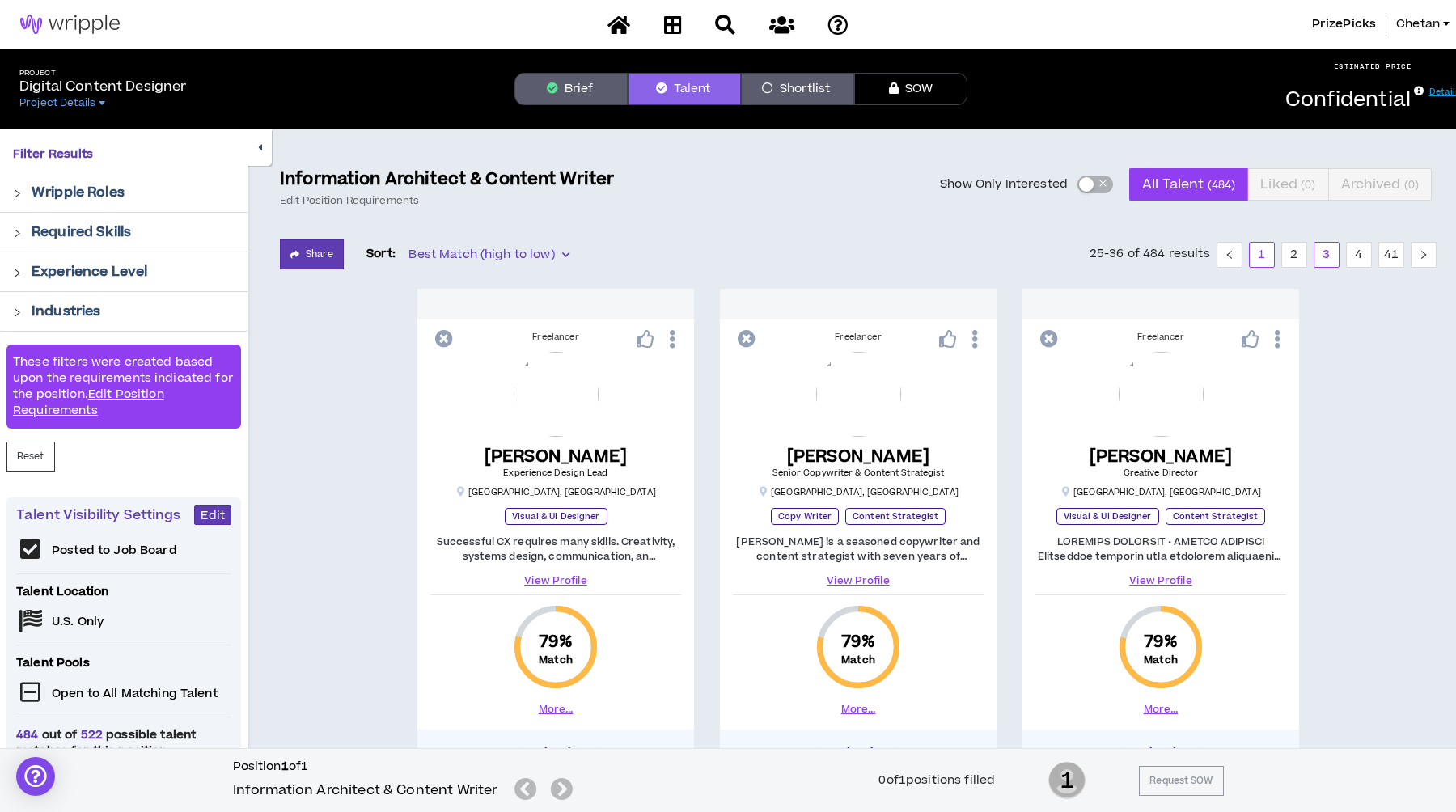
click at [1262, 249] on link "1" at bounding box center [1261, 254] width 24 height 24
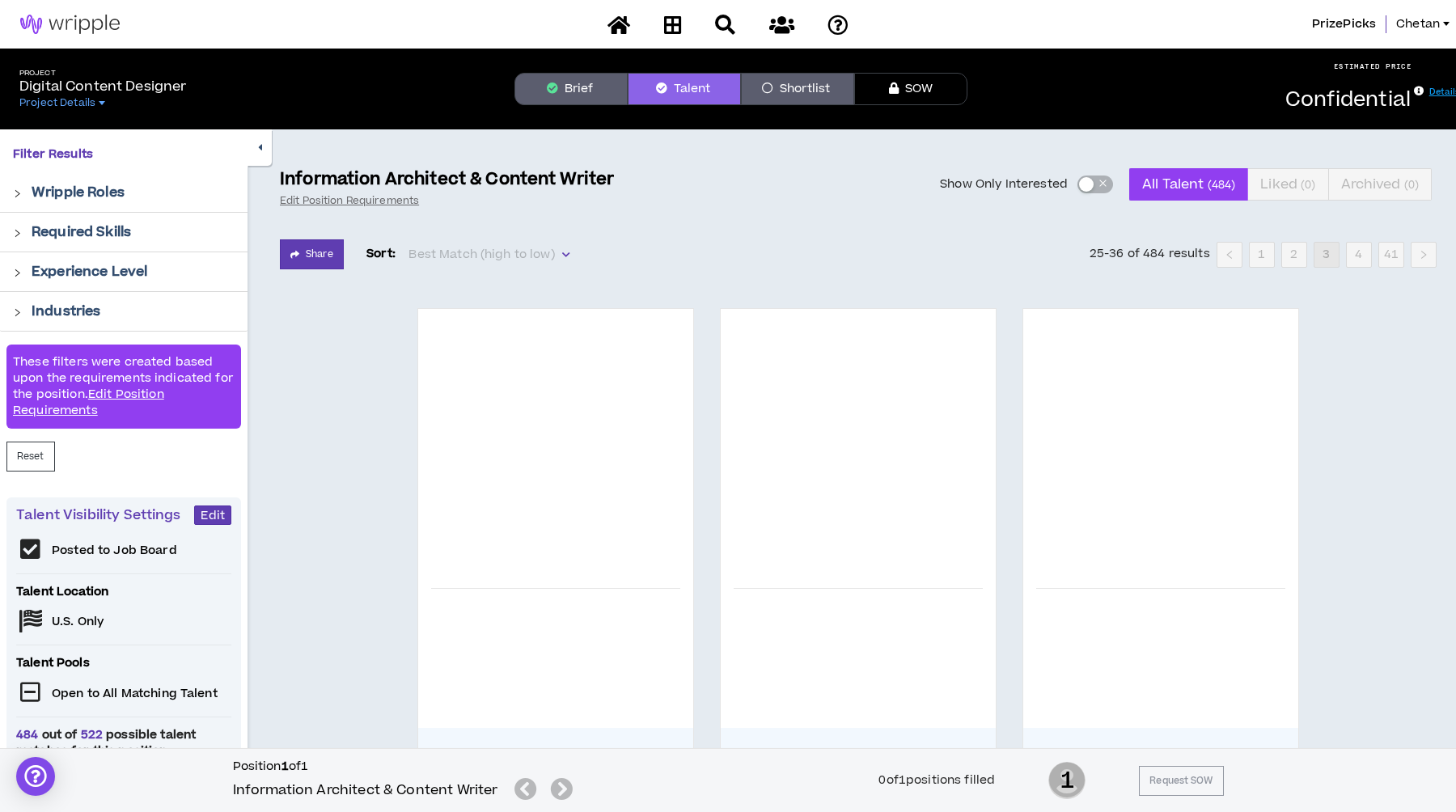
click at [621, 29] on icon at bounding box center [619, 24] width 22 height 21
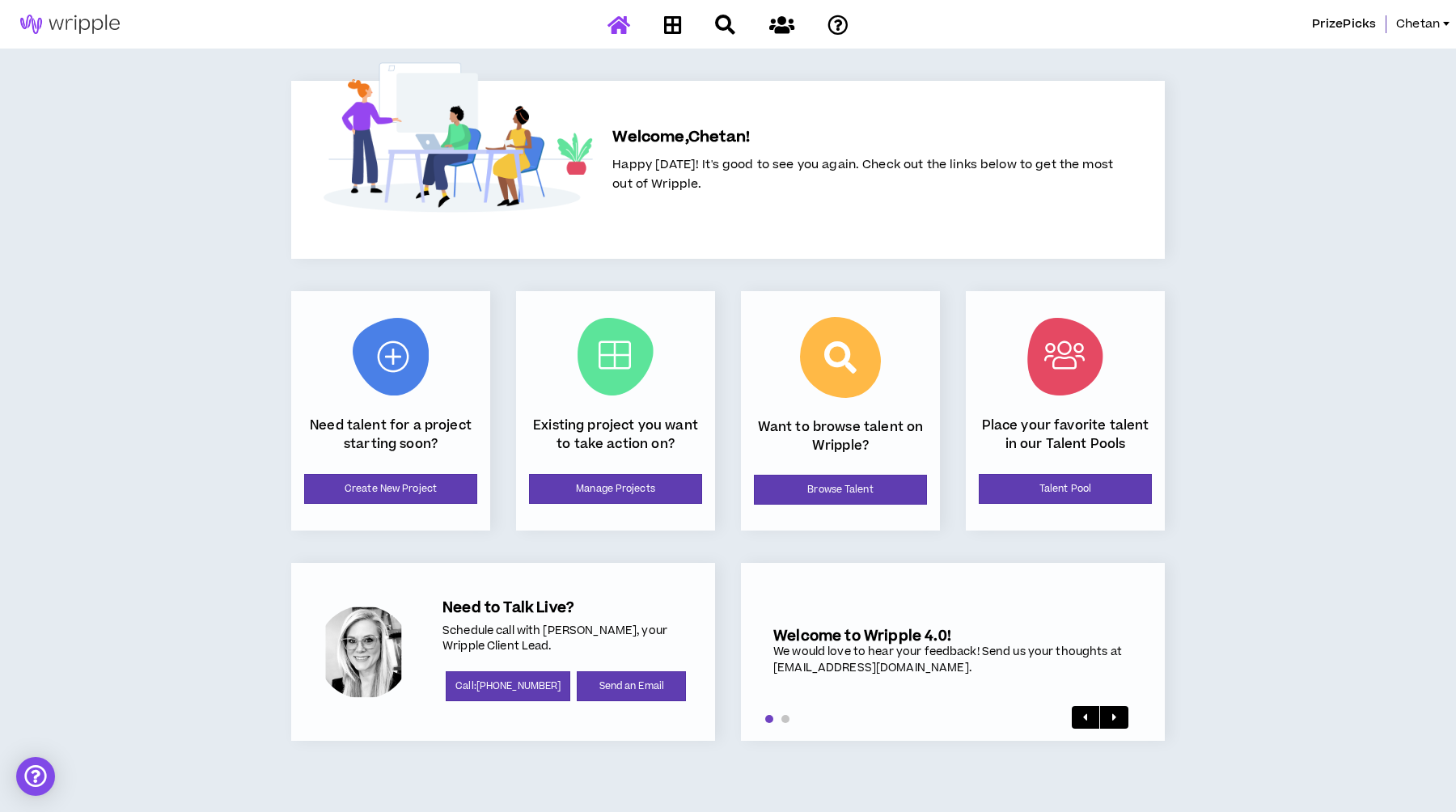
click at [386, 352] on img at bounding box center [390, 356] width 76 height 78
click at [854, 487] on link "Browse Talent" at bounding box center [841, 490] width 173 height 30
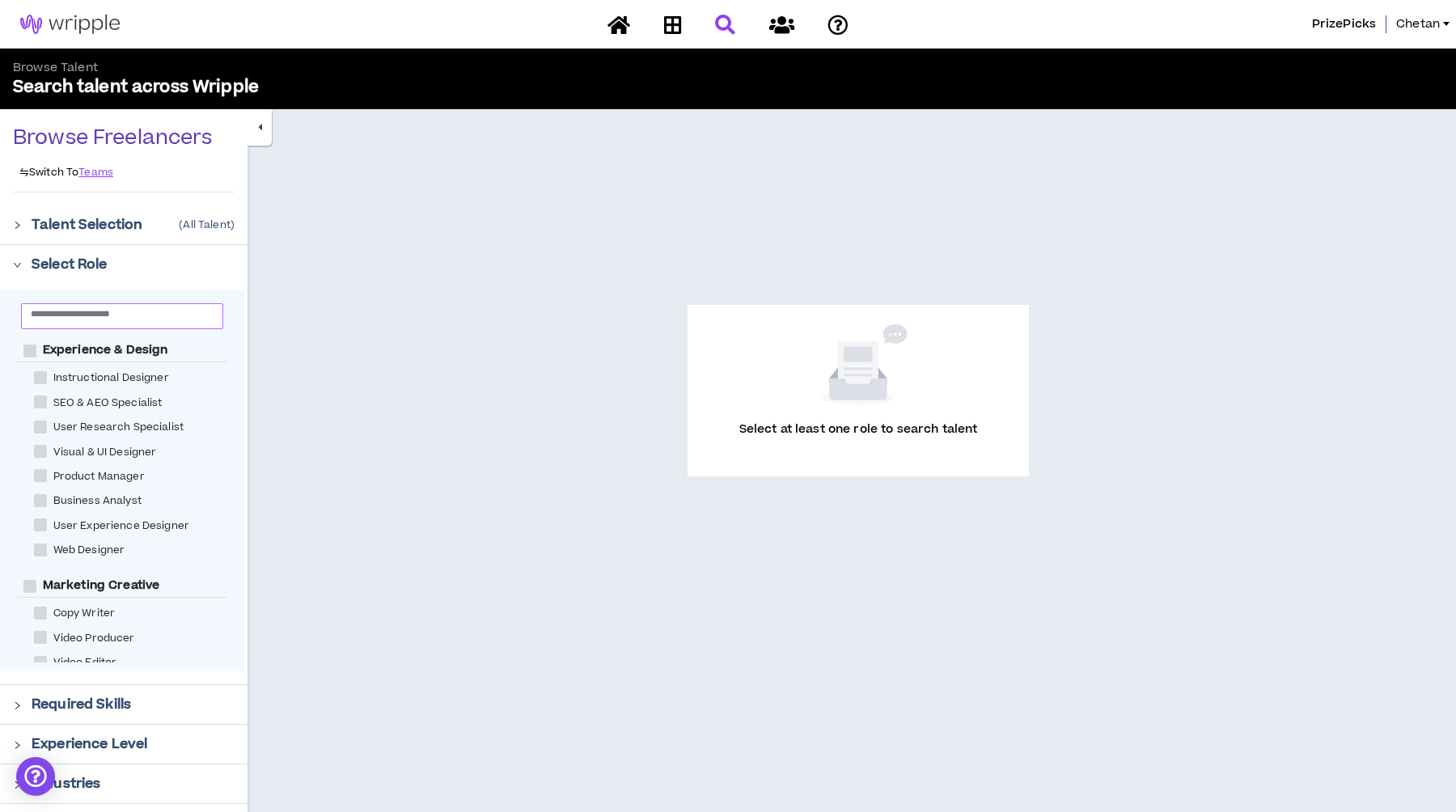
click at [117, 318] on input "text" at bounding box center [115, 313] width 170 height 12
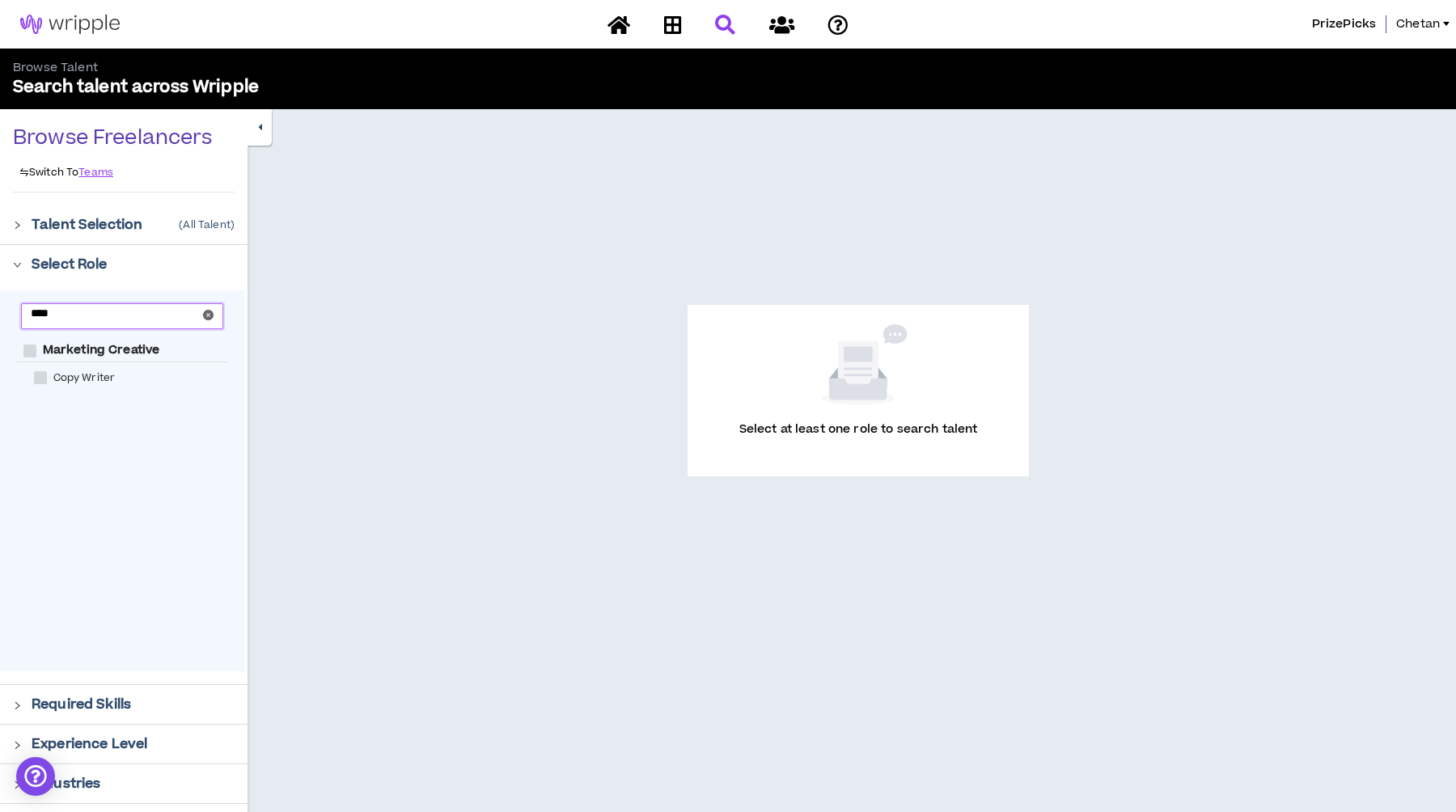
type input "****"
click at [108, 379] on span "Copy Writer" at bounding box center [85, 377] width 75 height 15
checkbox Writer "****"
checkbox Creative "****"
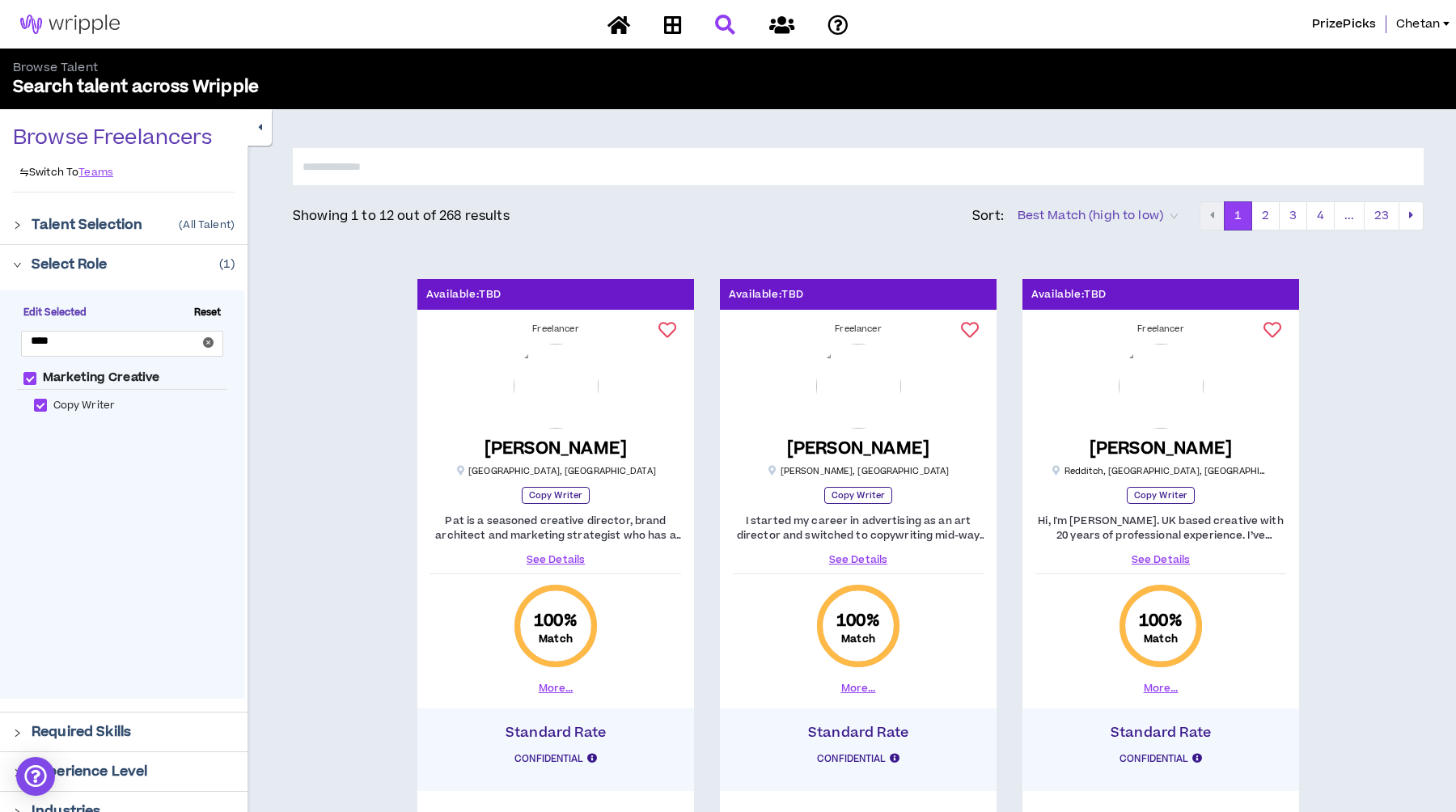
click at [547, 363] on img at bounding box center [555, 385] width 85 height 85
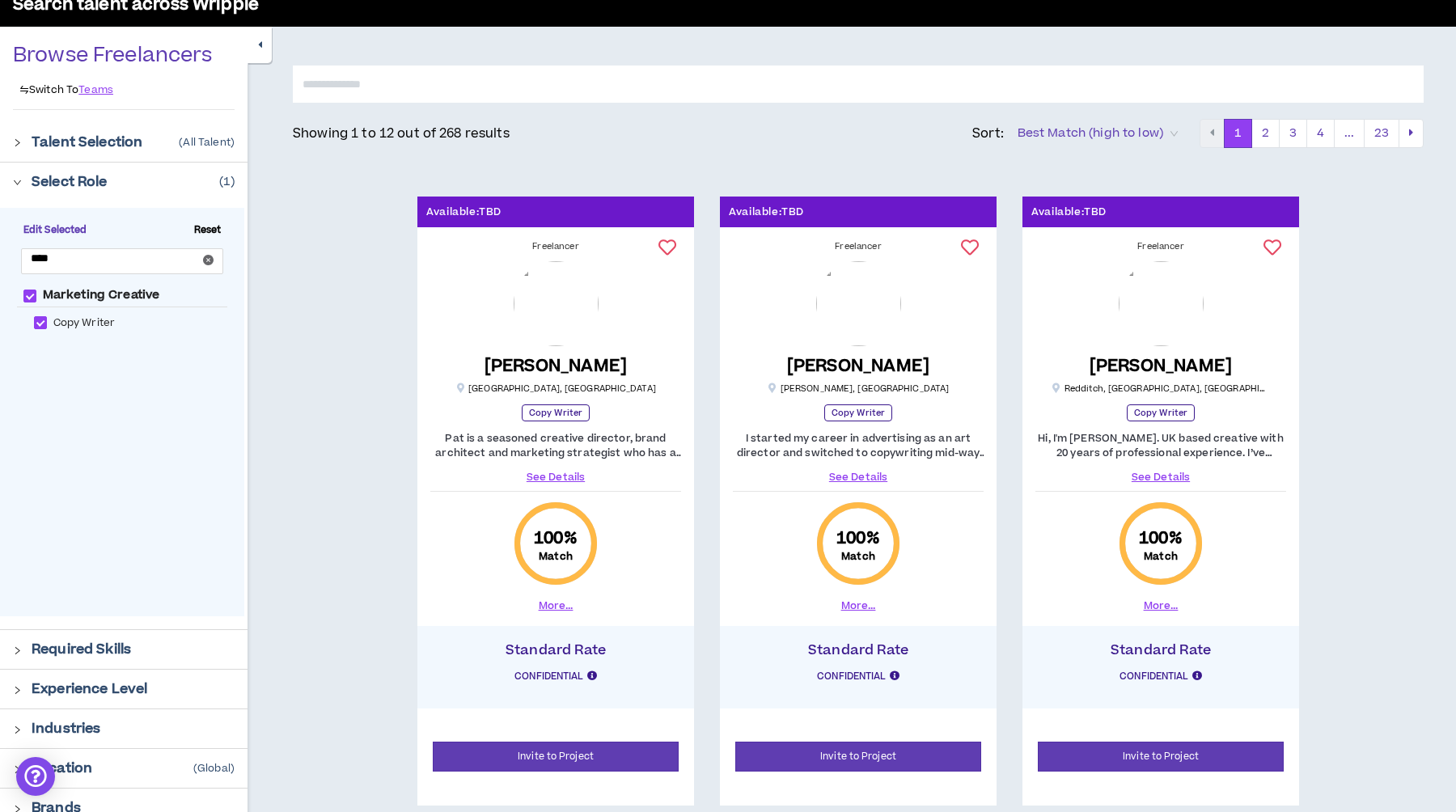
scroll to position [162, 0]
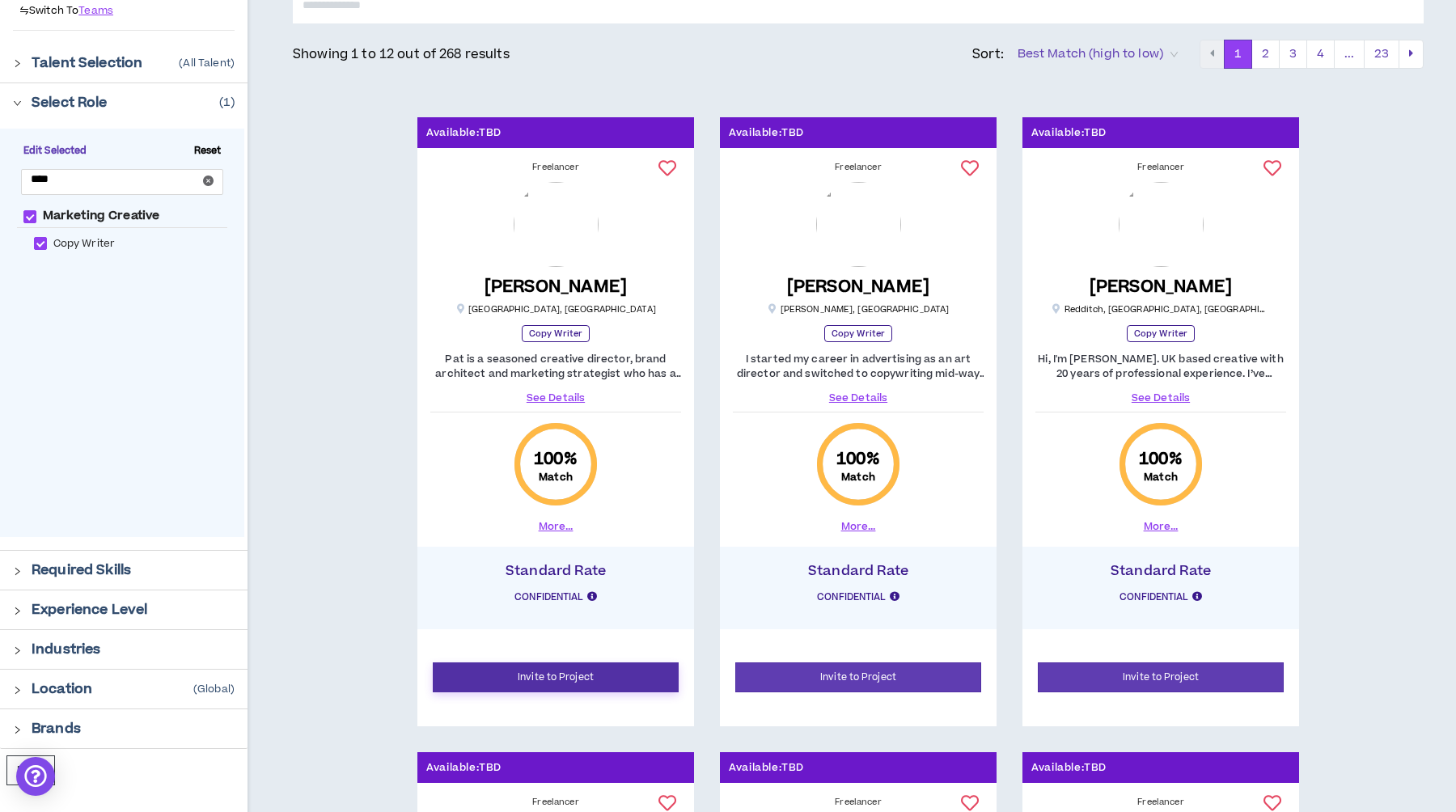
click at [560, 680] on button "Invite to Project" at bounding box center [555, 677] width 245 height 30
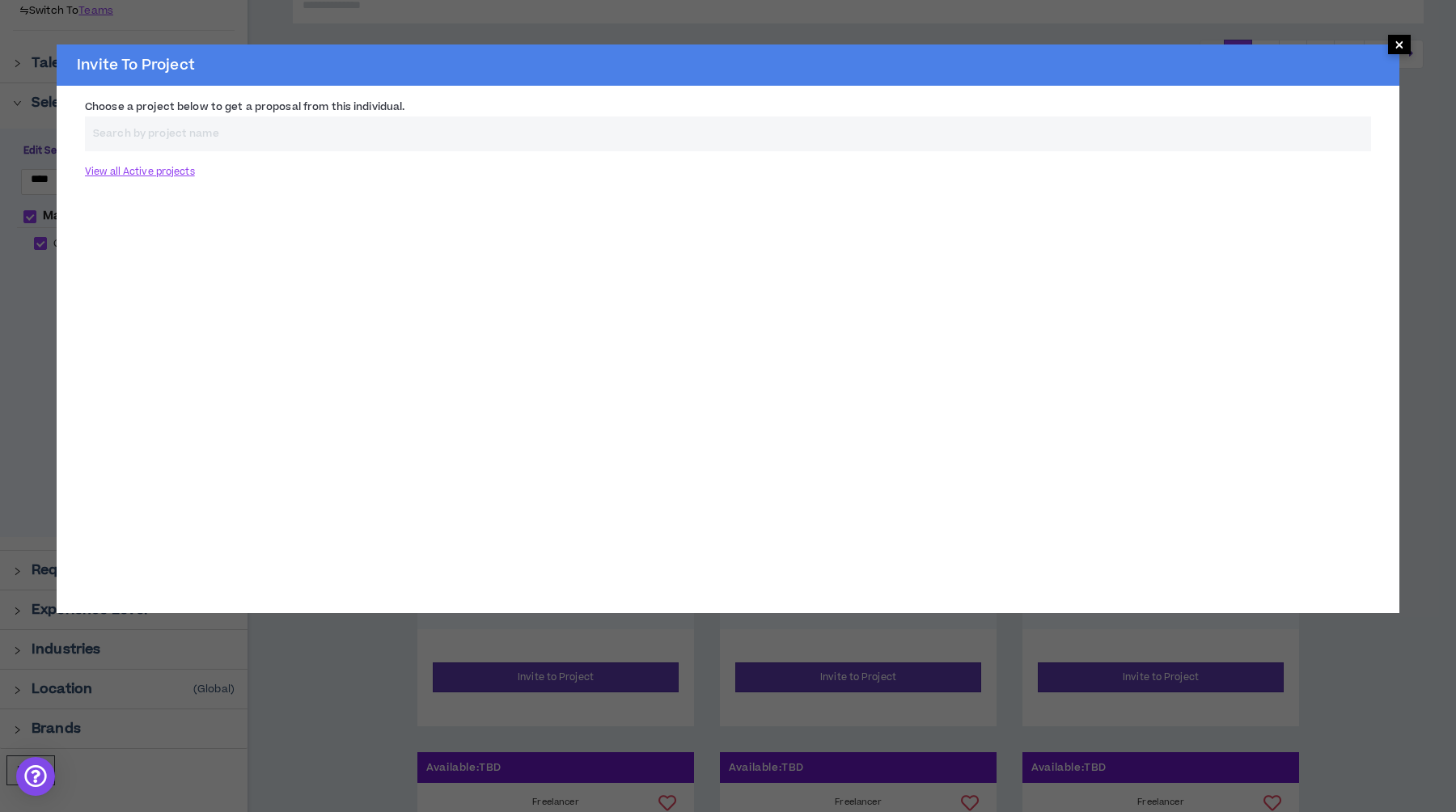
click at [1407, 38] on span "×" at bounding box center [1399, 45] width 22 height 20
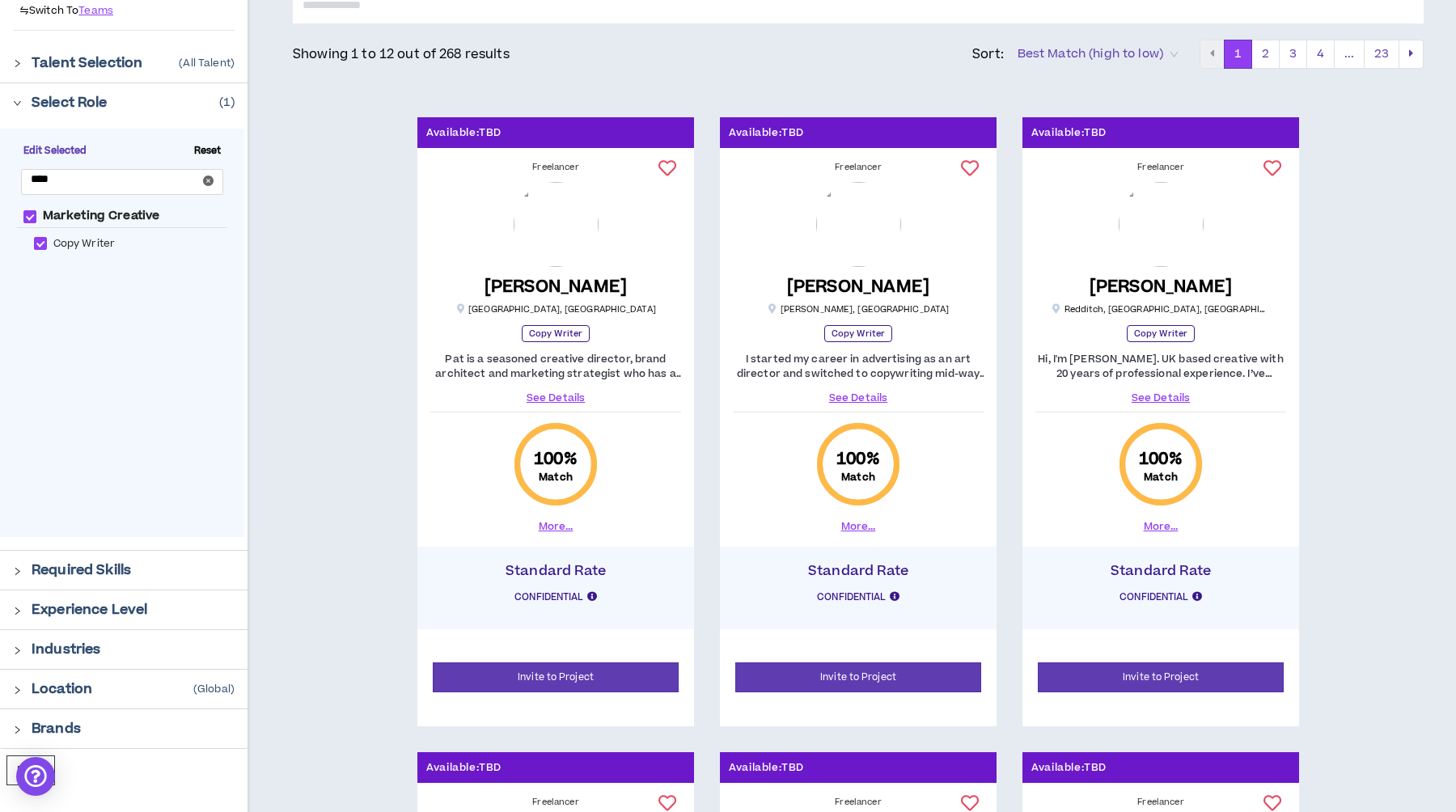
click at [562, 527] on button "More..." at bounding box center [556, 526] width 35 height 14
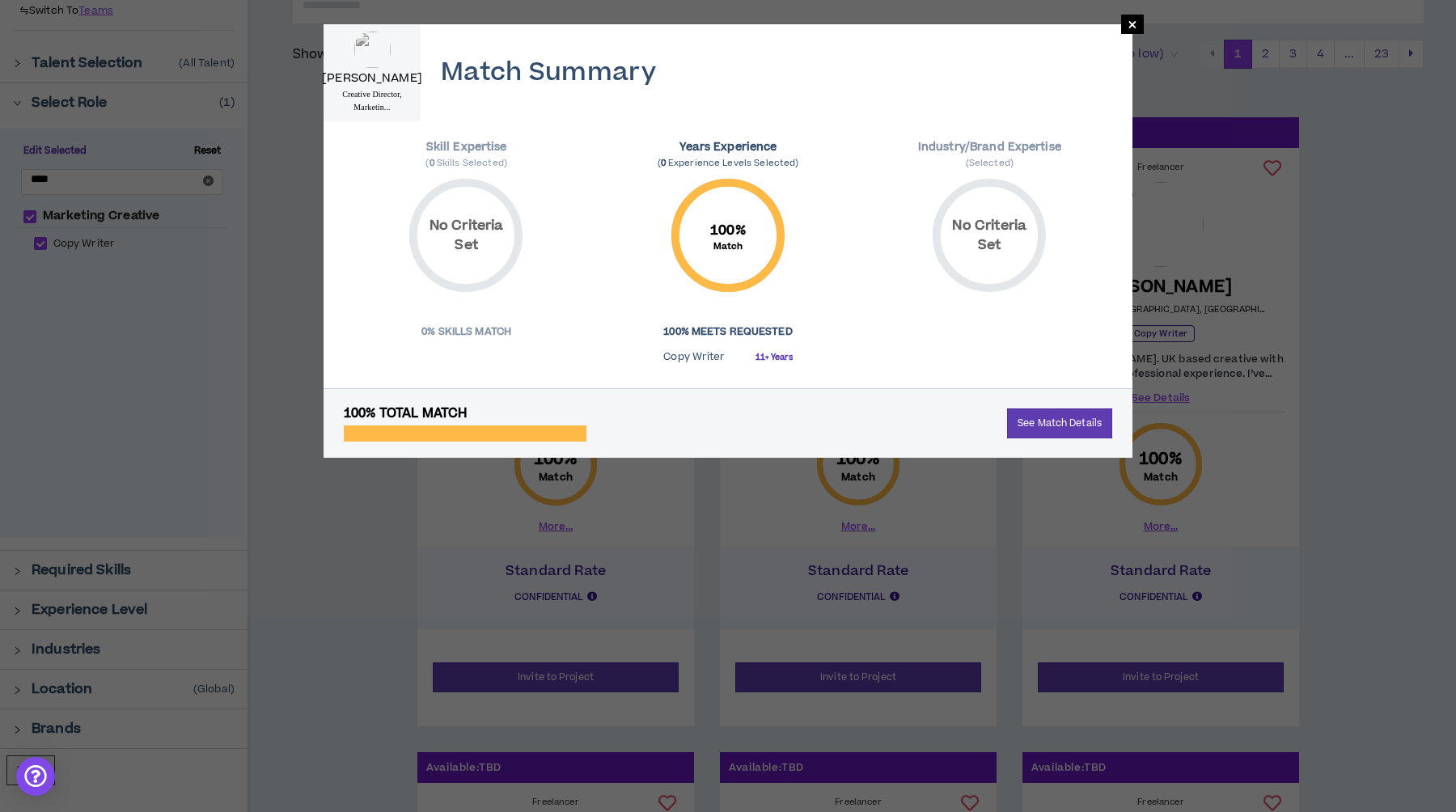
click at [320, 504] on div "× [PERSON_NAME] Creative Director, Marketin... Match Summary Skill Expertise ( …" at bounding box center [728, 406] width 1456 height 812
click at [1138, 23] on span "×" at bounding box center [1132, 24] width 22 height 20
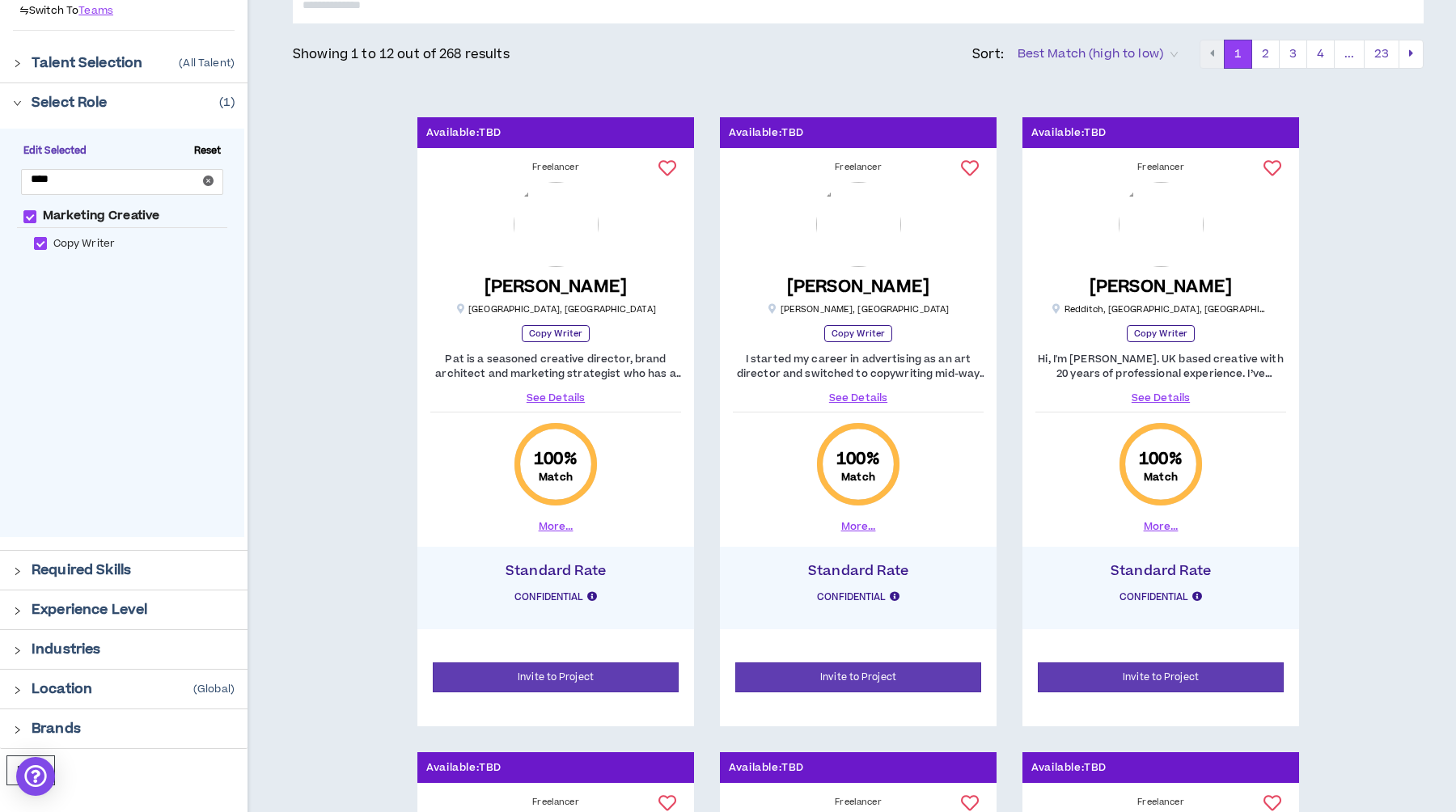
click at [556, 399] on link "See Details" at bounding box center [555, 398] width 251 height 14
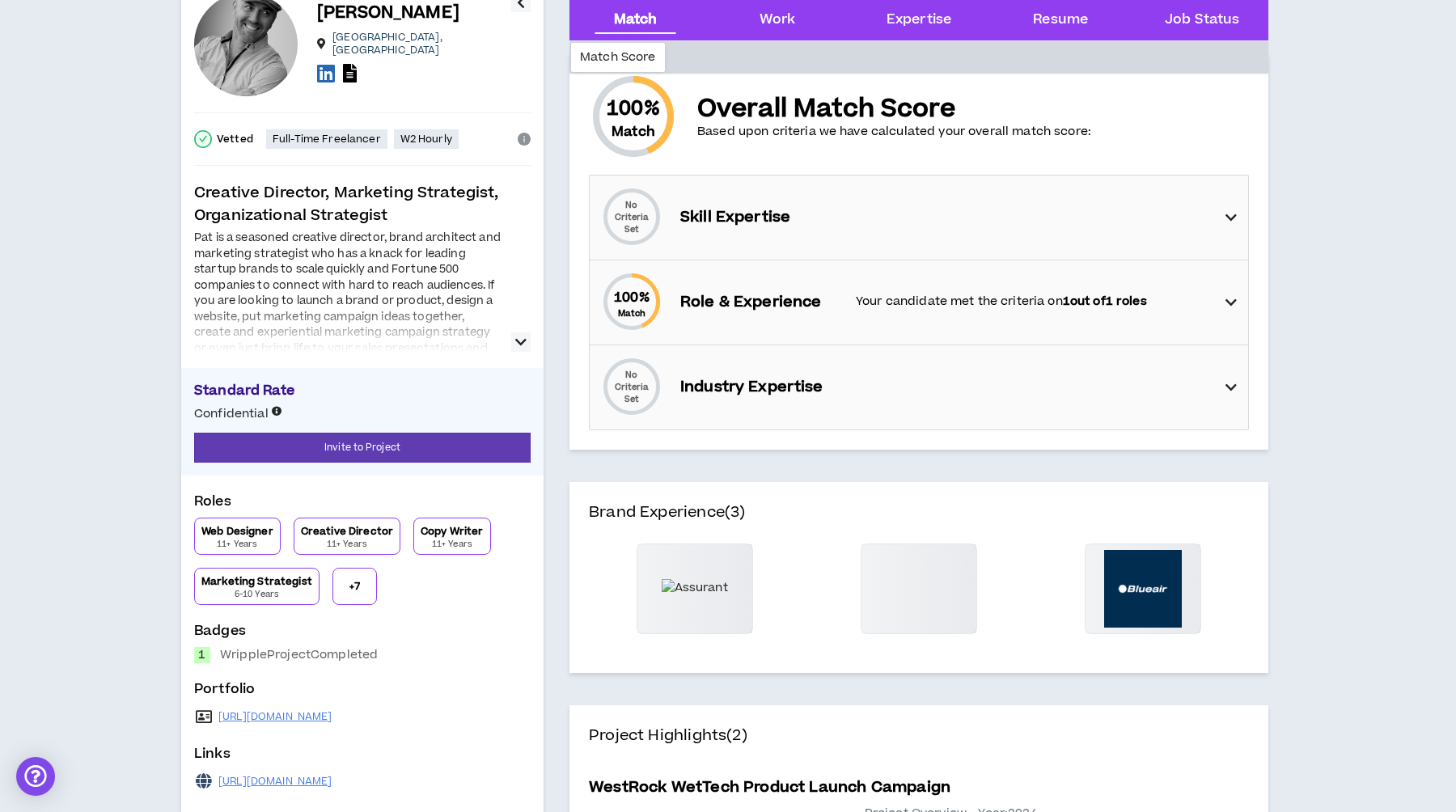
scroll to position [364, 0]
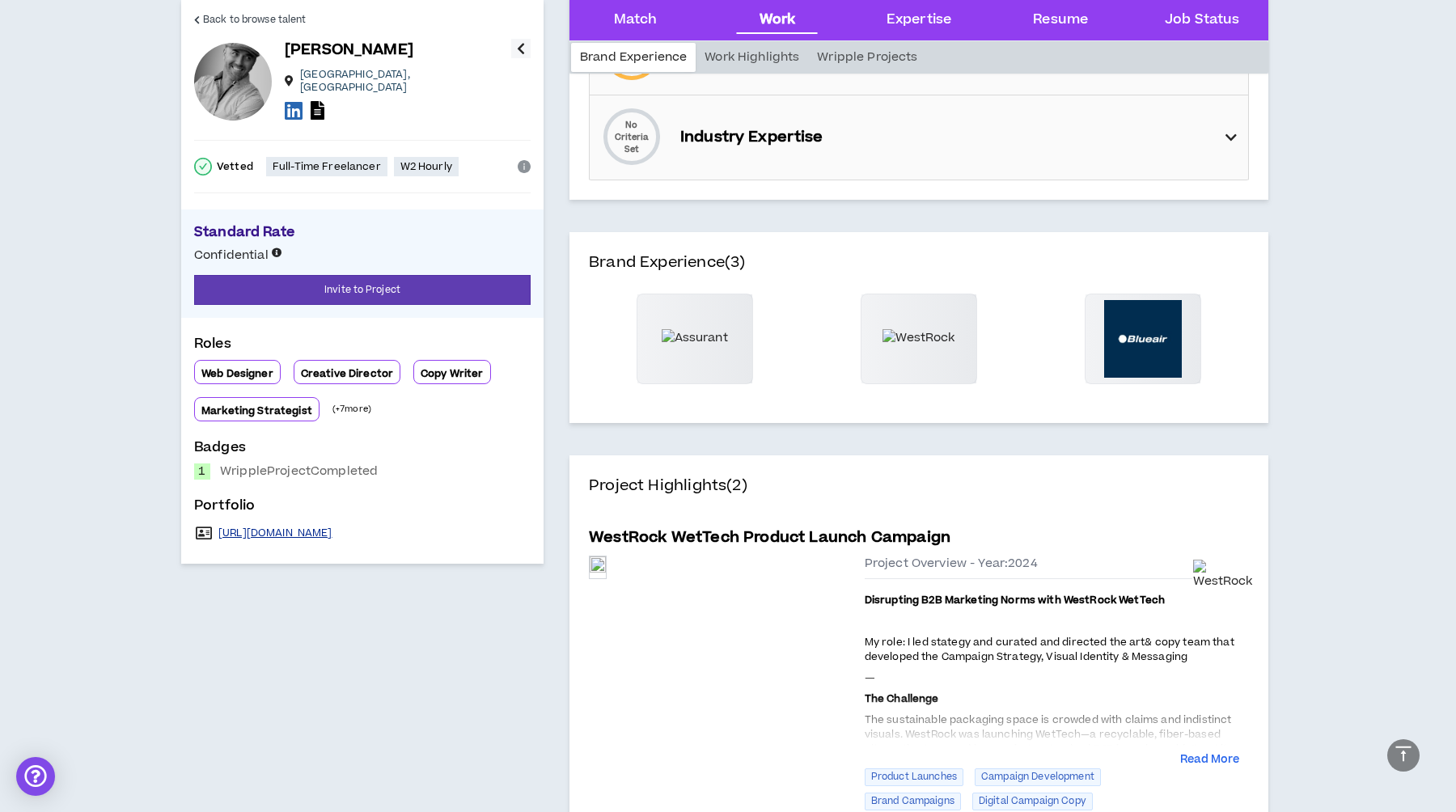
click at [292, 526] on link "[URL][DOMAIN_NAME]" at bounding box center [276, 533] width 114 height 12
click at [292, 527] on link "[URL][DOMAIN_NAME]" at bounding box center [276, 533] width 114 height 12
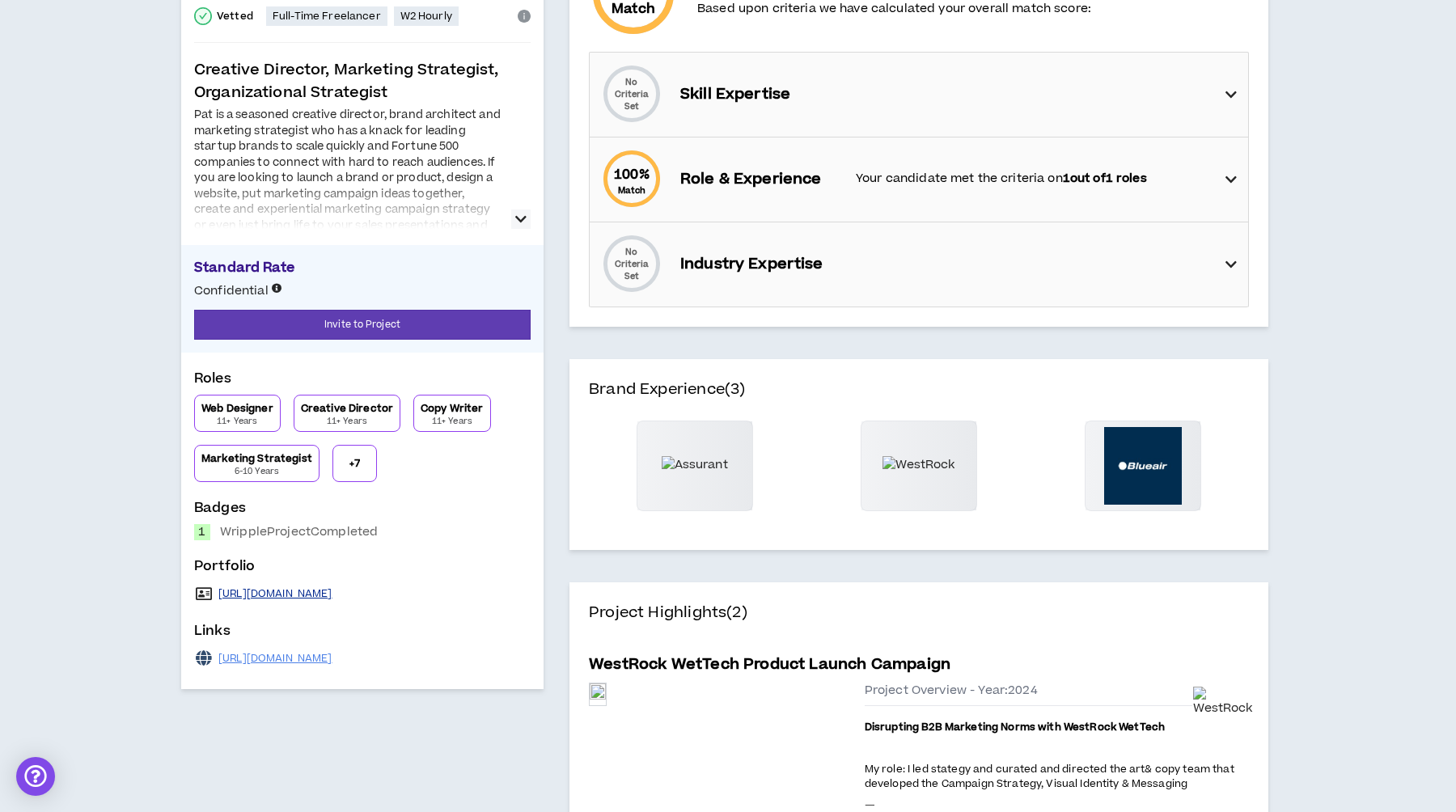
scroll to position [0, 0]
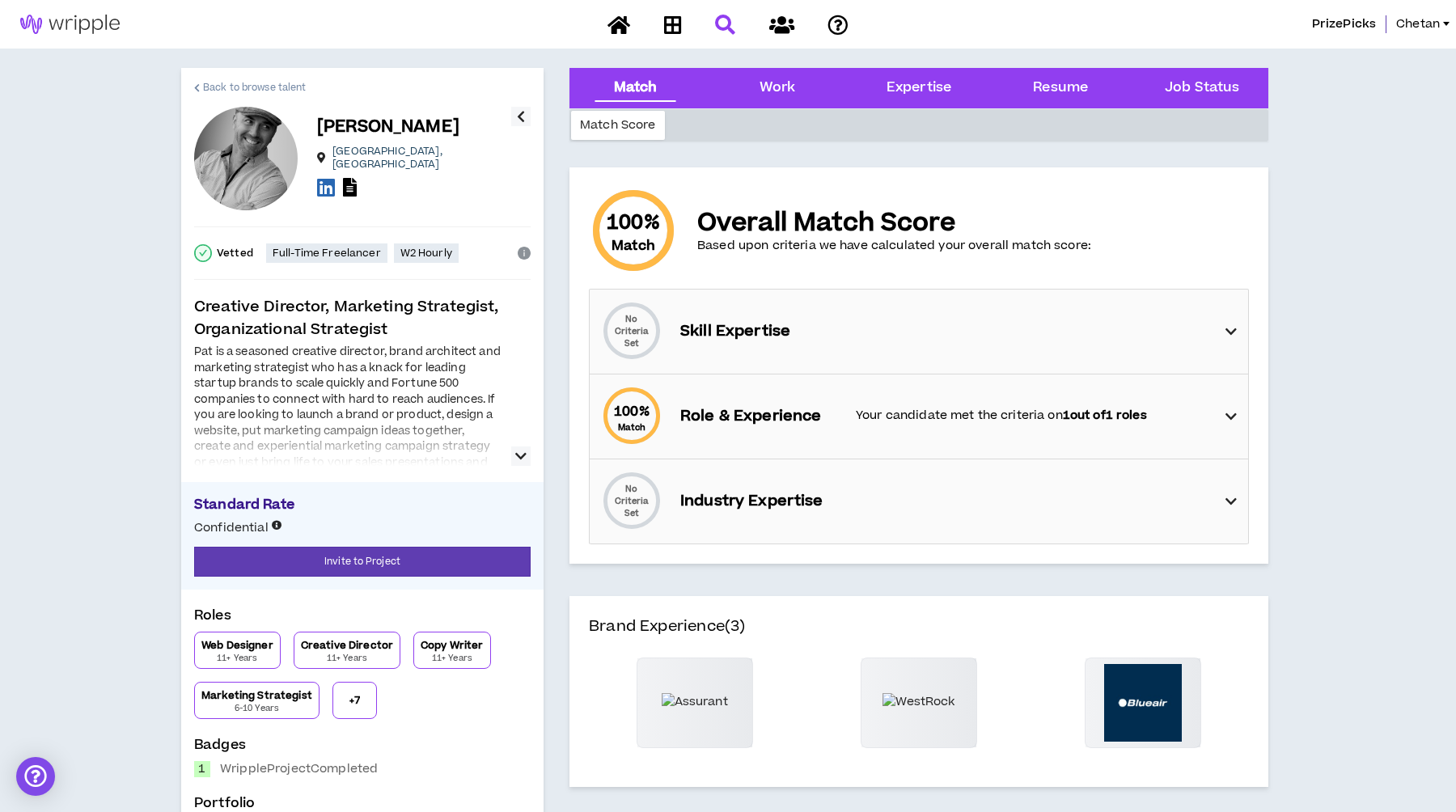
click at [236, 84] on span "Back to browse talent" at bounding box center [254, 87] width 103 height 15
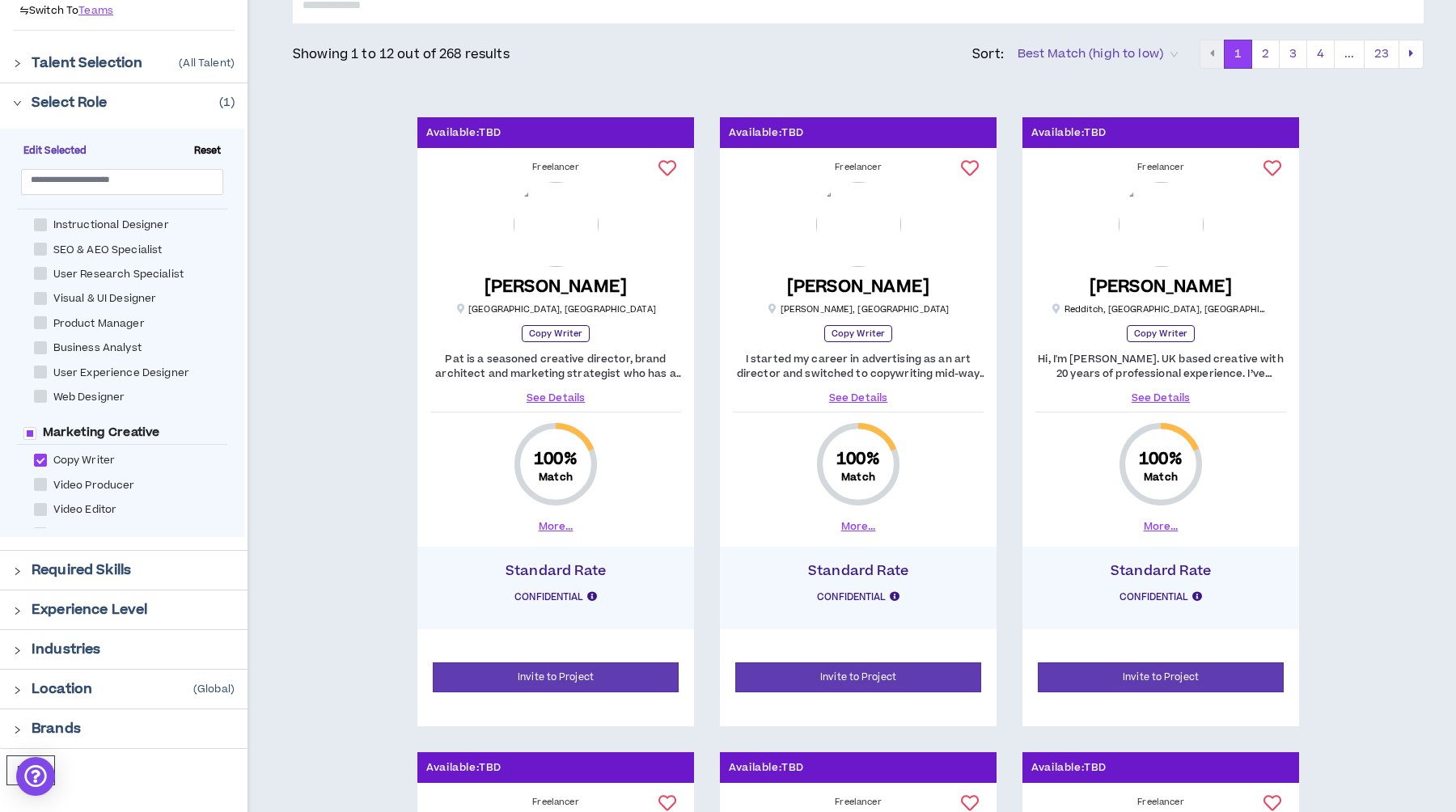
scroll to position [22, 0]
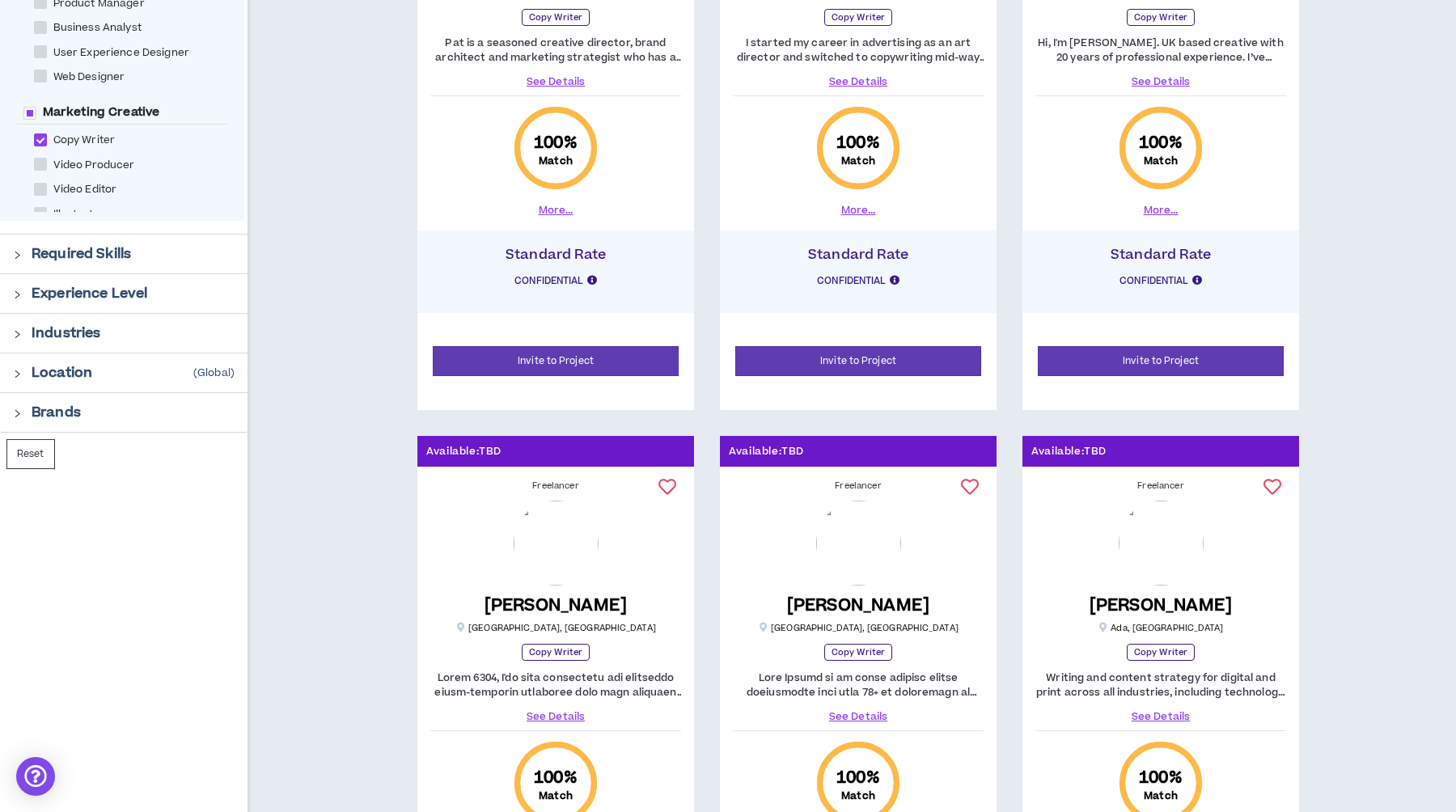
scroll to position [707, 0]
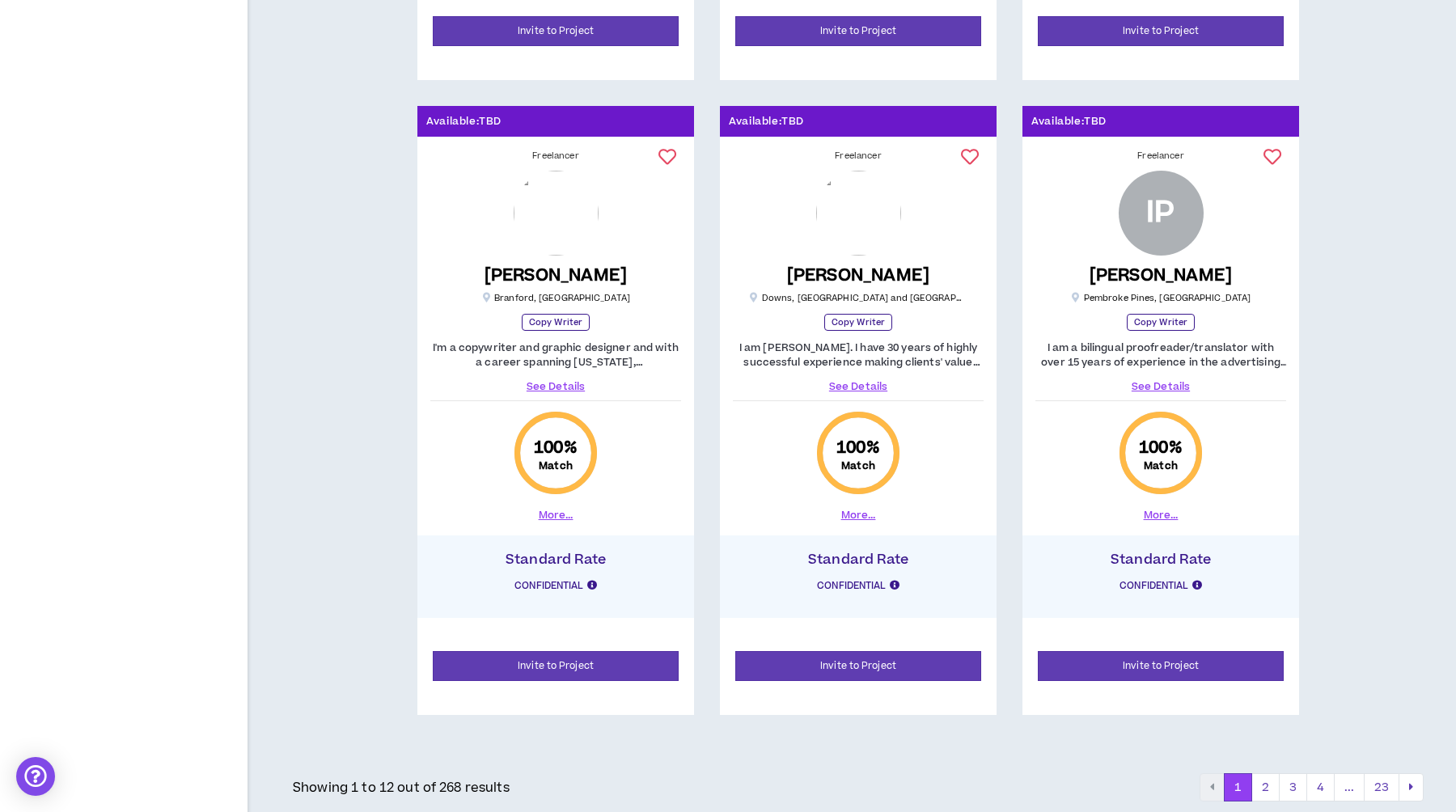
scroll to position [2116, 0]
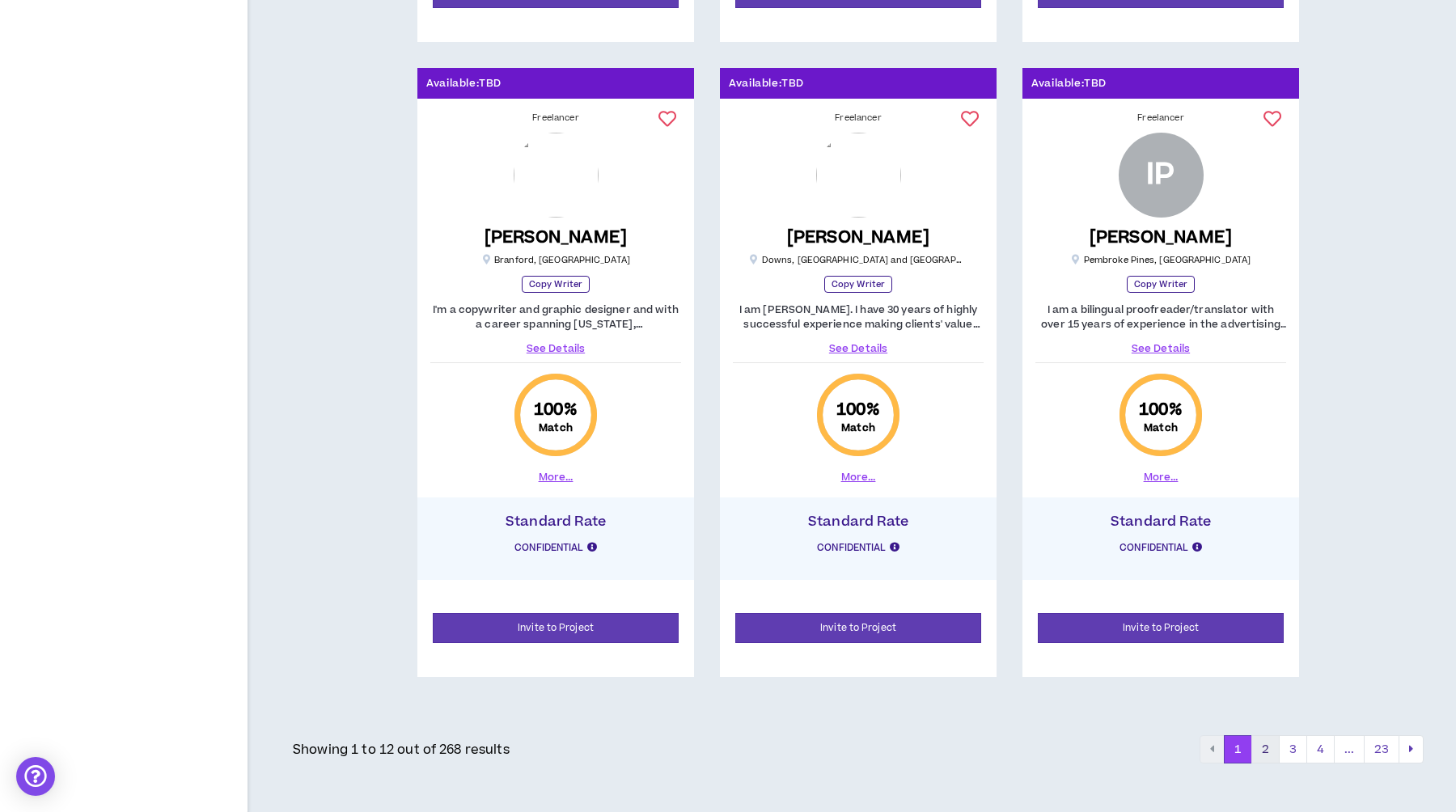
click at [1263, 745] on button "2" at bounding box center [1266, 750] width 29 height 29
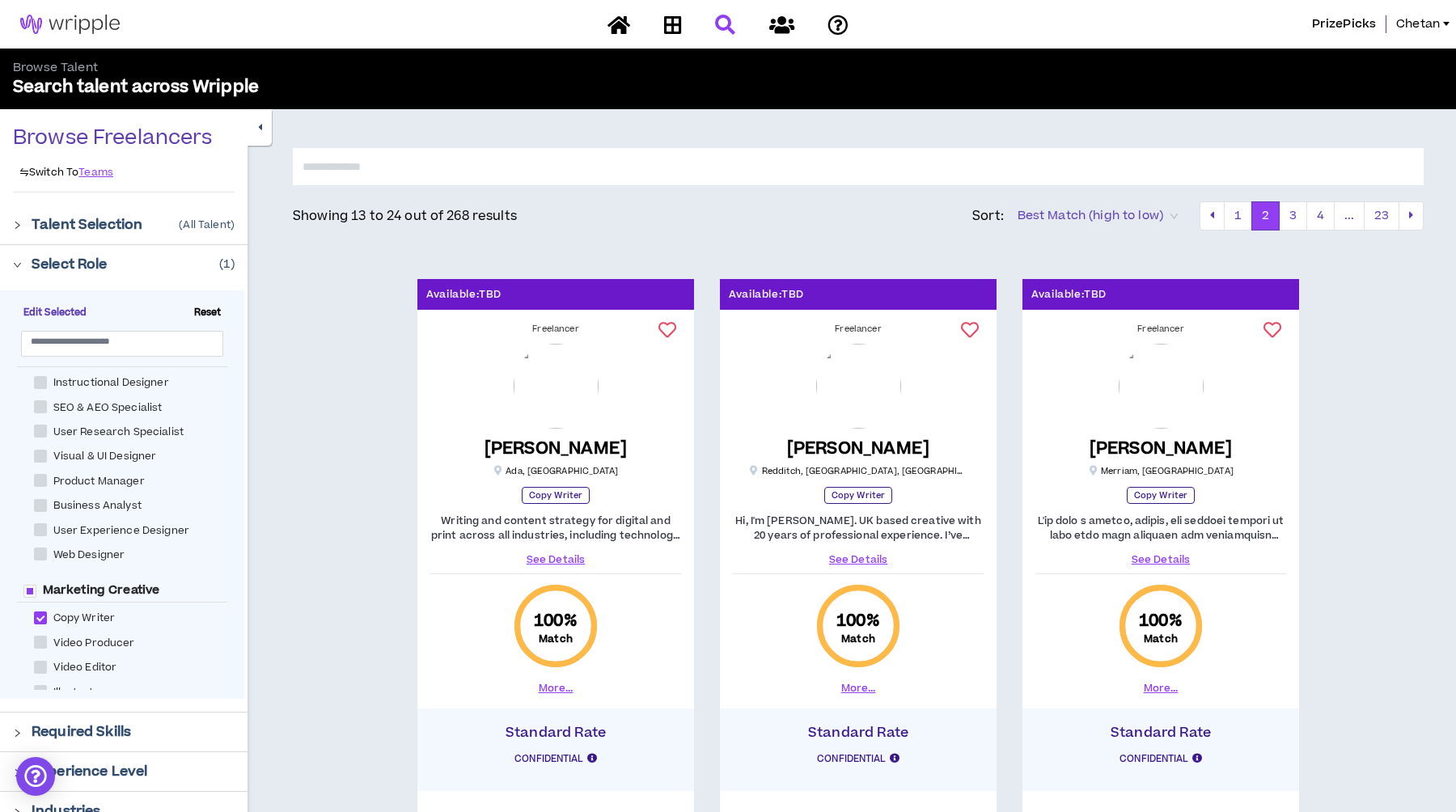
click at [856, 563] on link "See Details" at bounding box center [858, 559] width 251 height 14
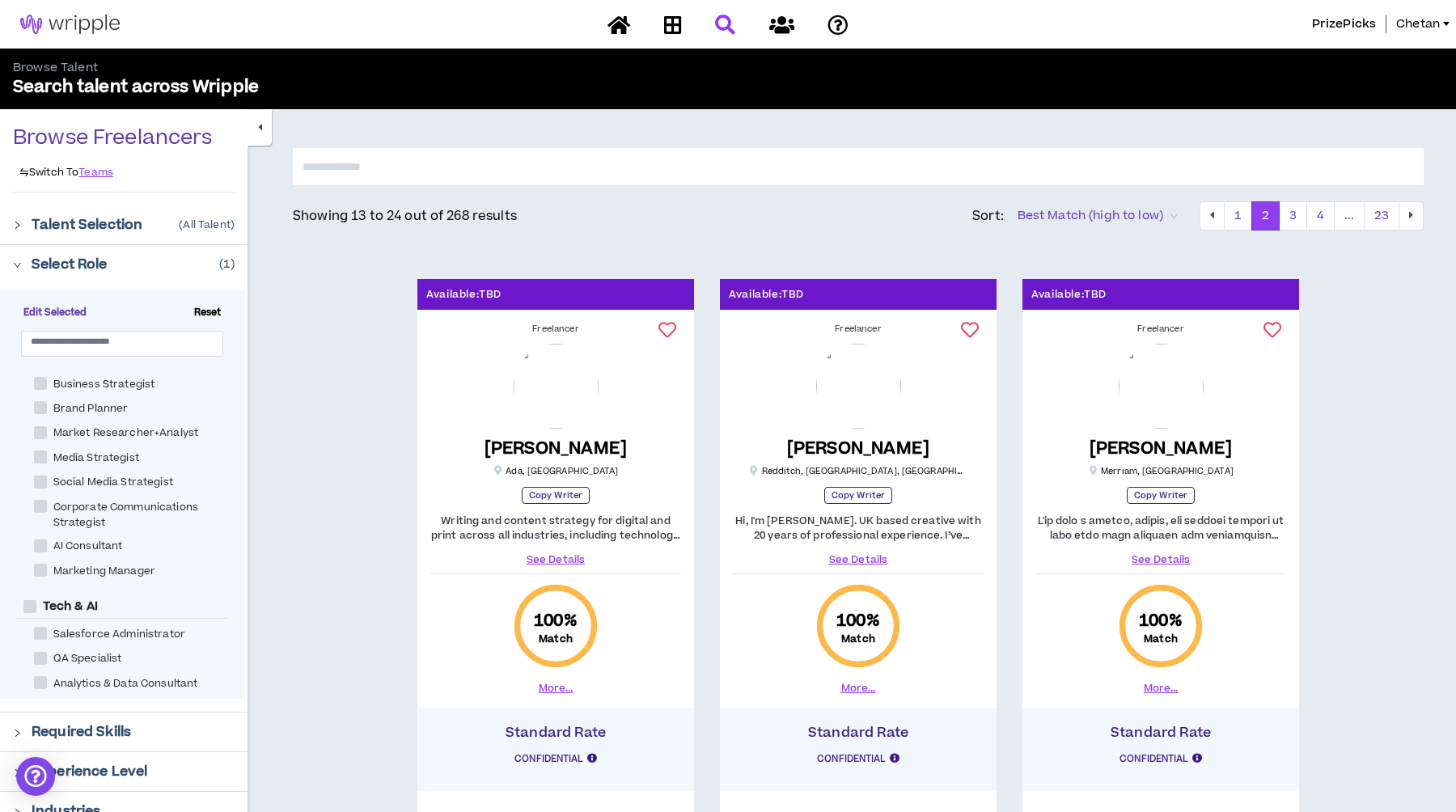
scroll to position [977, 0]
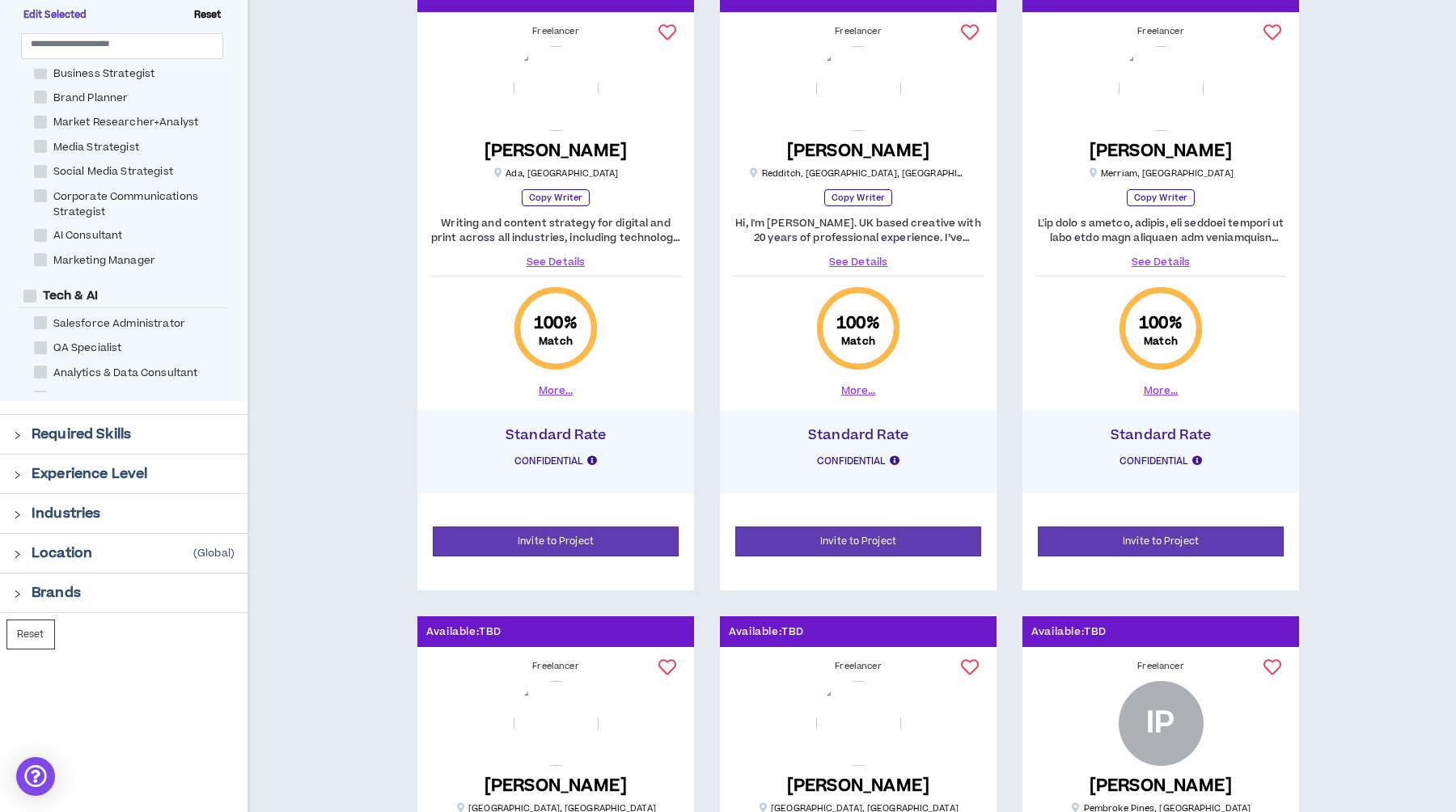
click at [93, 478] on p "Experience Level" at bounding box center [89, 474] width 116 height 20
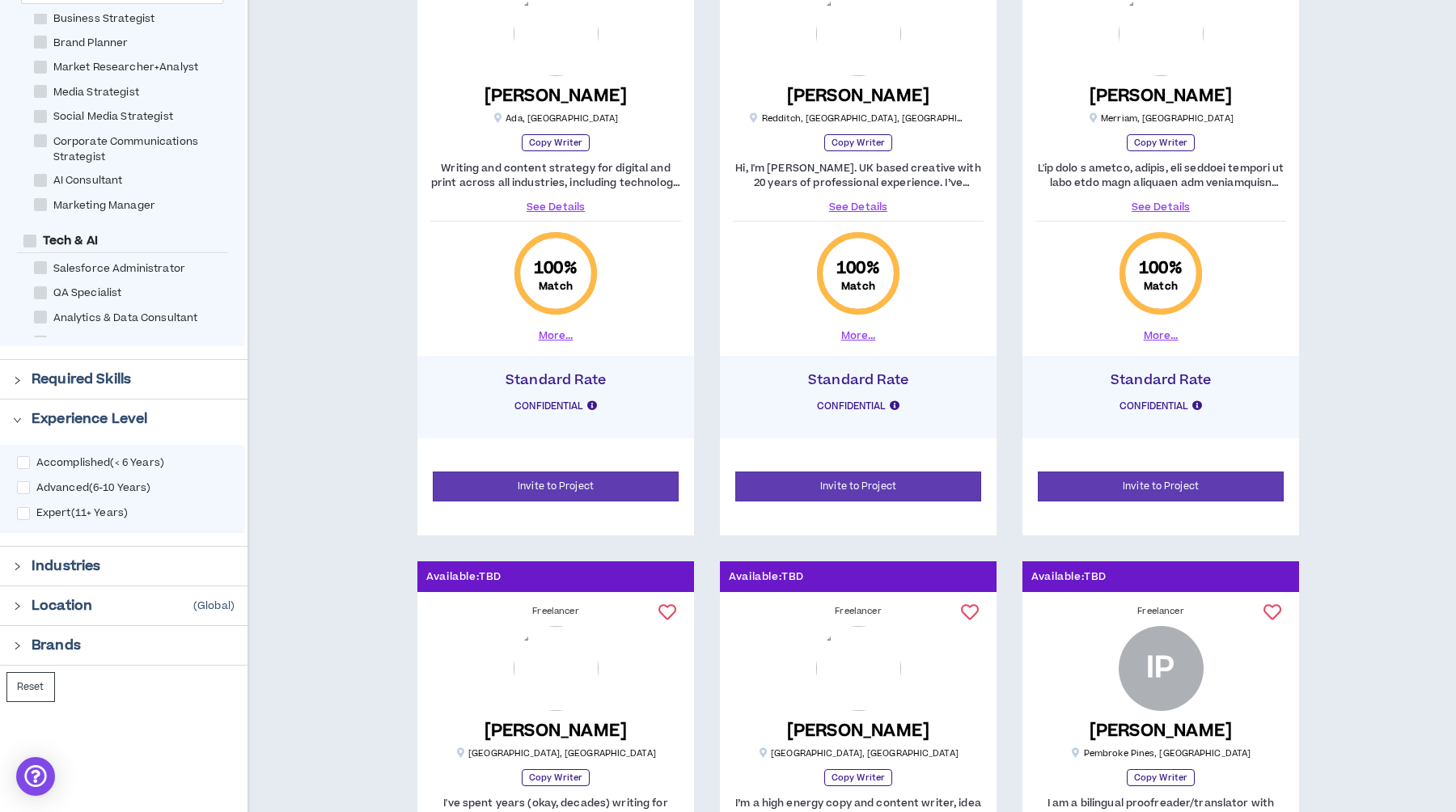
scroll to position [379, 0]
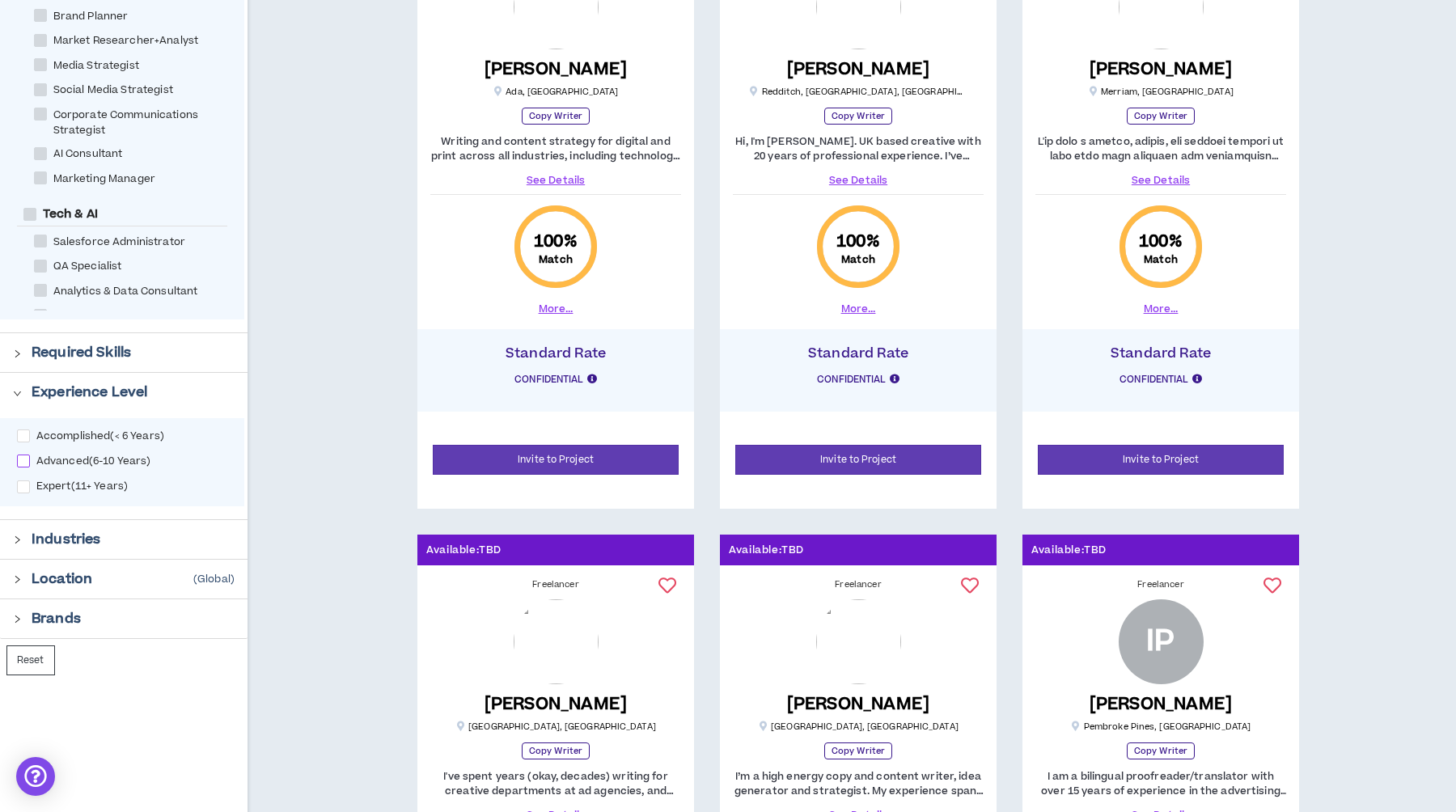
click at [22, 467] on span at bounding box center [23, 460] width 12 height 12
checkbox input "****"
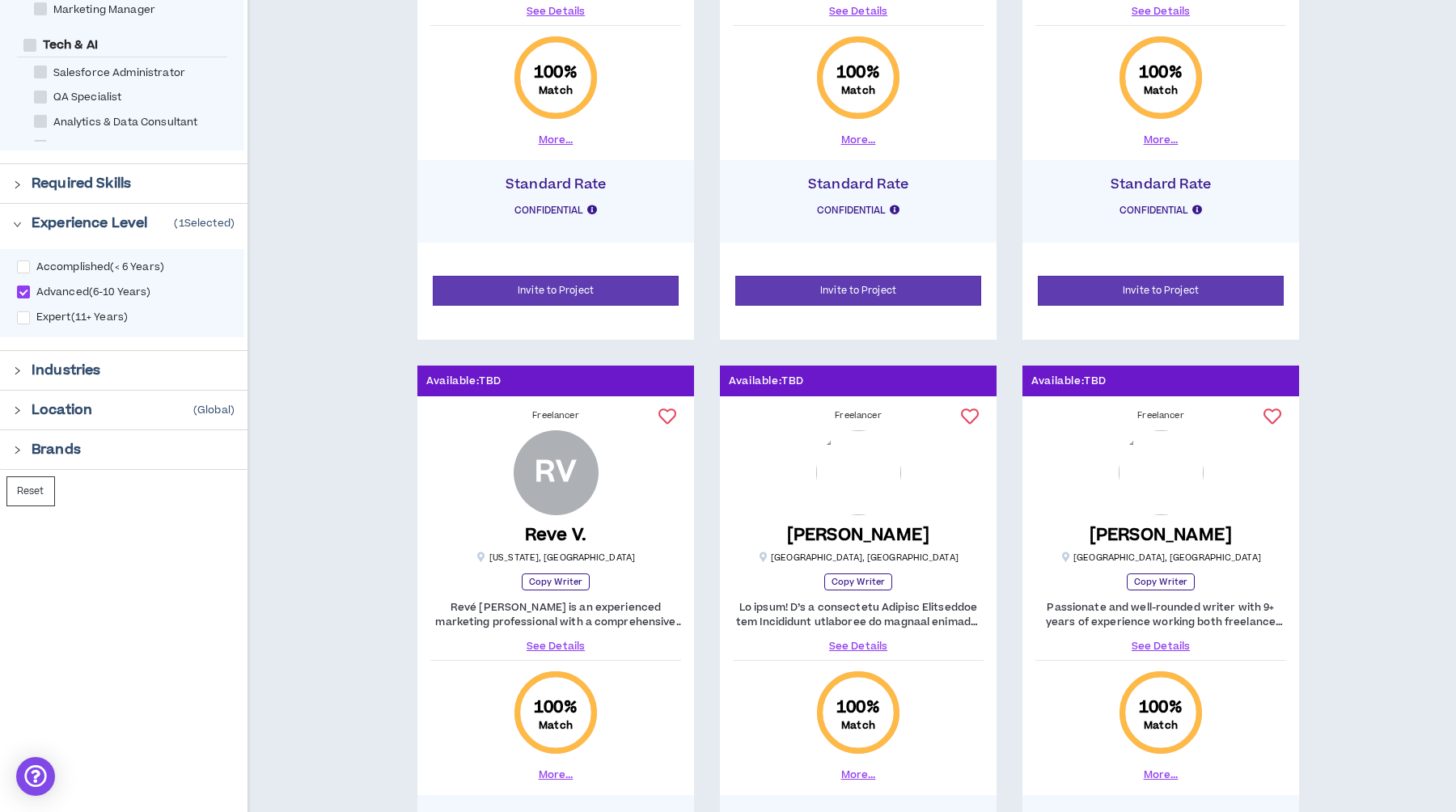
scroll to position [549, 0]
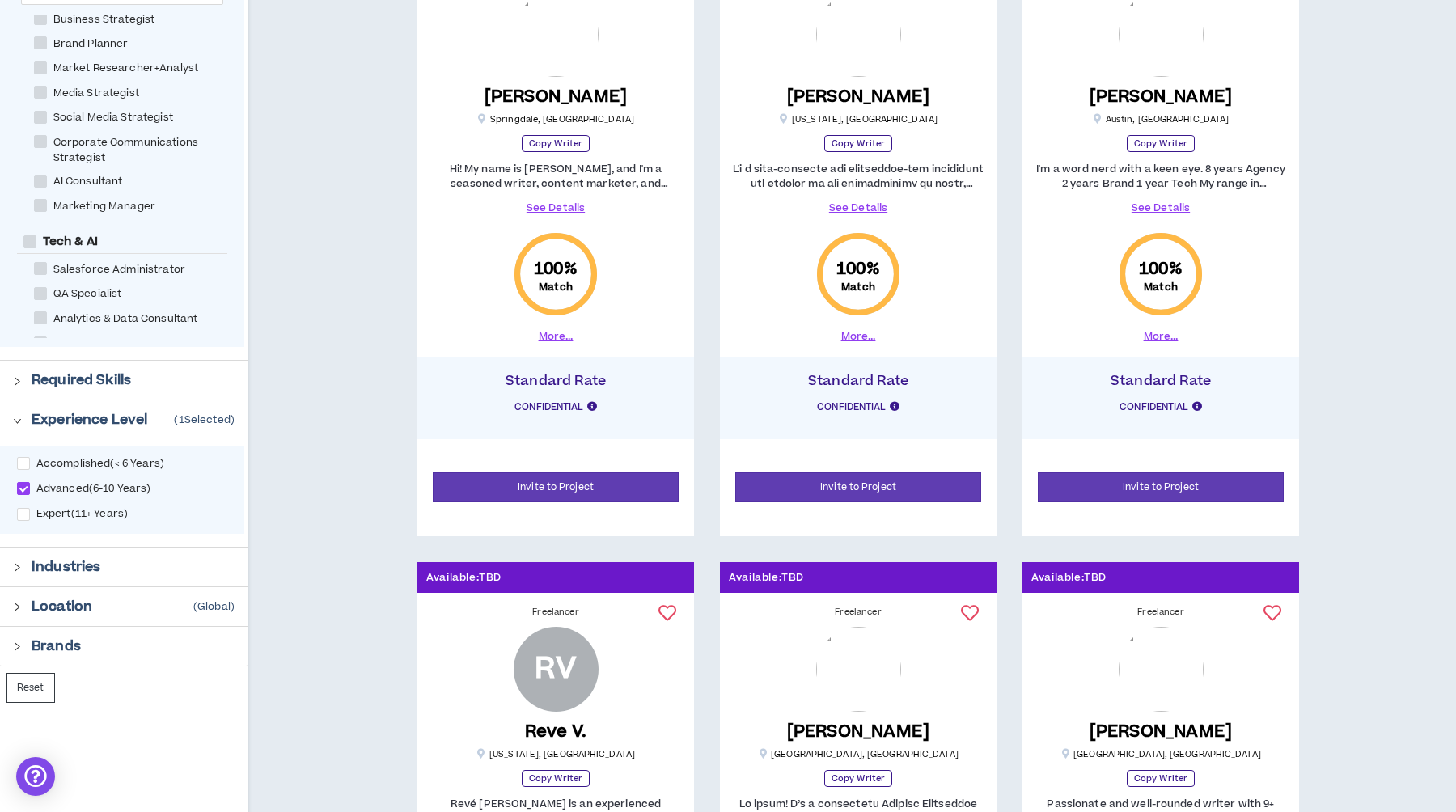
click at [75, 608] on p "Location" at bounding box center [62, 607] width 61 height 20
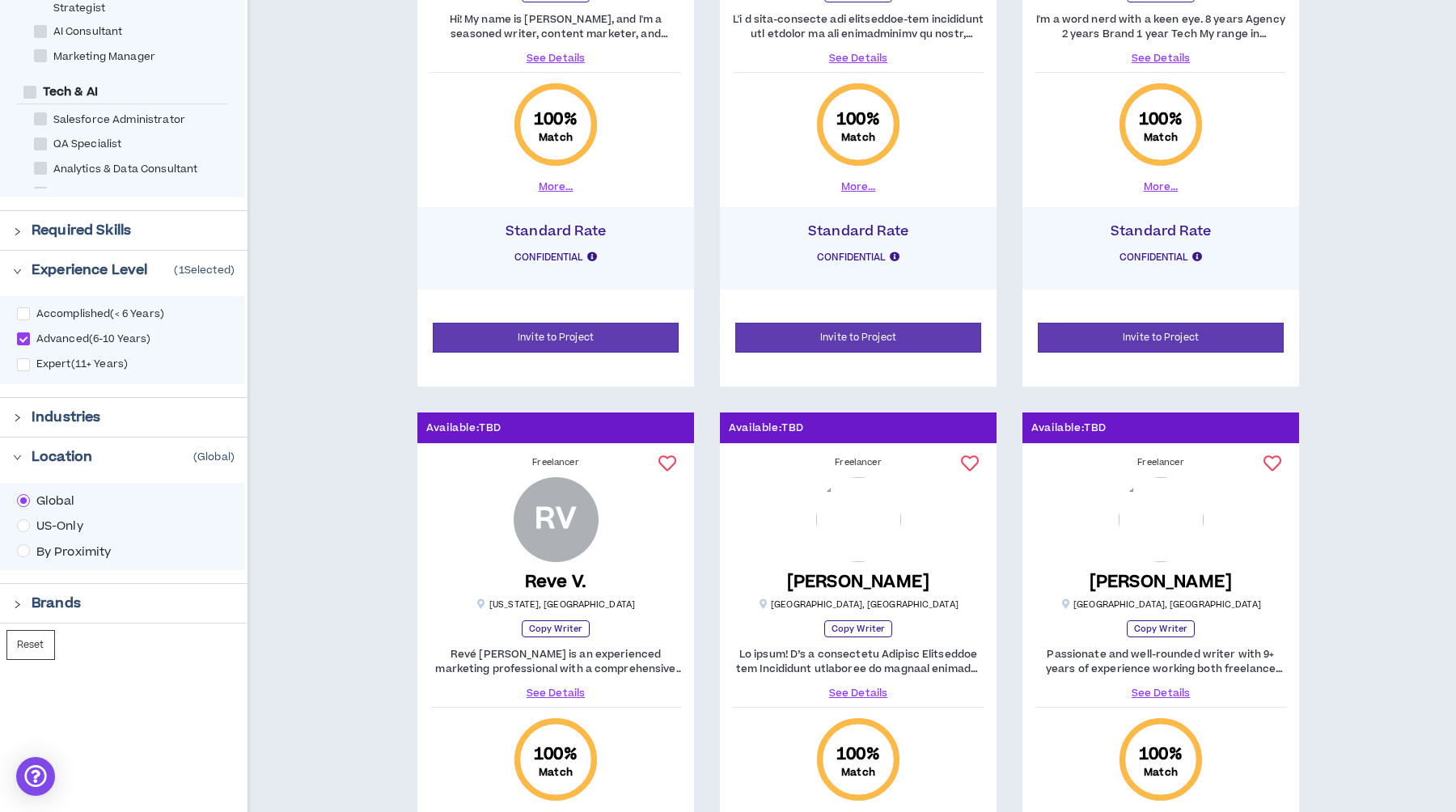
scroll to position [596, 0]
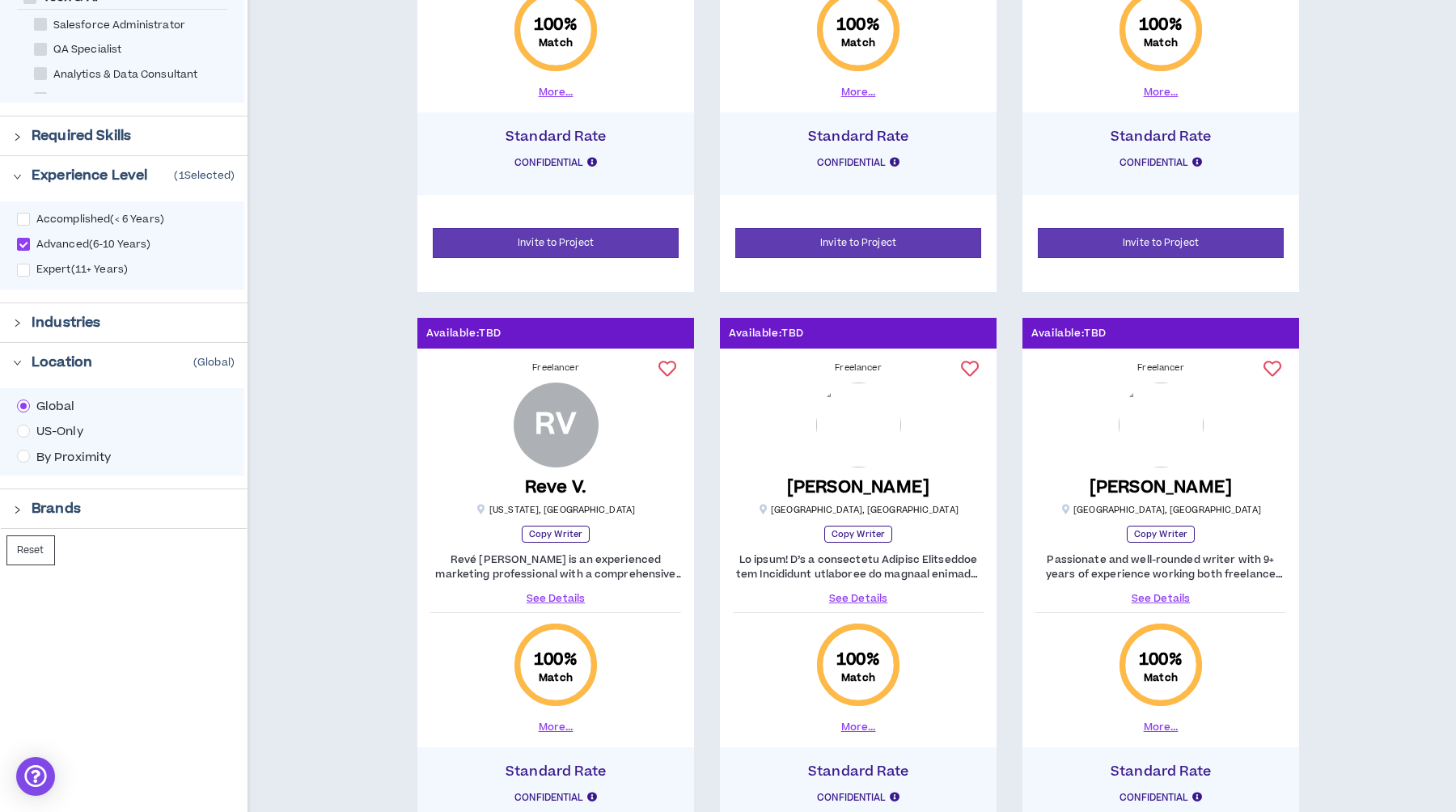
click at [44, 434] on span "US-Only" at bounding box center [60, 432] width 60 height 18
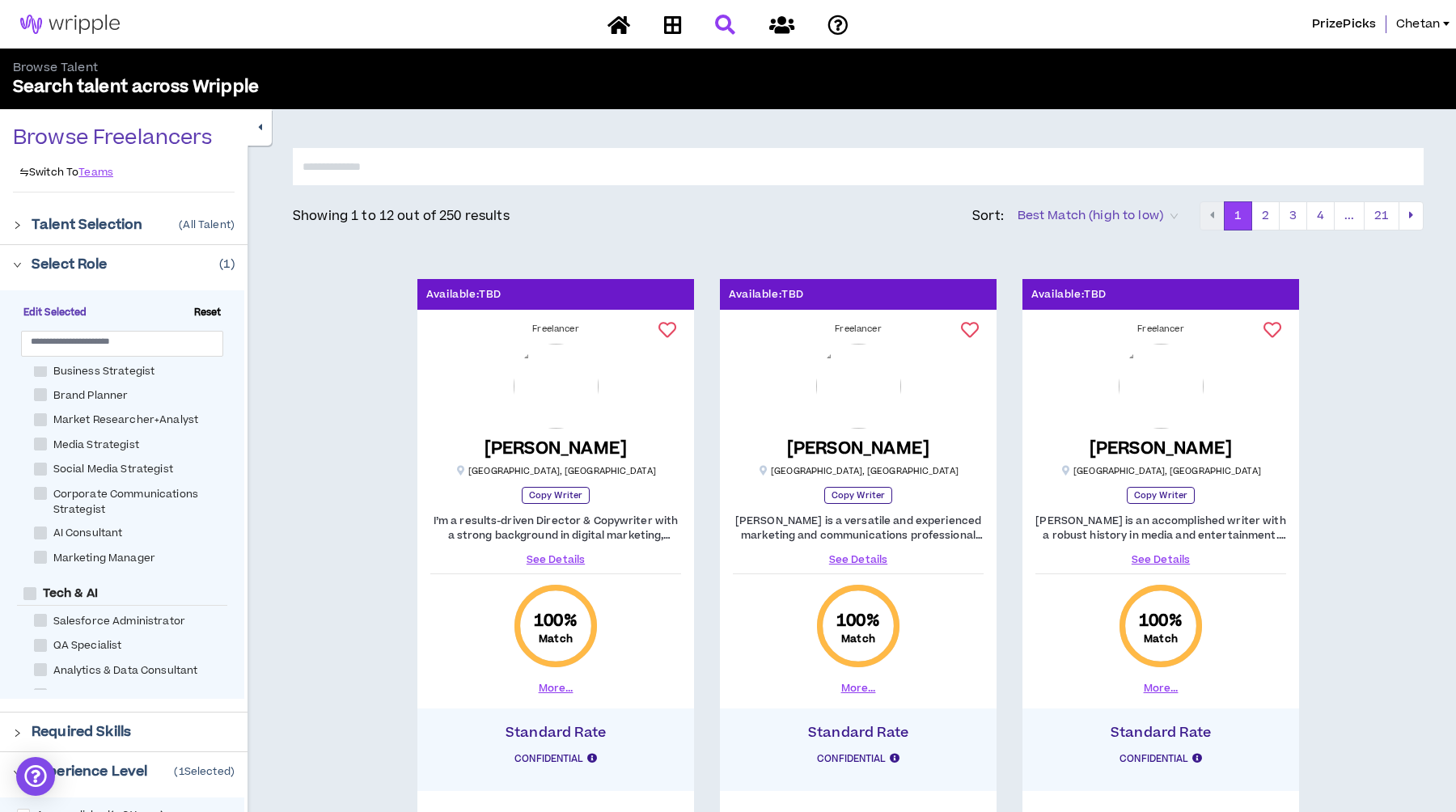
click at [1169, 558] on link "See Details" at bounding box center [1161, 559] width 251 height 14
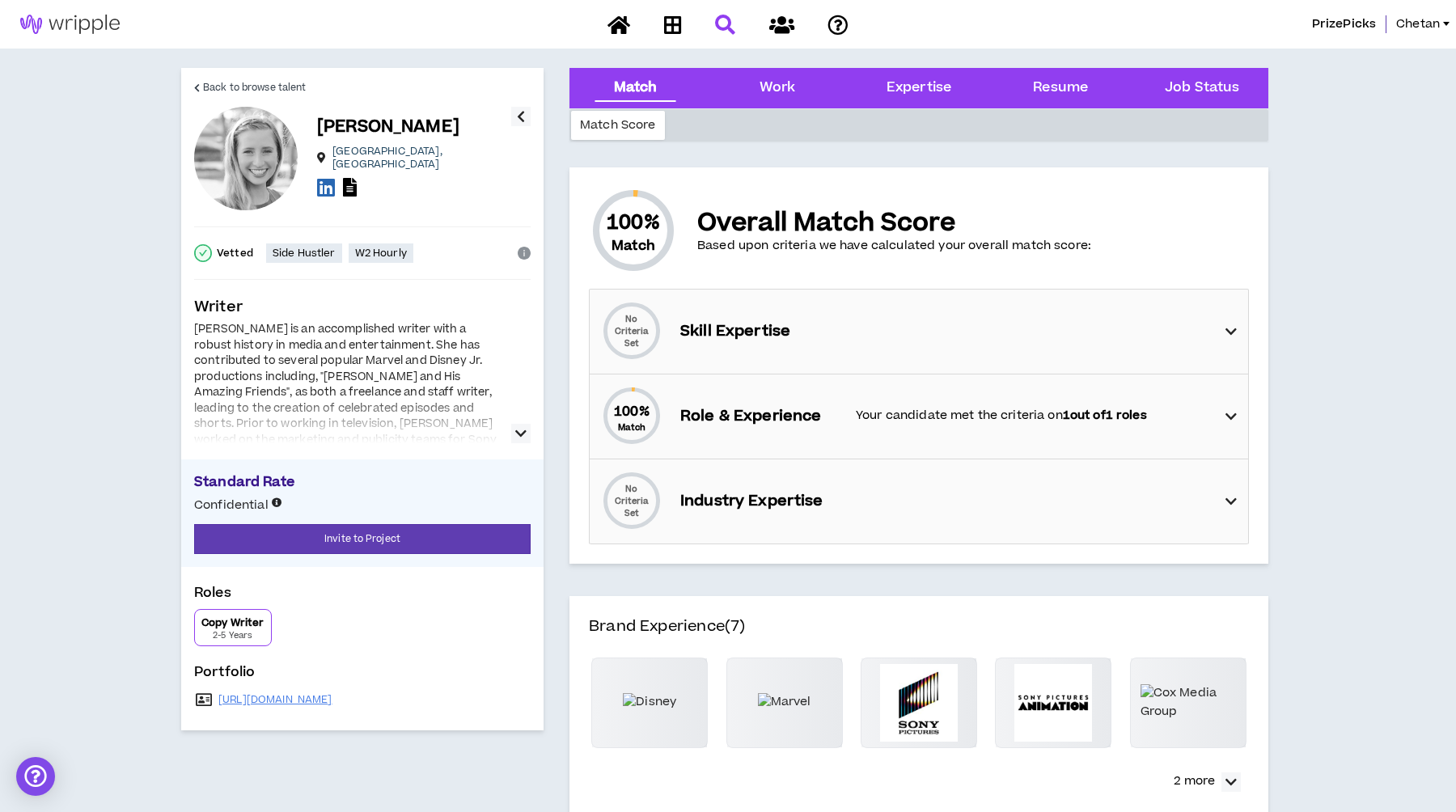
scroll to position [4, 0]
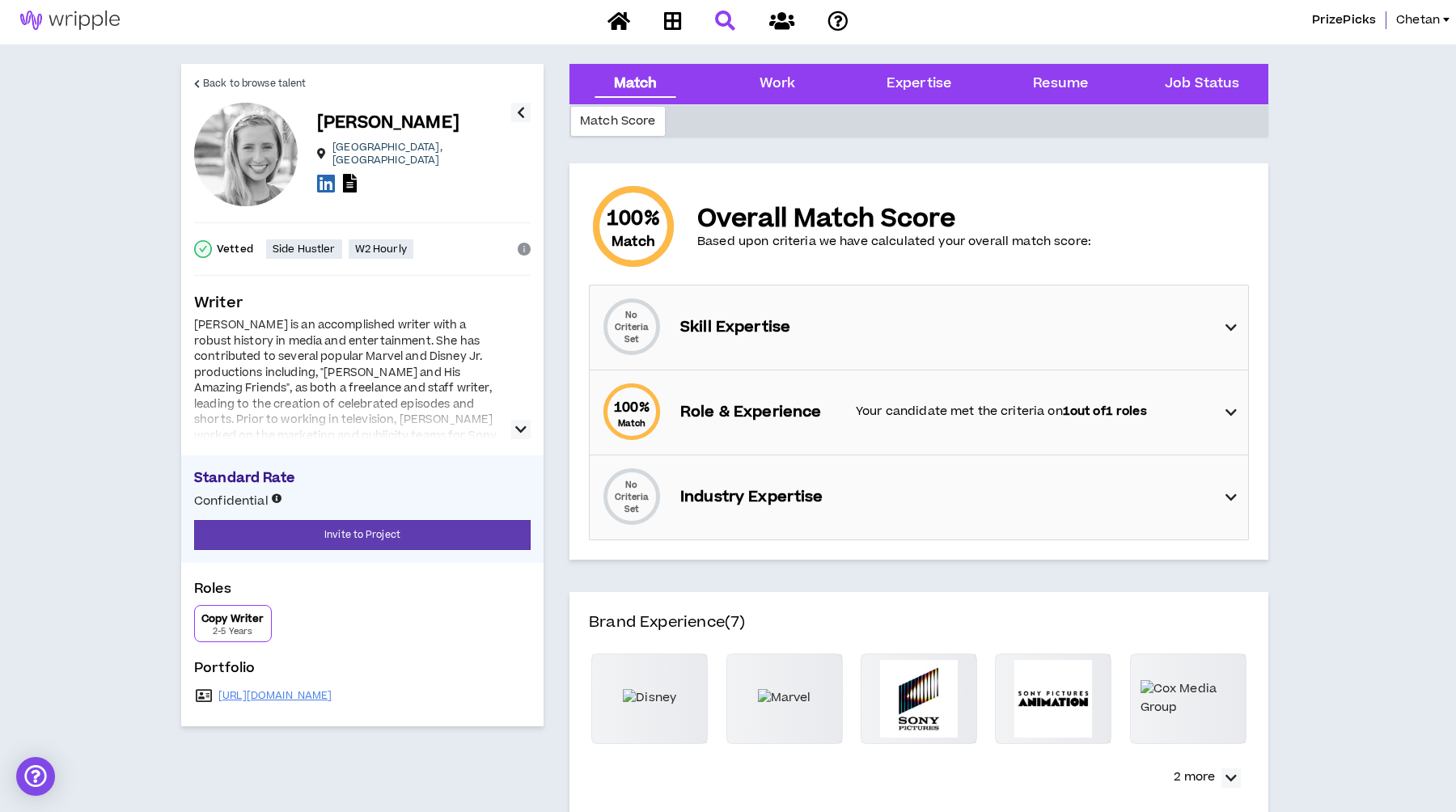
click at [739, 344] on div "No Criteria Set Skill Expertise" at bounding box center [924, 327] width 649 height 84
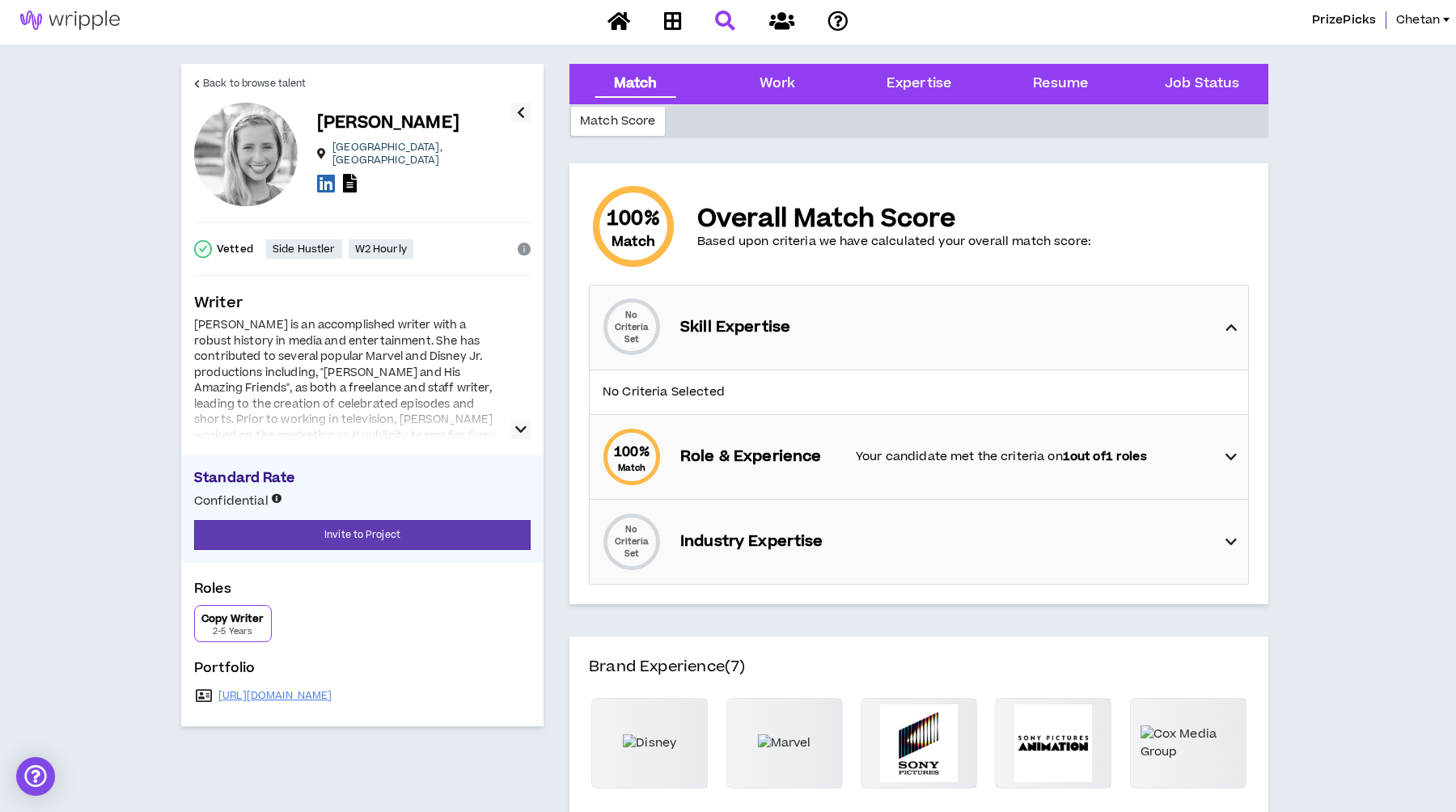
click at [712, 473] on div "100 % Match Role & Experience Your candidate met the criteria on 1 out of 1 rol…" at bounding box center [924, 457] width 649 height 84
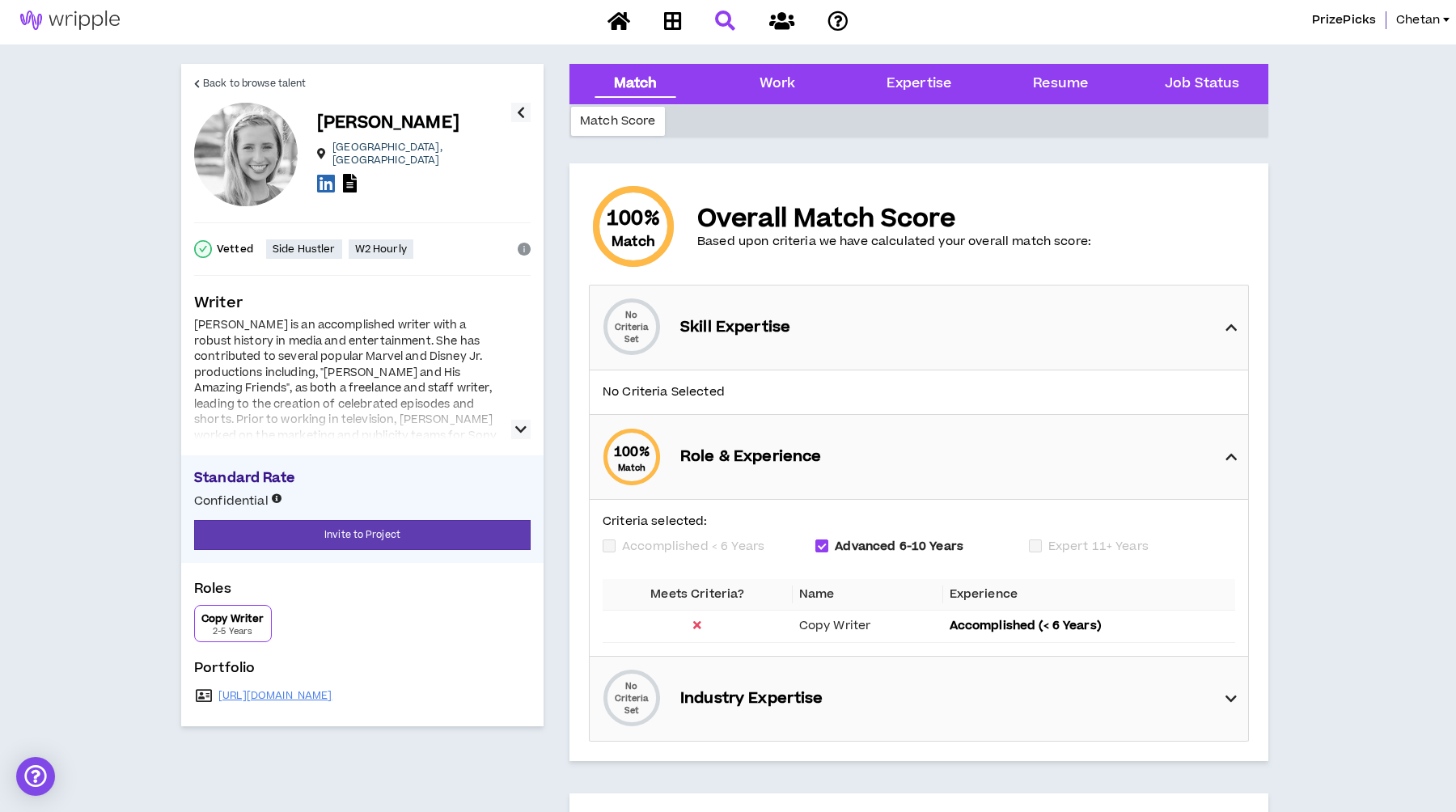
click at [747, 712] on div "No Criteria Set Industry Expertise" at bounding box center [924, 699] width 649 height 84
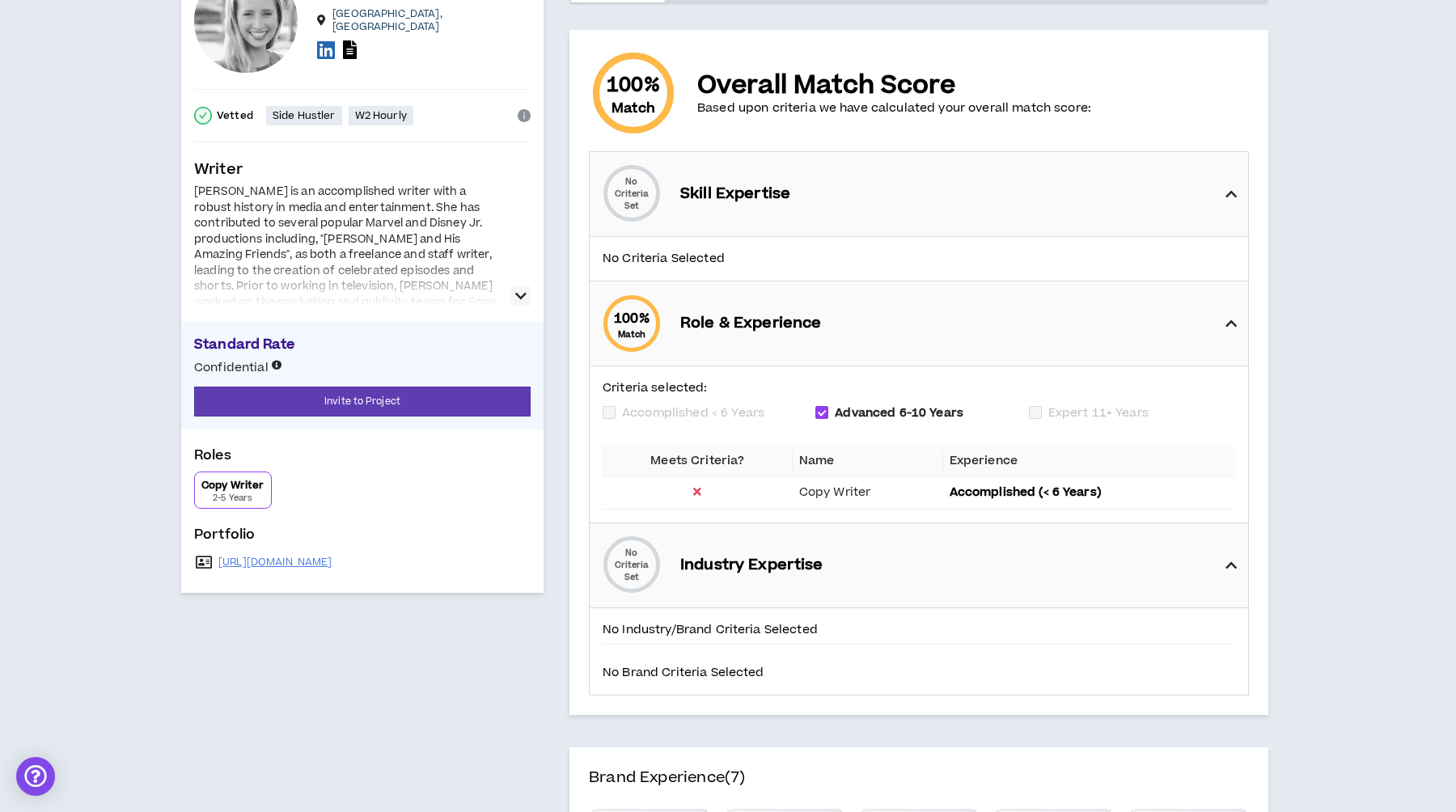
scroll to position [0, 0]
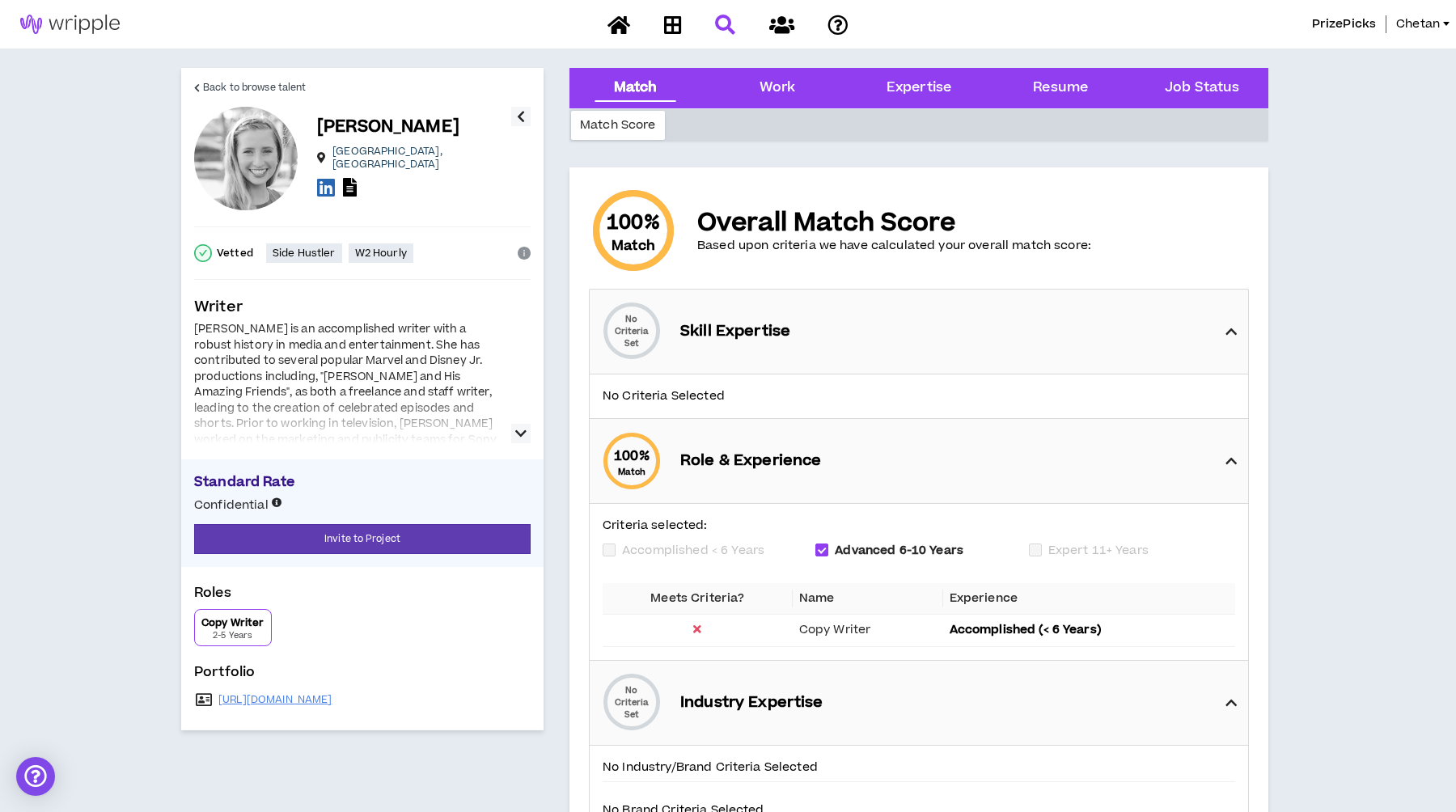
click at [420, 433] on div at bounding box center [347, 418] width 307 height 52
click at [471, 418] on div at bounding box center [347, 418] width 307 height 52
click at [508, 430] on div "[PERSON_NAME] is an accomplished writer with a robust history in media and ente…" at bounding box center [362, 383] width 337 height 121
click at [522, 425] on icon "button" at bounding box center [520, 434] width 12 height 20
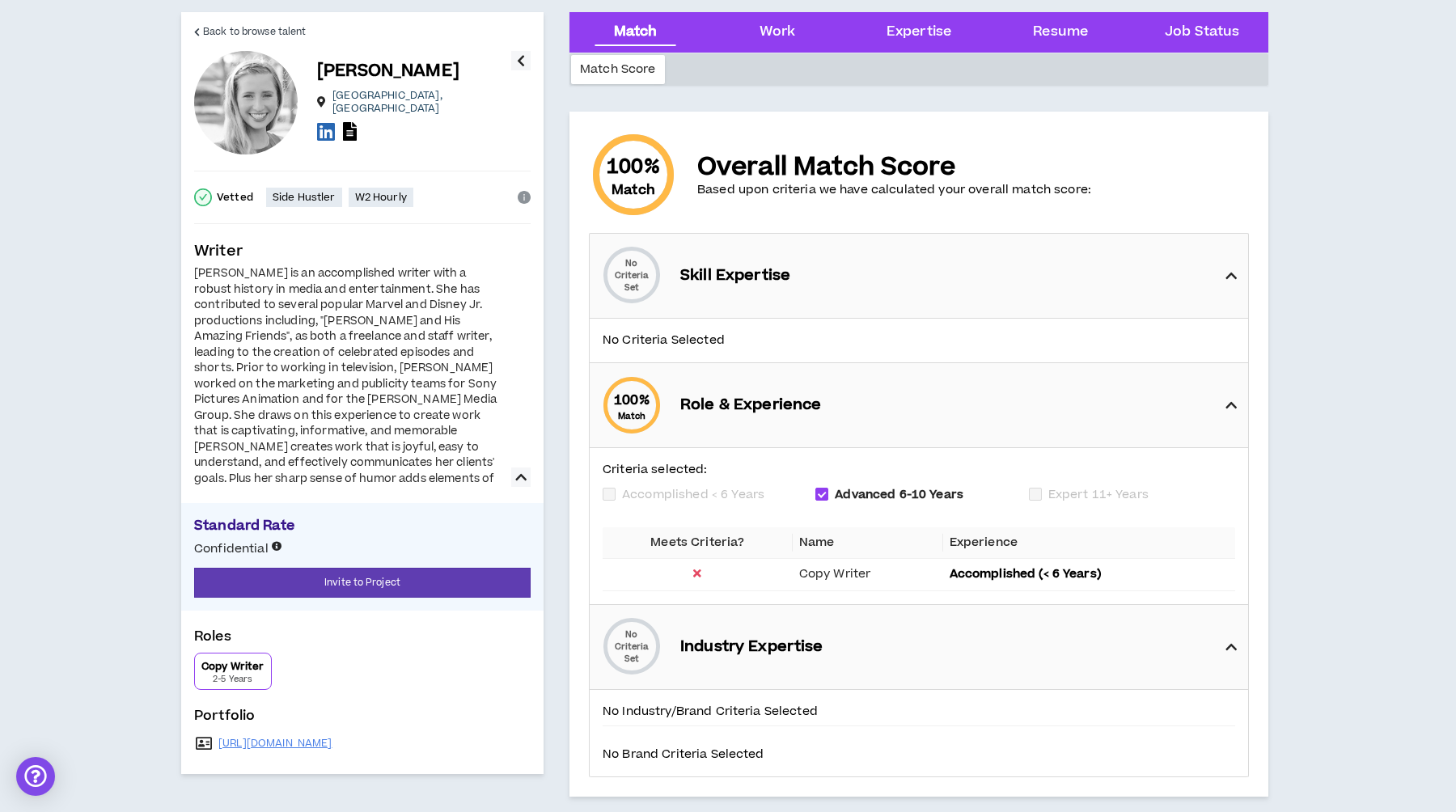
scroll to position [462, 0]
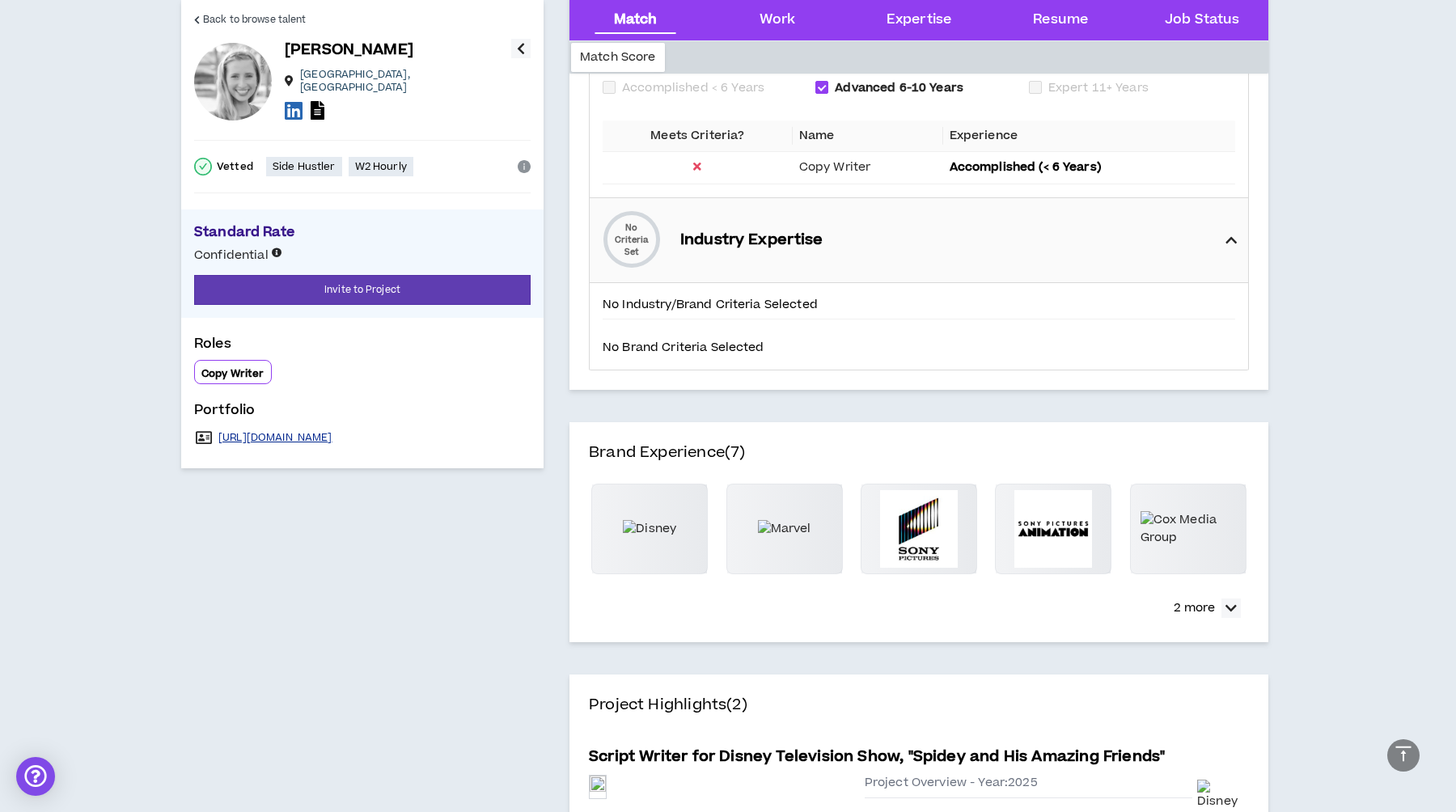
click at [332, 435] on link "[URL][DOMAIN_NAME]" at bounding box center [276, 437] width 114 height 12
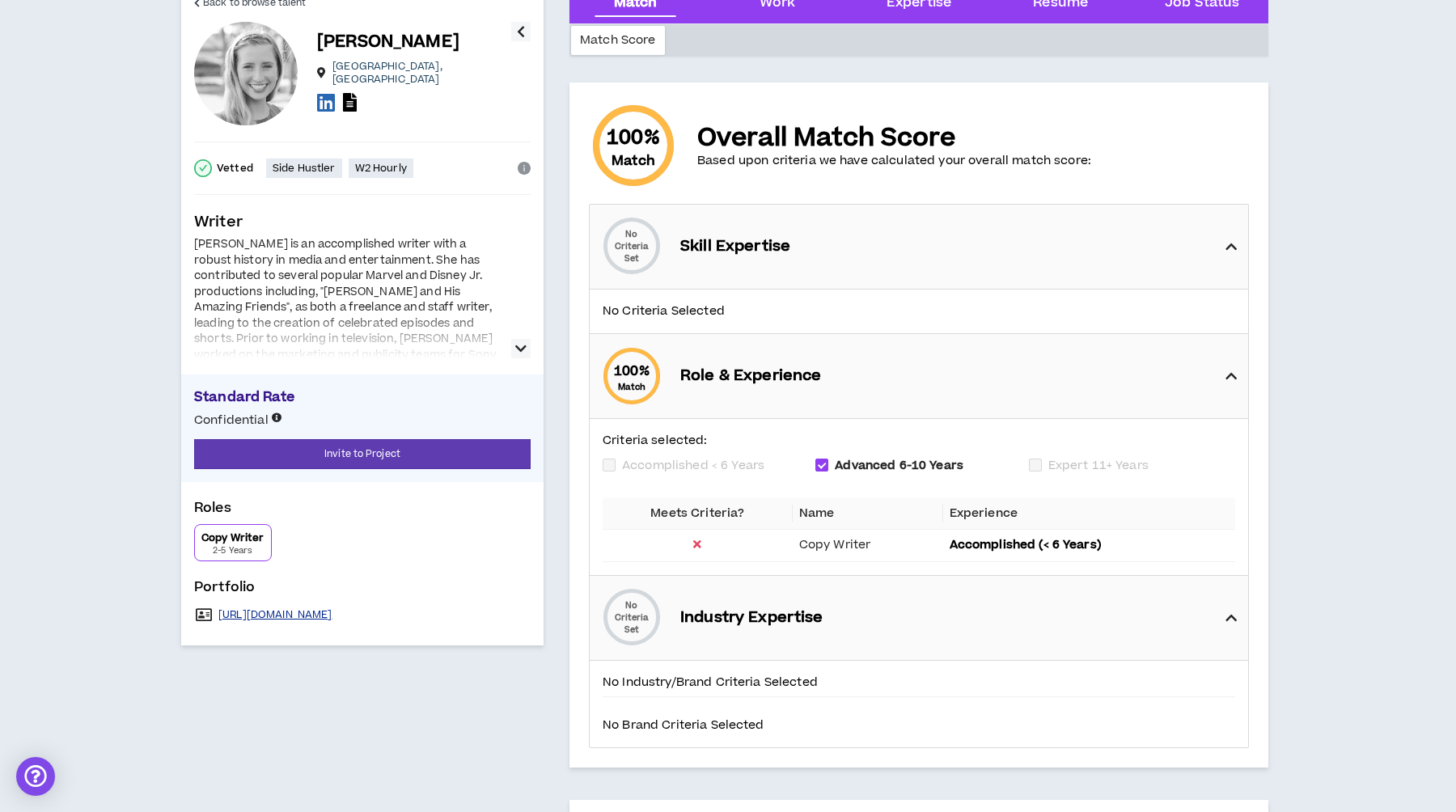
scroll to position [0, 0]
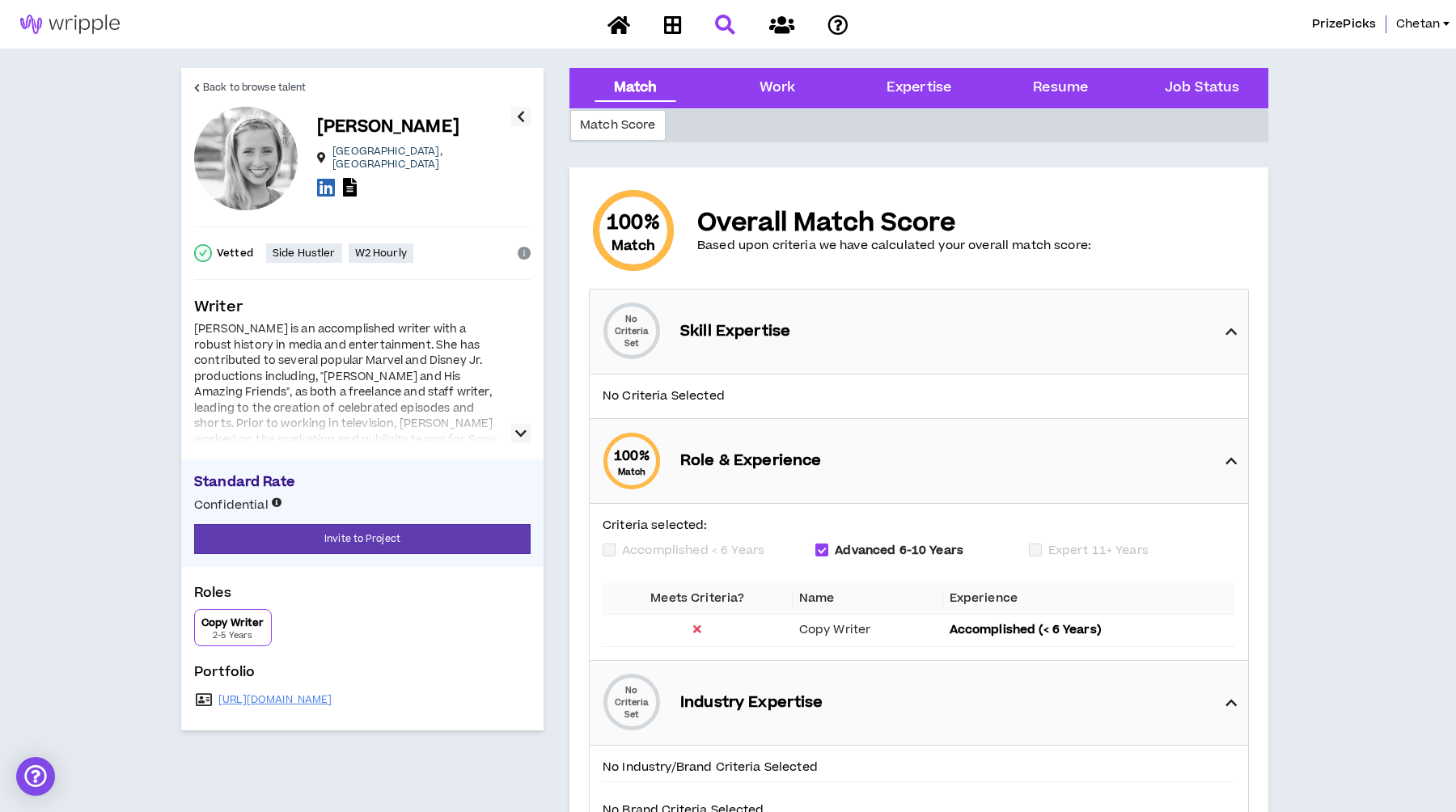
click at [317, 407] on div at bounding box center [347, 418] width 307 height 52
click at [517, 428] on icon "button" at bounding box center [520, 434] width 12 height 20
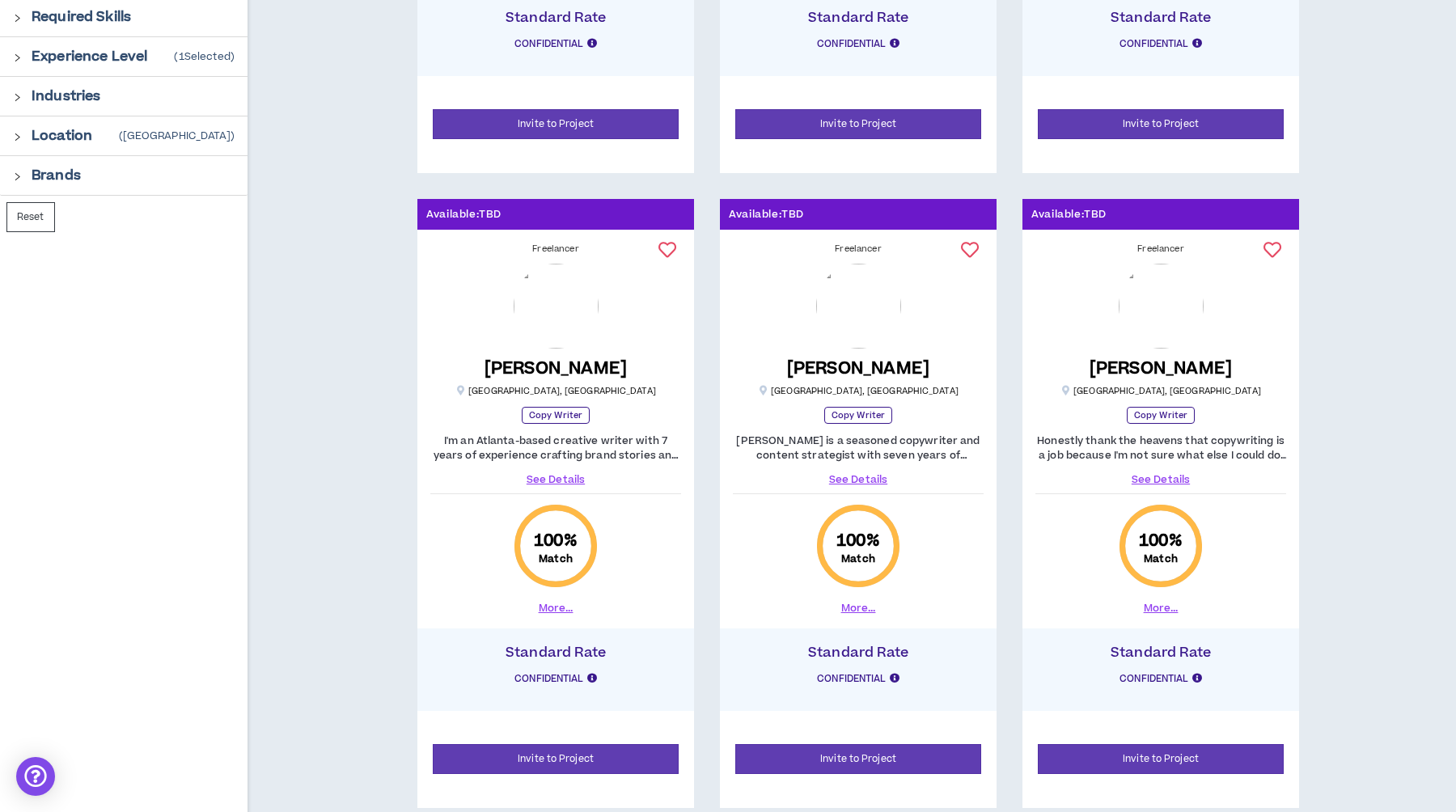
scroll to position [740, 0]
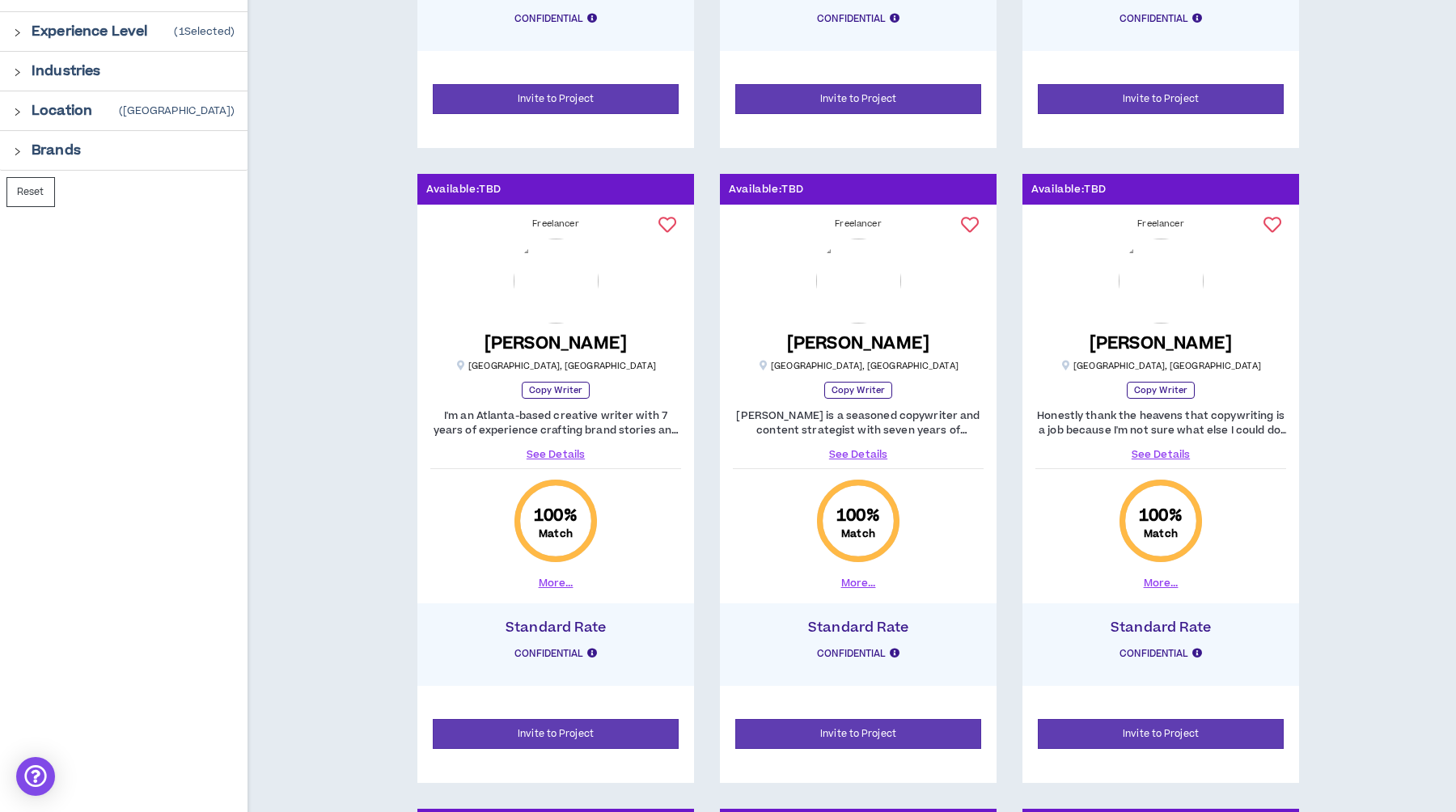
click at [556, 444] on div "I'm an Atlanta-based creative writer with 7 years of experience crafting brand …" at bounding box center [555, 435] width 251 height 54
click at [555, 452] on link "See Details" at bounding box center [555, 454] width 251 height 14
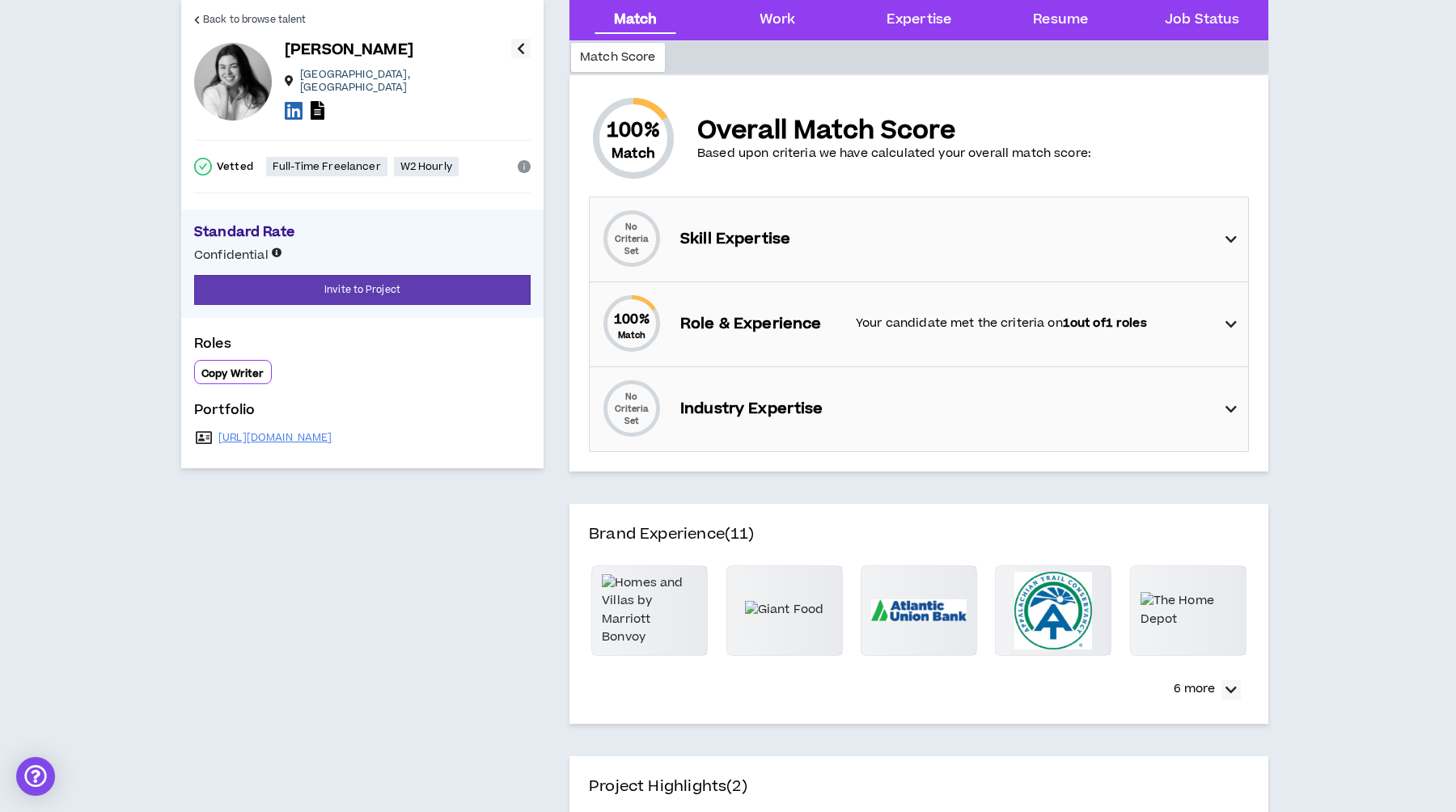
scroll to position [117, 0]
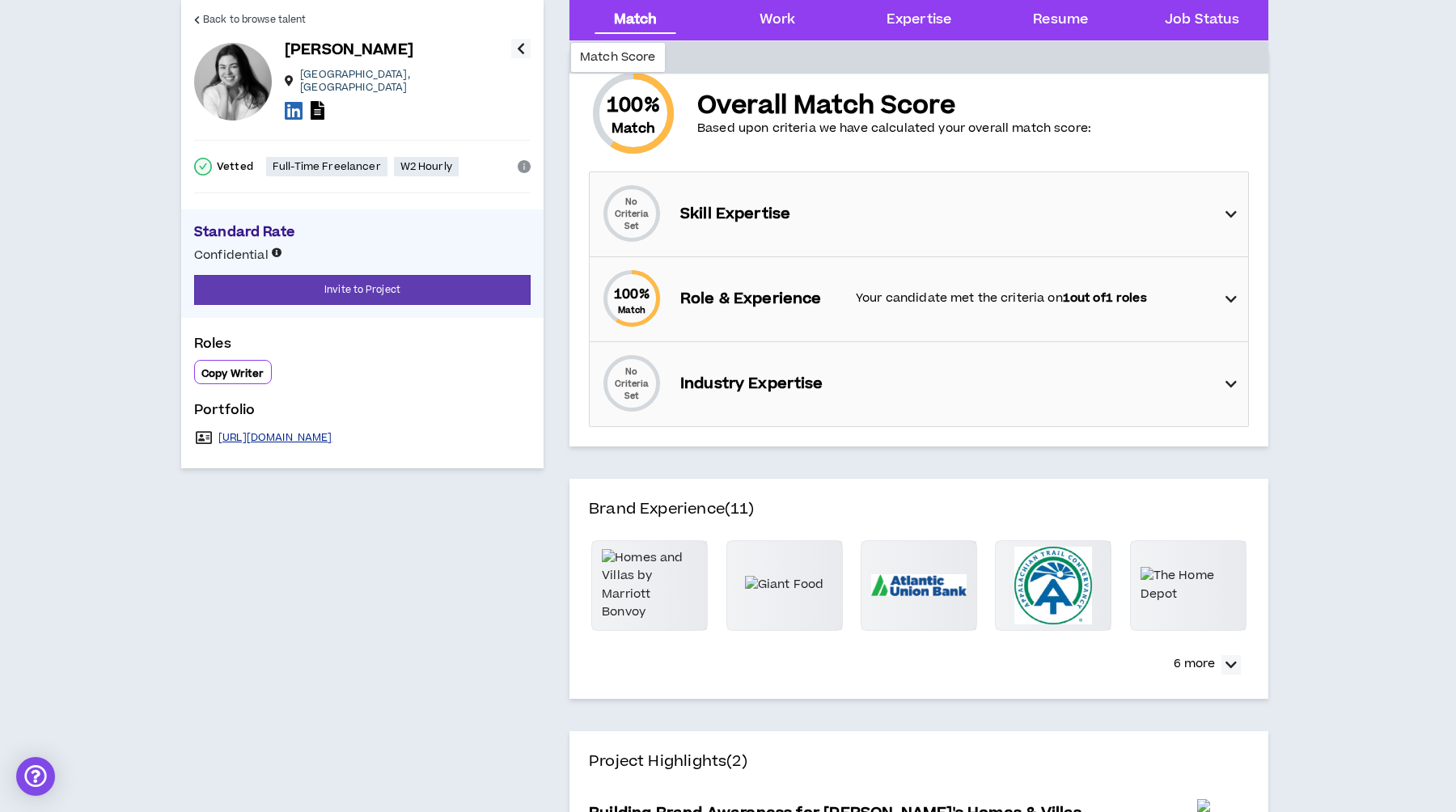
click at [332, 431] on link "[URL][DOMAIN_NAME]" at bounding box center [276, 437] width 114 height 12
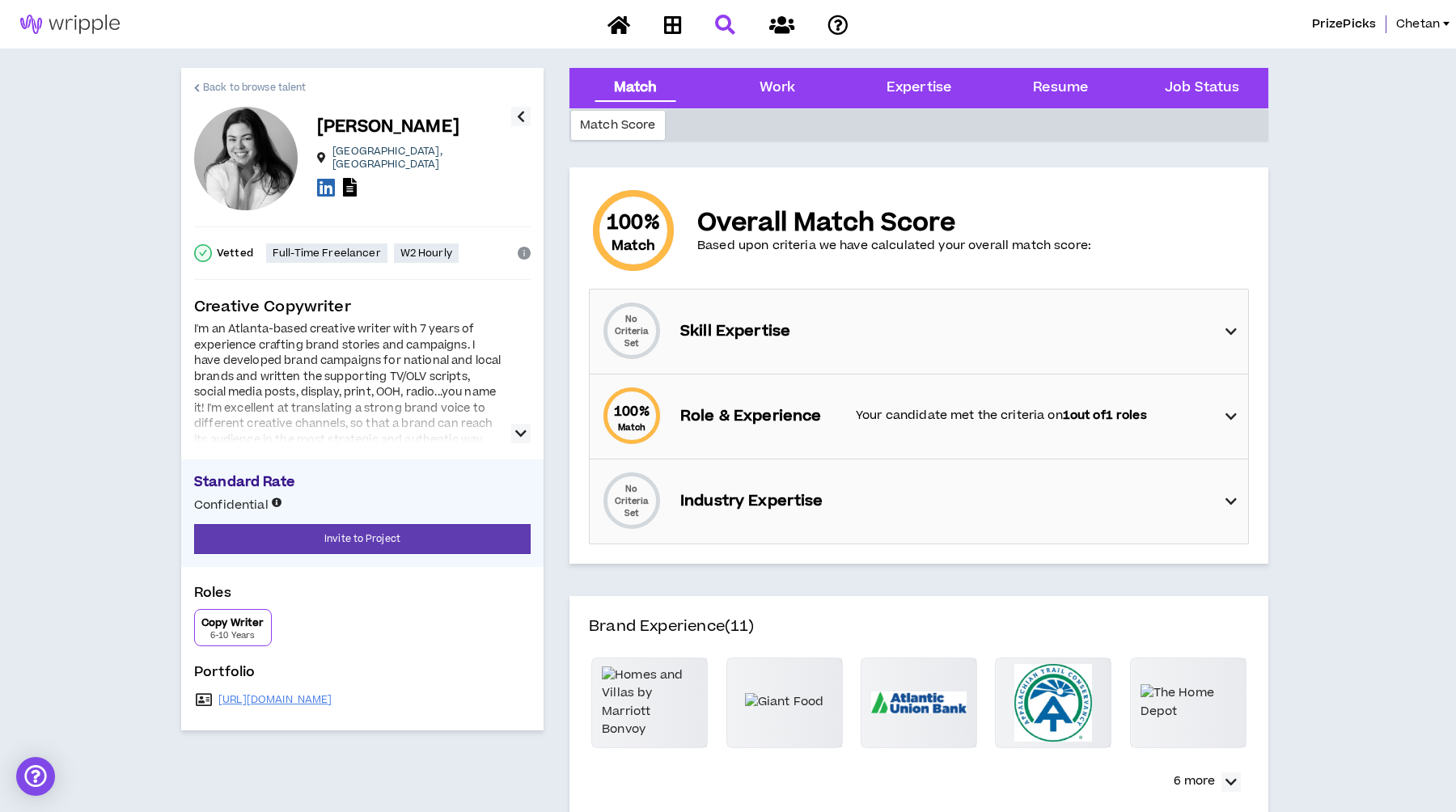
click at [199, 90] on icon at bounding box center [196, 87] width 5 height 9
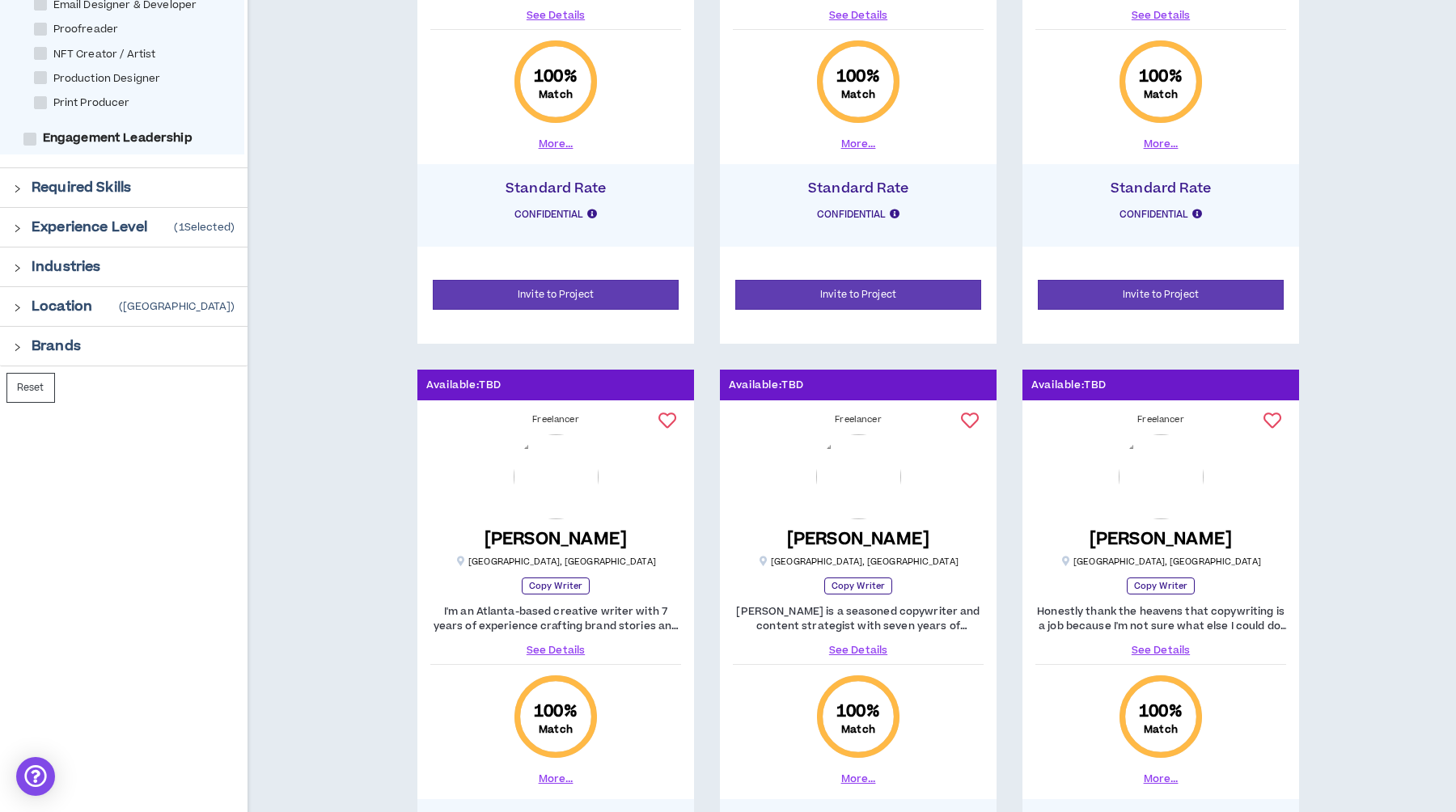
scroll to position [547, 0]
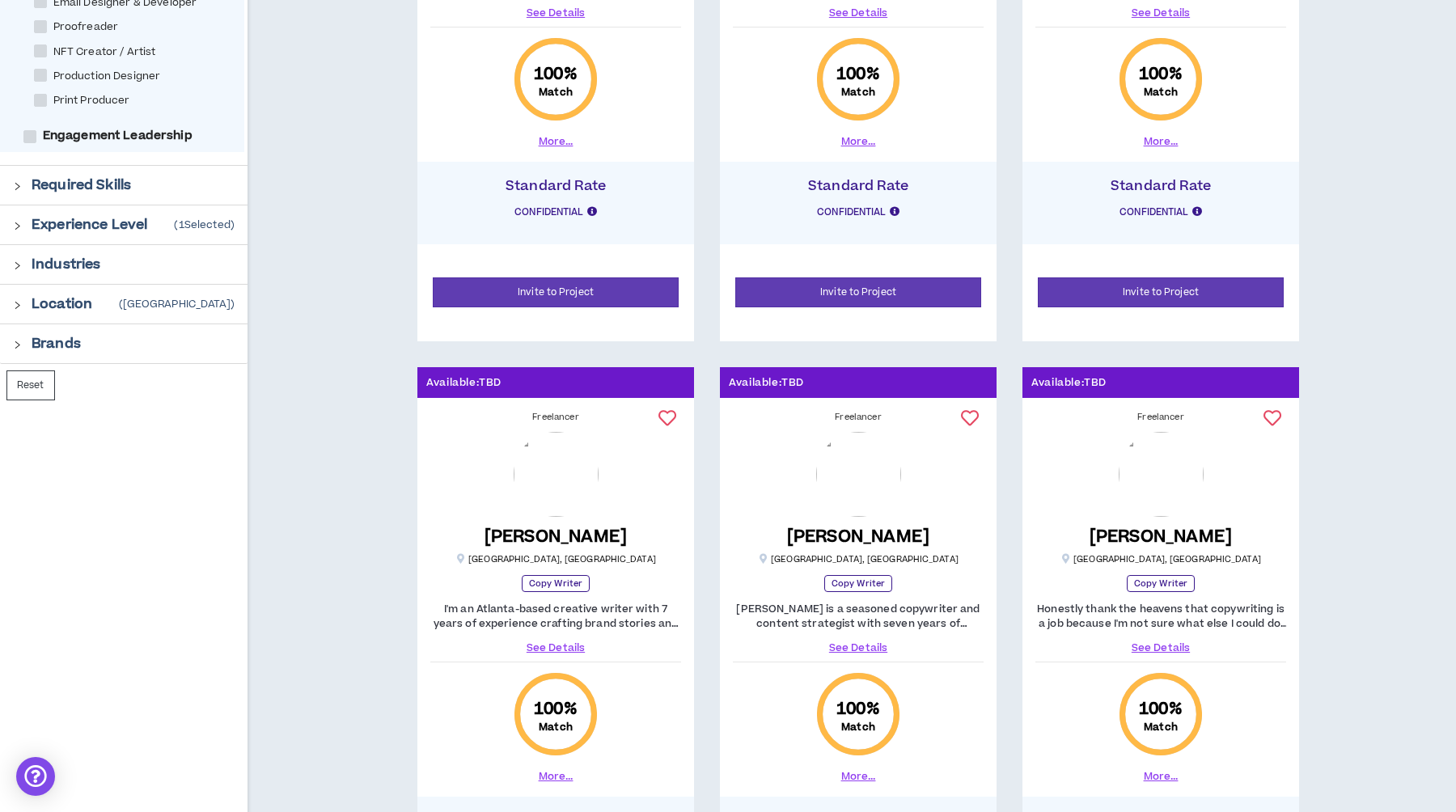
click at [65, 181] on p "Required Skills" at bounding box center [80, 186] width 99 height 20
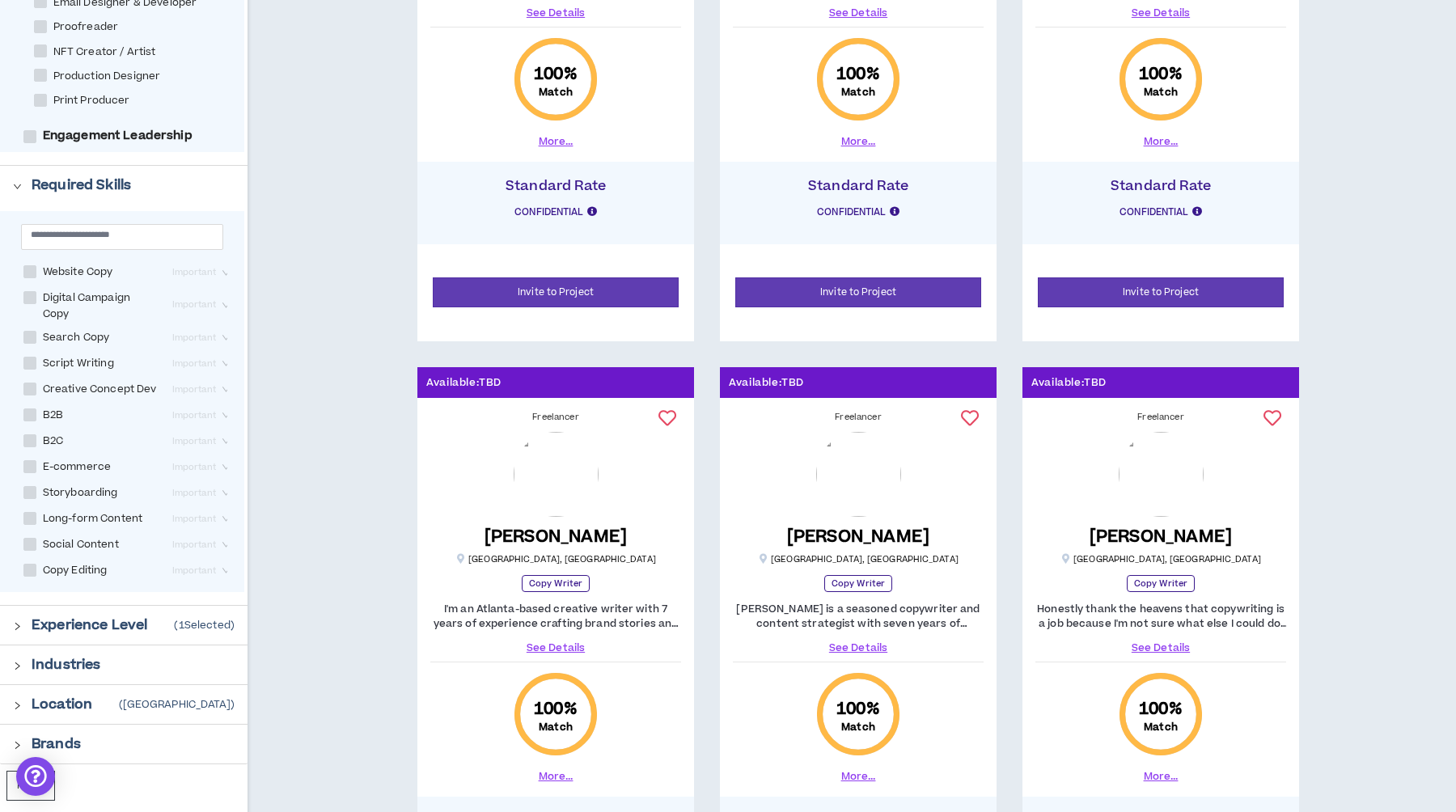
click at [28, 267] on span at bounding box center [29, 271] width 12 height 12
checkbox Copy "****"
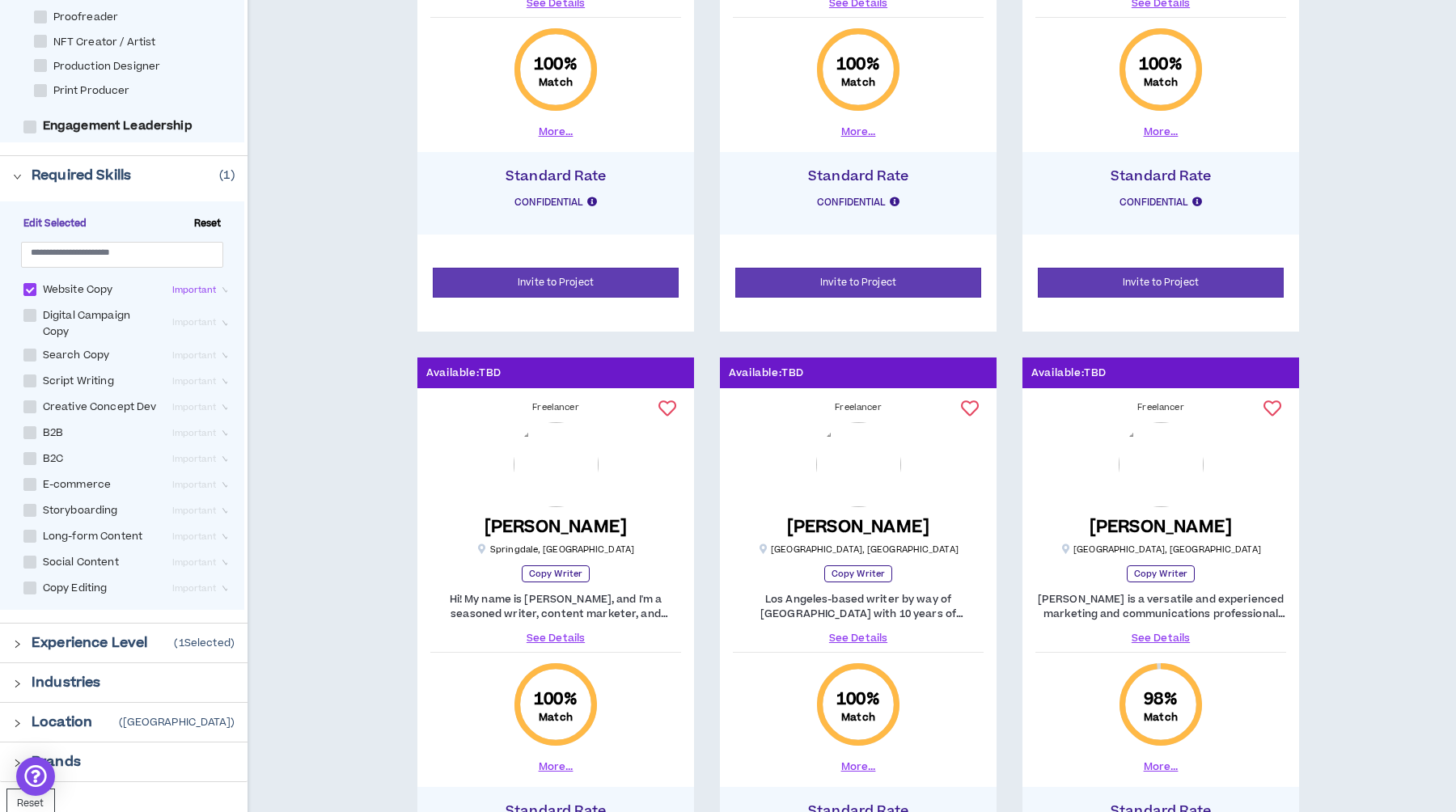
scroll to position [28, 0]
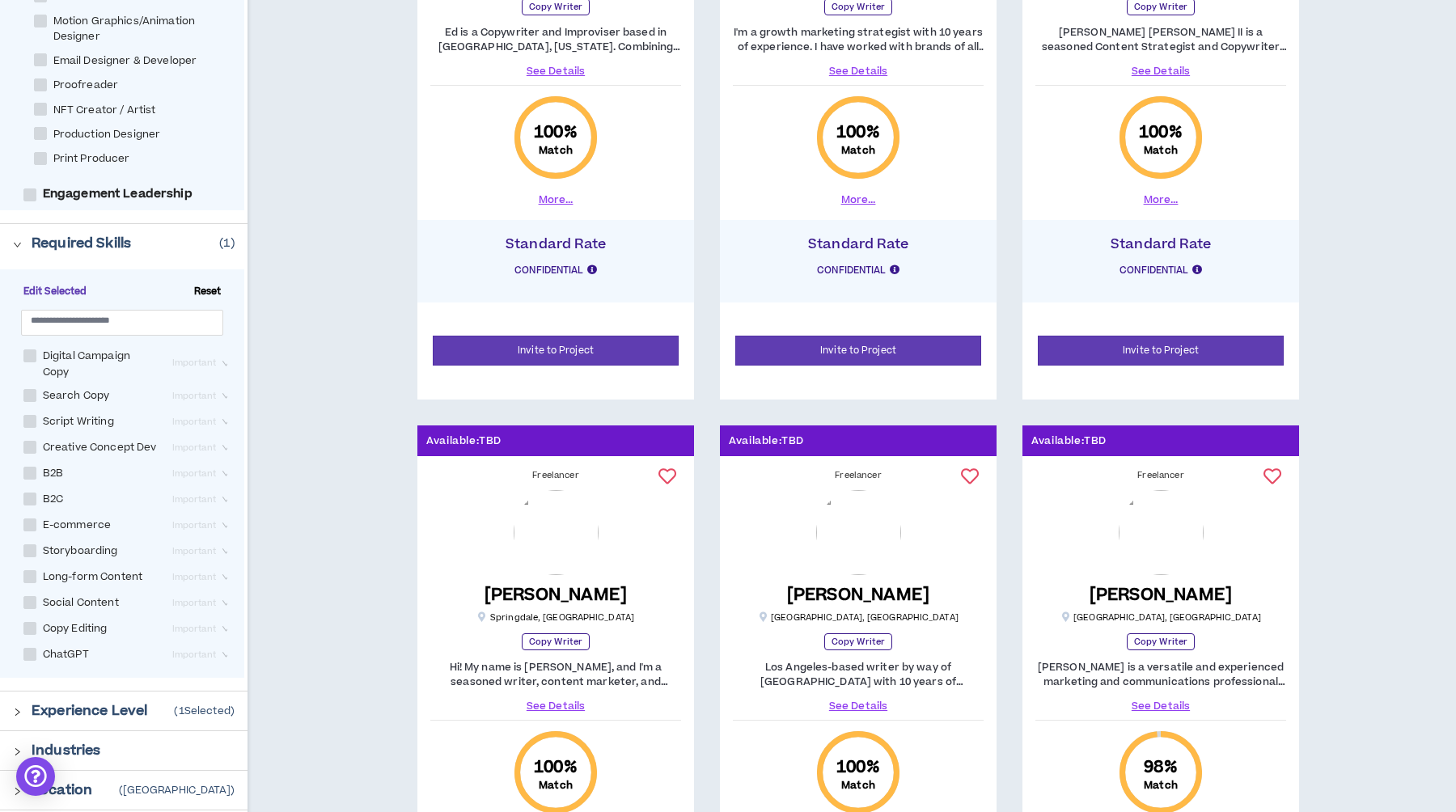
scroll to position [664, 0]
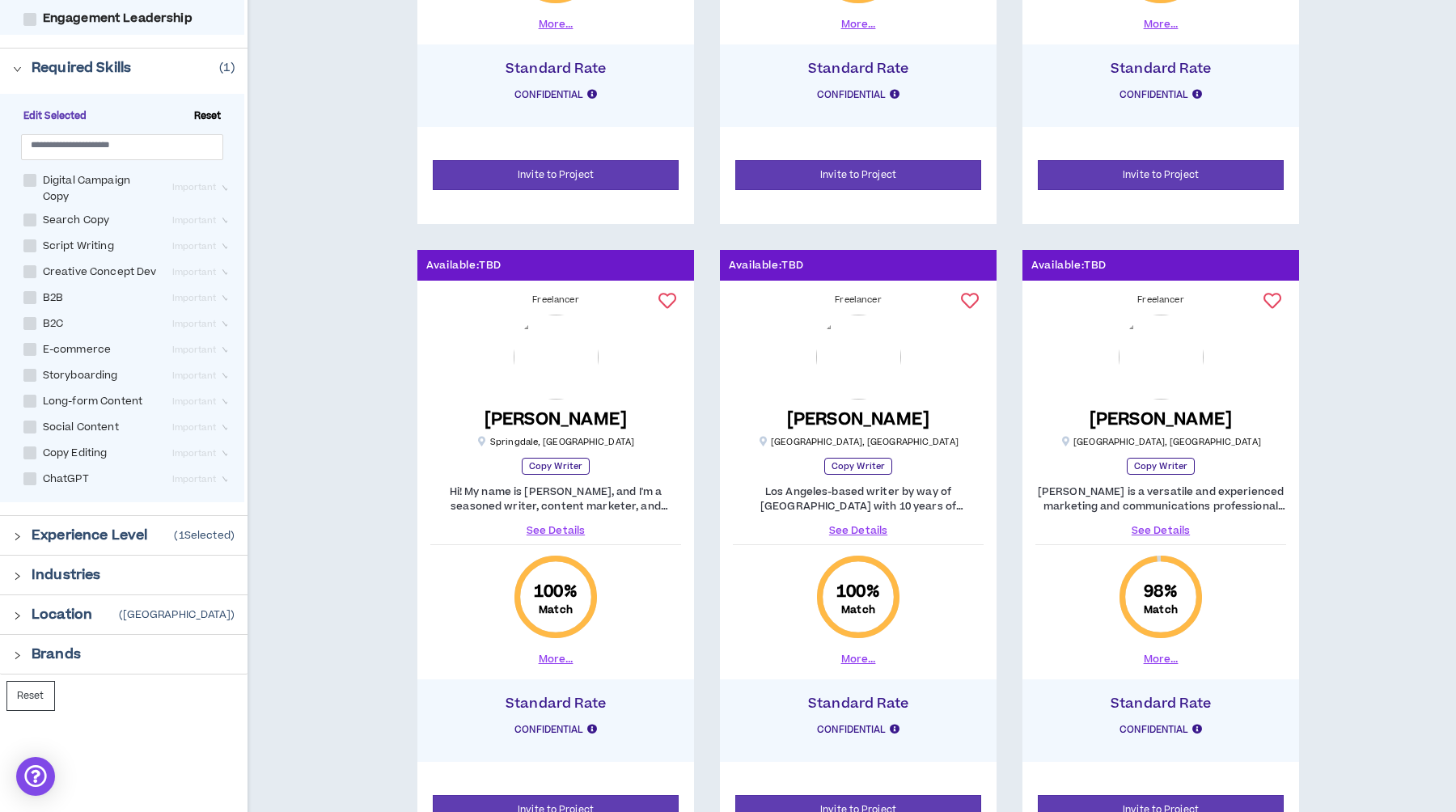
click at [556, 661] on button "More..." at bounding box center [556, 659] width 35 height 14
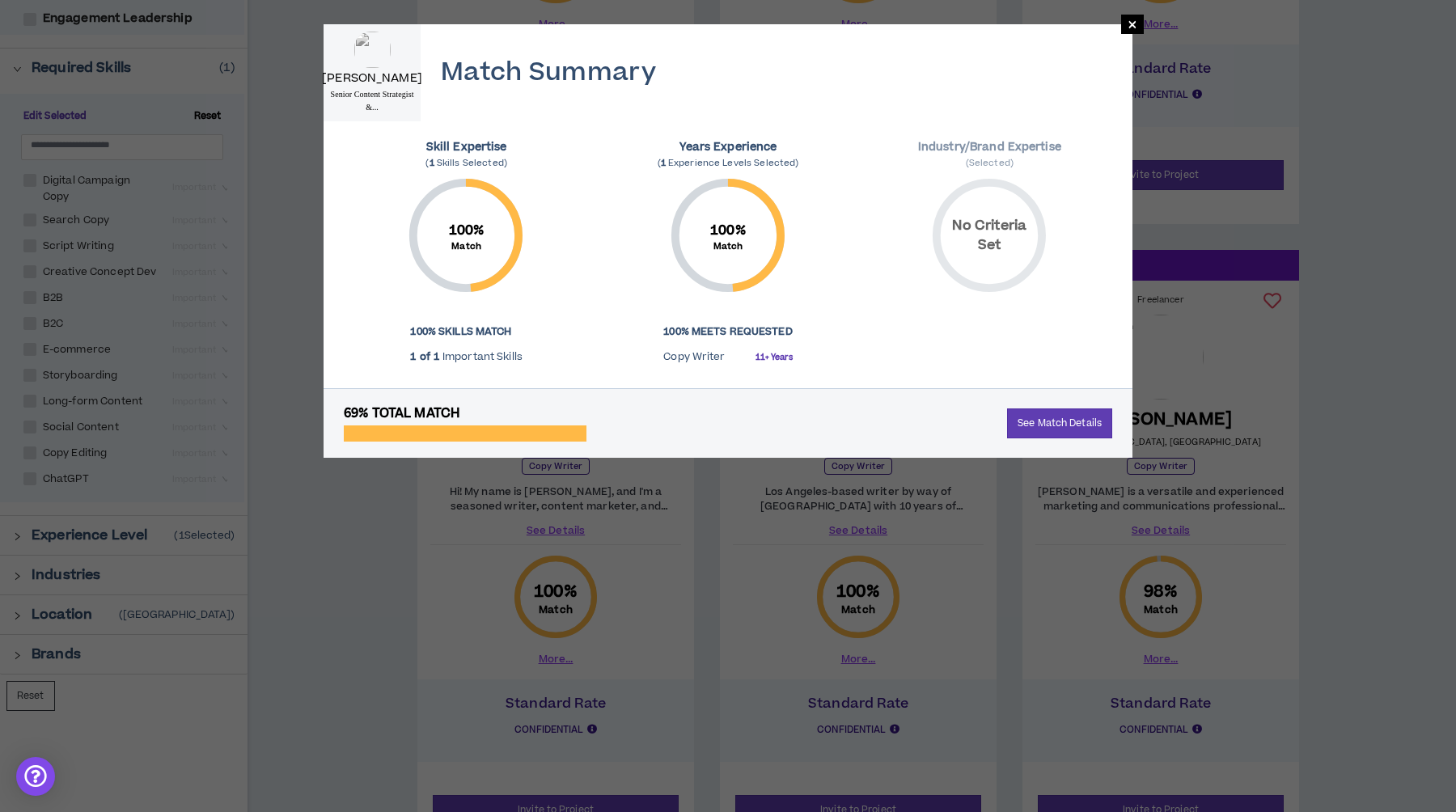
click at [395, 615] on div "× [PERSON_NAME] Senior Content Strategist &... Match Summary Skill Expertise ( …" at bounding box center [728, 406] width 1456 height 812
click at [1130, 32] on span "×" at bounding box center [1132, 24] width 10 height 20
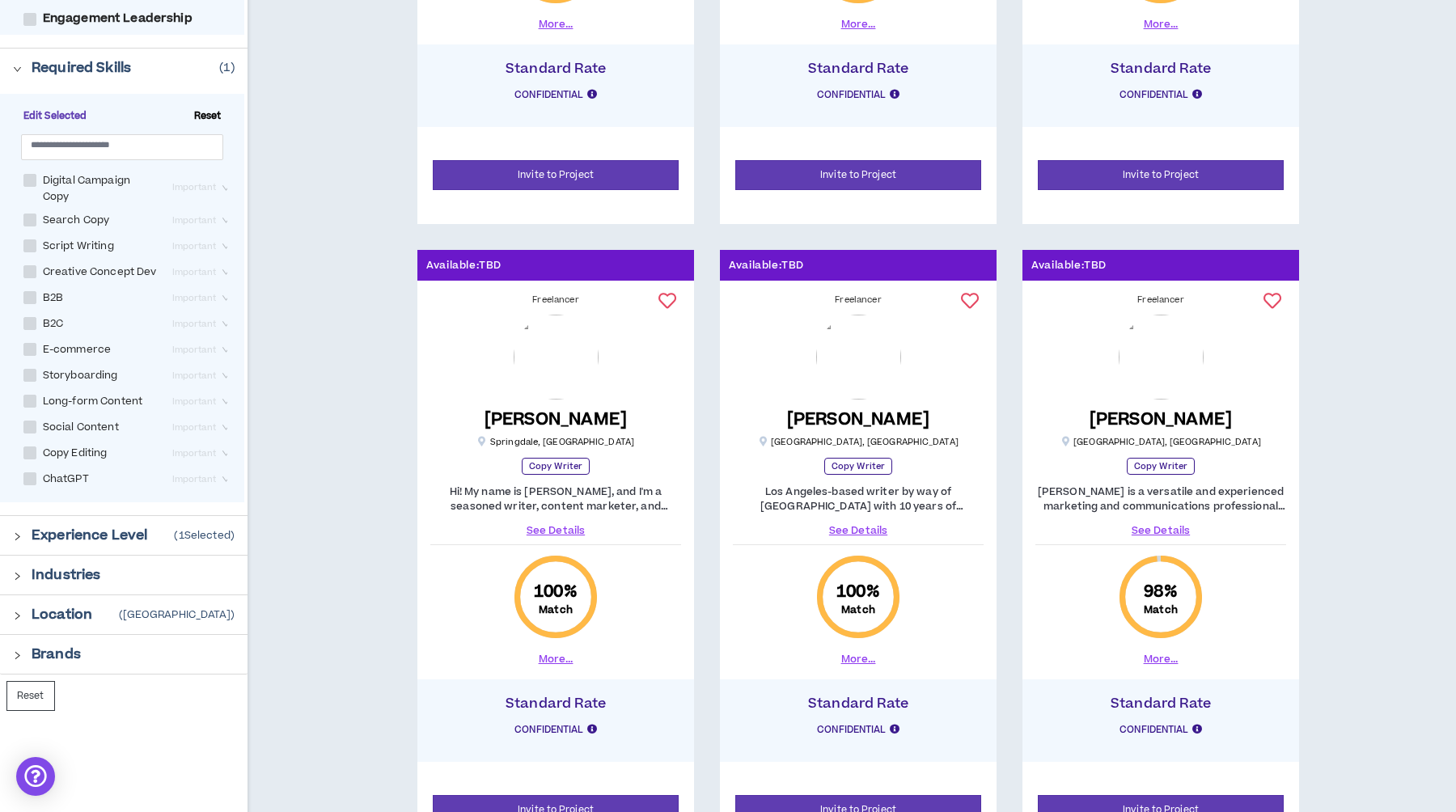
click at [545, 526] on link "See Details" at bounding box center [555, 530] width 251 height 14
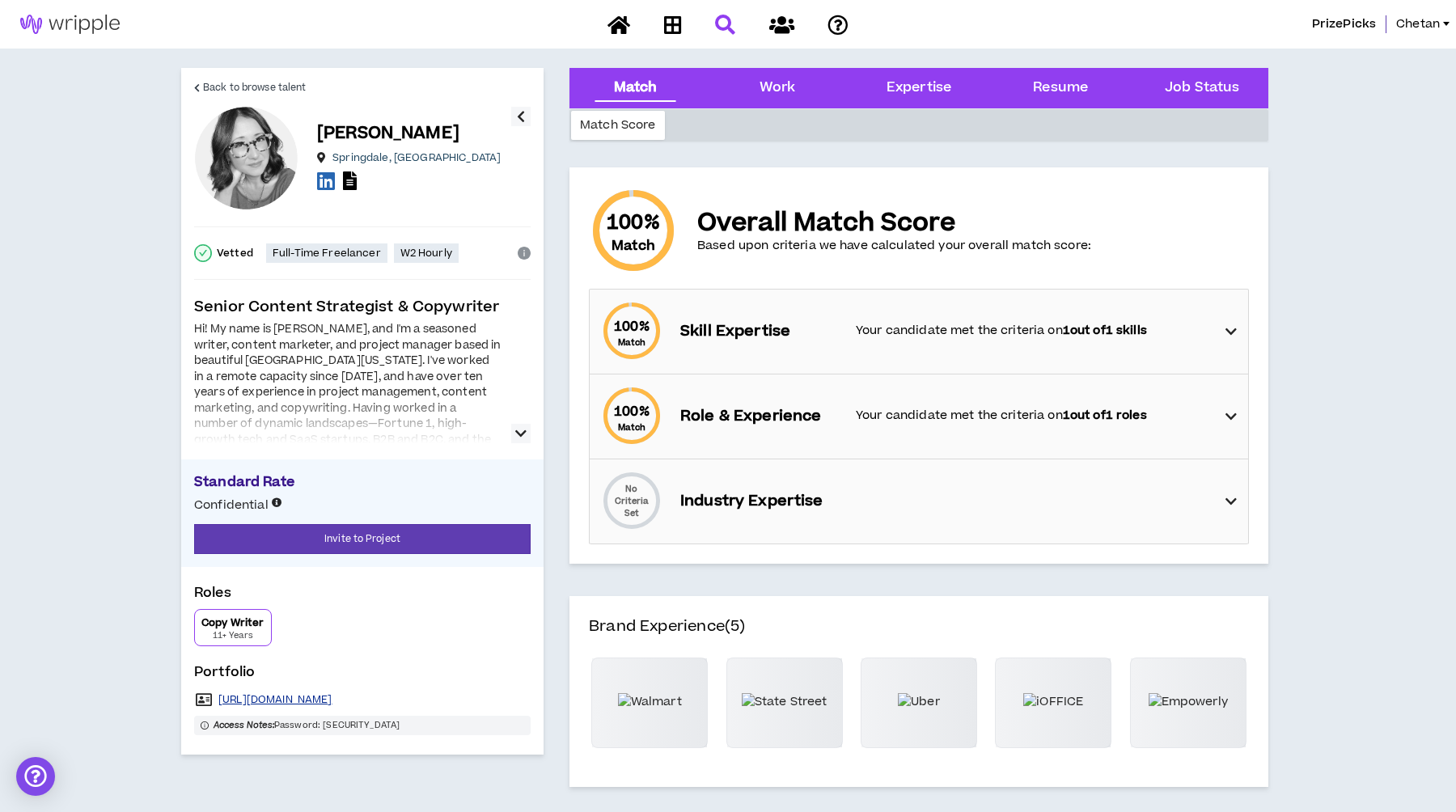
click at [326, 694] on link "[URL][DOMAIN_NAME]" at bounding box center [276, 700] width 114 height 12
drag, startPoint x: 323, startPoint y: 725, endPoint x: 389, endPoint y: 725, distance: 66.0
click at [389, 725] on span "Access Notes: Password: [SECURITY_DATA]" at bounding box center [362, 725] width 337 height 20
copy span "Tm:4bh5("
click at [425, 746] on div "Back to browse talent [PERSON_NAME] Springdale , [GEOGRAPHIC_DATA] Vetted Full-…" at bounding box center [362, 410] width 362 height 686
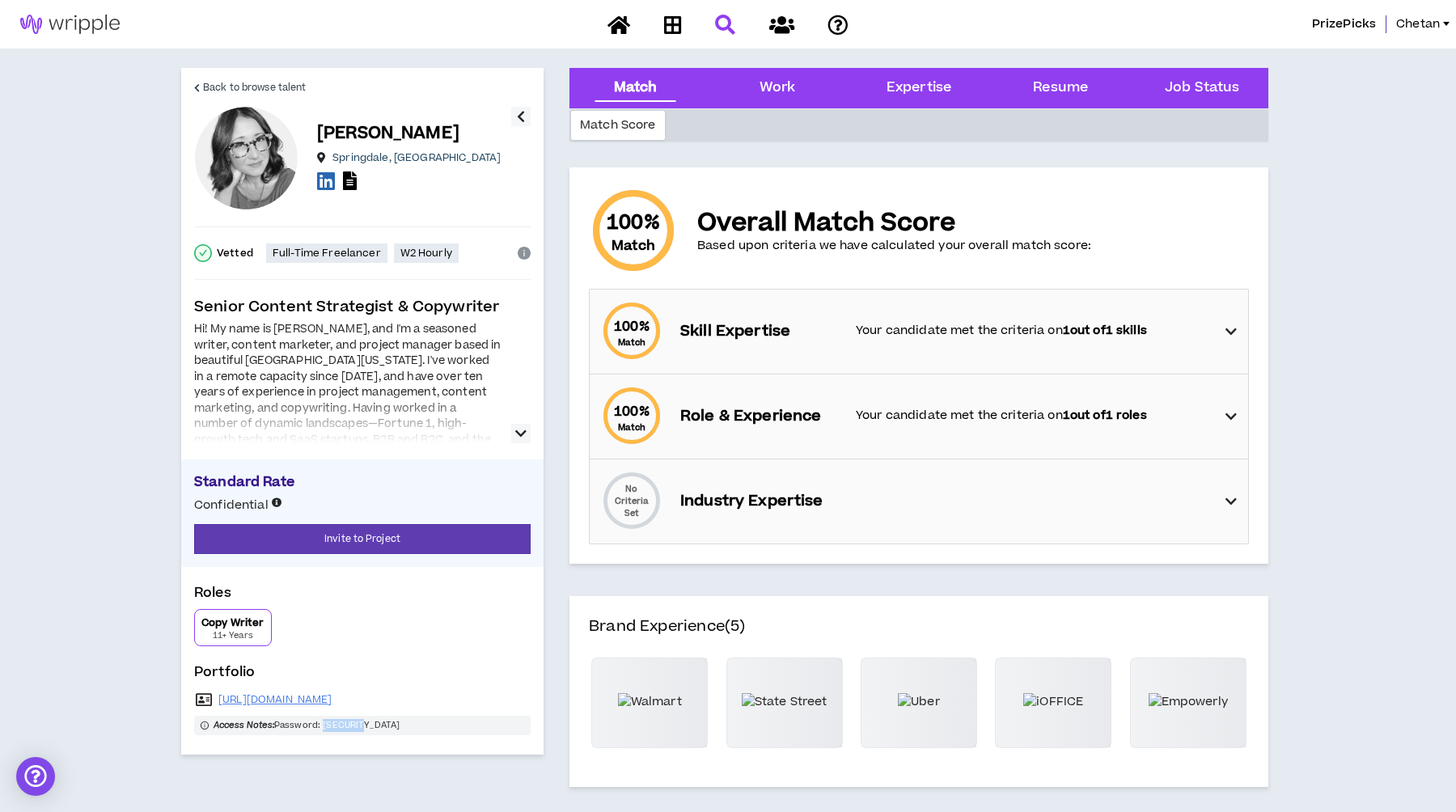
drag, startPoint x: 325, startPoint y: 725, endPoint x: 381, endPoint y: 725, distance: 56.0
click at [381, 725] on span "Access Notes: Password: [SECURITY_DATA]" at bounding box center [362, 725] width 337 height 20
copy span "Tm:4bh5("
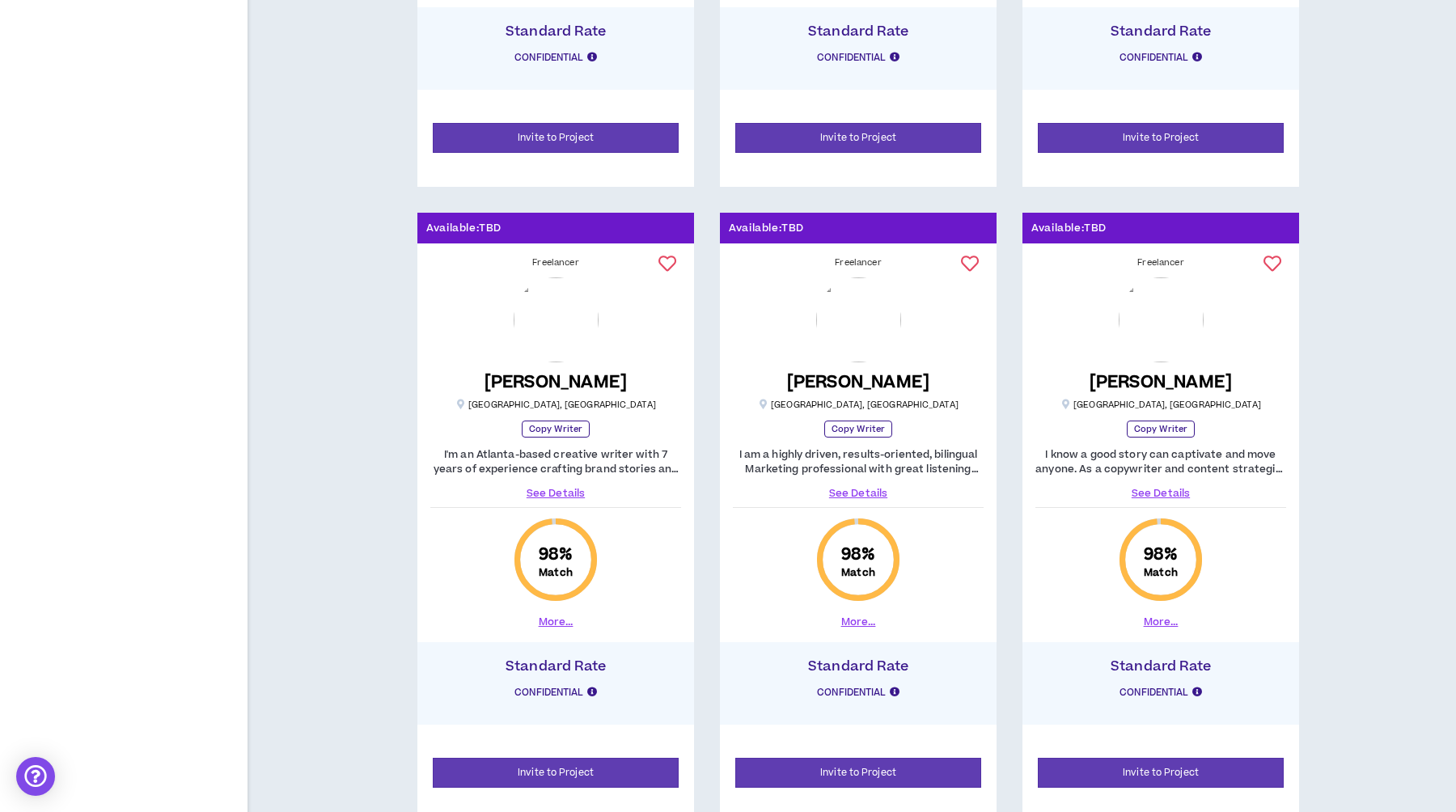
scroll to position [1429, 0]
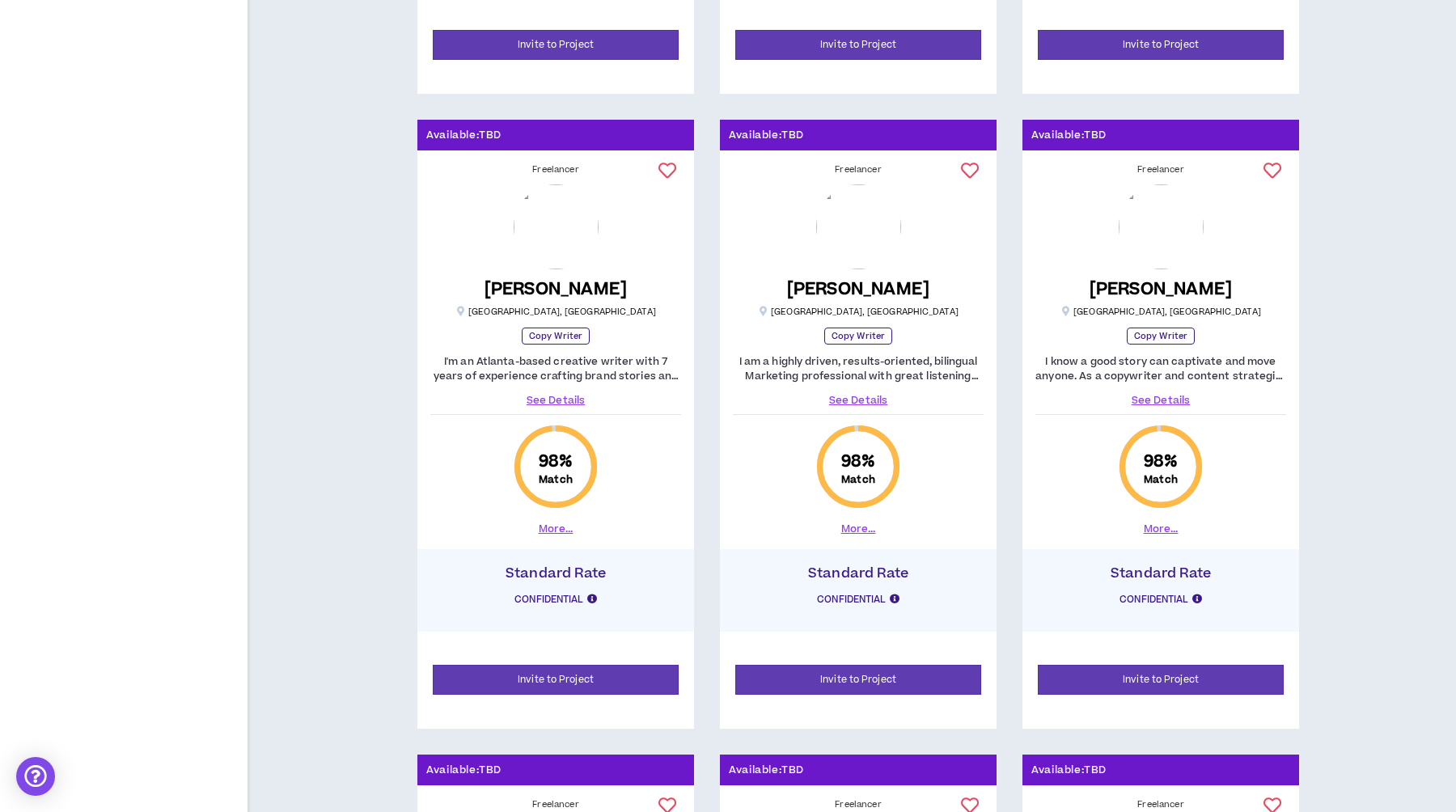
click at [654, 377] on p "I'm an Atlanta-based creative writer with 7 years of experience crafting brand …" at bounding box center [555, 369] width 251 height 29
click at [568, 396] on link "See Details" at bounding box center [555, 400] width 251 height 14
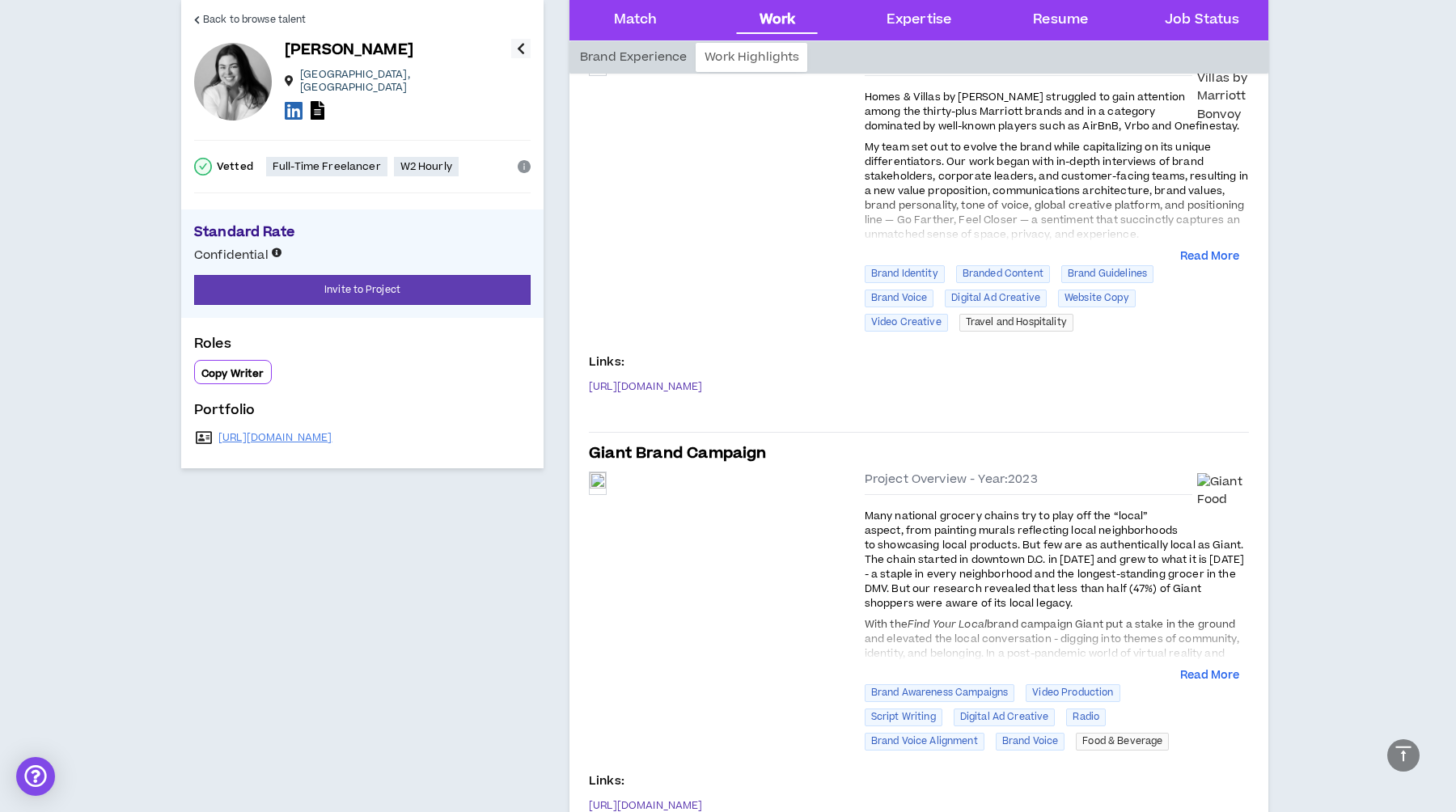
scroll to position [990, 0]
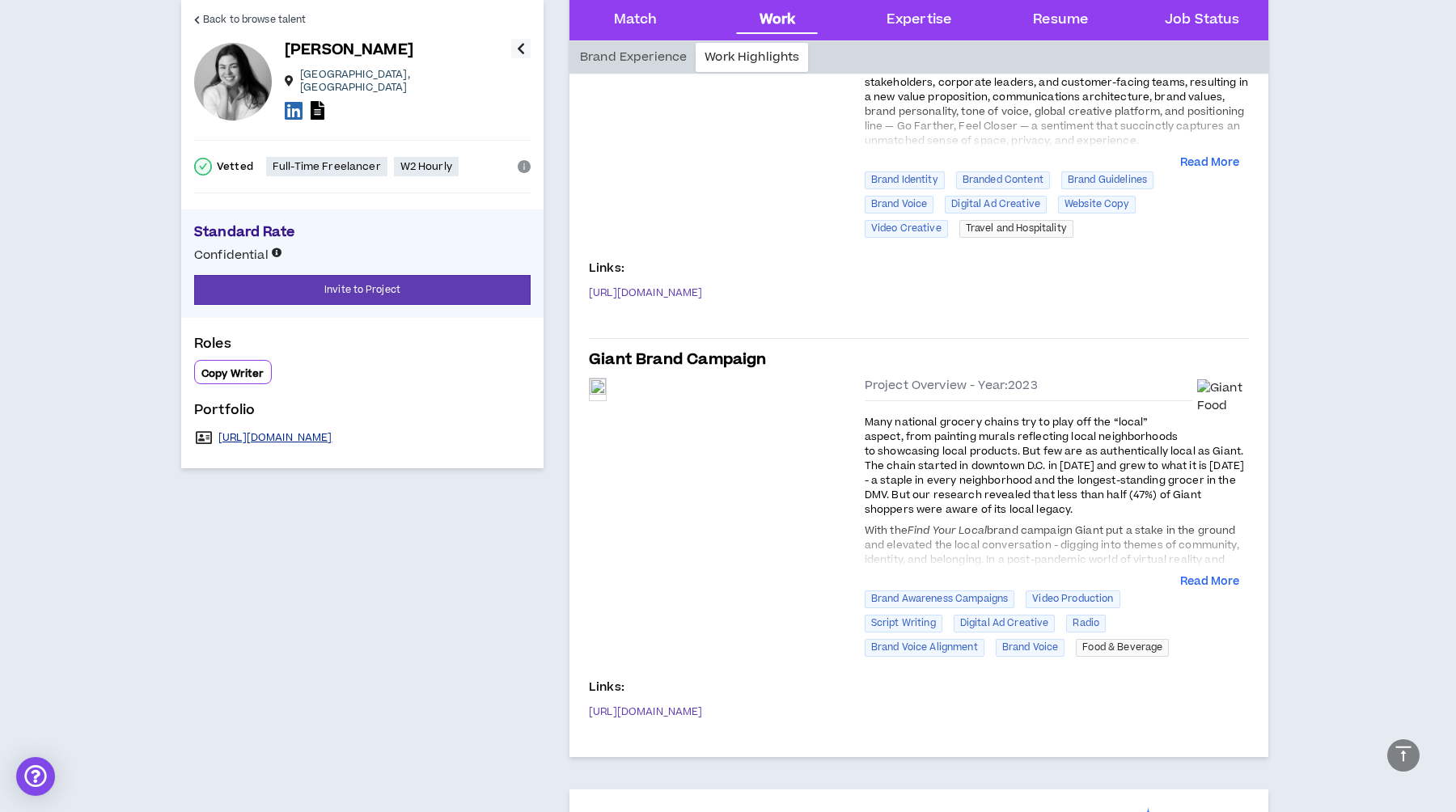
click at [283, 432] on link "[URL][DOMAIN_NAME]" at bounding box center [276, 437] width 114 height 12
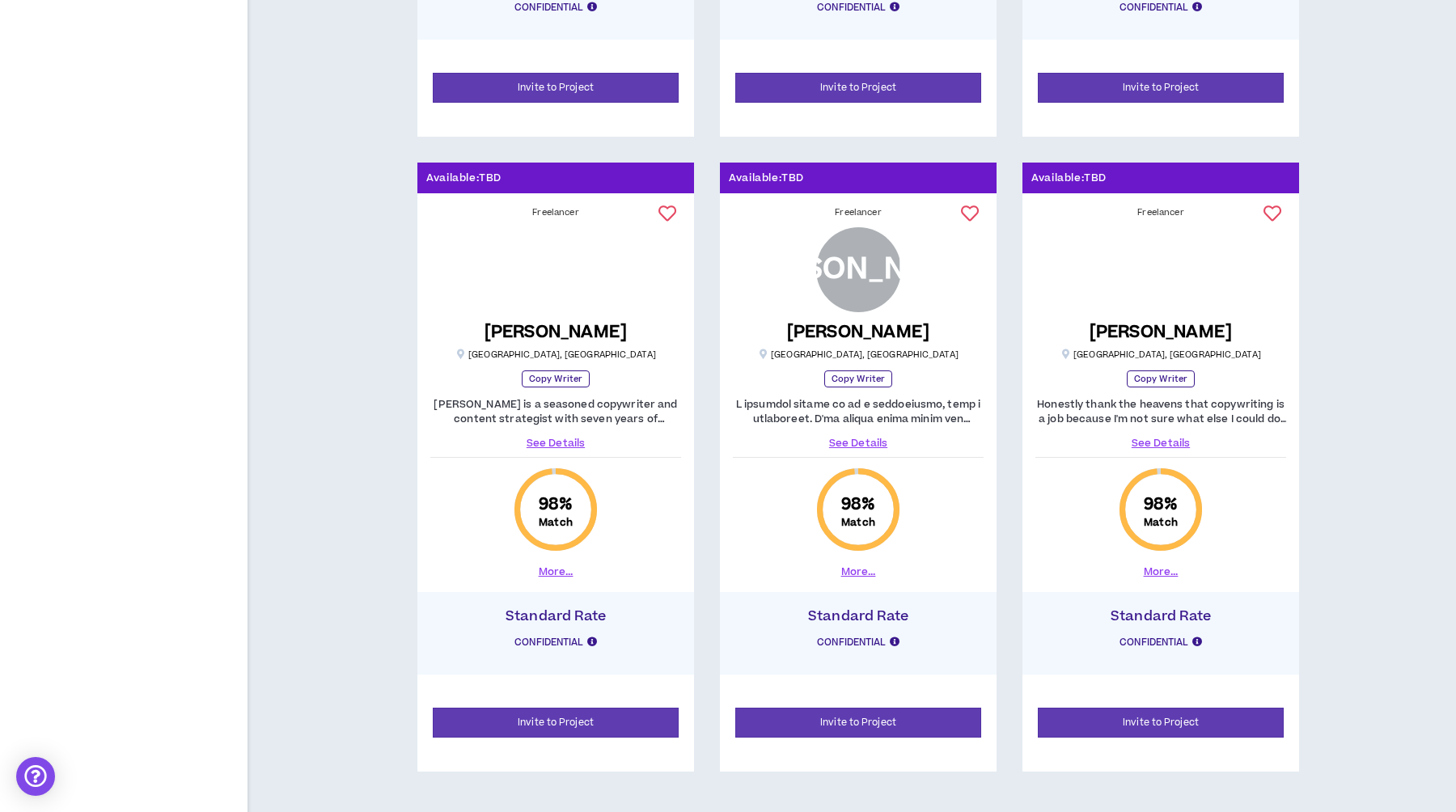
scroll to position [2116, 0]
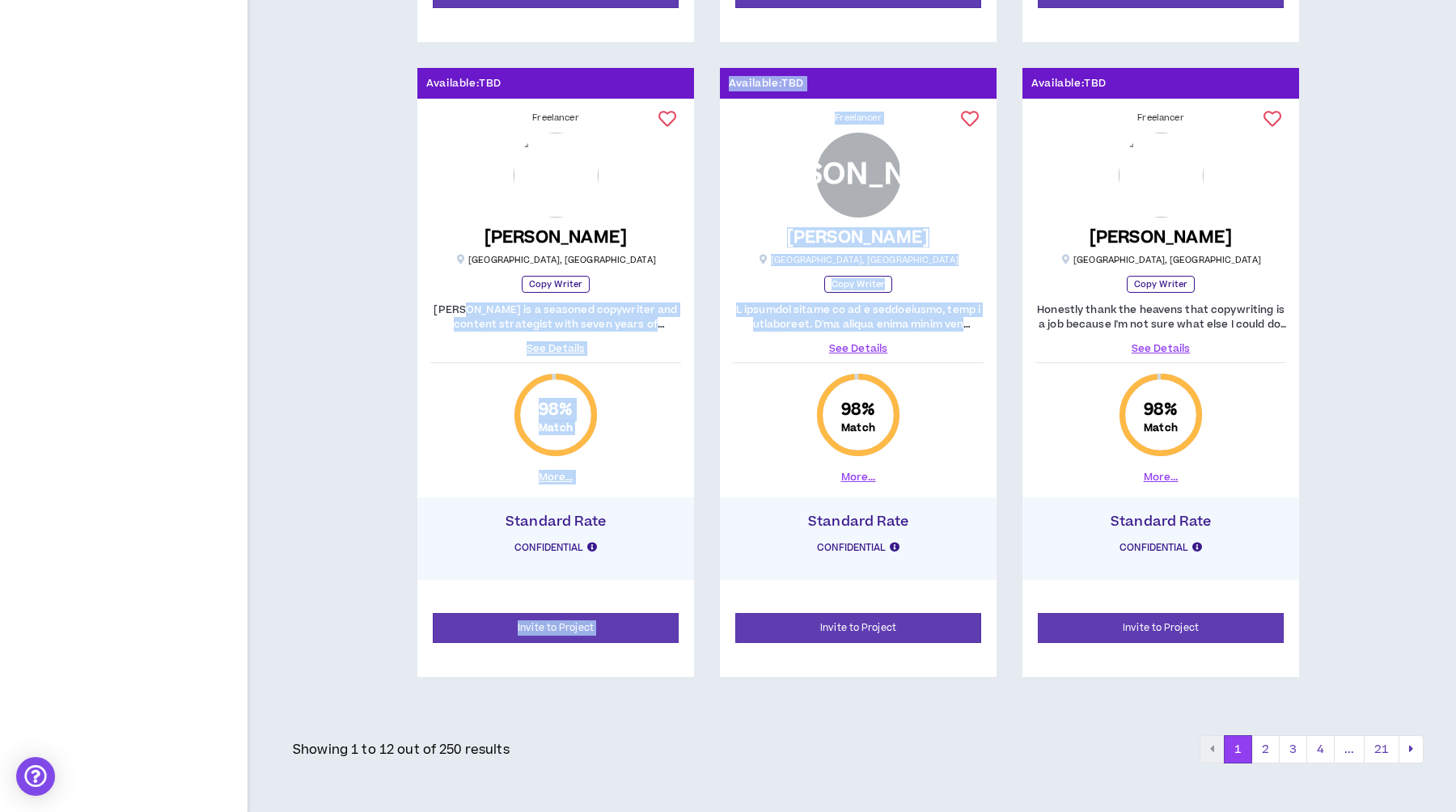
drag, startPoint x: 462, startPoint y: 306, endPoint x: 836, endPoint y: 340, distance: 375.5
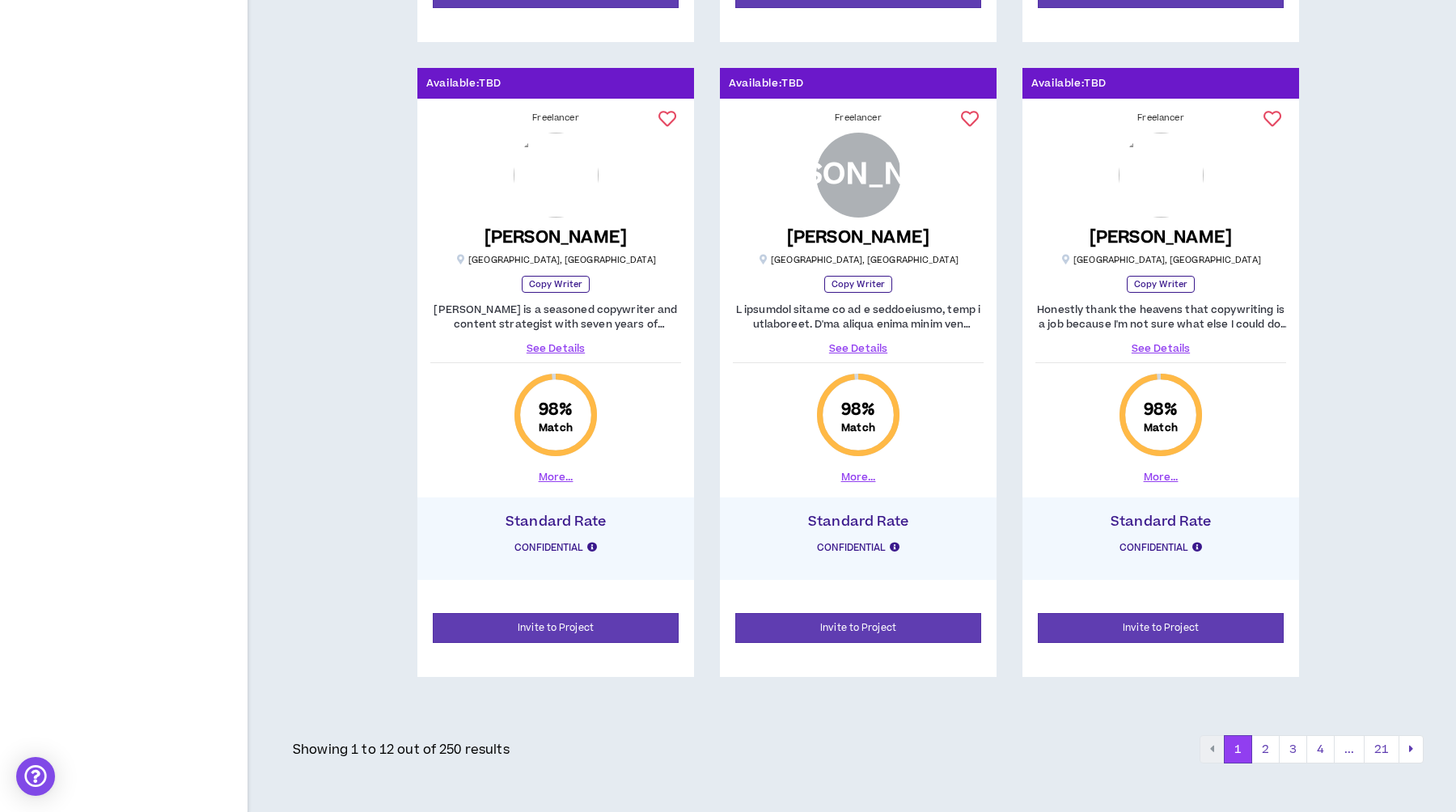
click at [693, 329] on div "Freelancer [PERSON_NAME] [GEOGRAPHIC_DATA] , [GEOGRAPHIC_DATA] Copy Writer [PER…" at bounding box center [556, 298] width 277 height 385
click at [556, 344] on link "See Details" at bounding box center [555, 348] width 251 height 14
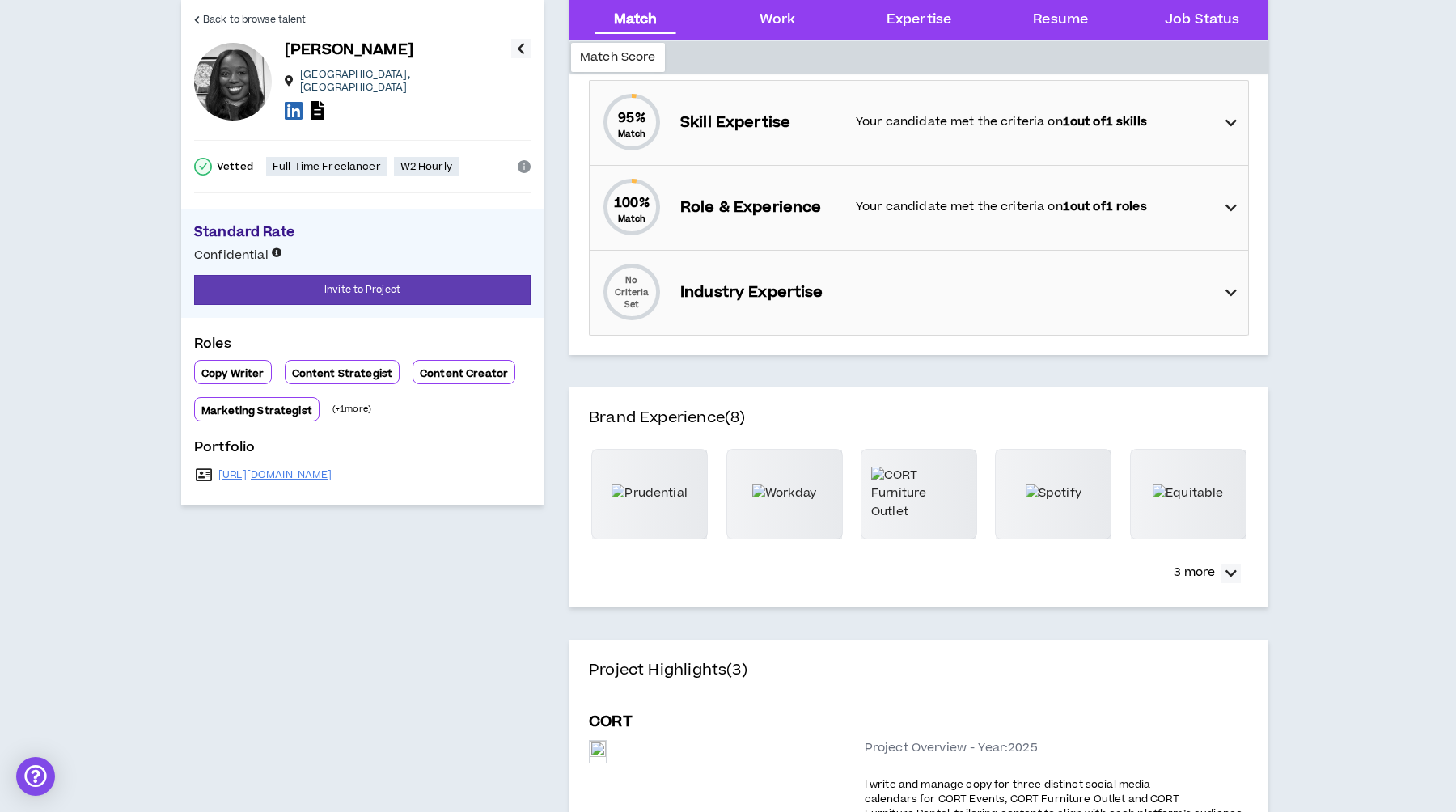
scroll to position [220, 0]
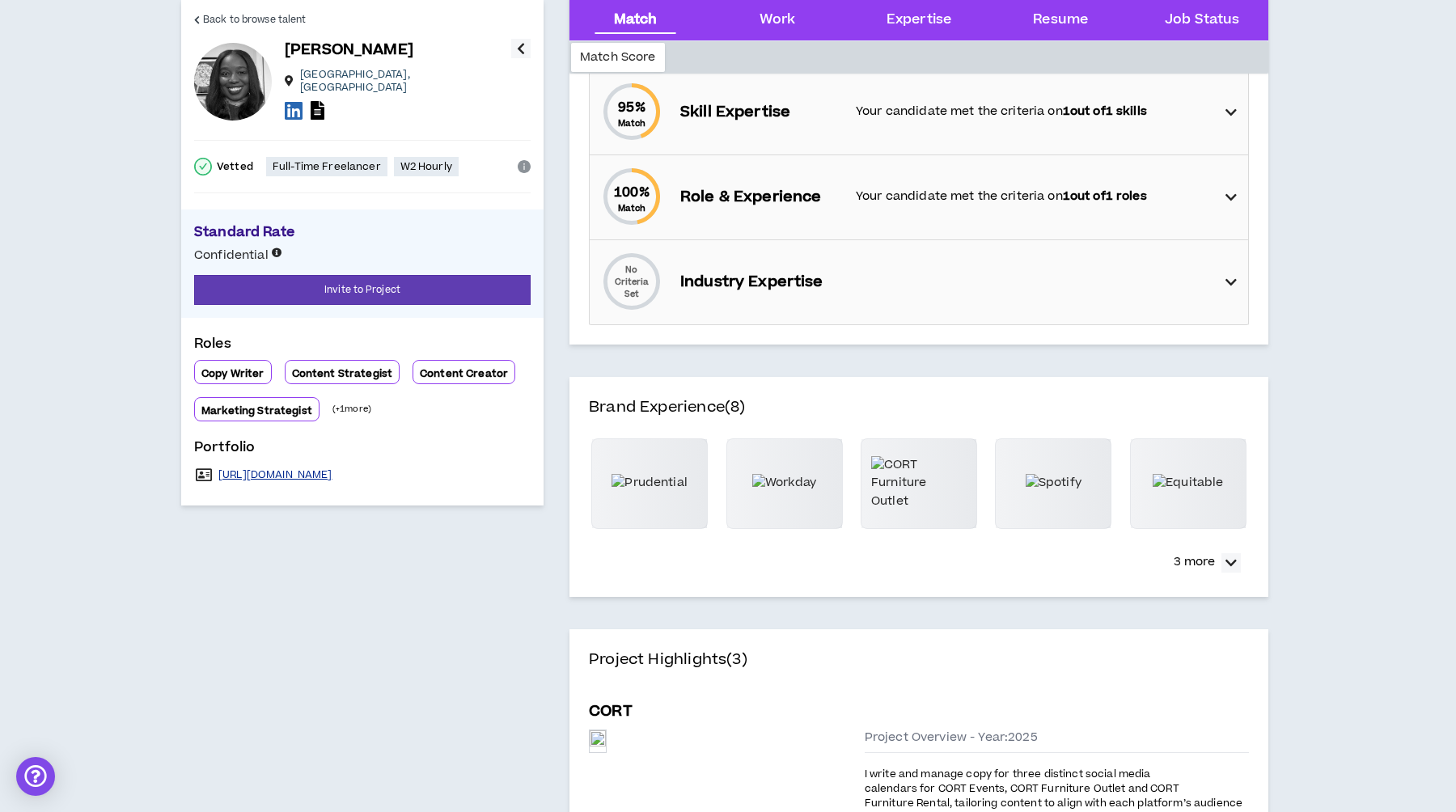
click at [270, 468] on link "[URL][DOMAIN_NAME]" at bounding box center [276, 475] width 114 height 12
